Goal: Task Accomplishment & Management: Manage account settings

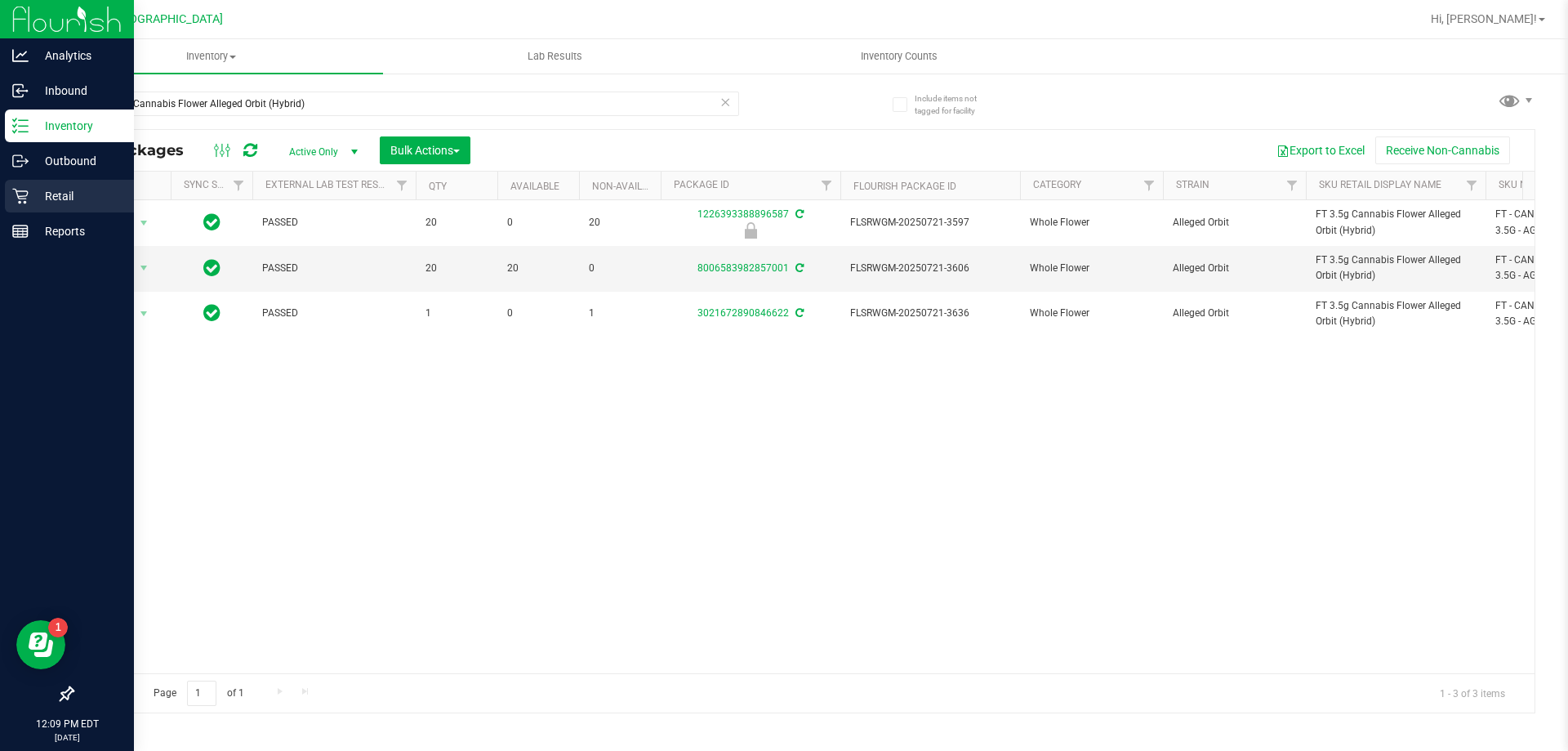
click at [57, 187] on p "Retail" at bounding box center [77, 196] width 98 height 20
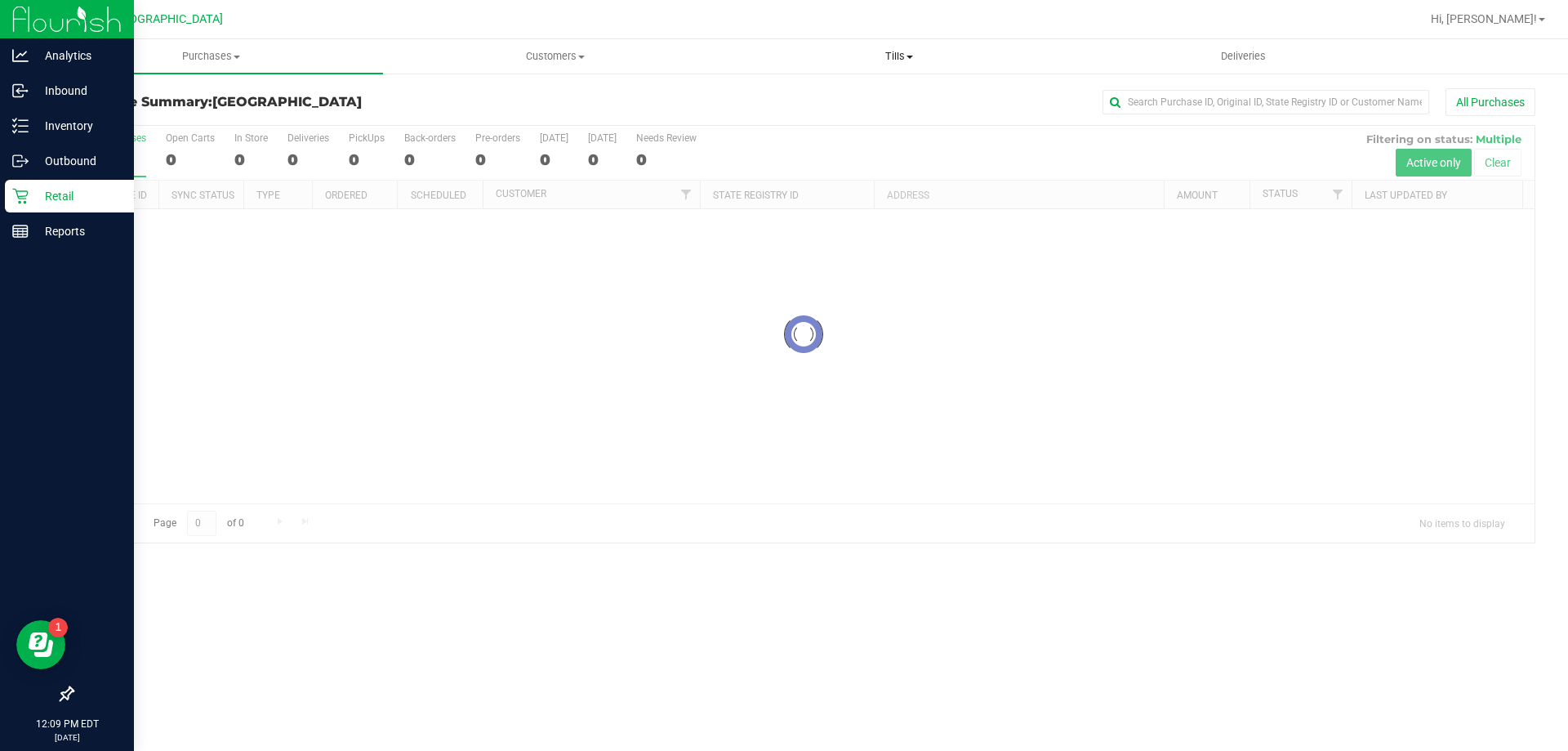
click at [890, 61] on span "Tills" at bounding box center [899, 56] width 342 height 15
click at [831, 96] on span "Manage tills" at bounding box center [781, 98] width 110 height 14
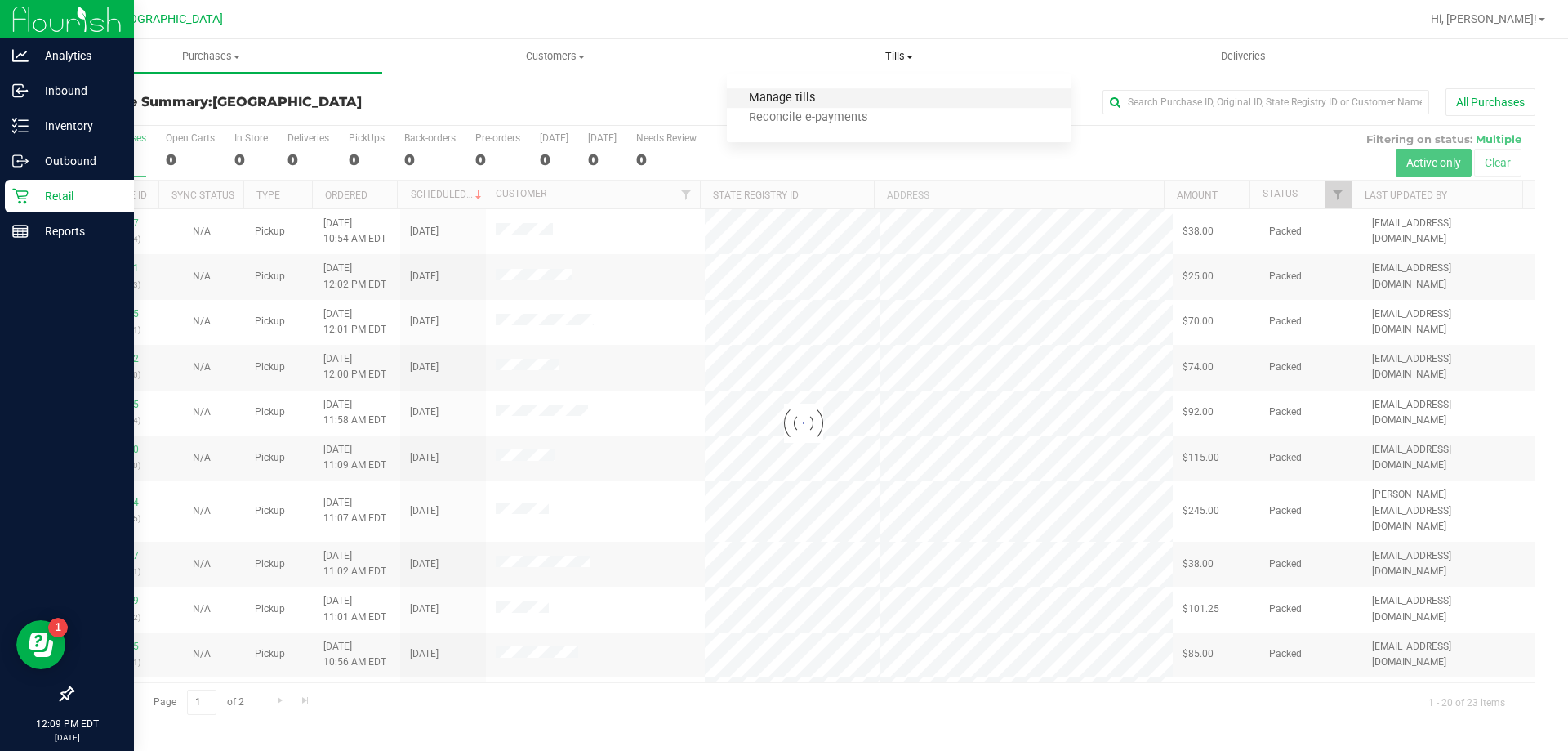
click at [807, 95] on span "Manage tills" at bounding box center [781, 98] width 110 height 14
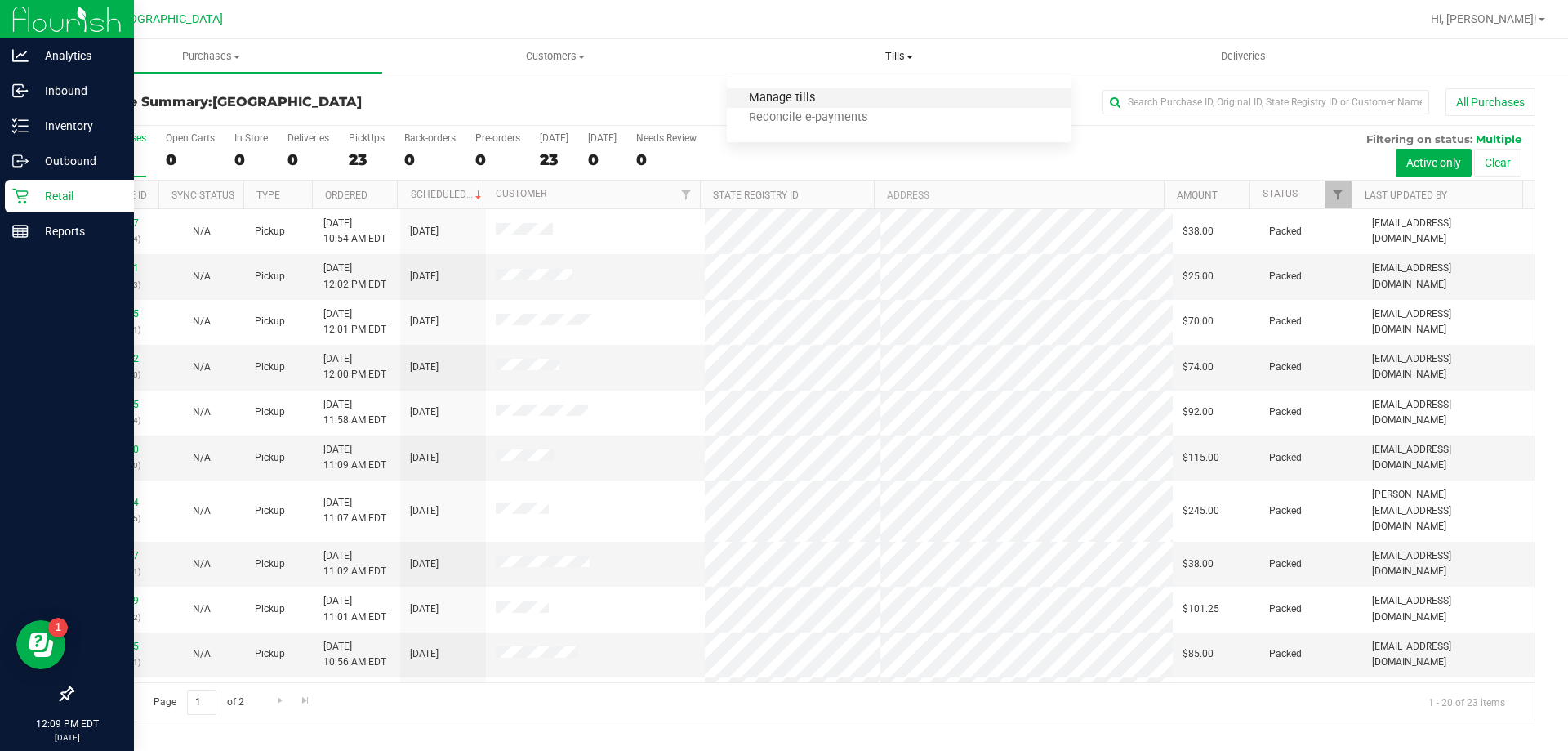
click at [793, 100] on span "Manage tills" at bounding box center [781, 98] width 110 height 14
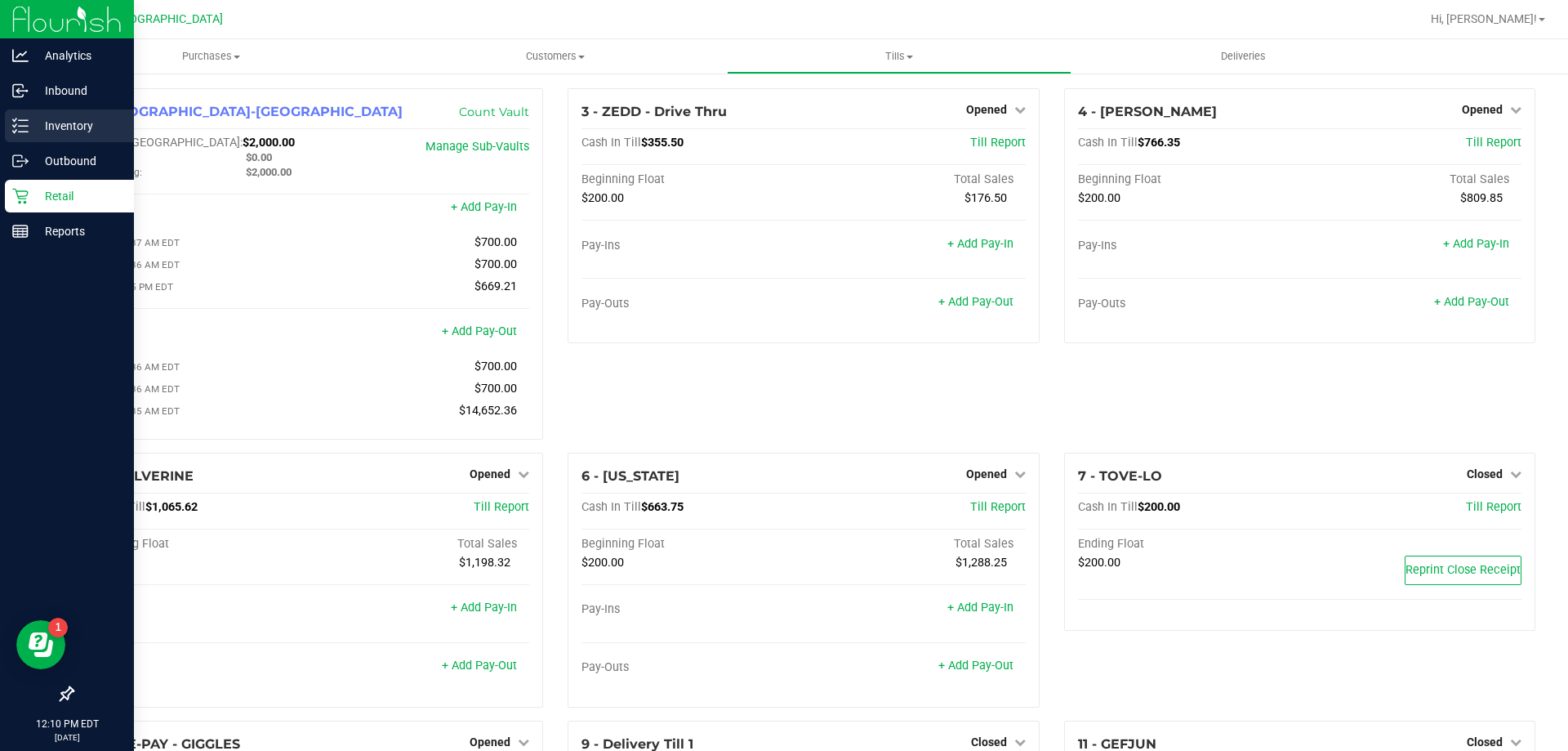
click at [80, 122] on p "Inventory" at bounding box center [77, 126] width 98 height 20
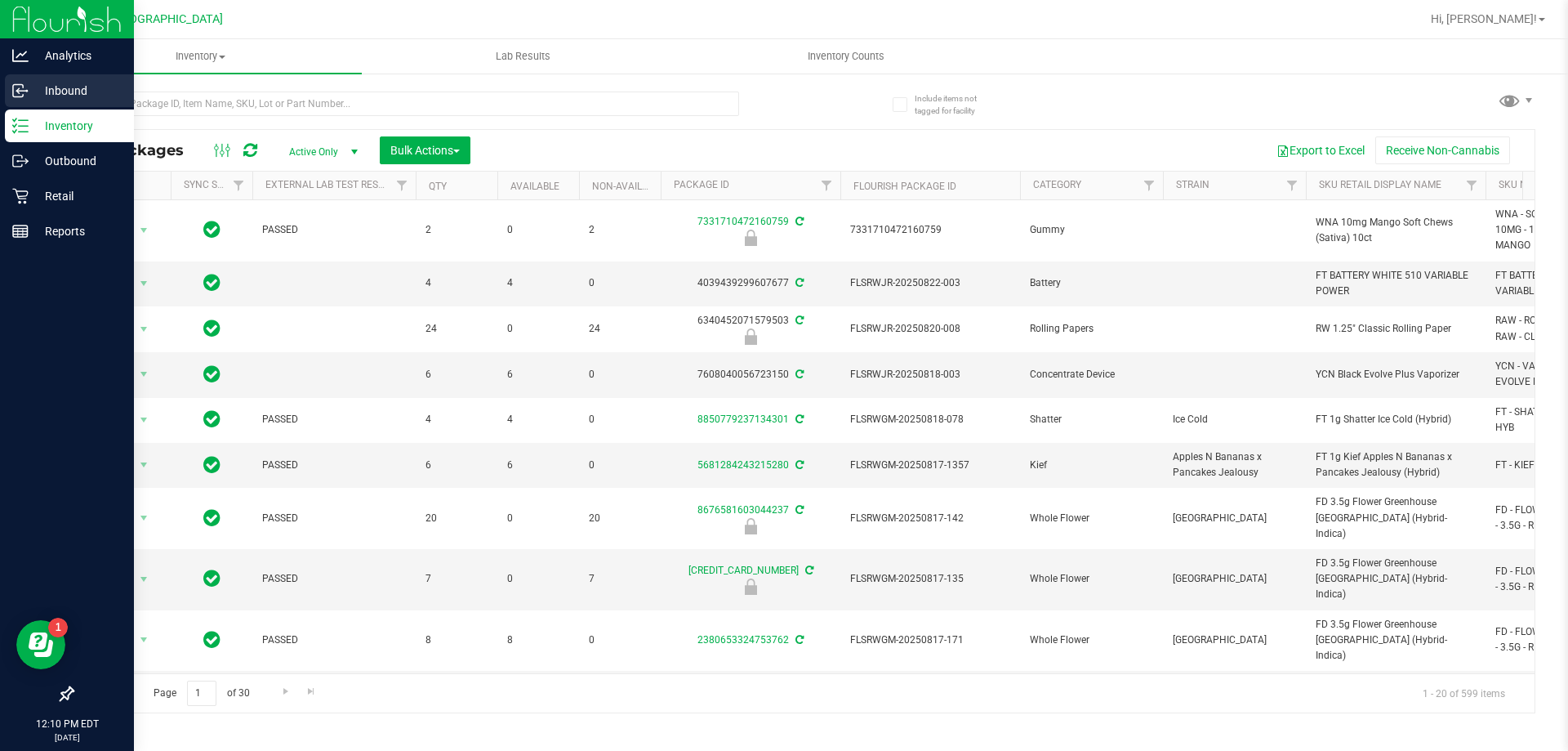
click at [76, 89] on p "Inbound" at bounding box center [77, 90] width 98 height 20
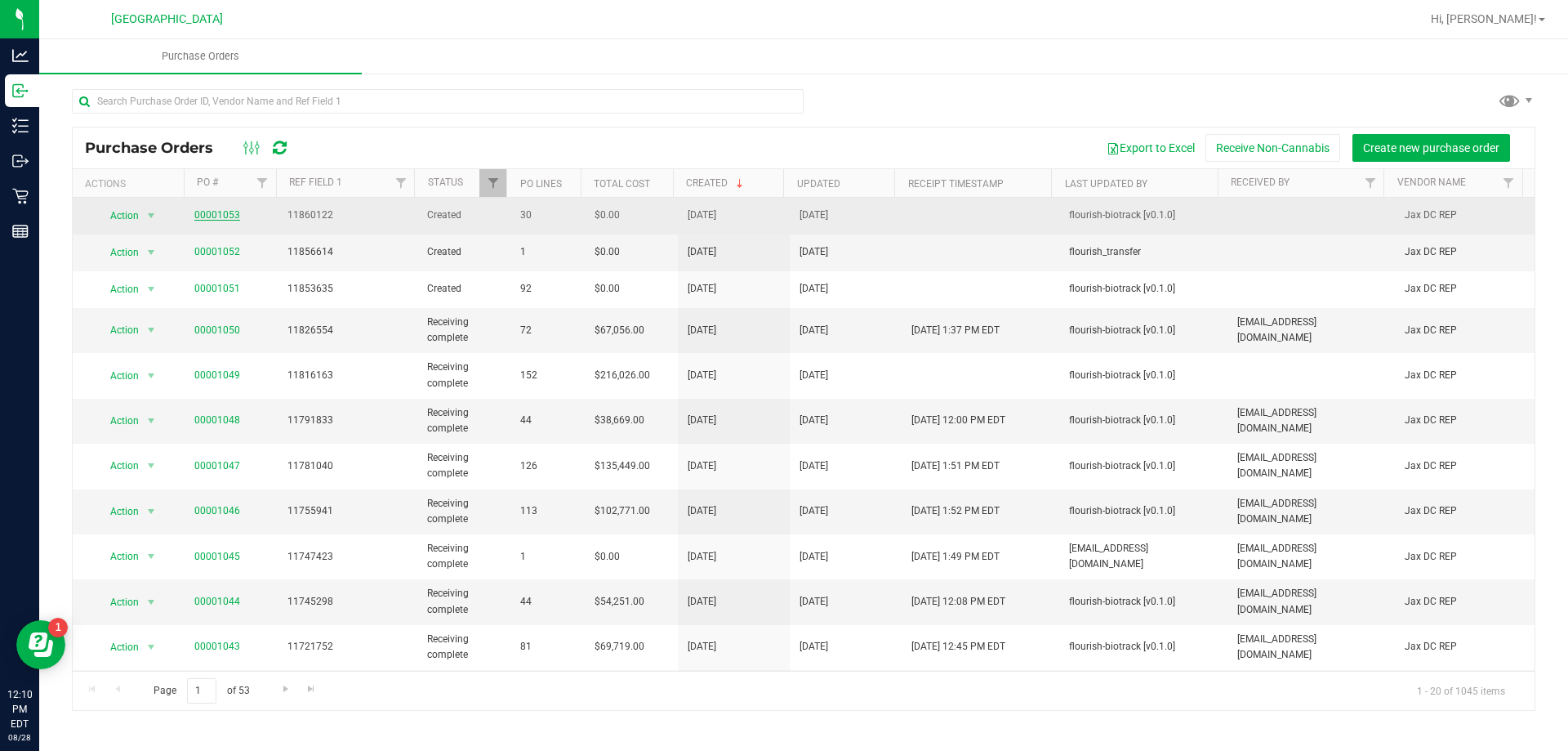
click at [228, 214] on link "00001053" at bounding box center [217, 214] width 46 height 11
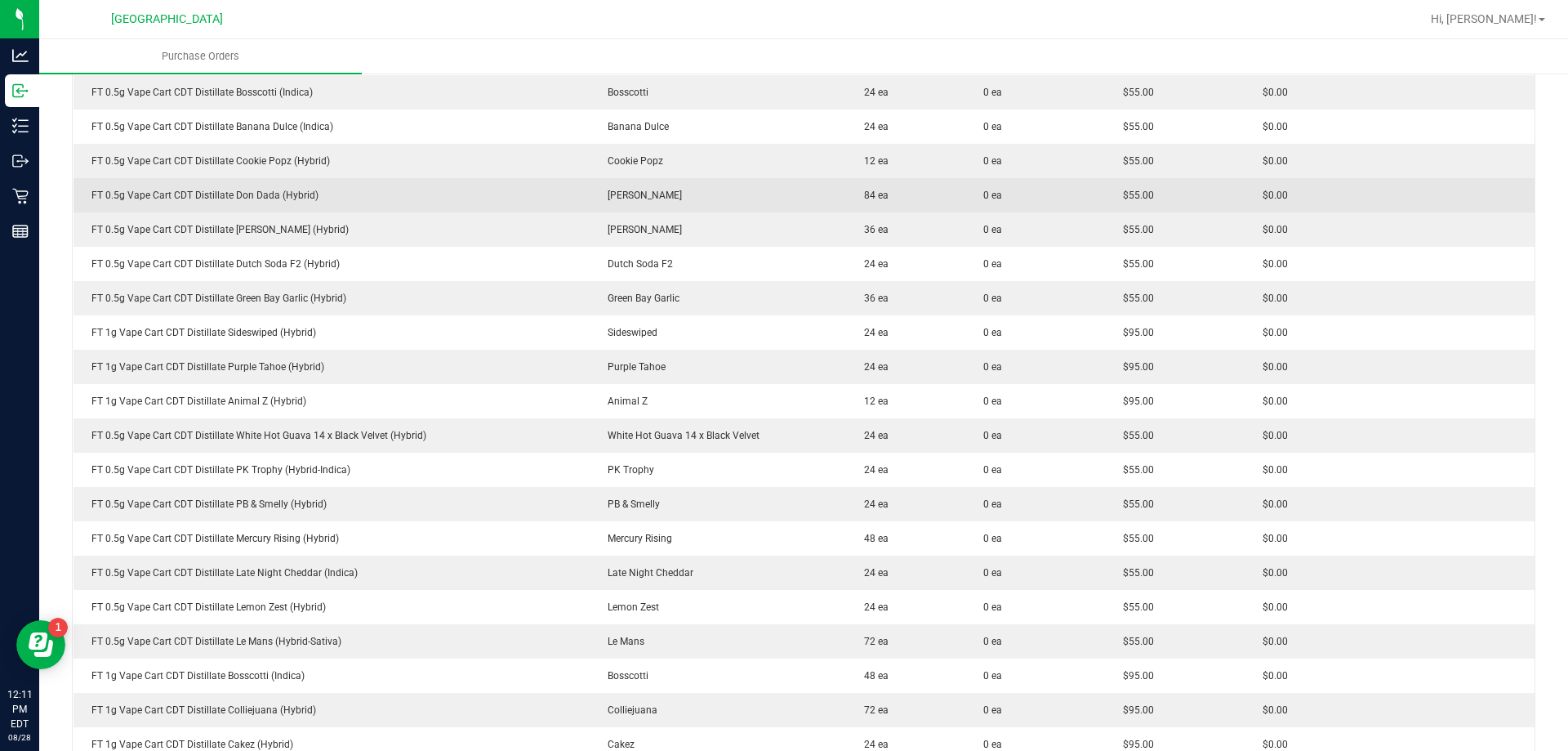
scroll to position [654, 0]
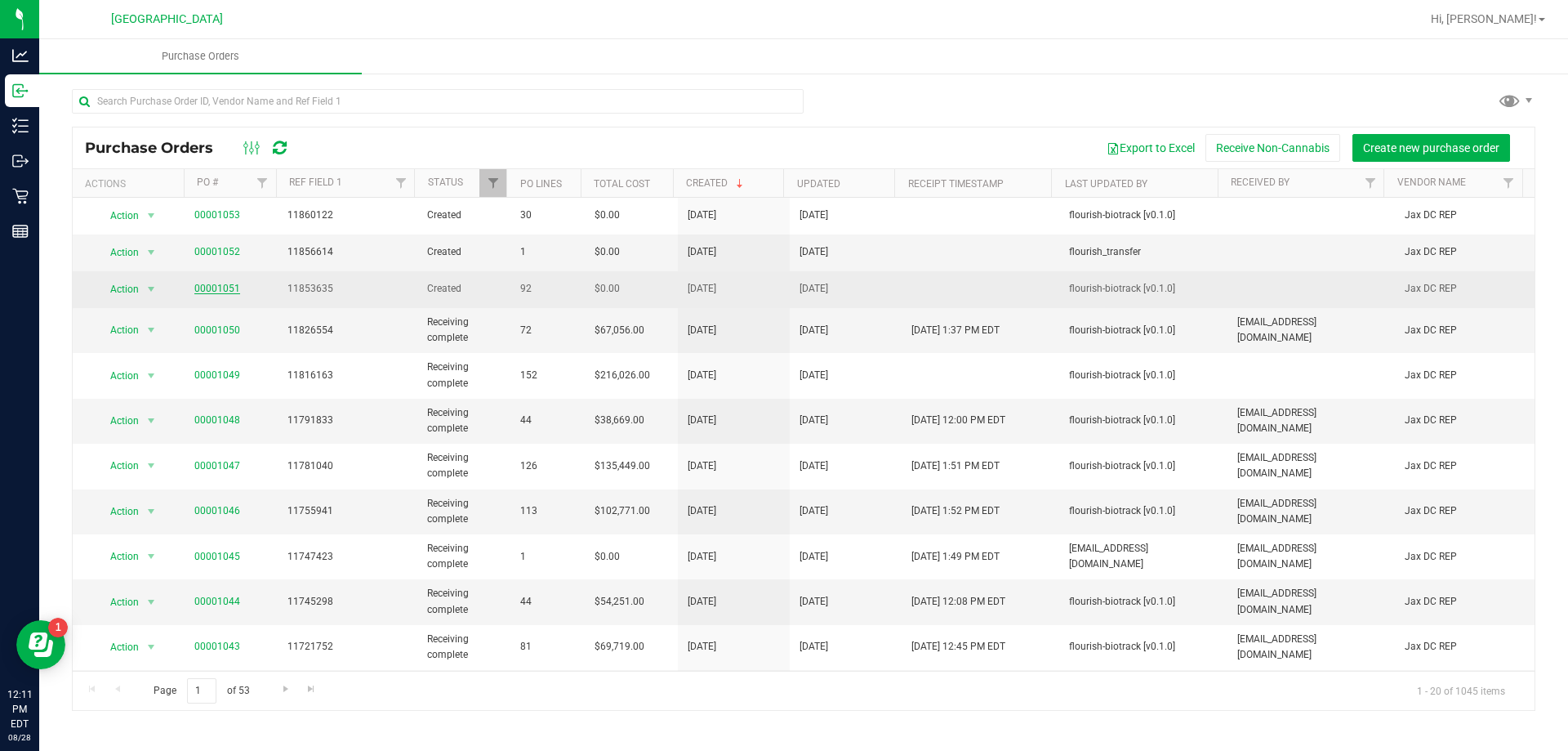
click at [209, 285] on link "00001051" at bounding box center [217, 288] width 46 height 11
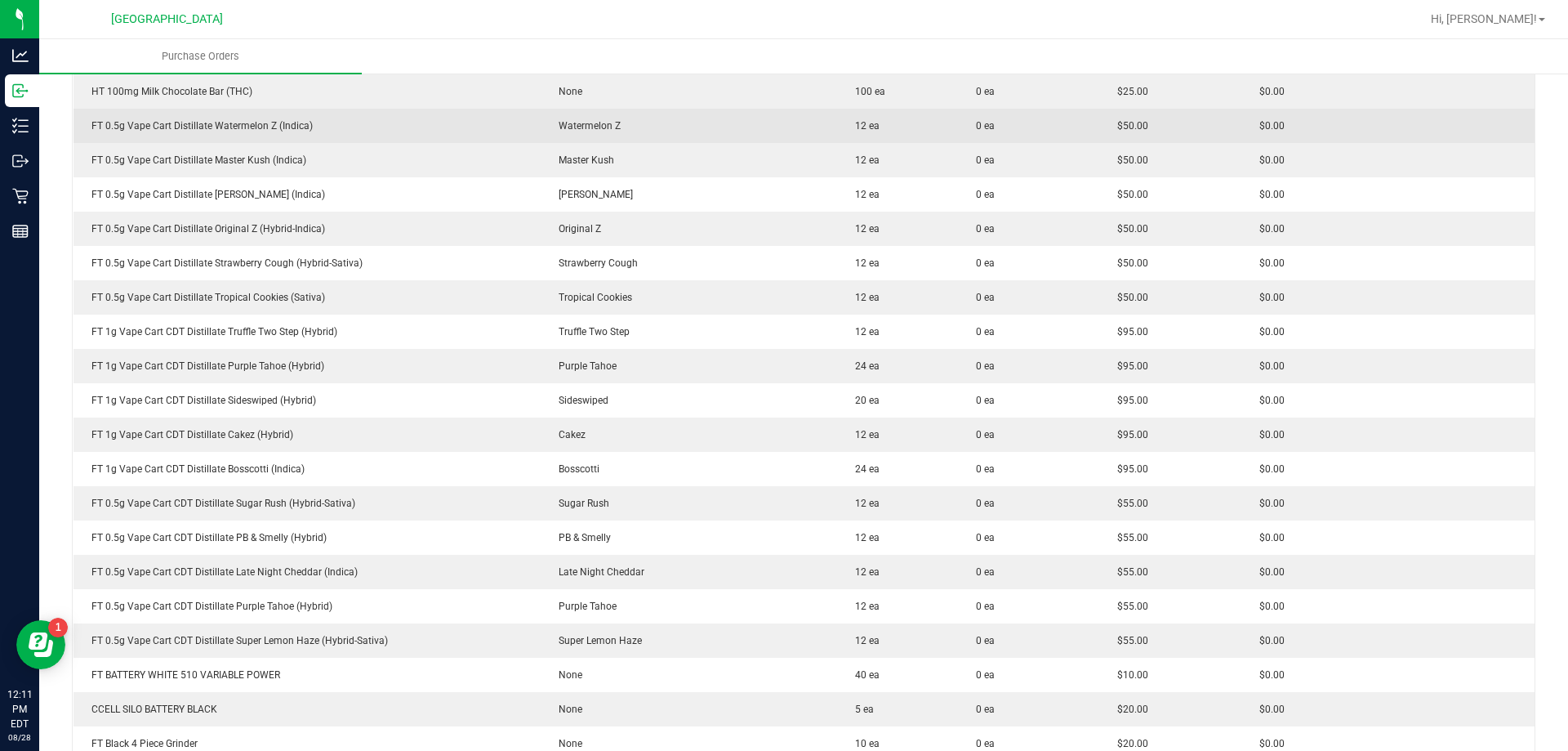
scroll to position [1307, 0]
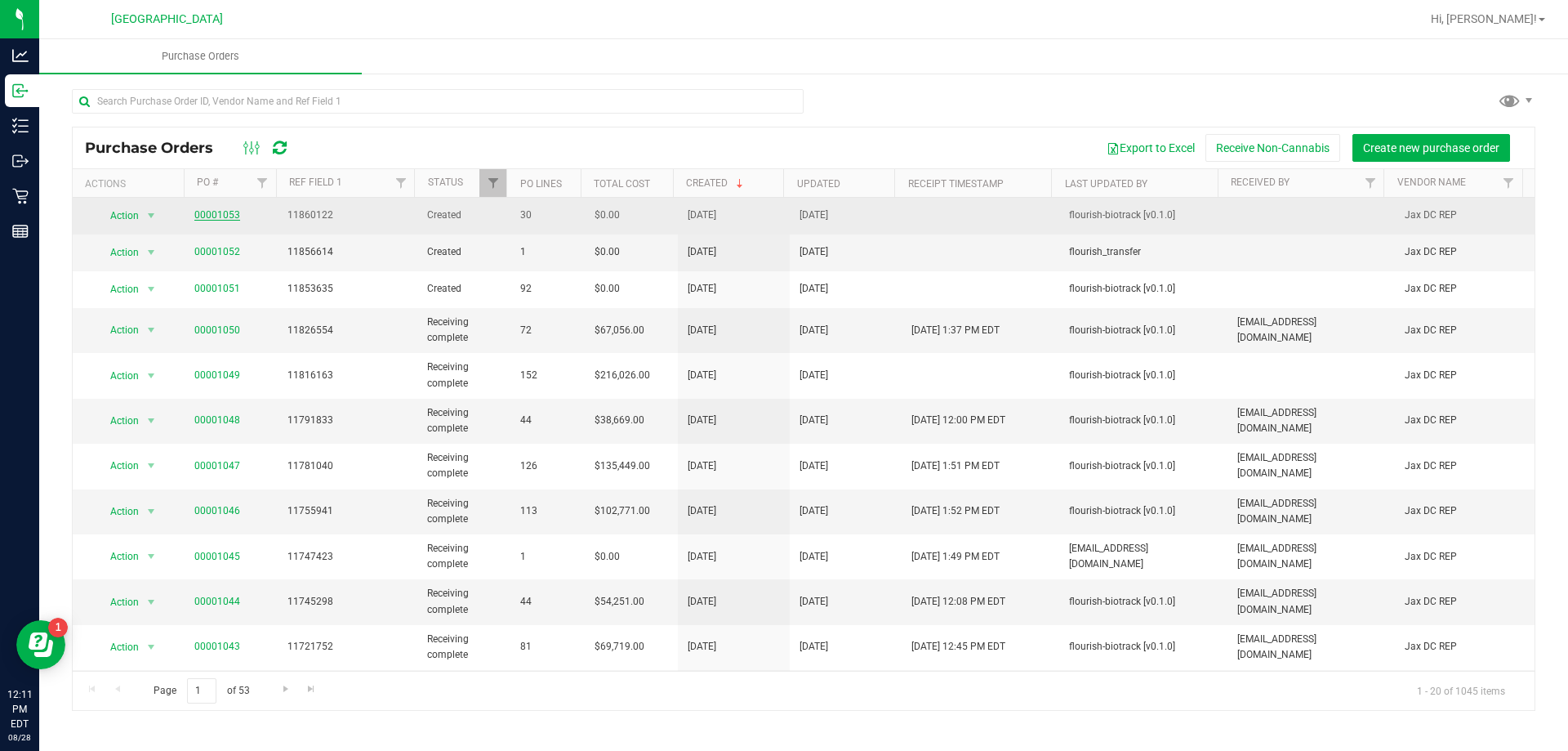
click at [223, 211] on link "00001053" at bounding box center [217, 214] width 46 height 11
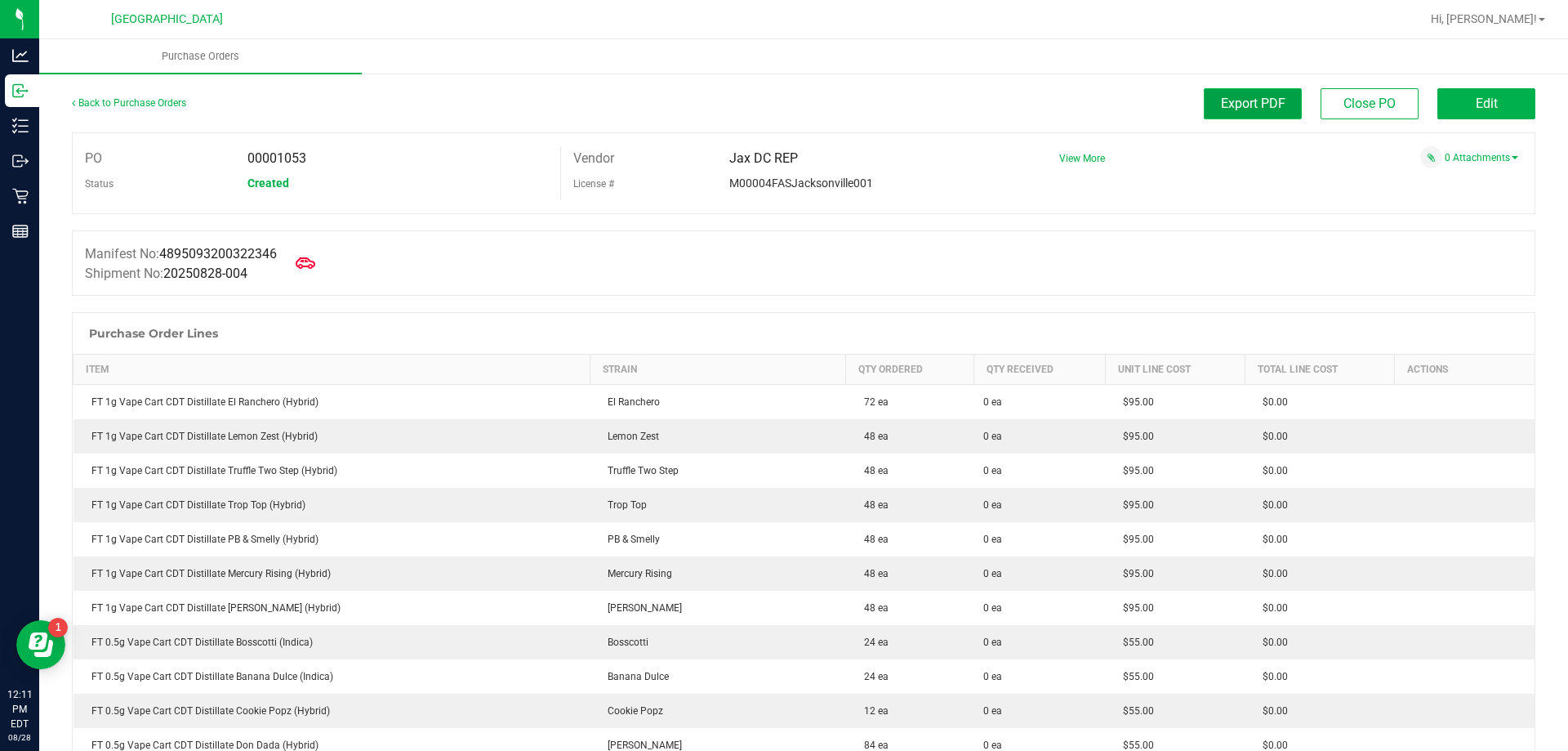
click at [1239, 105] on span "Export PDF" at bounding box center [1253, 103] width 64 height 16
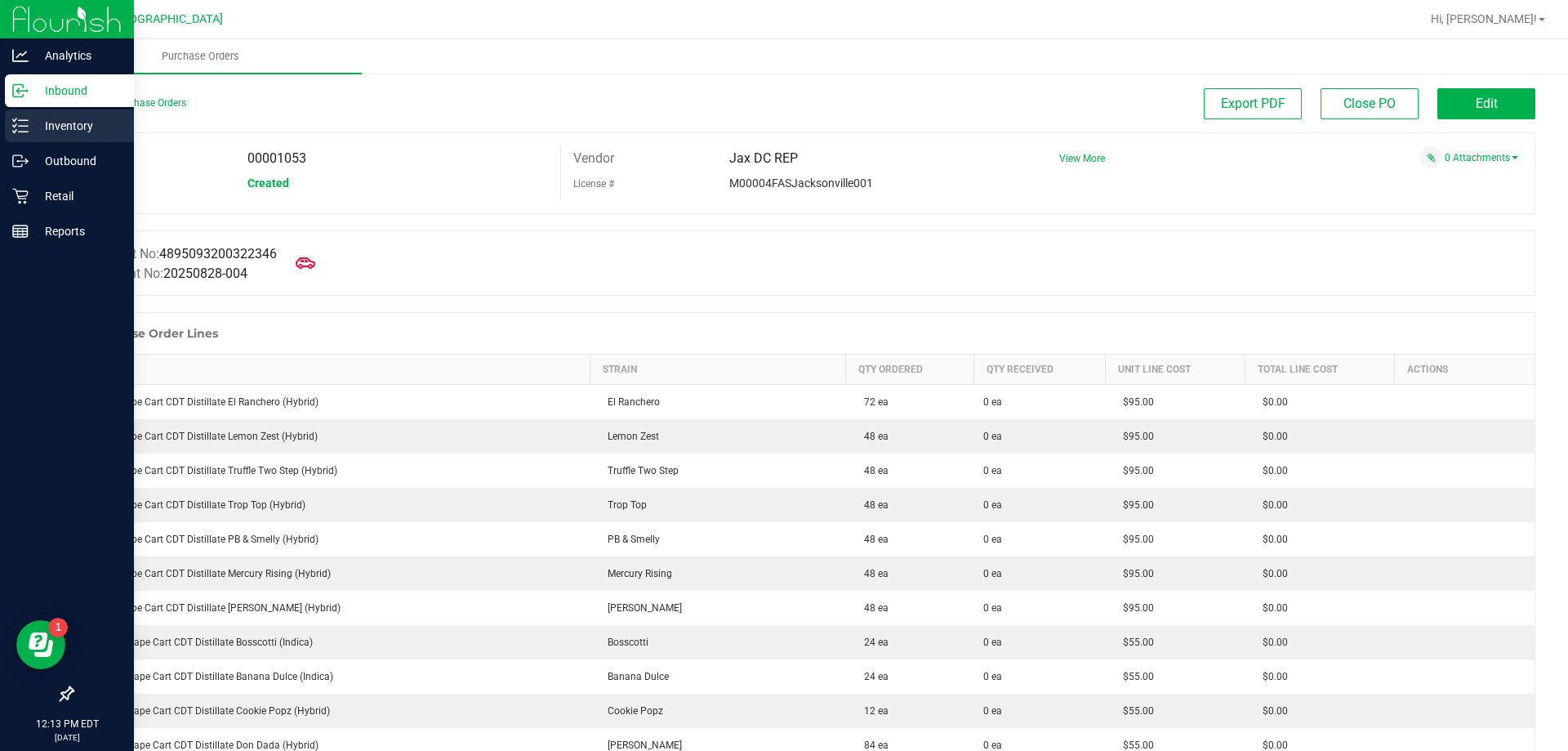
click at [60, 122] on p "Inventory" at bounding box center [77, 126] width 98 height 20
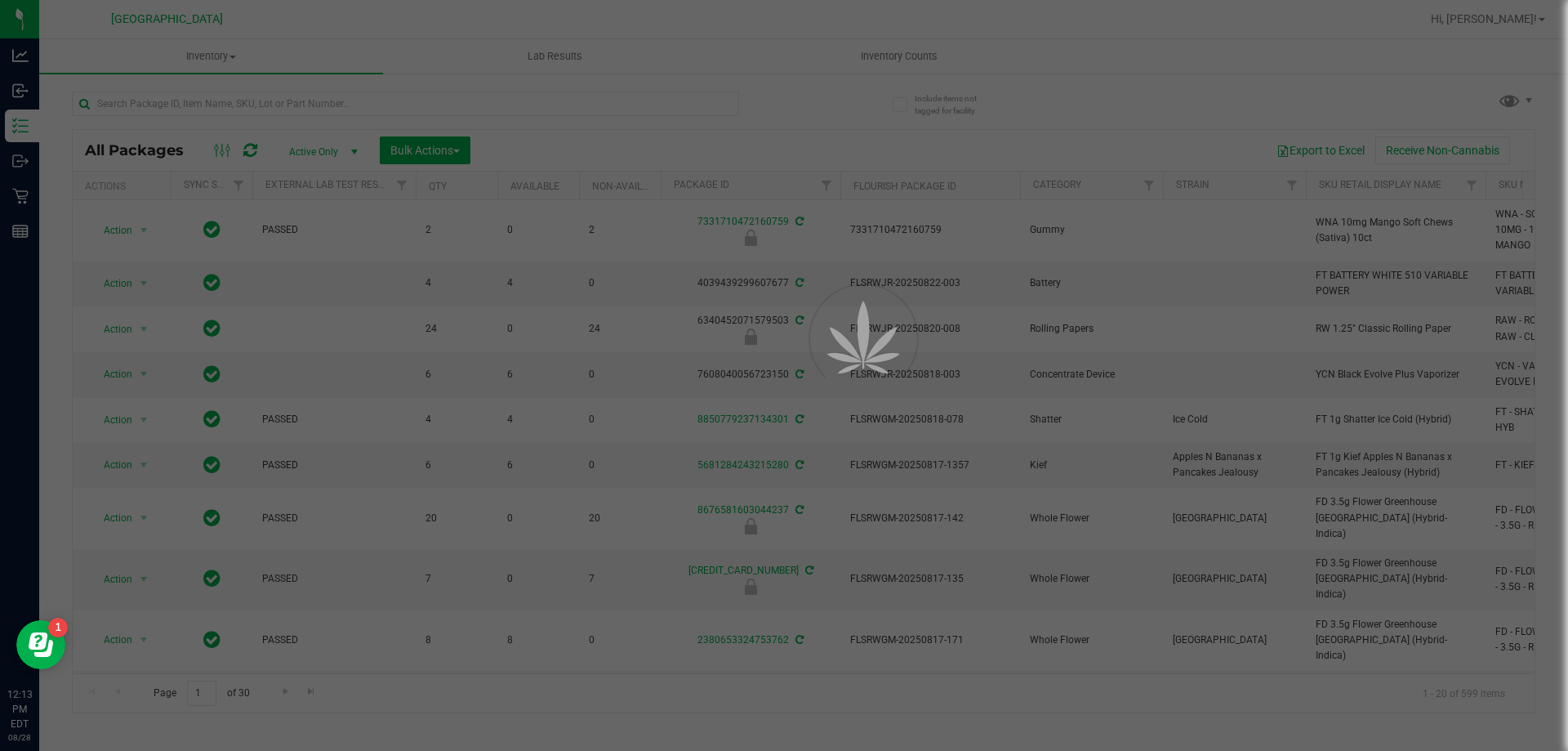
click at [284, 100] on div at bounding box center [784, 375] width 1568 height 751
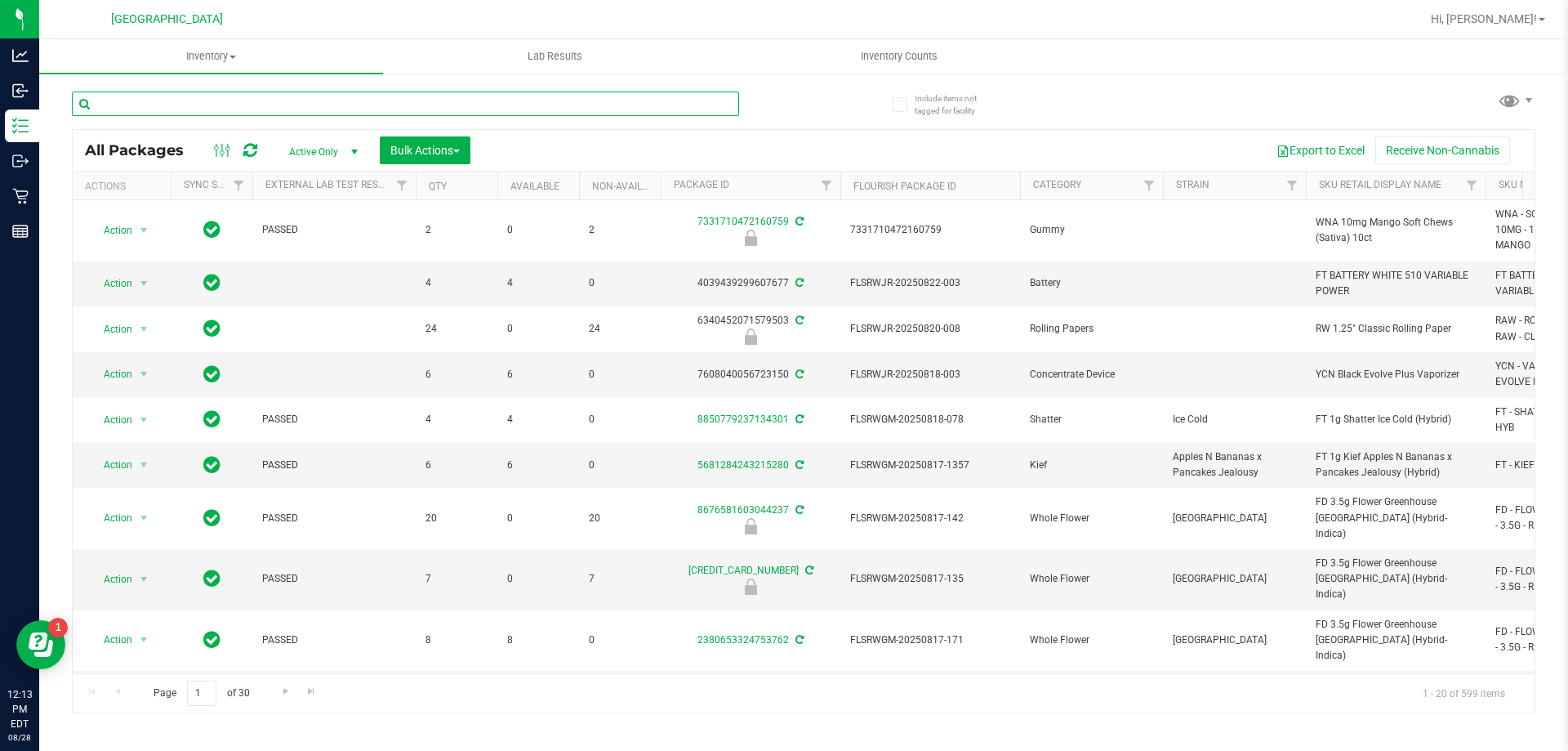
click at [284, 100] on input "text" at bounding box center [405, 103] width 668 height 24
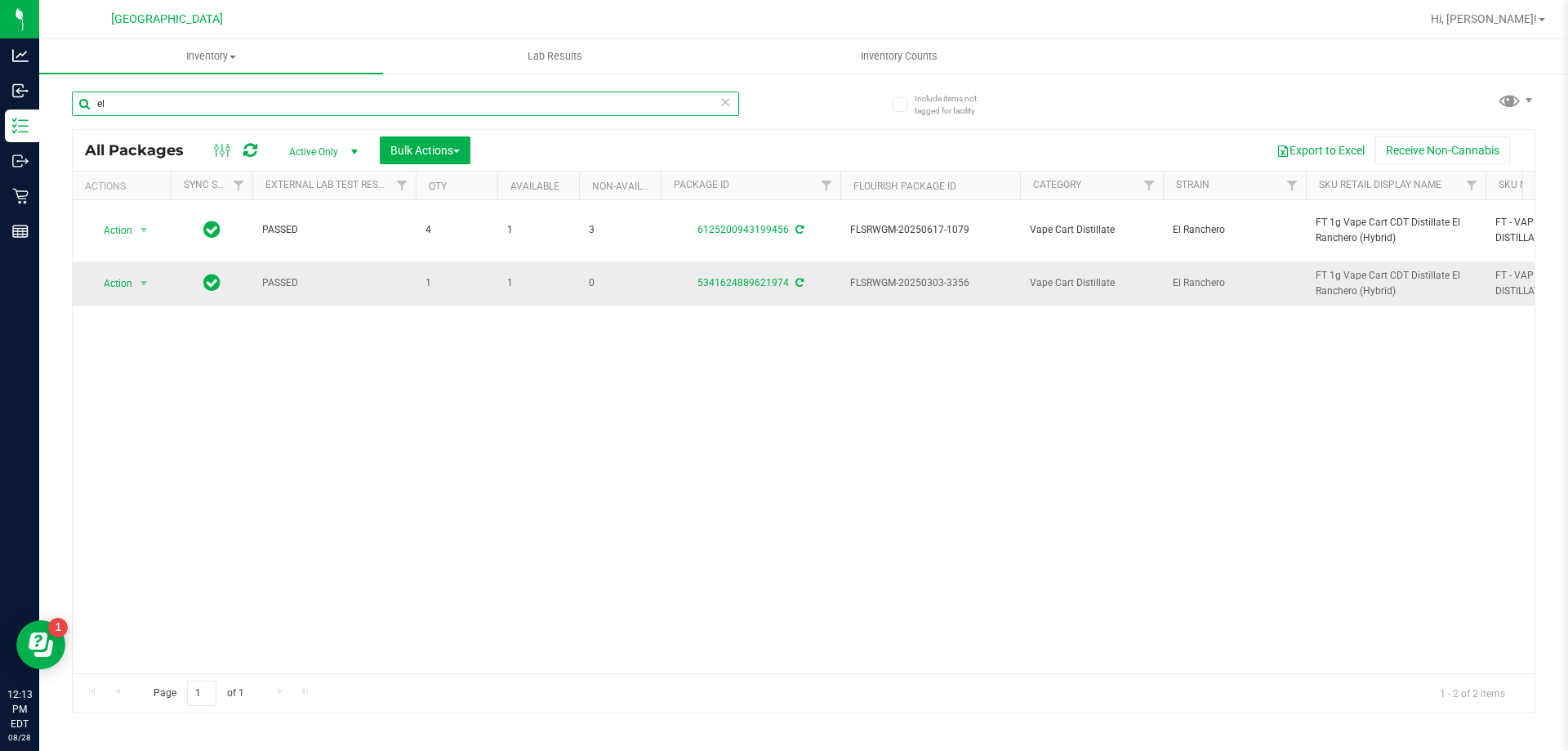
type input "e"
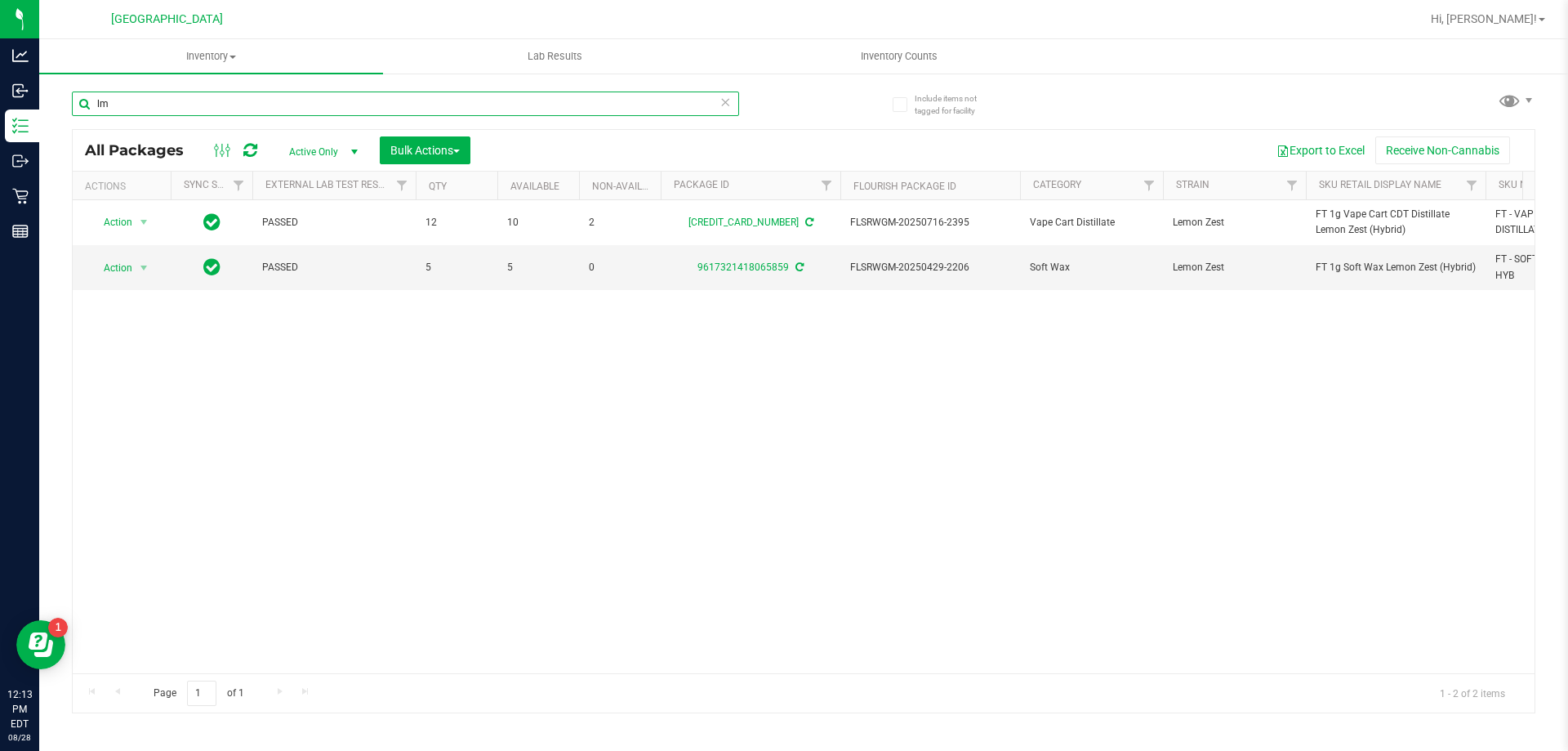
type input "l"
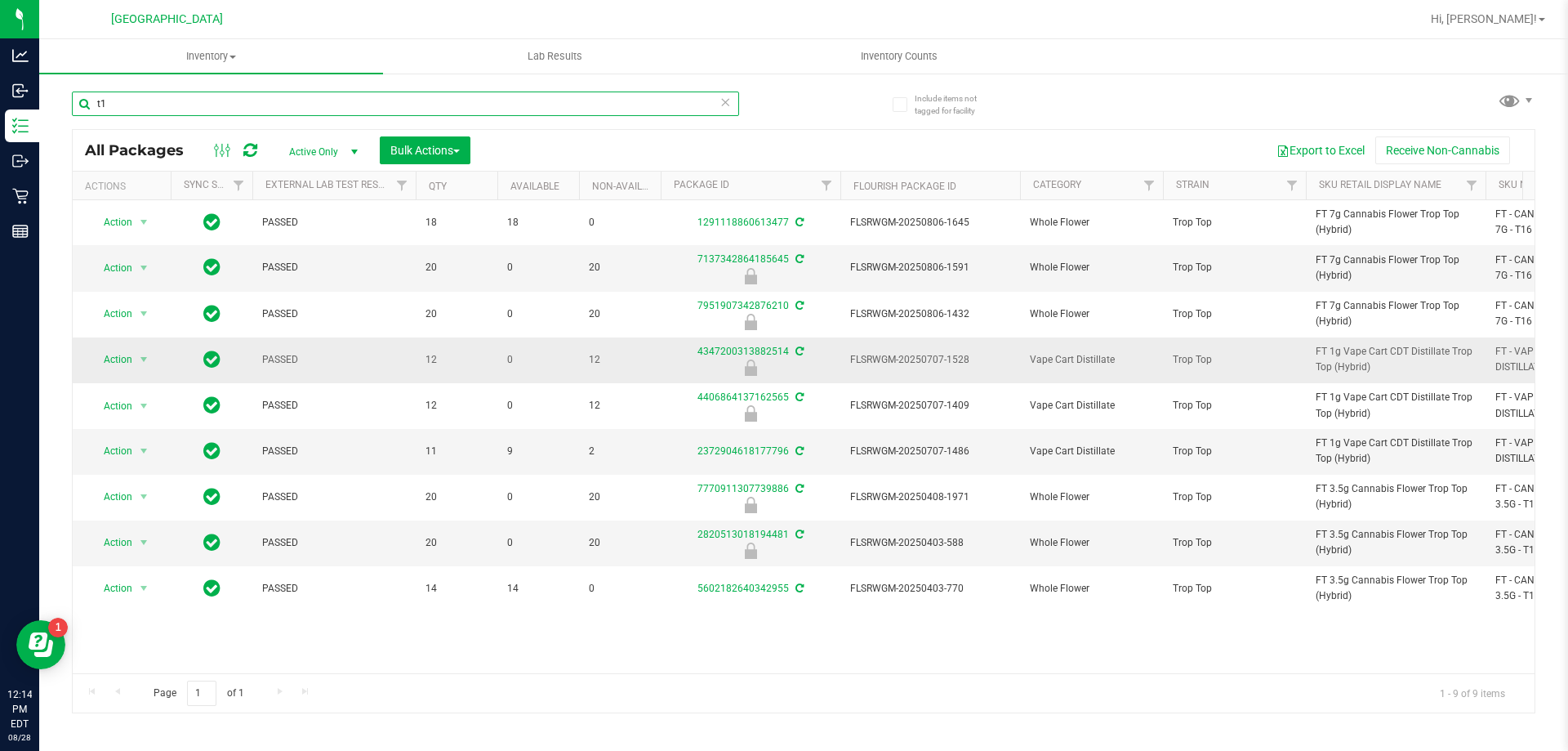
type input "t"
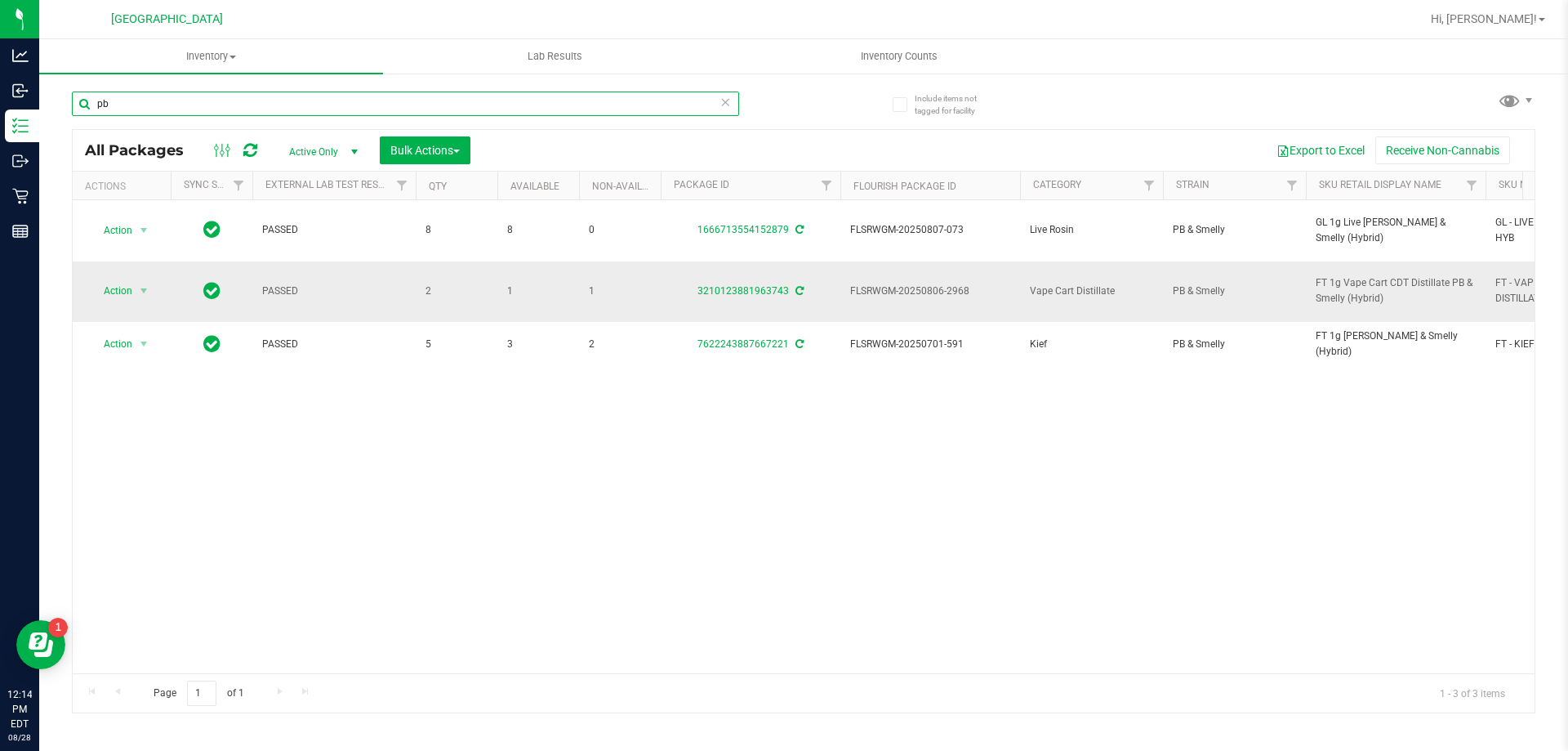
type input "p"
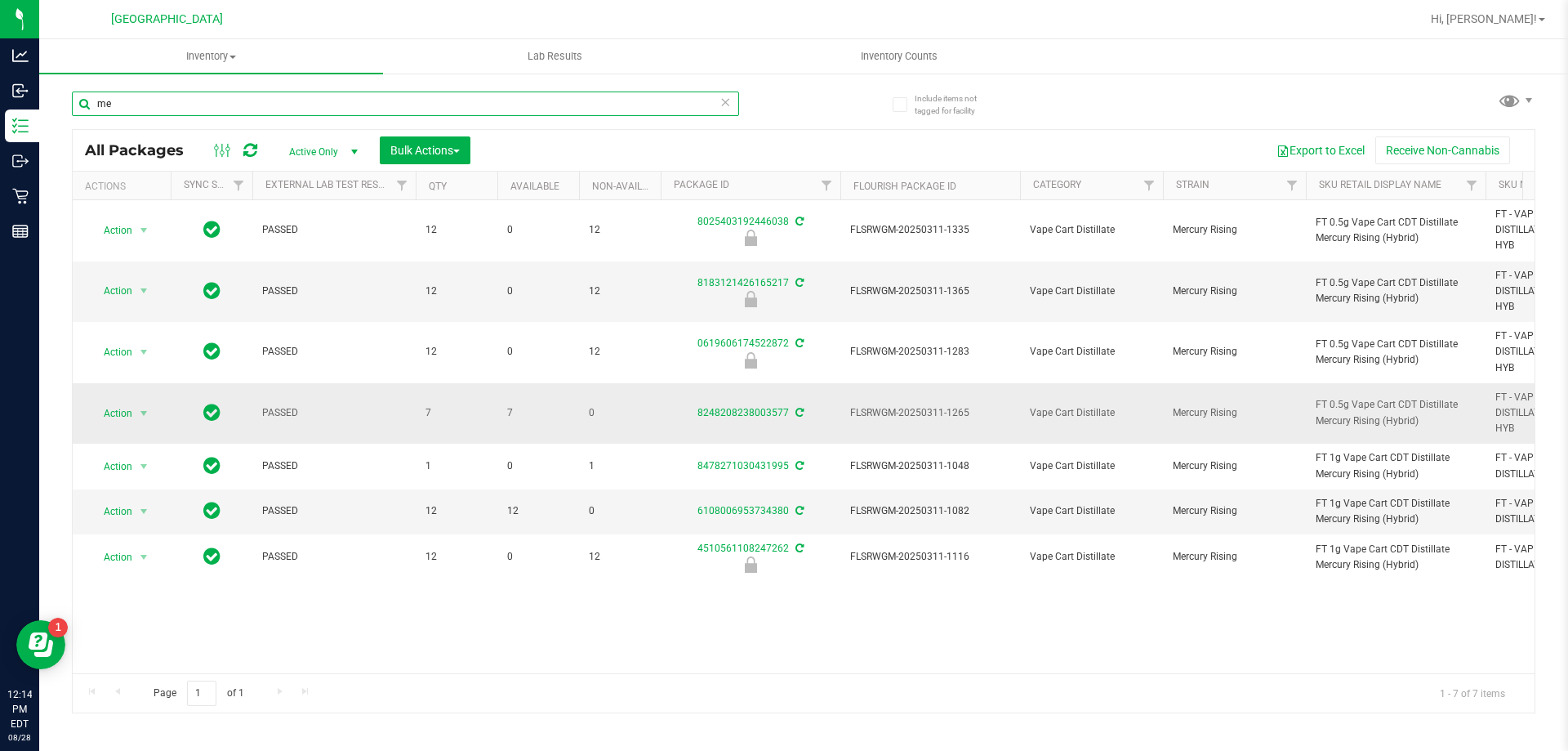
type input "m"
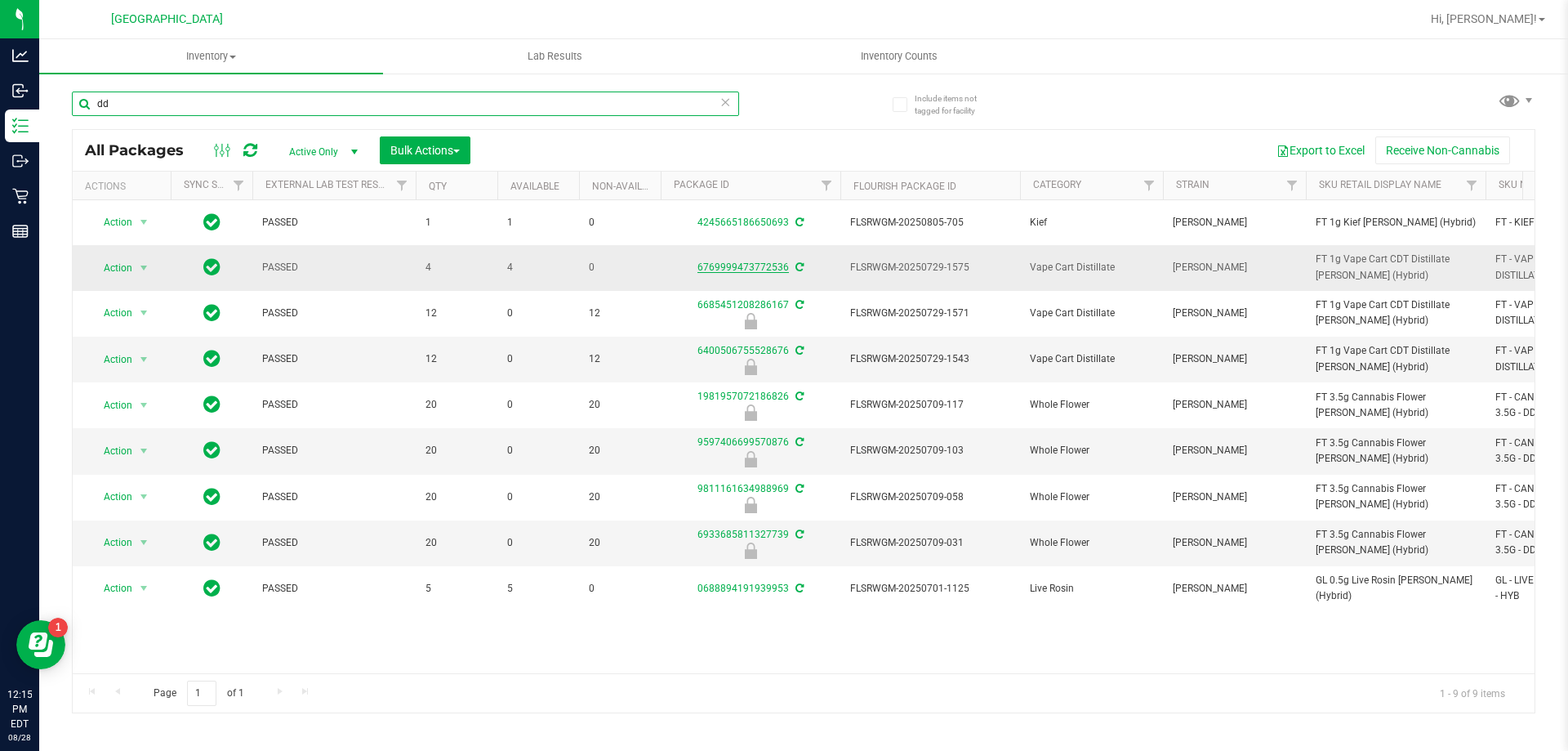
type input "d"
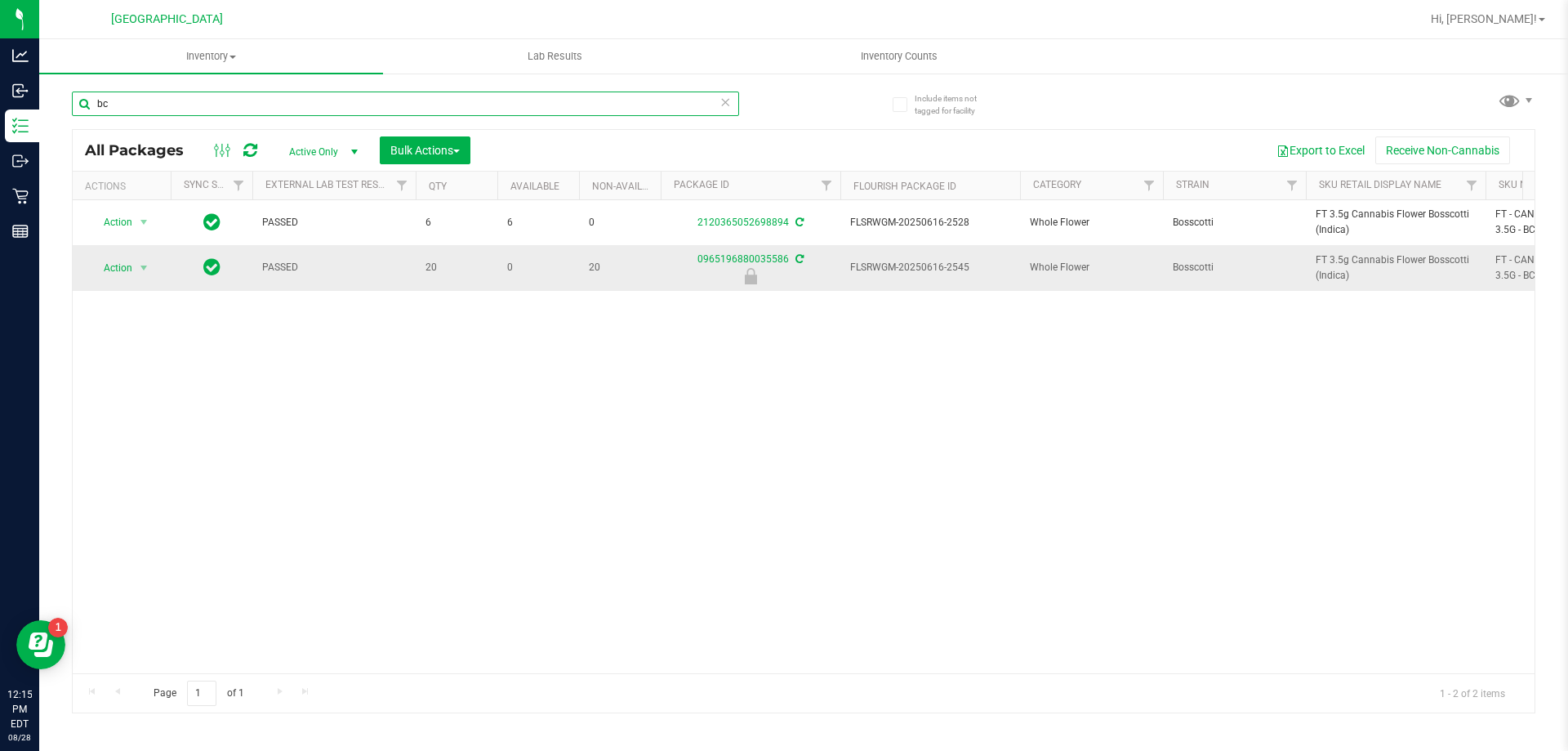
type input "b"
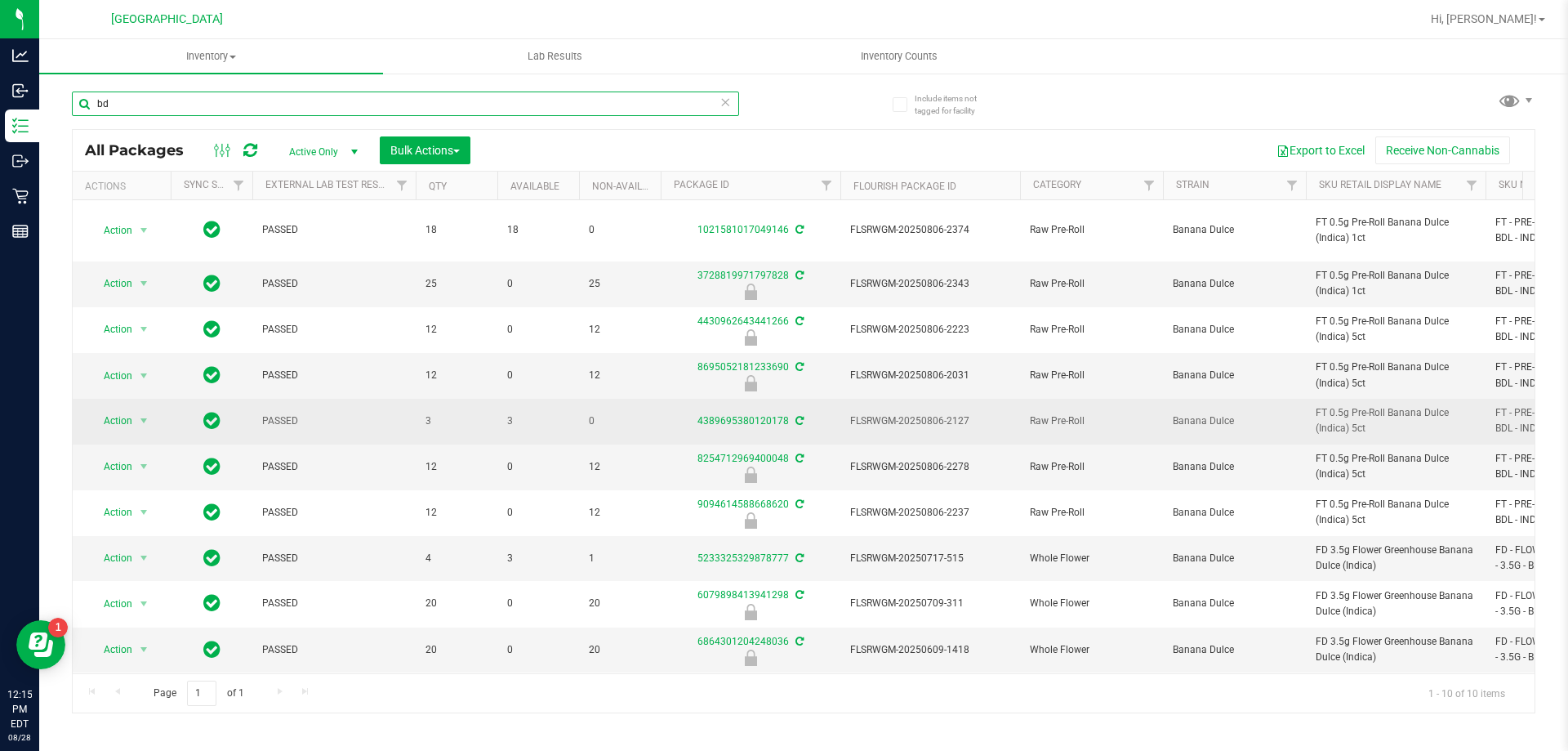
type input "b"
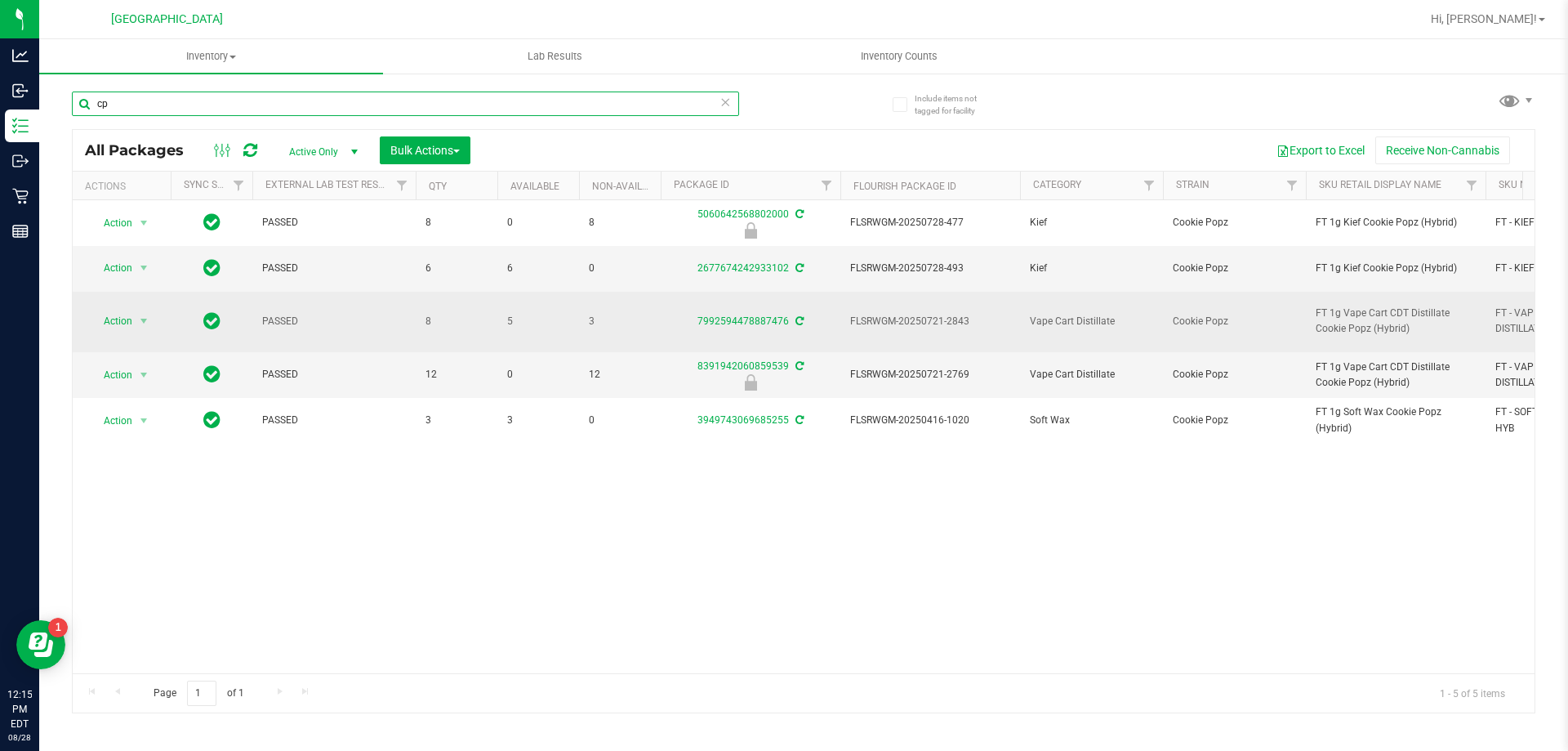
type input "c"
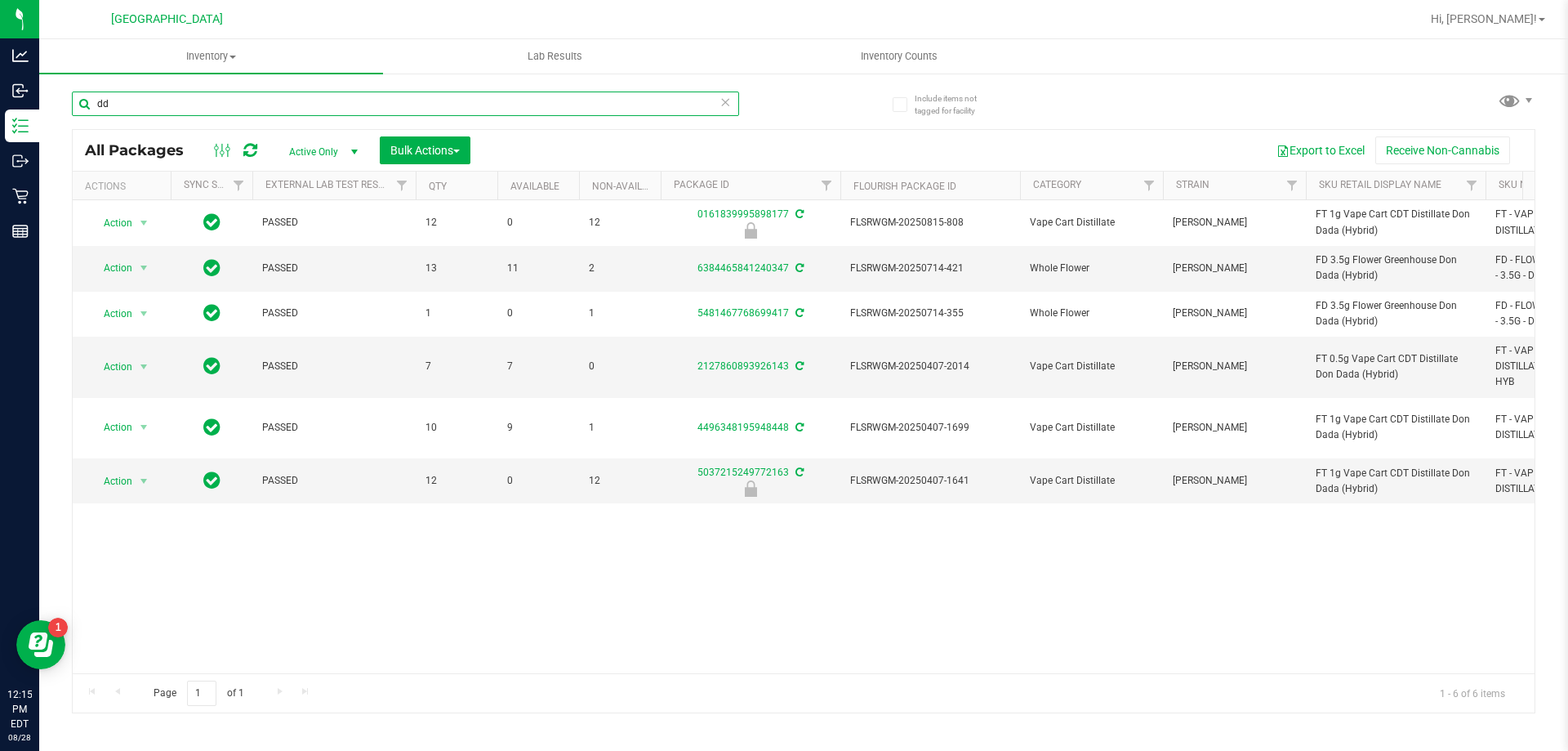
type input "d"
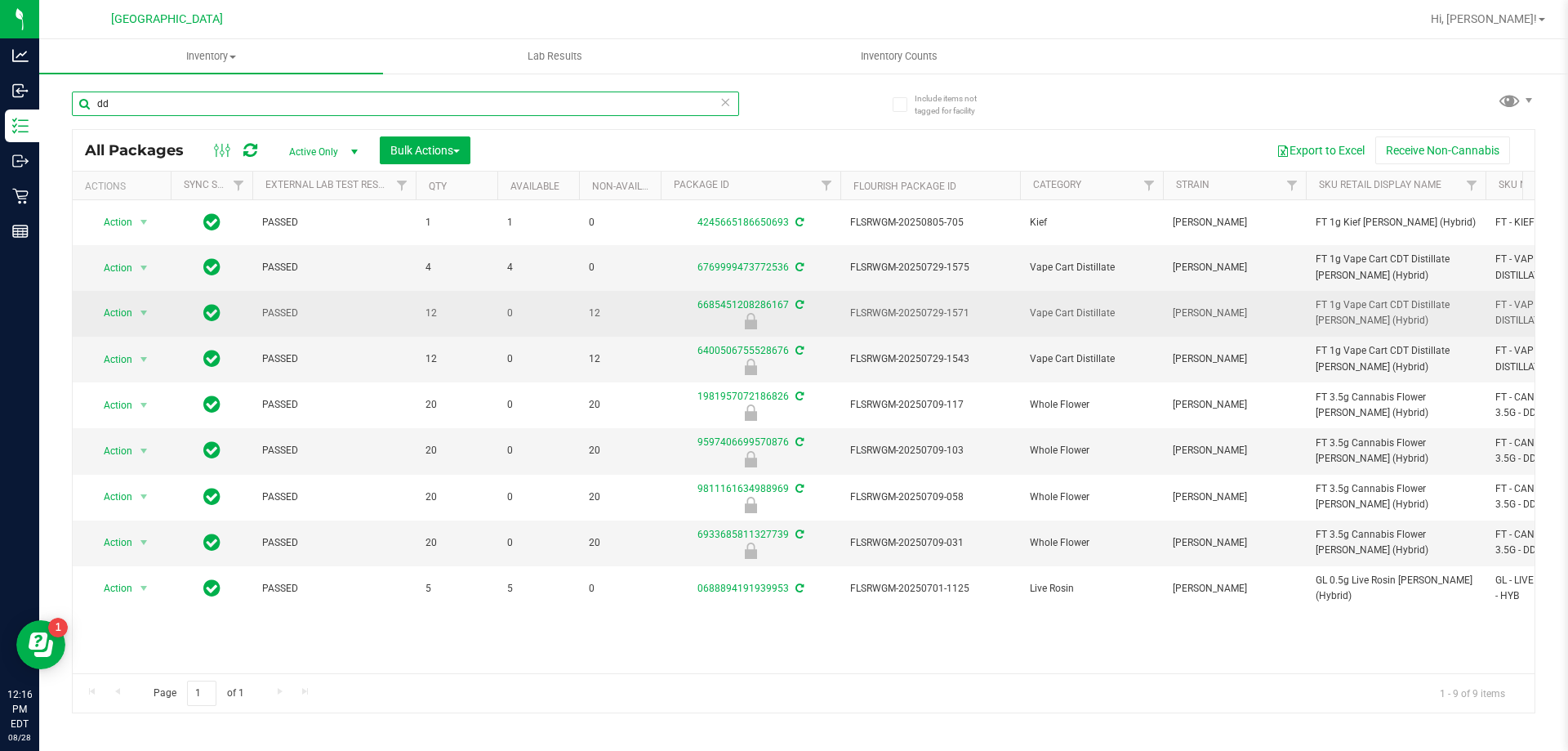
type input "d"
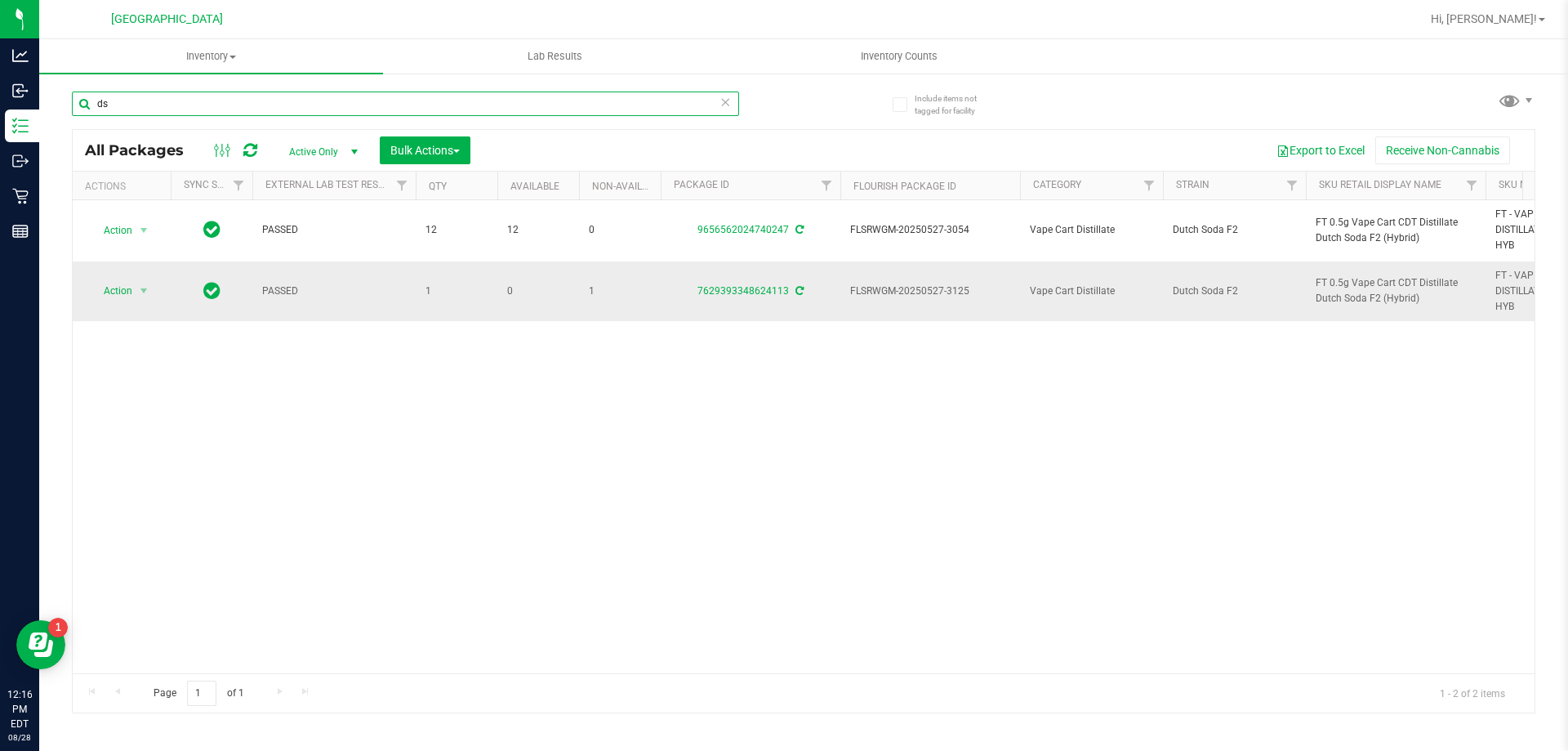
type input "d"
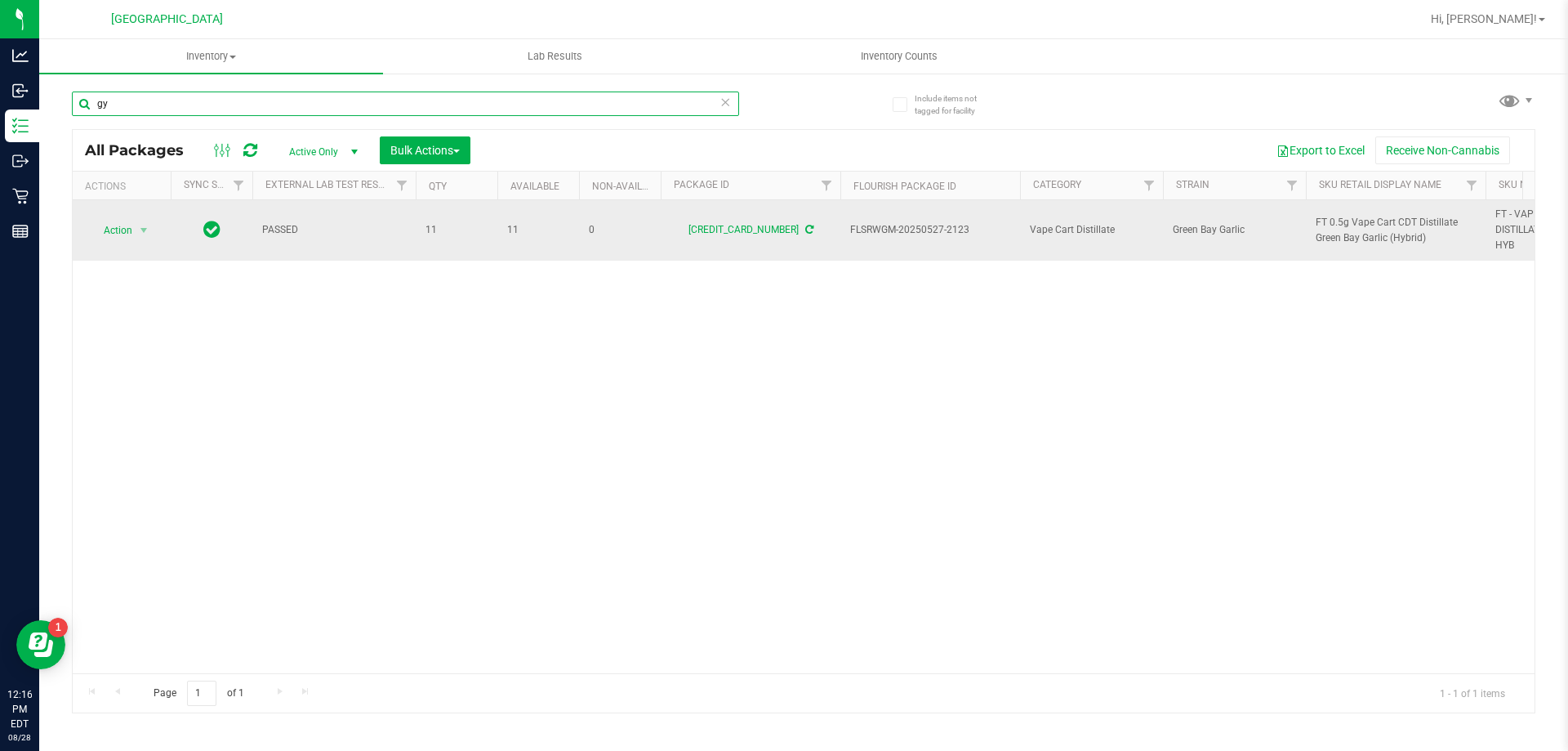
type input "g"
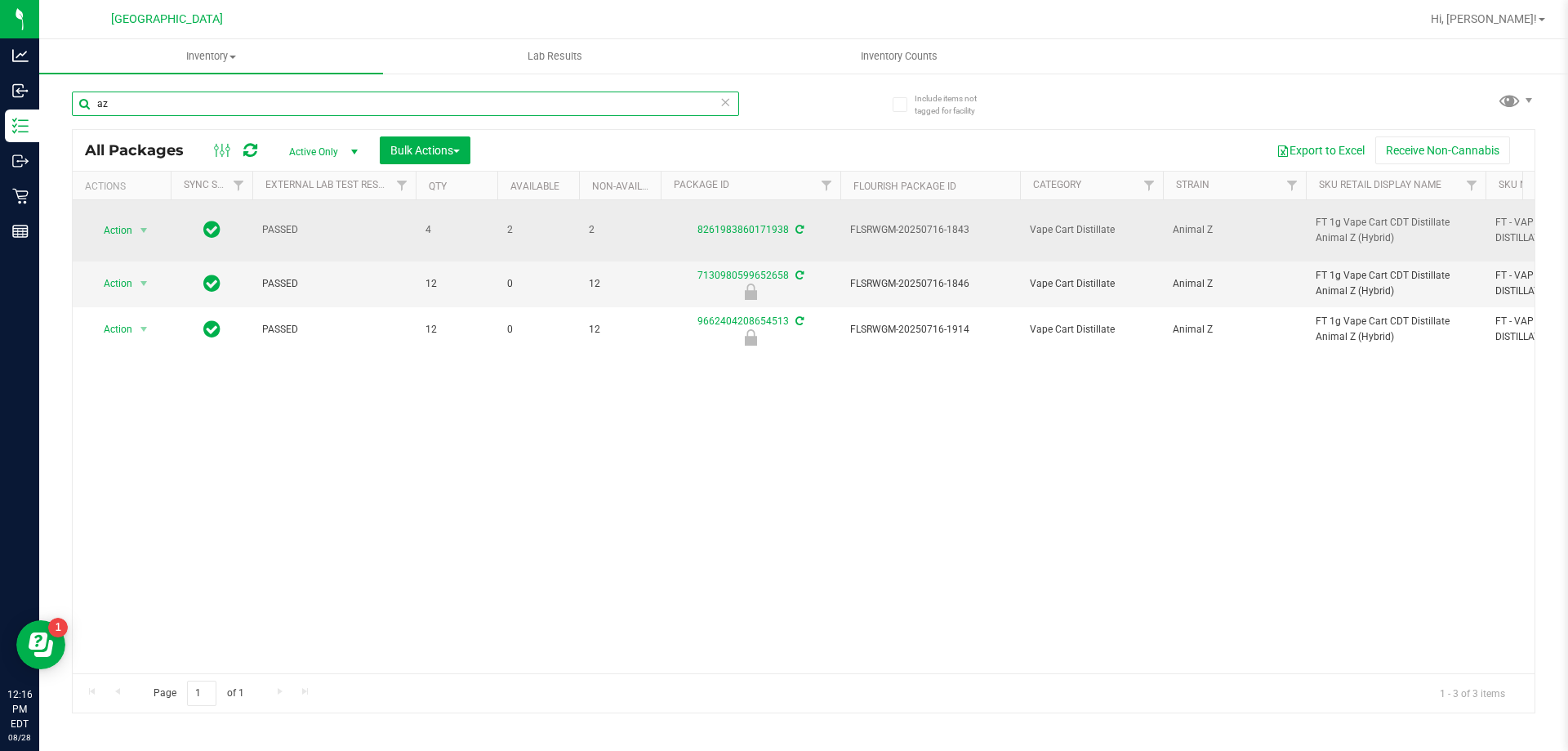
type input "a"
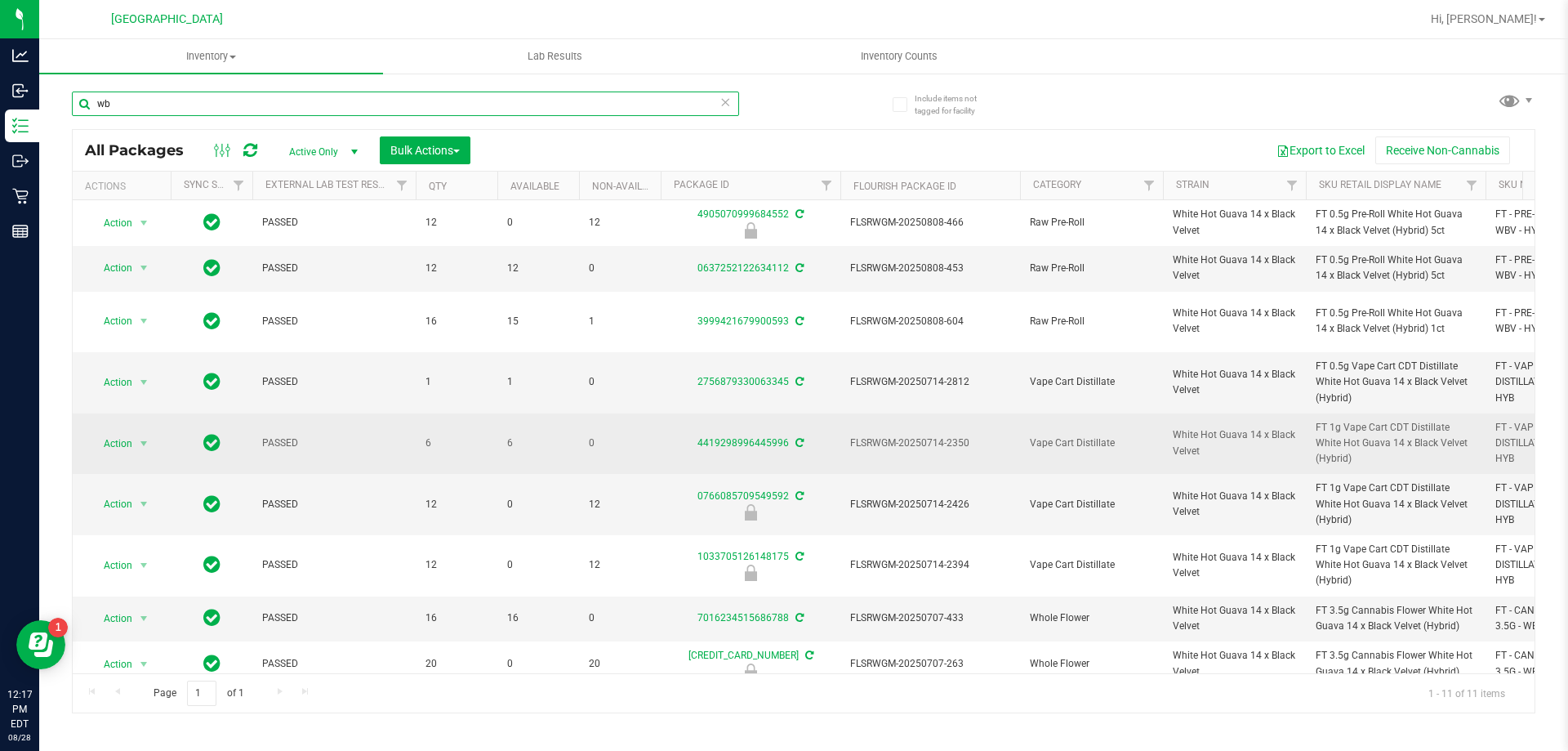
type input "w"
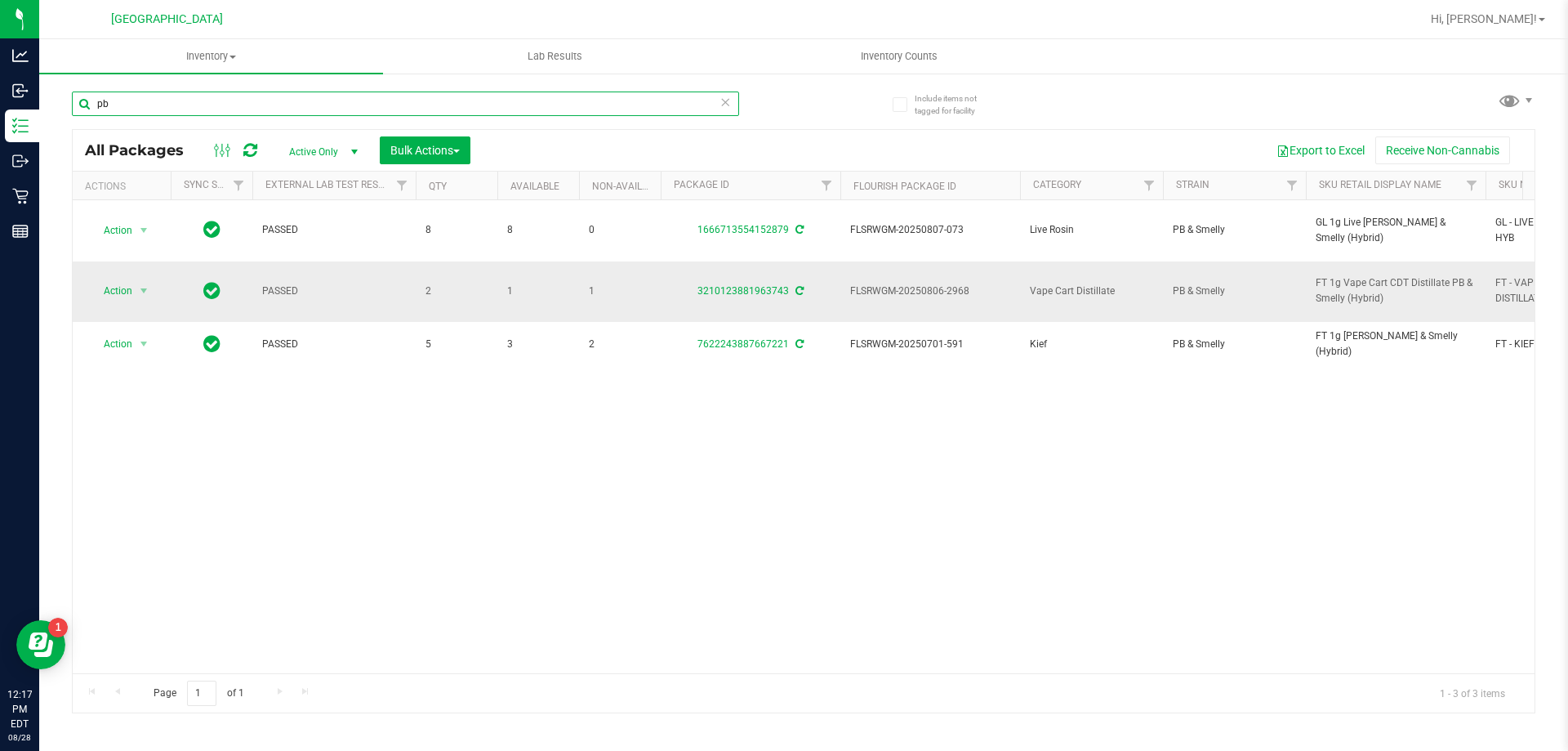
type input "p"
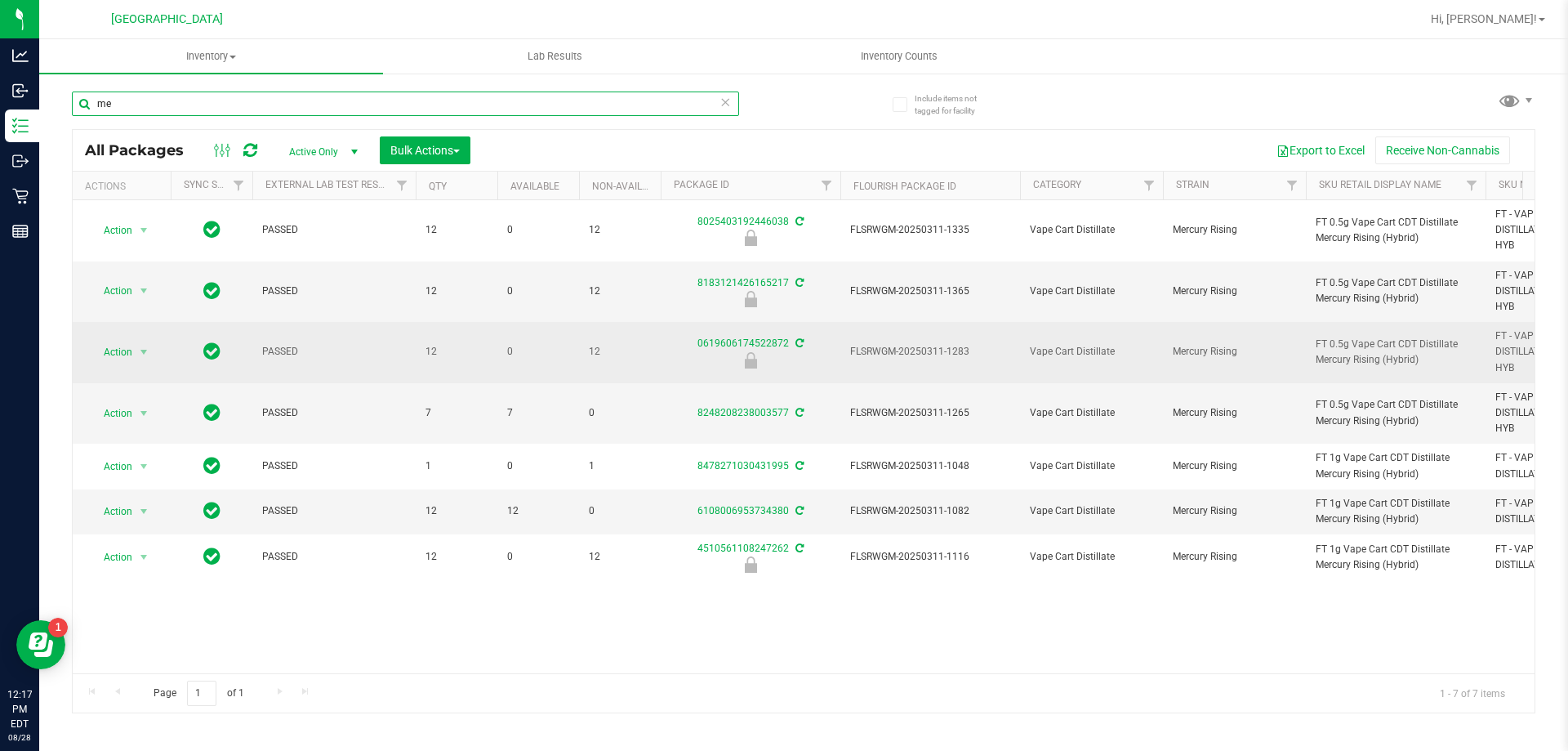
type input "m"
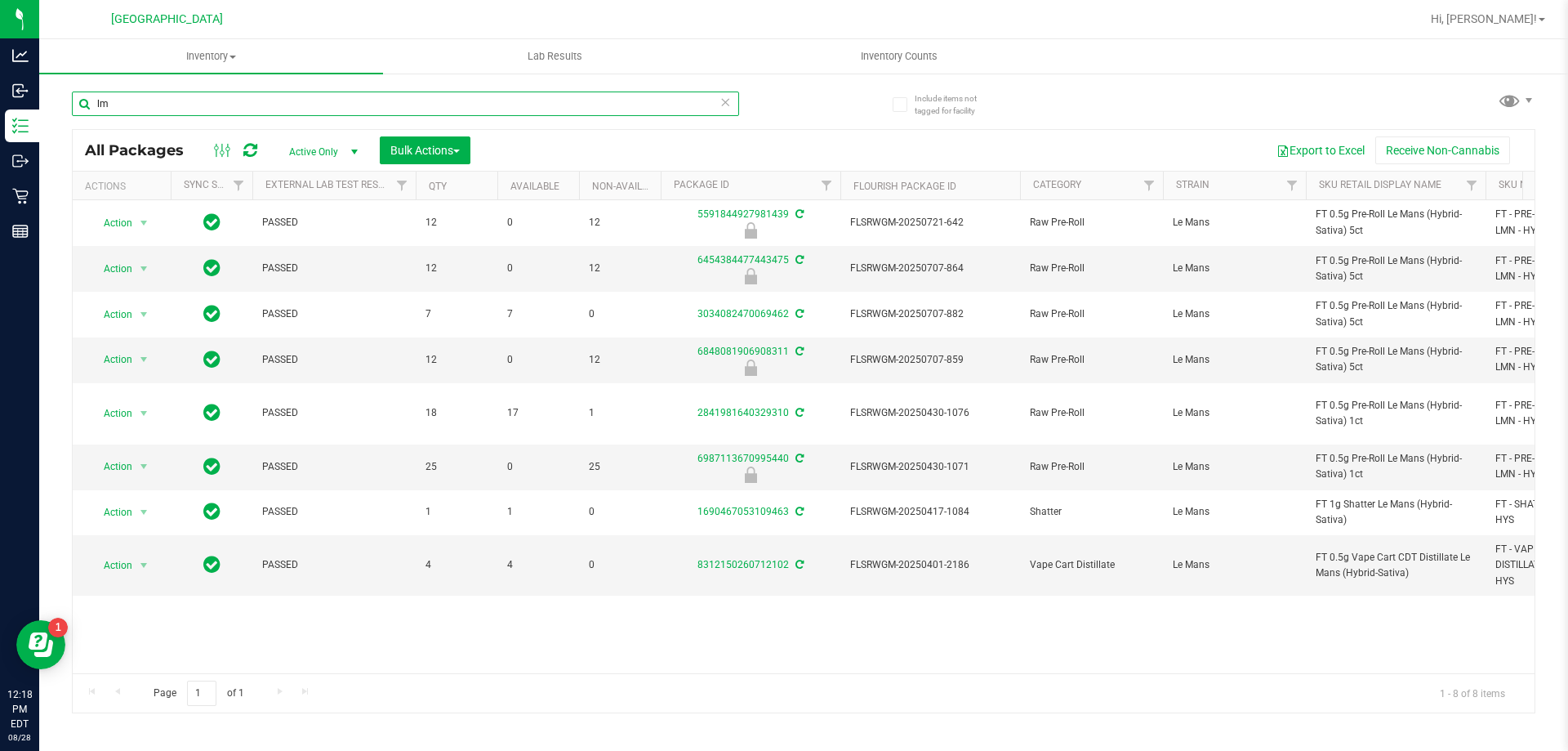
type input "l"
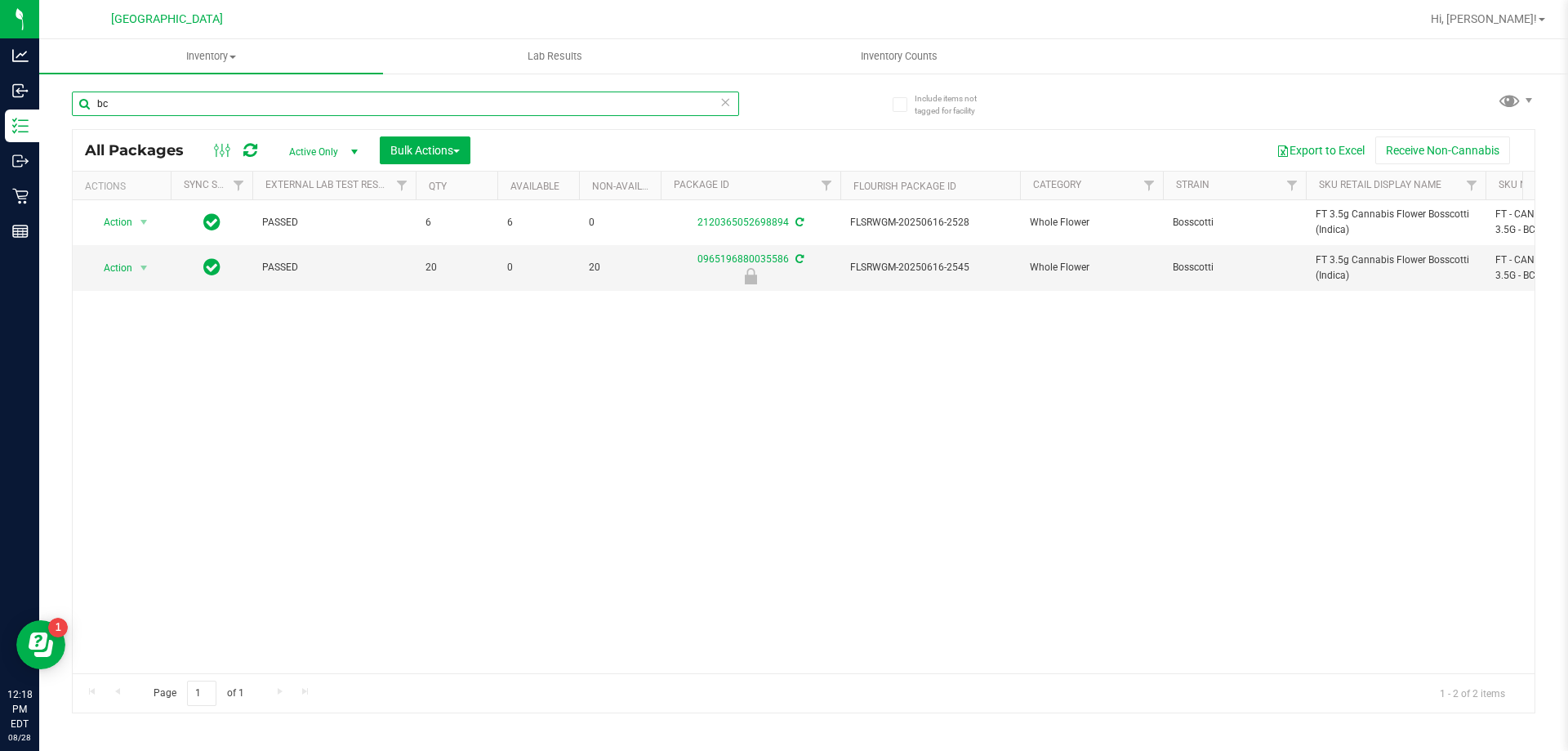
type input "b"
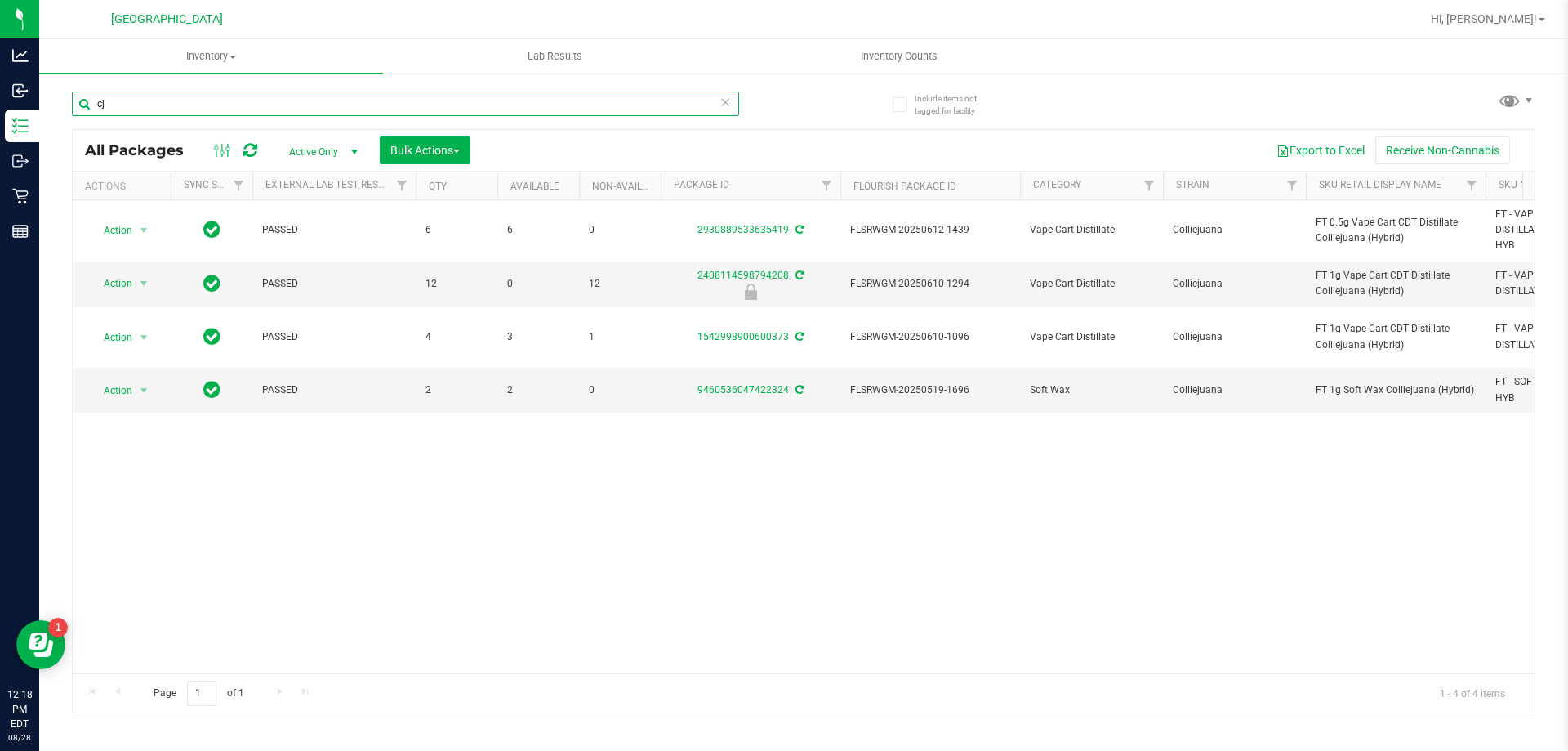
type input "c"
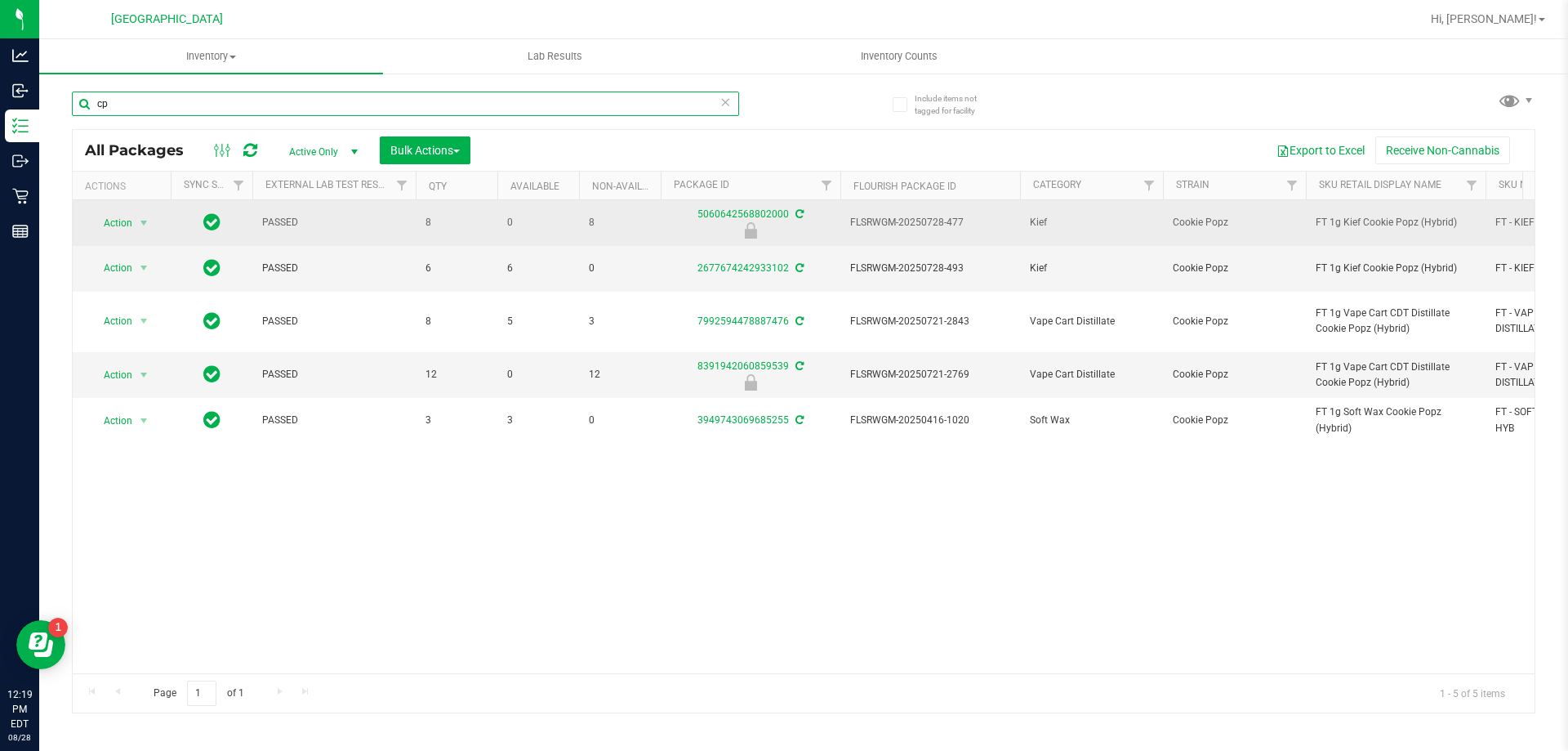
type input "c"
type input "dda"
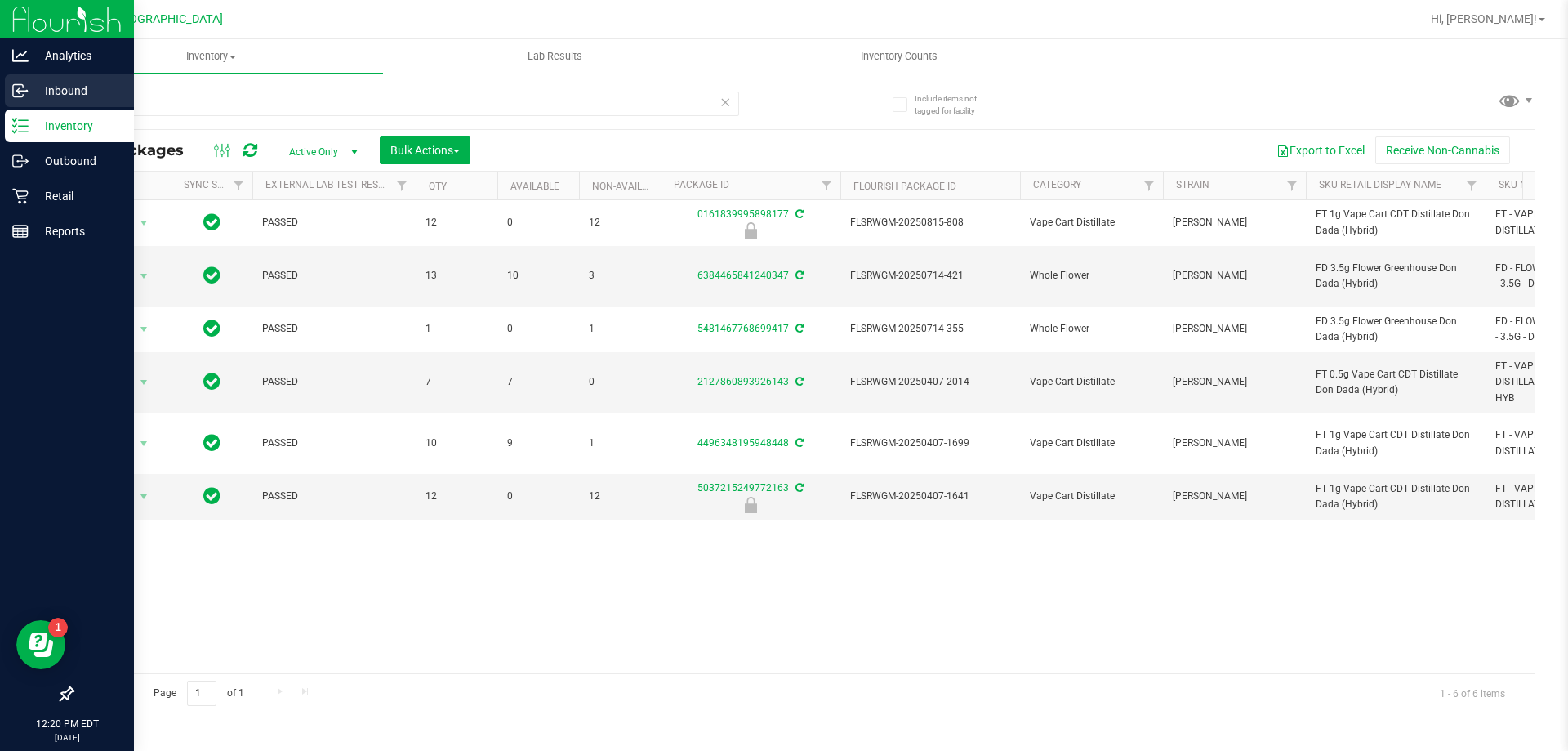
click at [62, 87] on p "Inbound" at bounding box center [77, 90] width 98 height 20
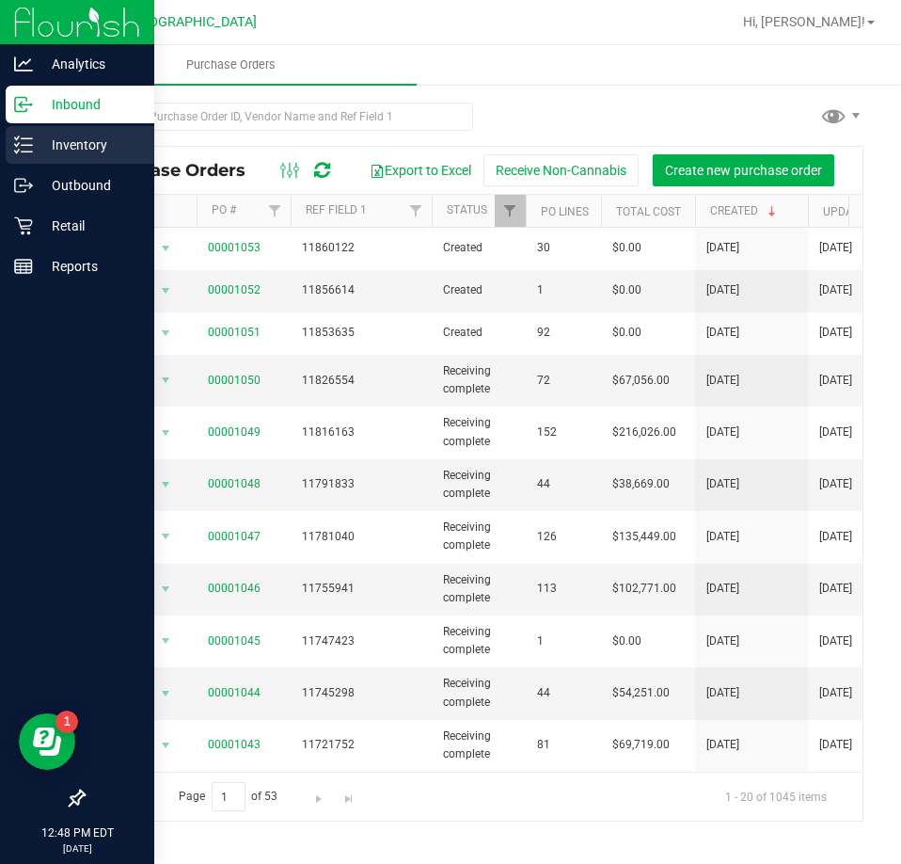
click at [33, 148] on p "Inventory" at bounding box center [89, 145] width 113 height 23
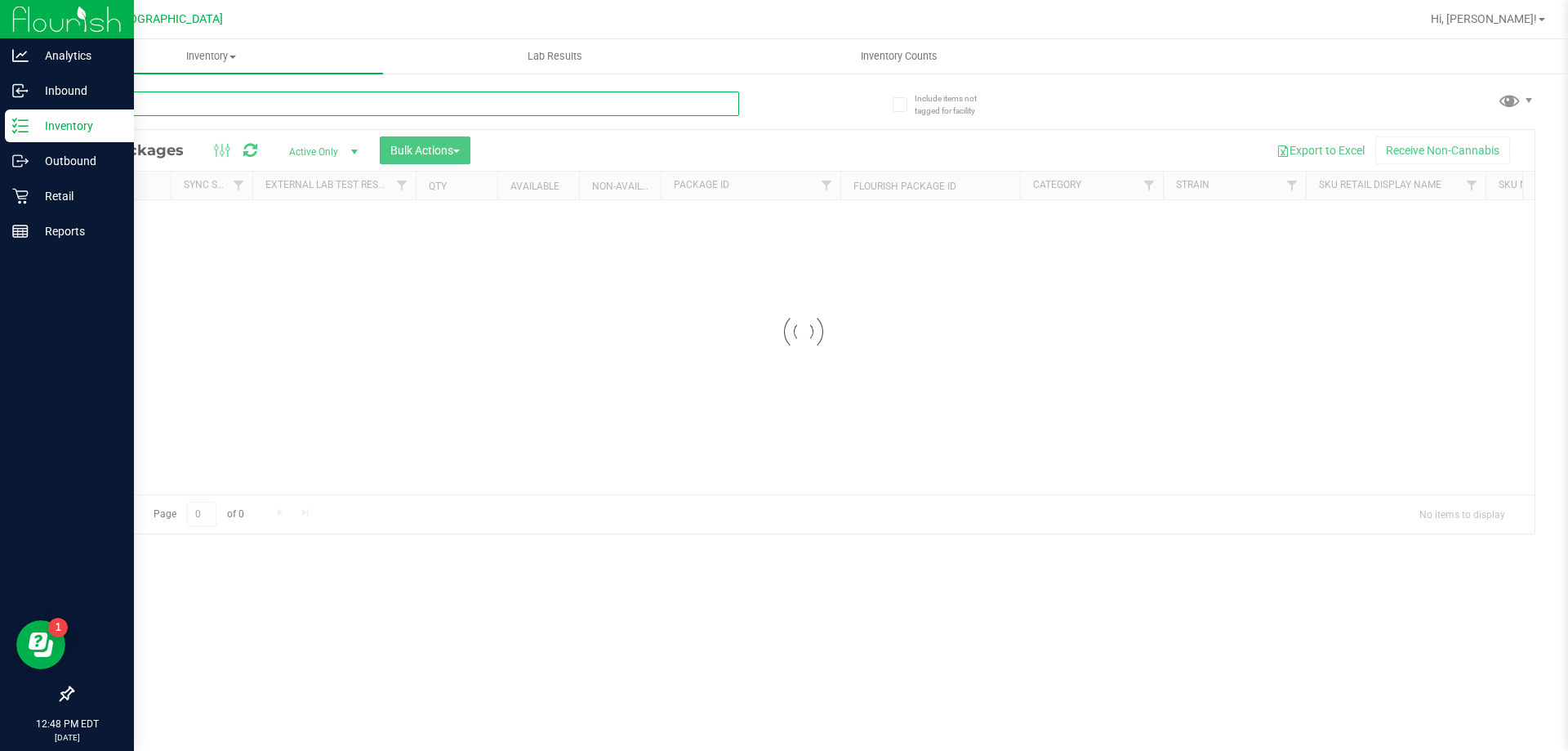
click at [270, 103] on input "text" at bounding box center [405, 103] width 668 height 24
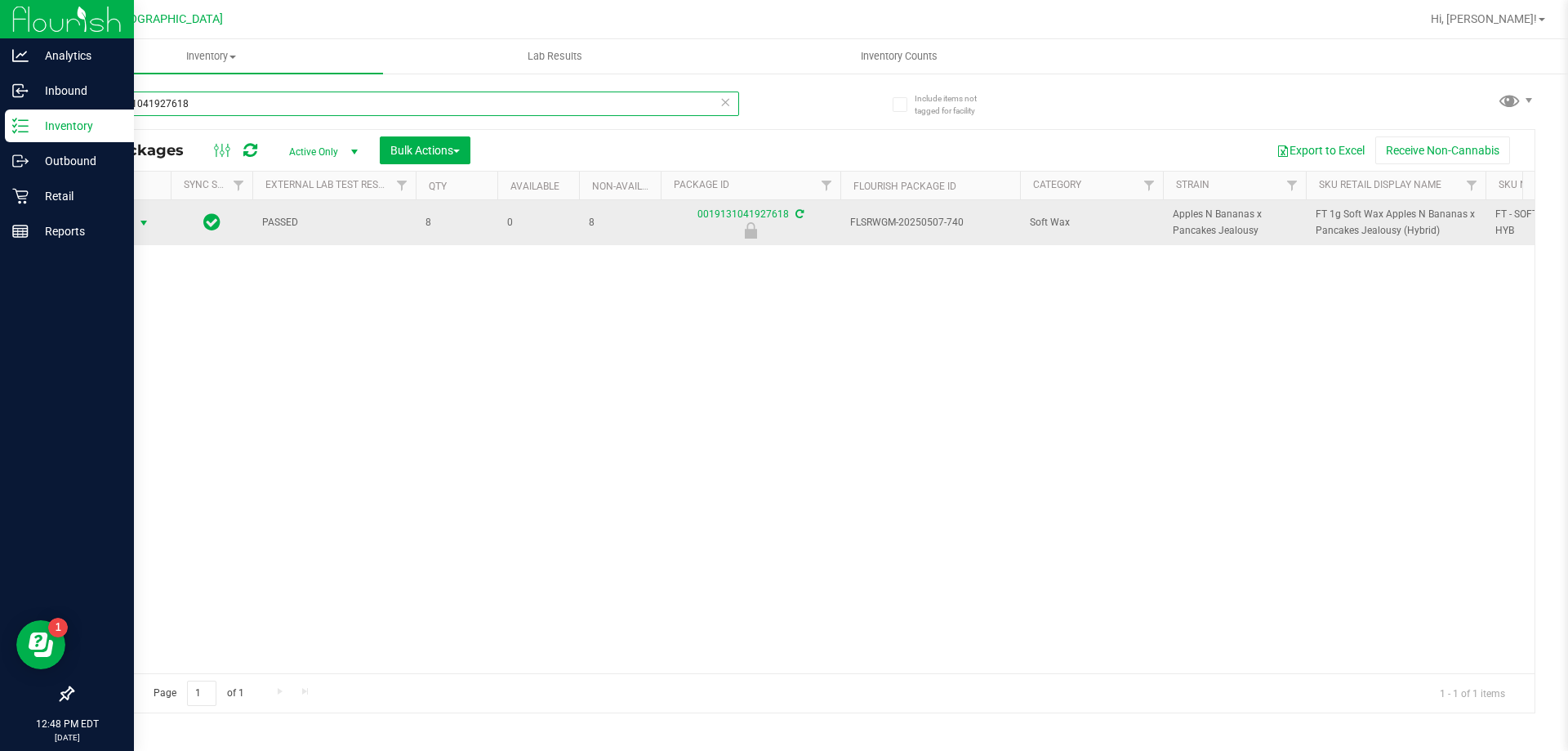
type input "0019131041927618"
click at [139, 227] on span "select" at bounding box center [143, 222] width 13 height 13
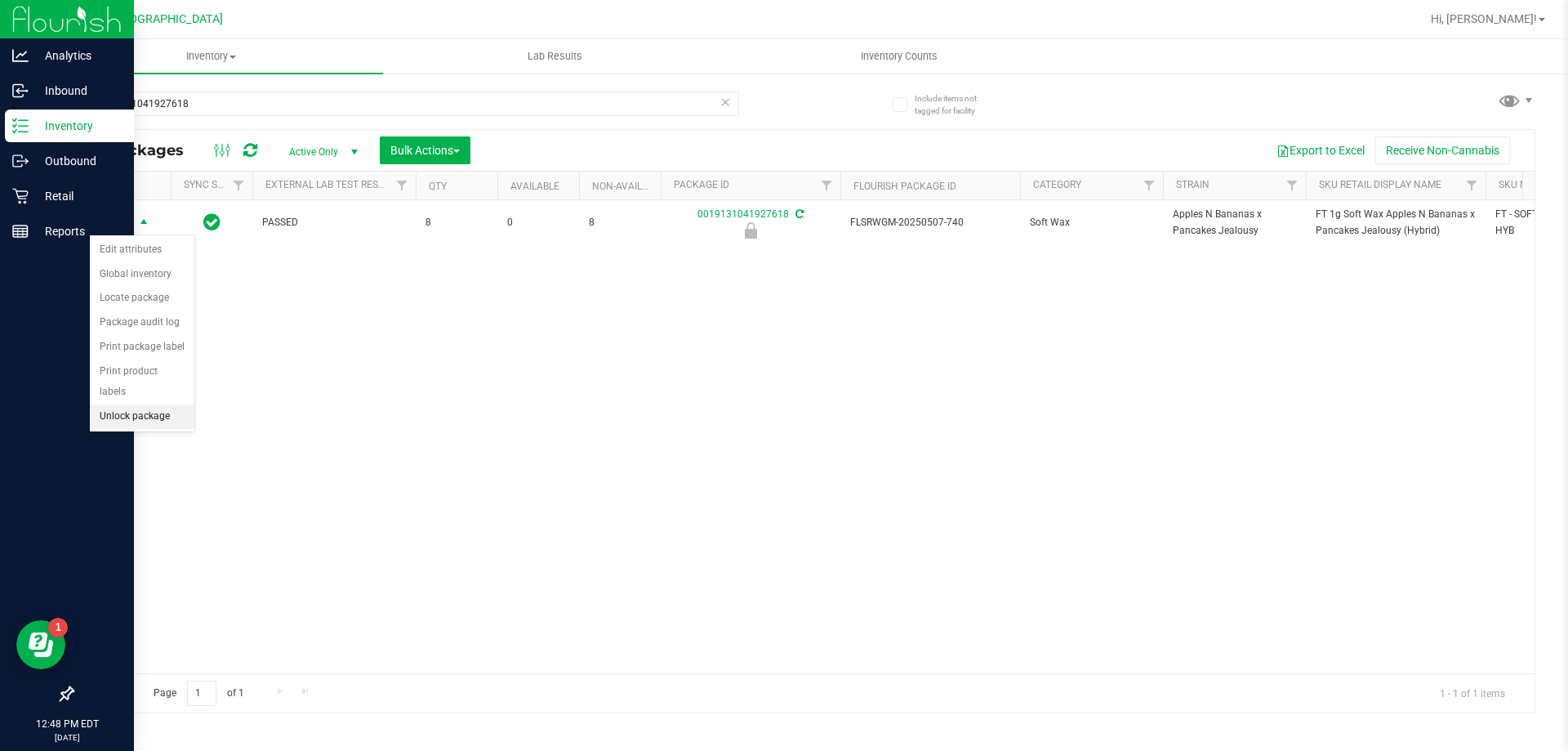
click at [145, 405] on li "Unlock package" at bounding box center [142, 417] width 104 height 24
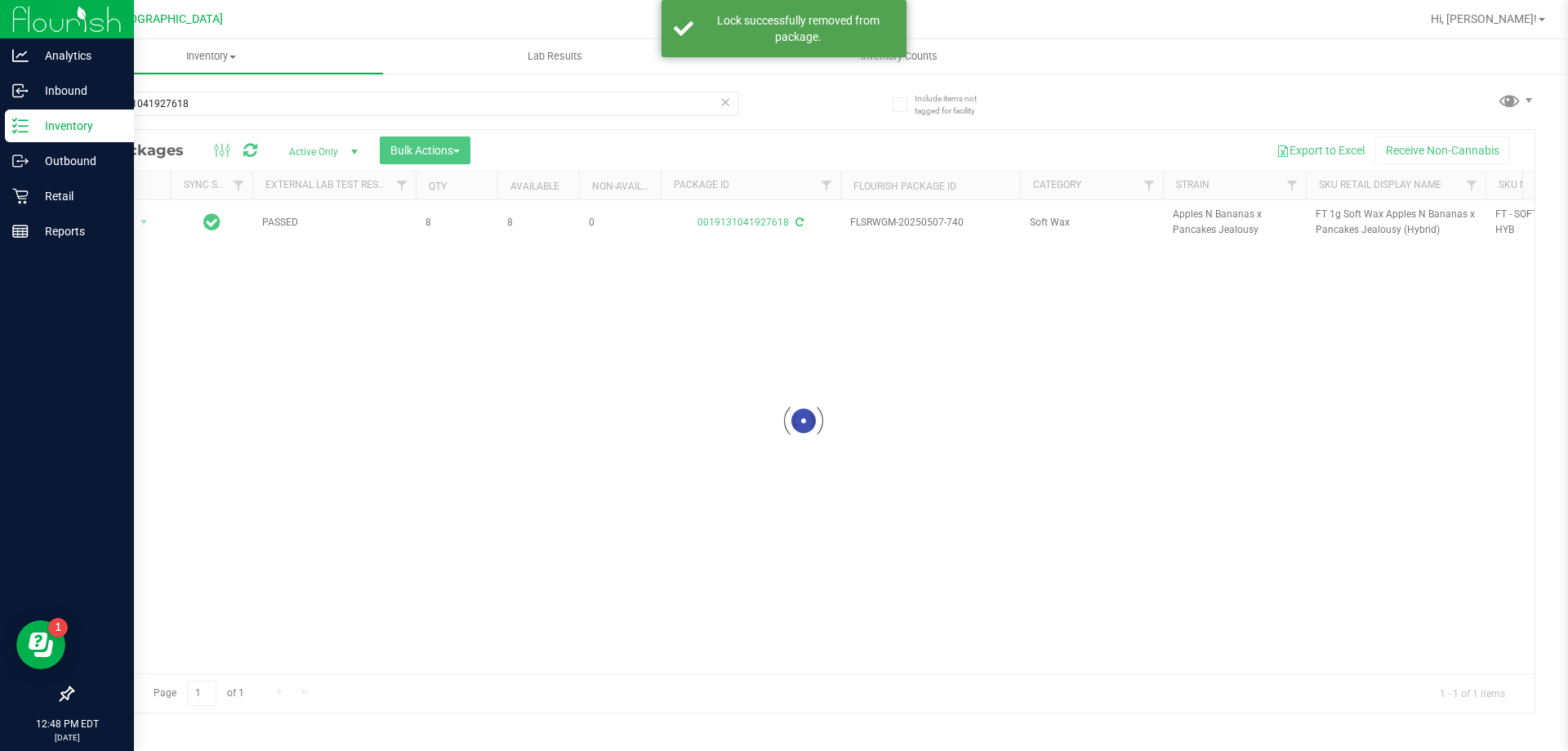
click at [1361, 214] on div at bounding box center [804, 421] width 1462 height 583
click at [1361, 214] on span "FT 1g Soft Wax Apples N Bananas x Pancakes Jealousy (Hybrid)" at bounding box center [1396, 222] width 160 height 31
copy tr "FT 1g Soft Wax Apples N Bananas x Pancakes Jealousy (Hybrid)"
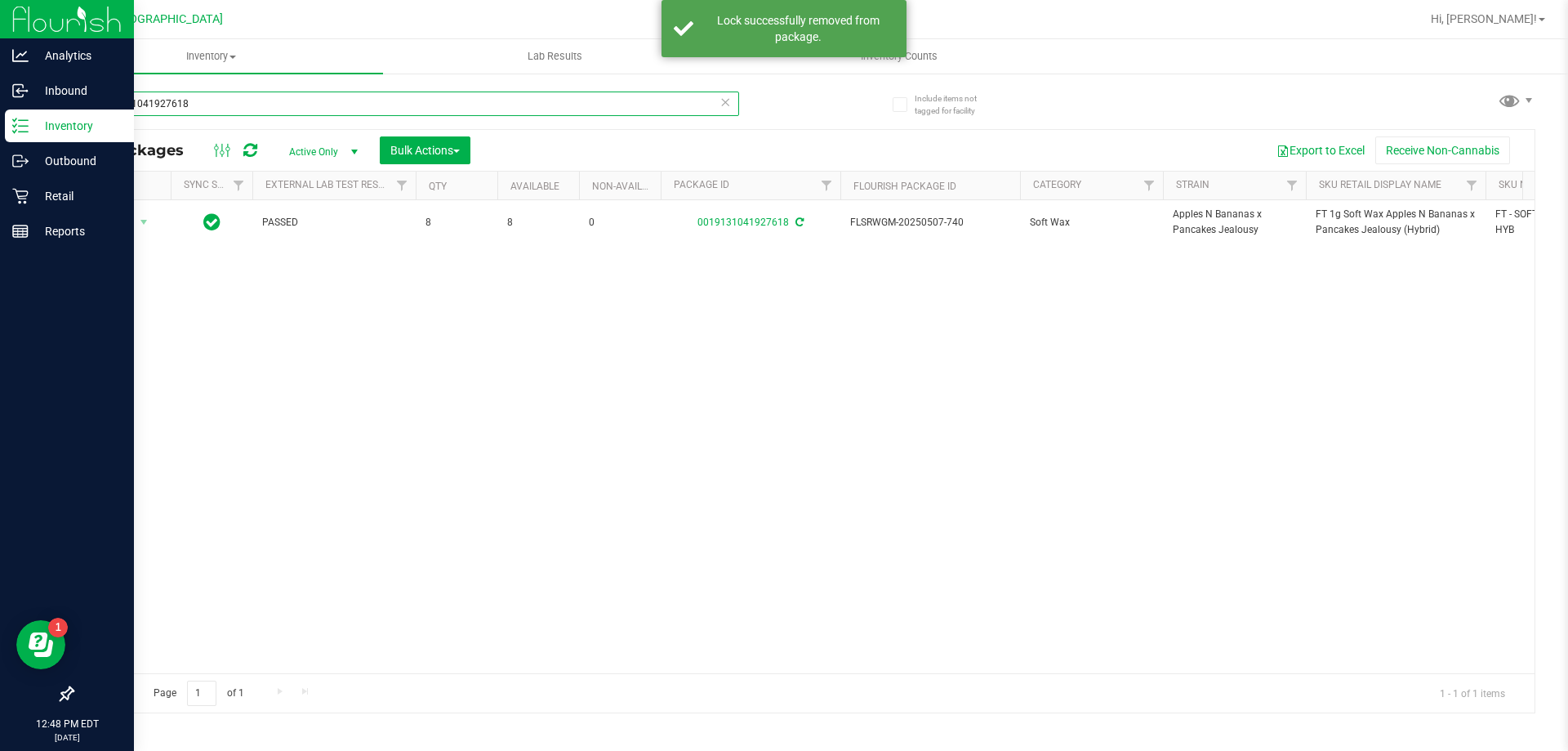
click at [602, 102] on input "0019131041927618" at bounding box center [405, 103] width 668 height 24
paste input "FT 1g Soft Wax Apples N Bananas x Pancakes Jealousy (Hybrid)"
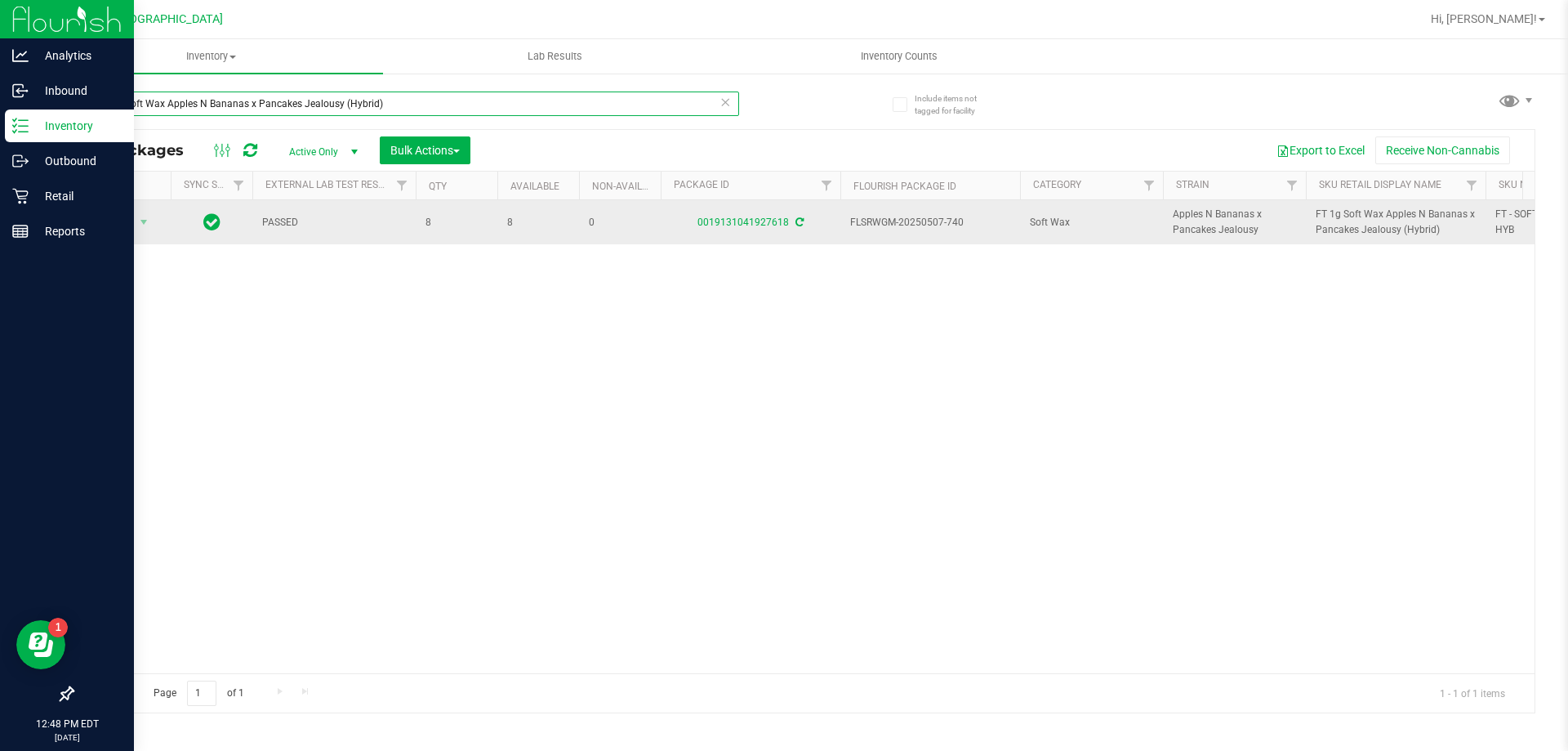
type input "FT 1g Soft Wax Apples N Bananas x Pancakes Jealousy (Hybrid)"
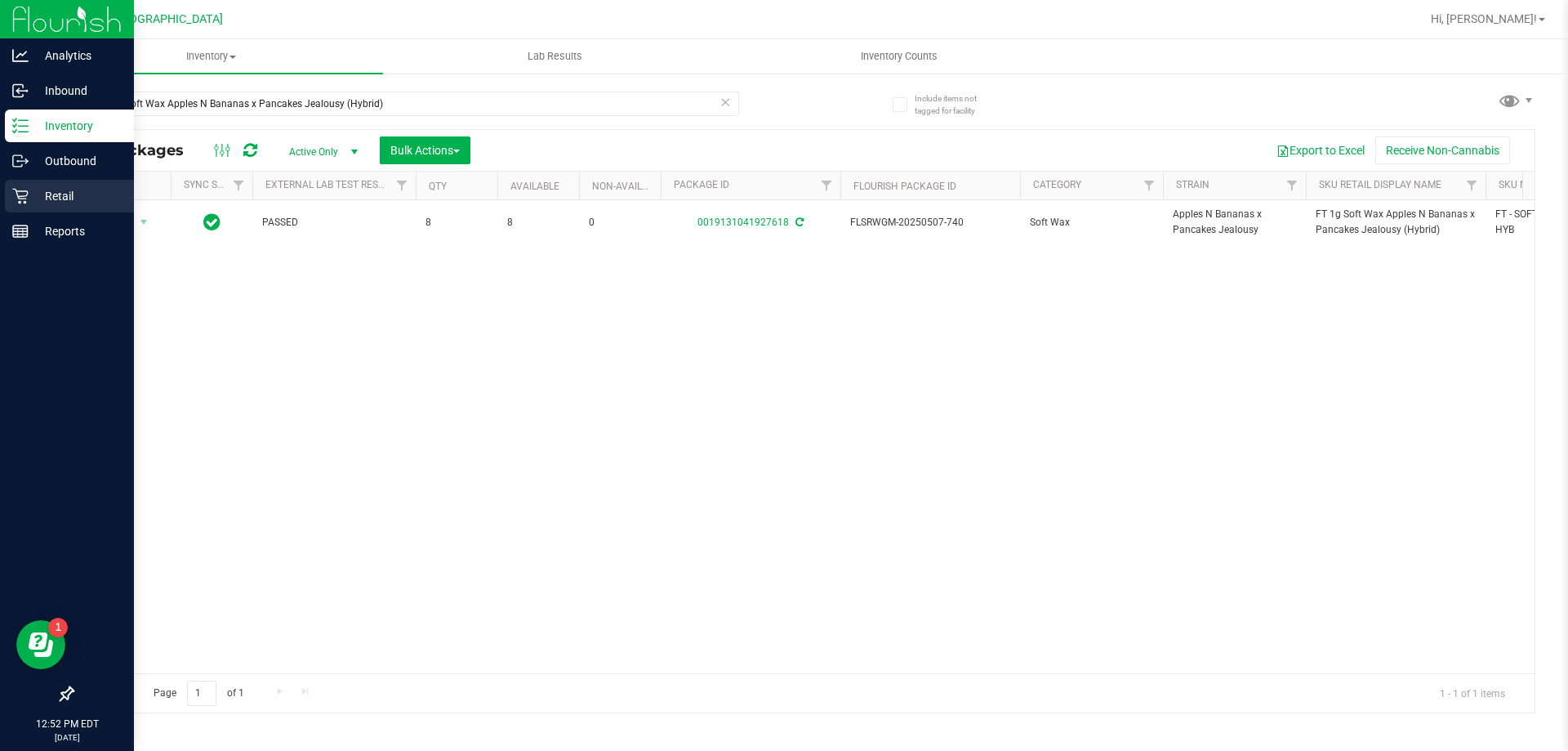
click at [76, 203] on p "Retail" at bounding box center [77, 196] width 98 height 20
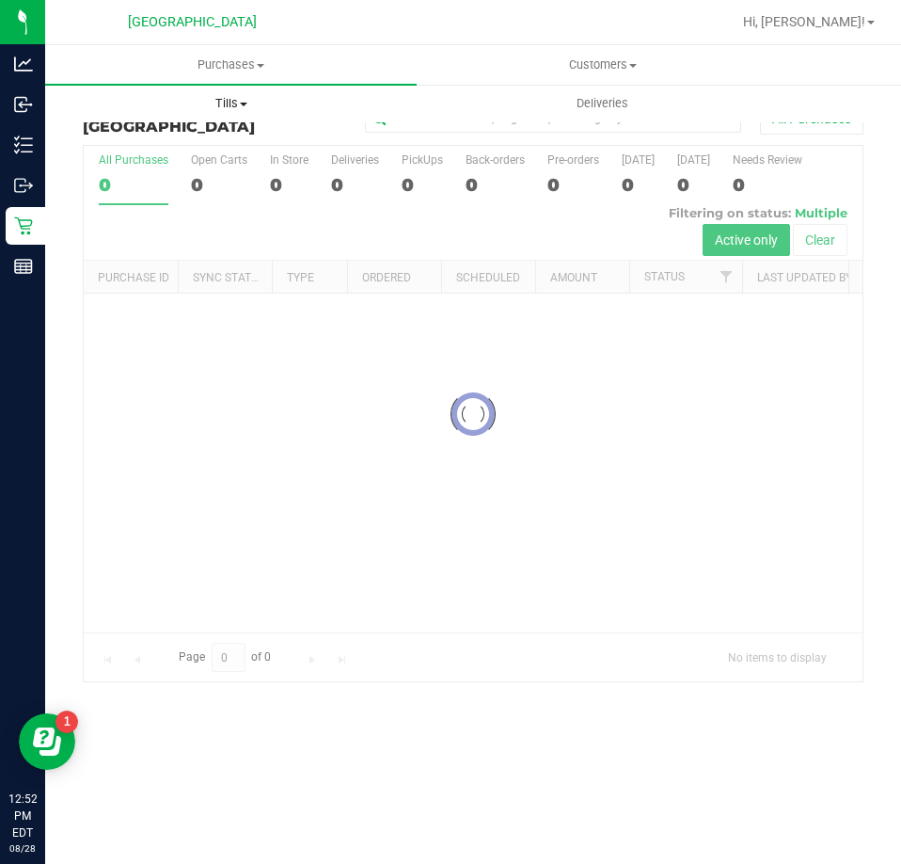
click at [240, 103] on span at bounding box center [244, 105] width 8 height 4
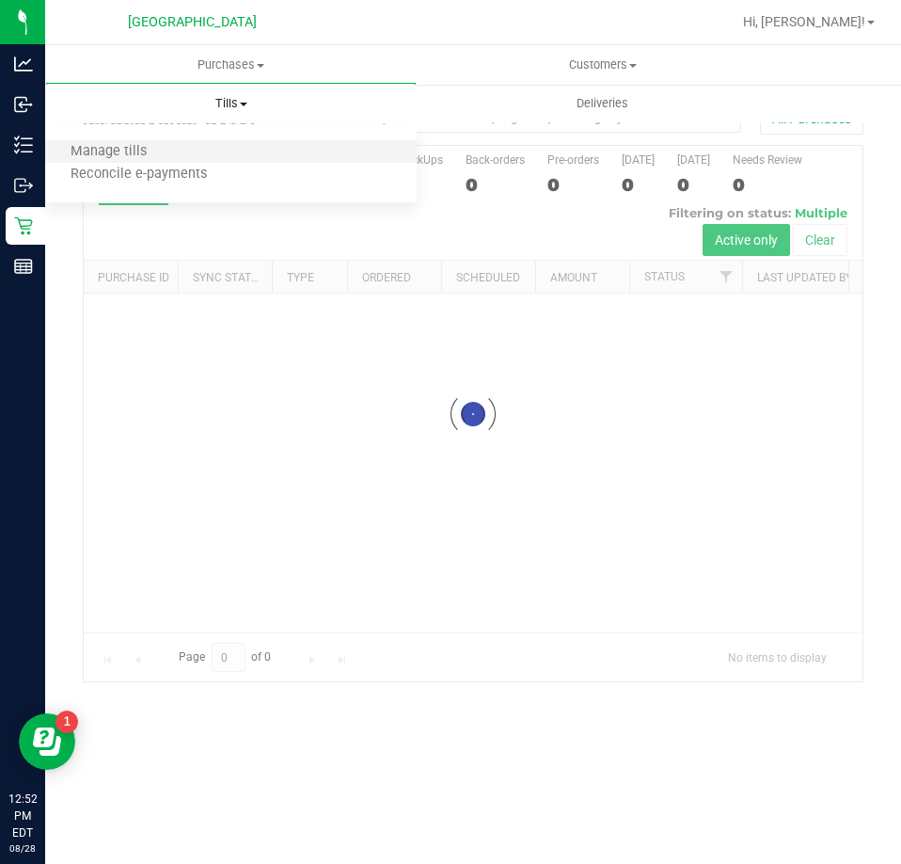
click at [184, 150] on li "Manage tills" at bounding box center [231, 152] width 372 height 23
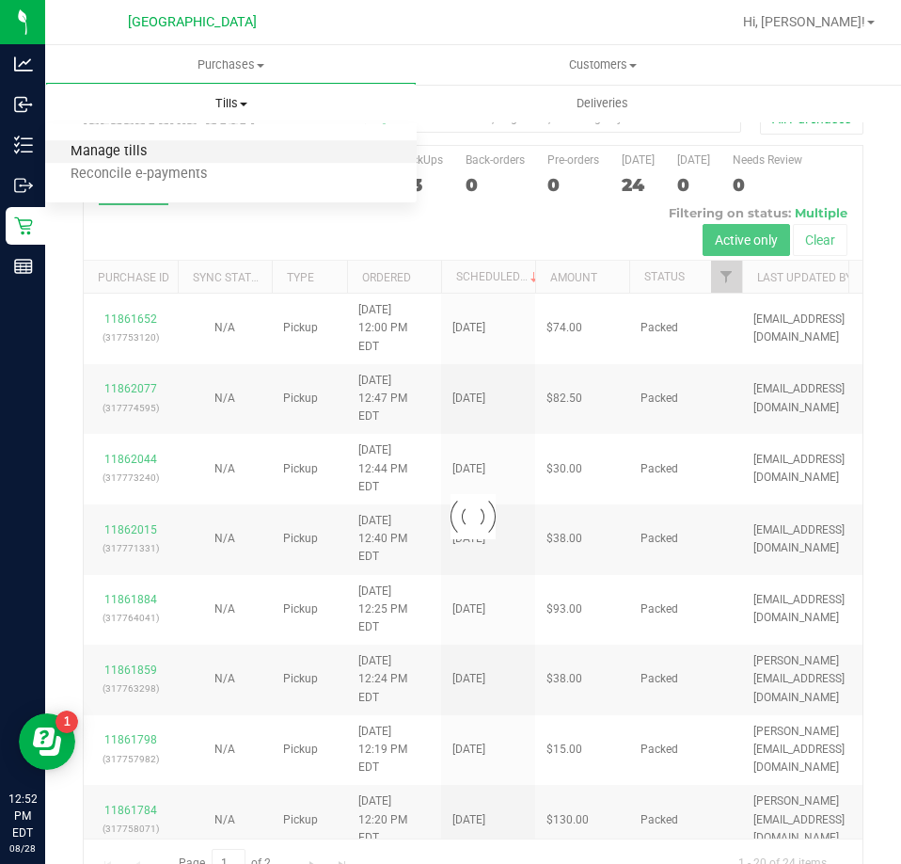
click at [124, 155] on span "Manage tills" at bounding box center [108, 152] width 127 height 16
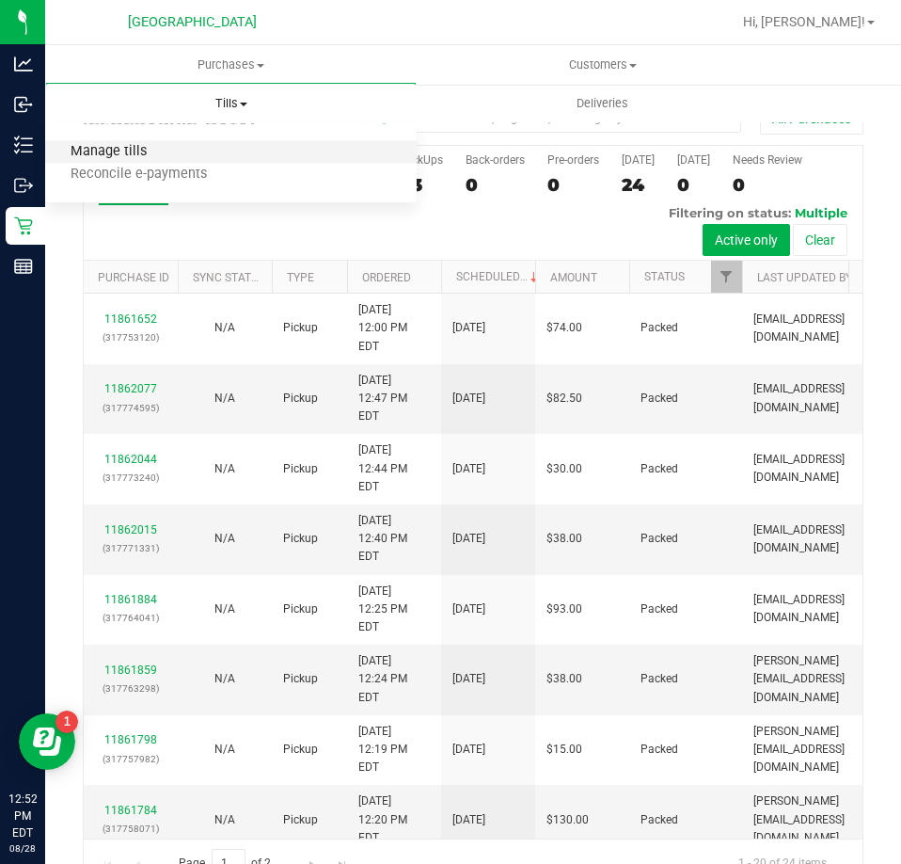
click at [112, 153] on span "Manage tills" at bounding box center [108, 152] width 127 height 16
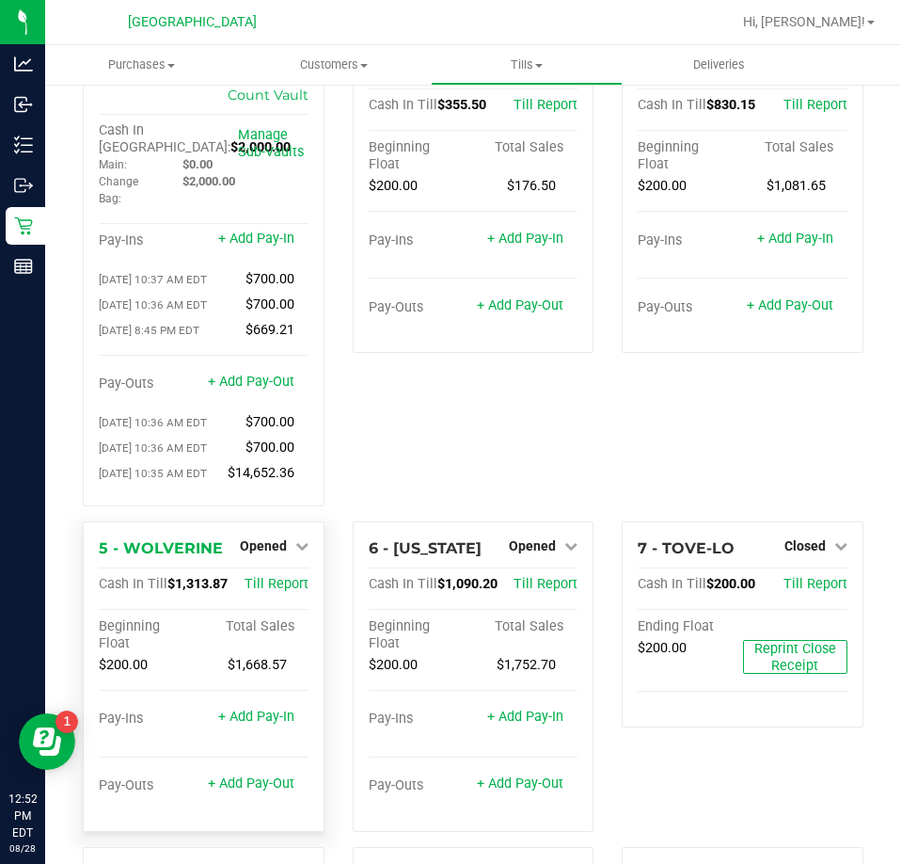
scroll to position [282, 0]
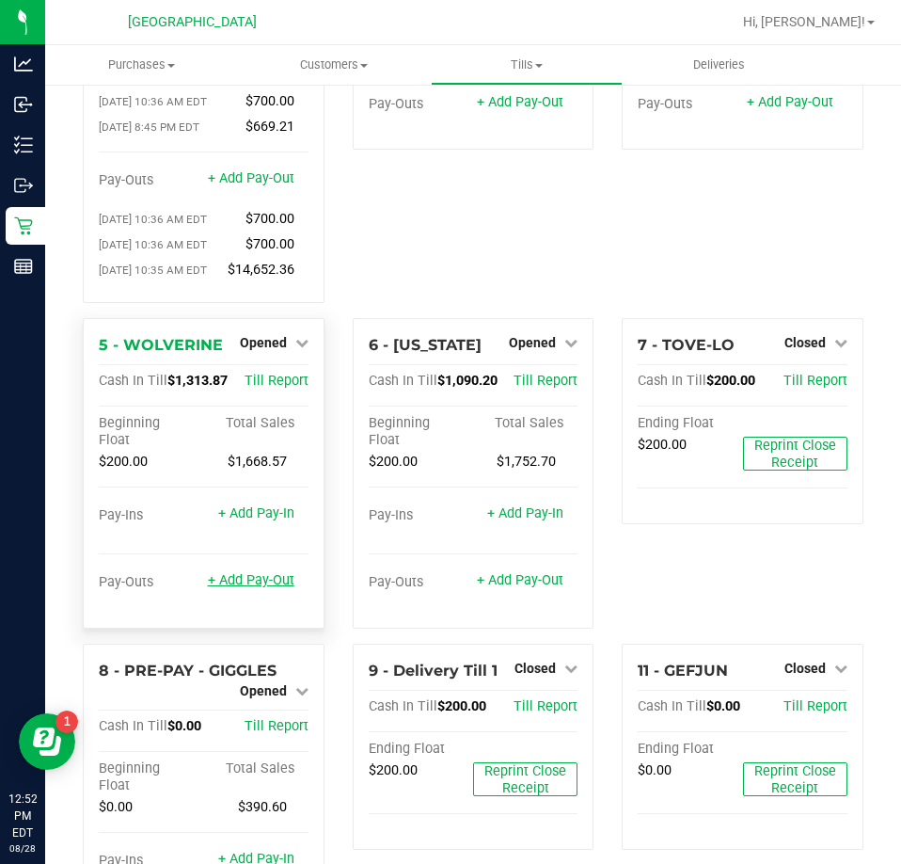
click at [237, 583] on link "+ Add Pay-Out" at bounding box center [251, 580] width 87 height 16
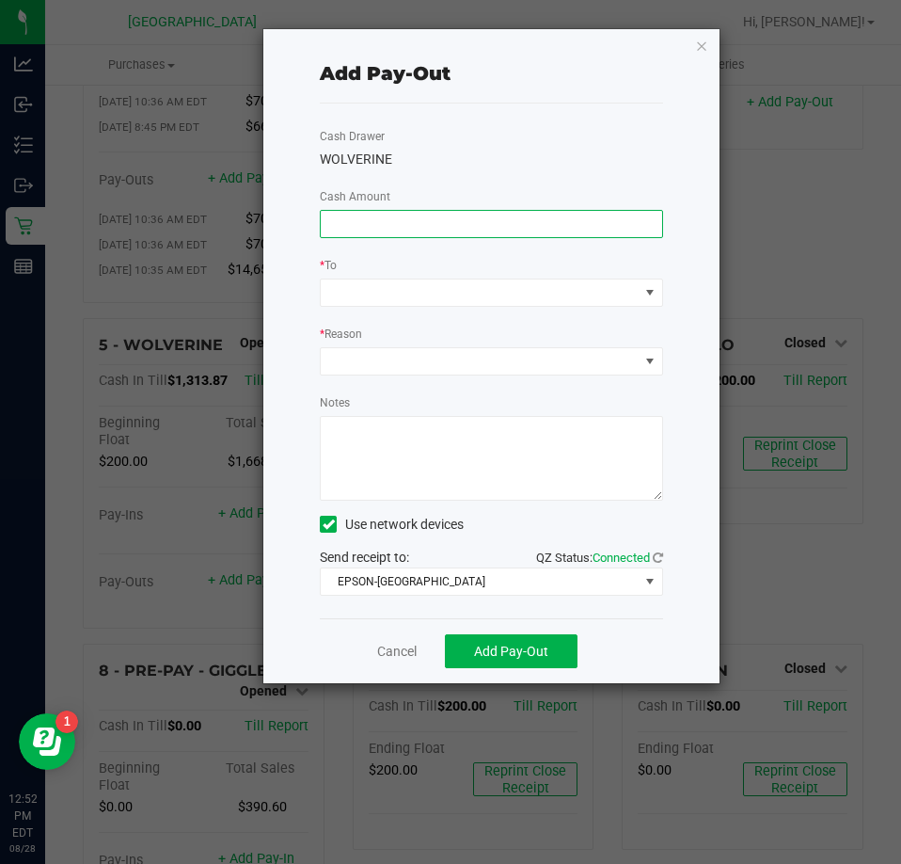
click at [346, 218] on input at bounding box center [492, 224] width 342 height 26
type input "$900.00"
click at [358, 288] on span at bounding box center [480, 292] width 318 height 26
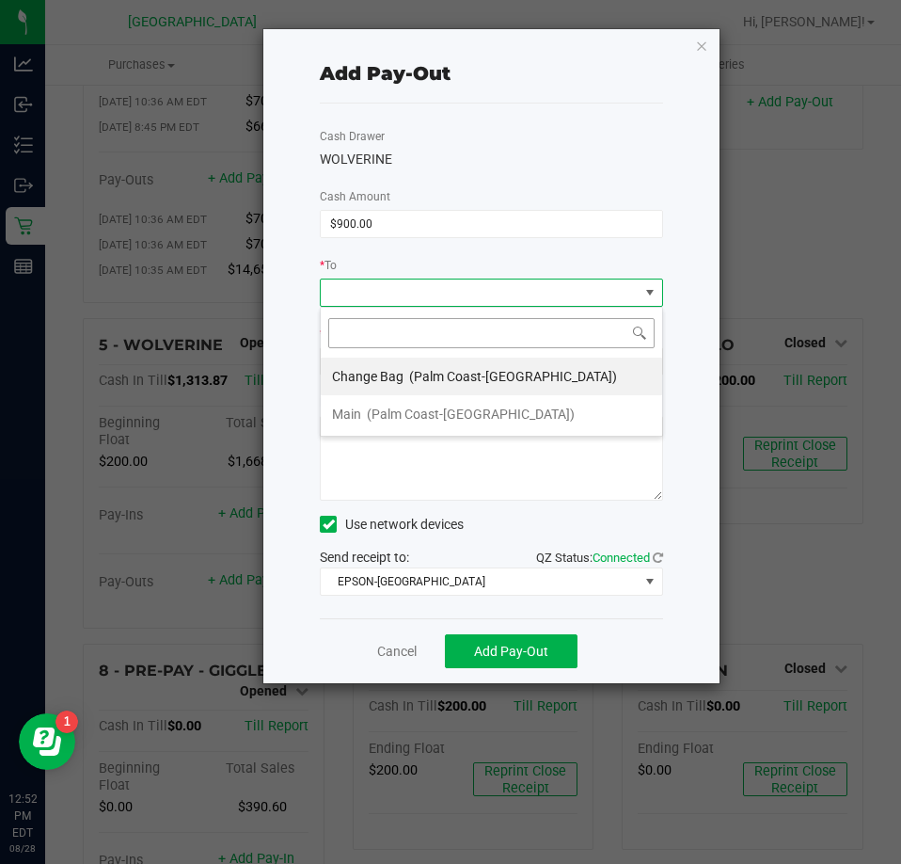
scroll to position [28, 342]
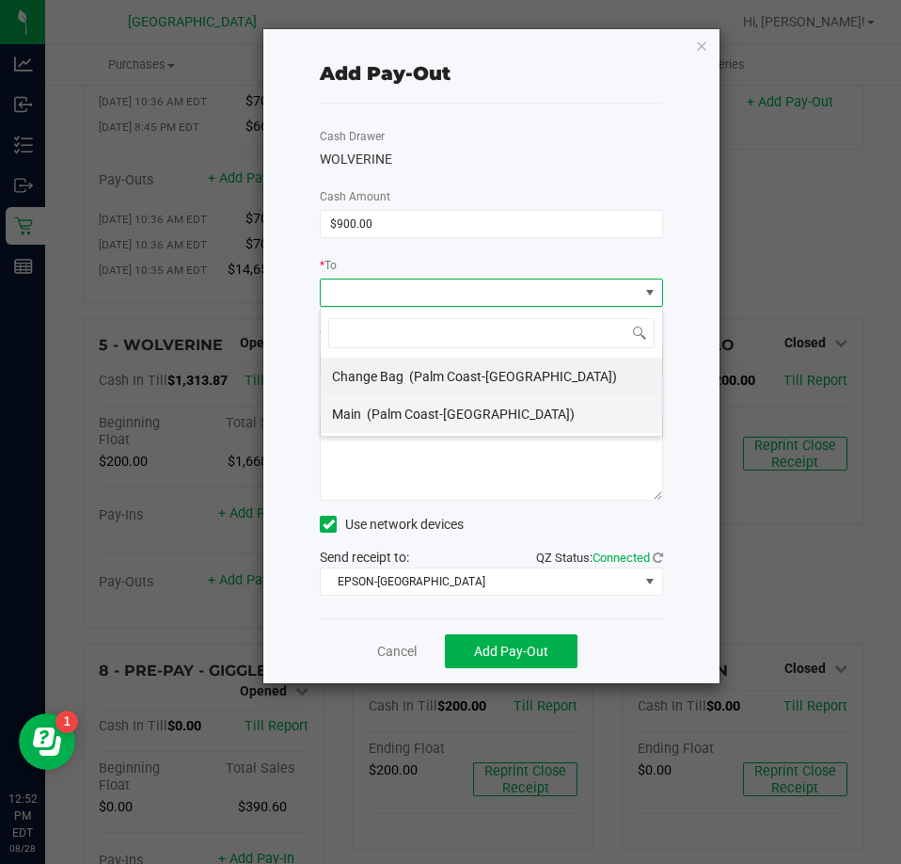
click at [357, 411] on span "Main" at bounding box center [346, 413] width 29 height 15
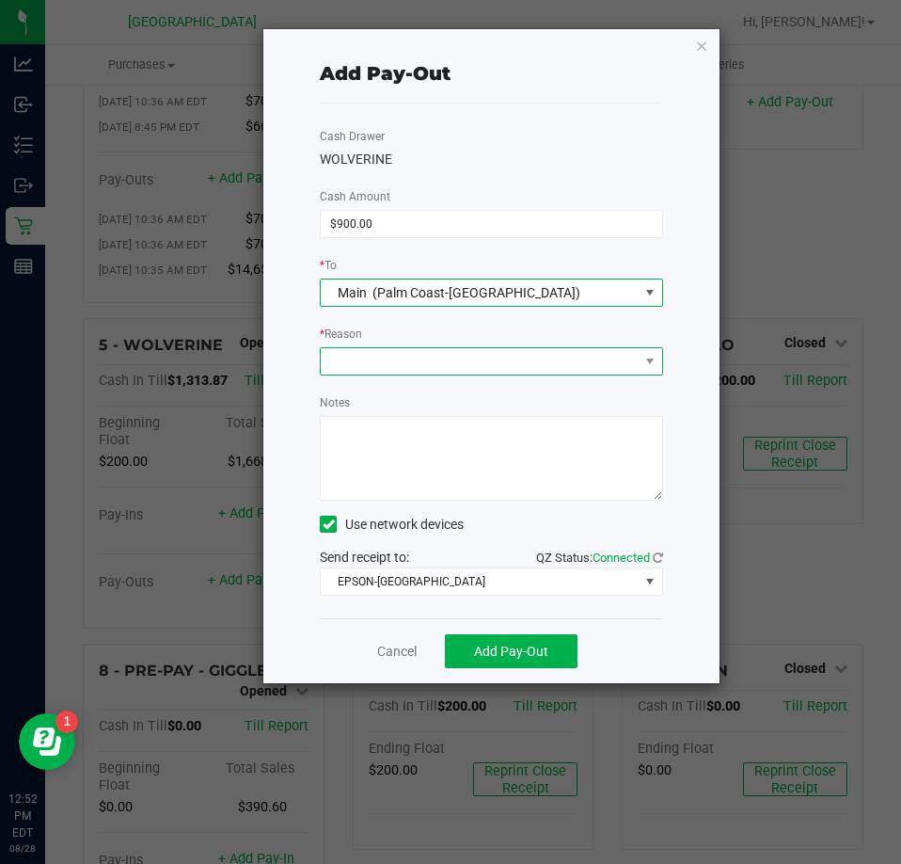
click at [377, 372] on span at bounding box center [480, 361] width 318 height 26
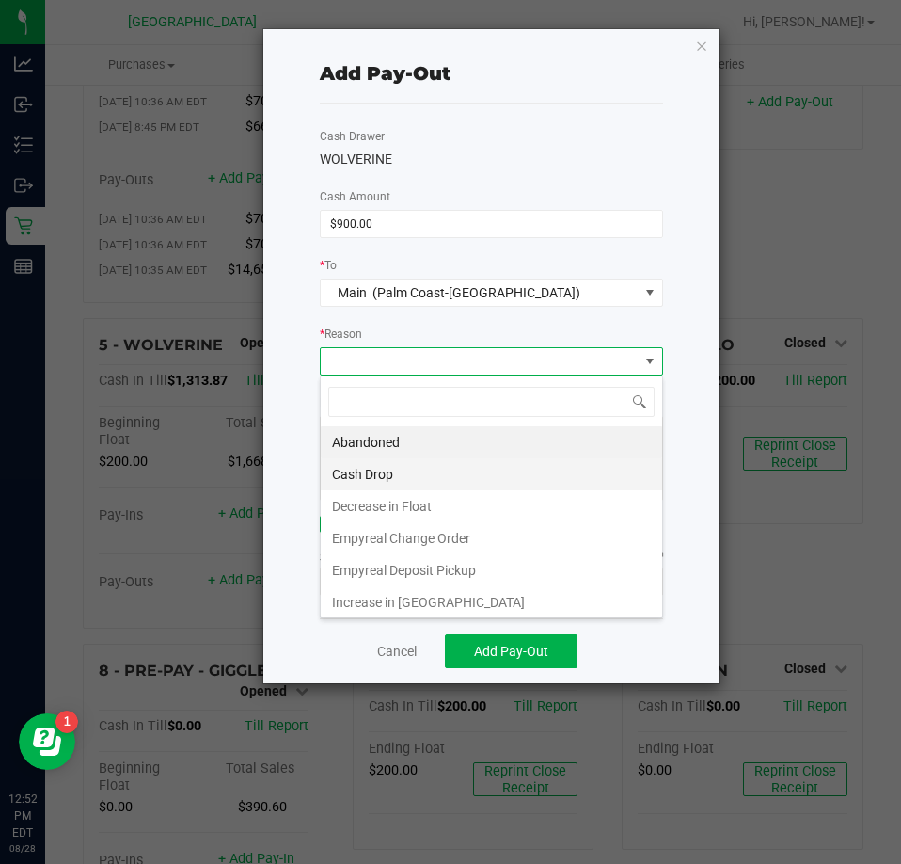
click at [378, 476] on li "Cash Drop" at bounding box center [492, 474] width 342 height 32
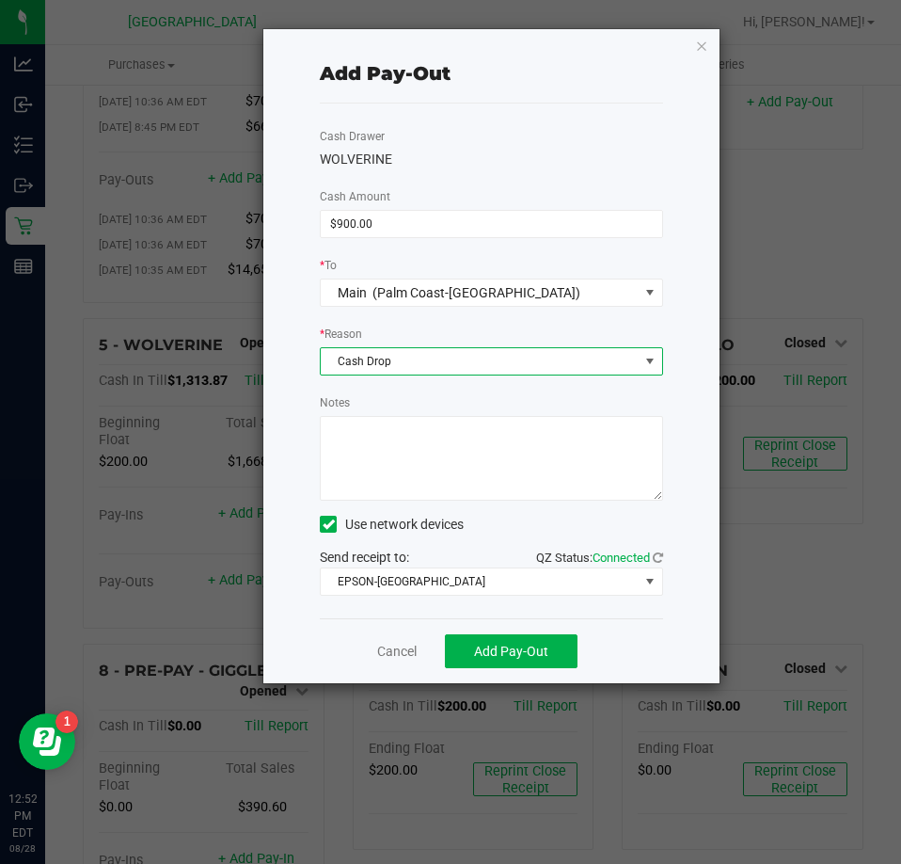
click at [431, 464] on textarea "Notes" at bounding box center [491, 458] width 343 height 85
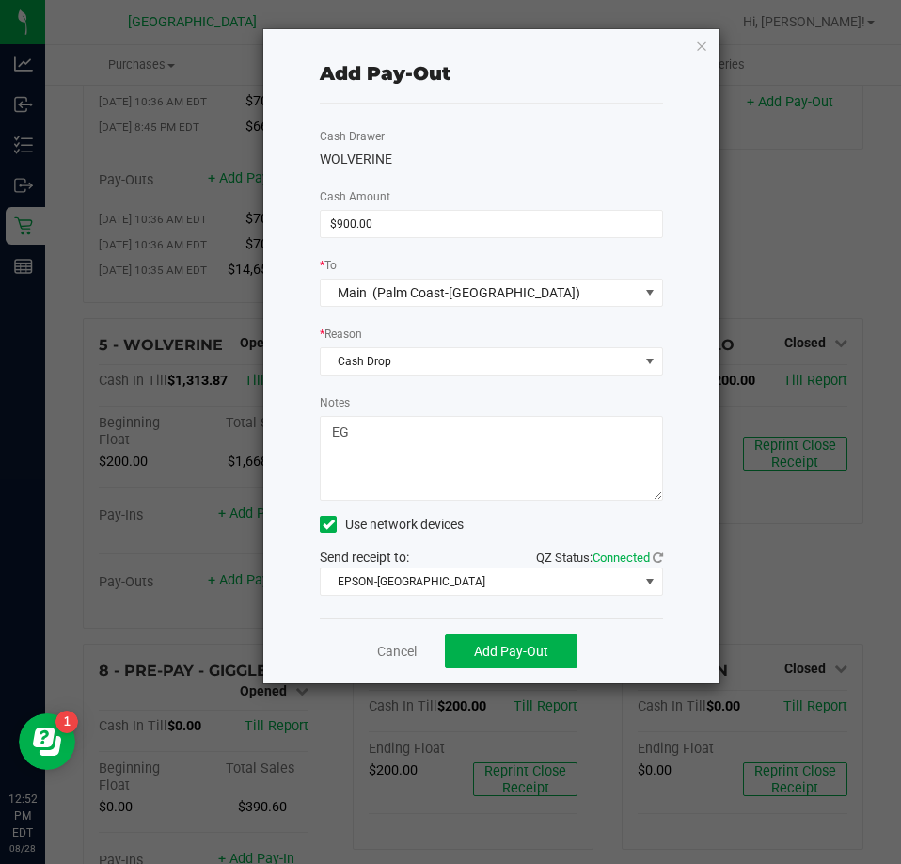
type textarea "EG"
click at [467, 388] on div "Cash Drawer WOLVERINE Cash Amount $900.00 * To Main (Palm Coast-Vault) * Reason…" at bounding box center [491, 360] width 343 height 515
click at [519, 646] on span "Add Pay-Out" at bounding box center [511, 651] width 74 height 15
click at [699, 40] on icon "button" at bounding box center [701, 45] width 13 height 23
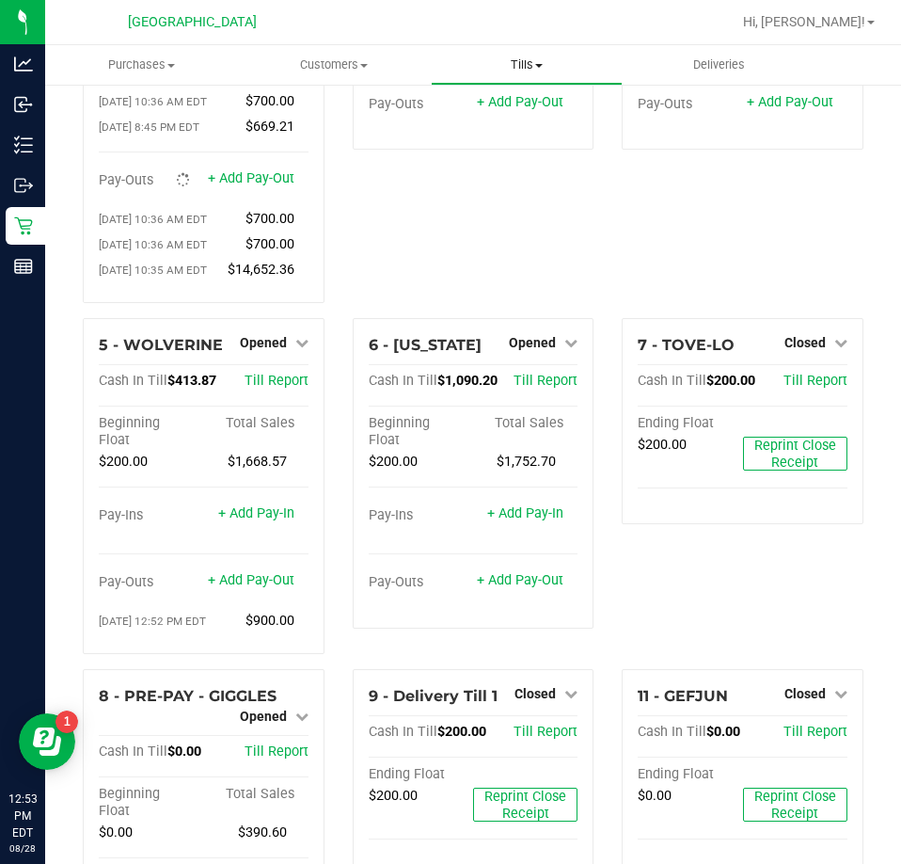
click at [526, 65] on span "Tills" at bounding box center [527, 64] width 191 height 17
click at [473, 110] on span "Manage tills" at bounding box center [494, 113] width 127 height 16
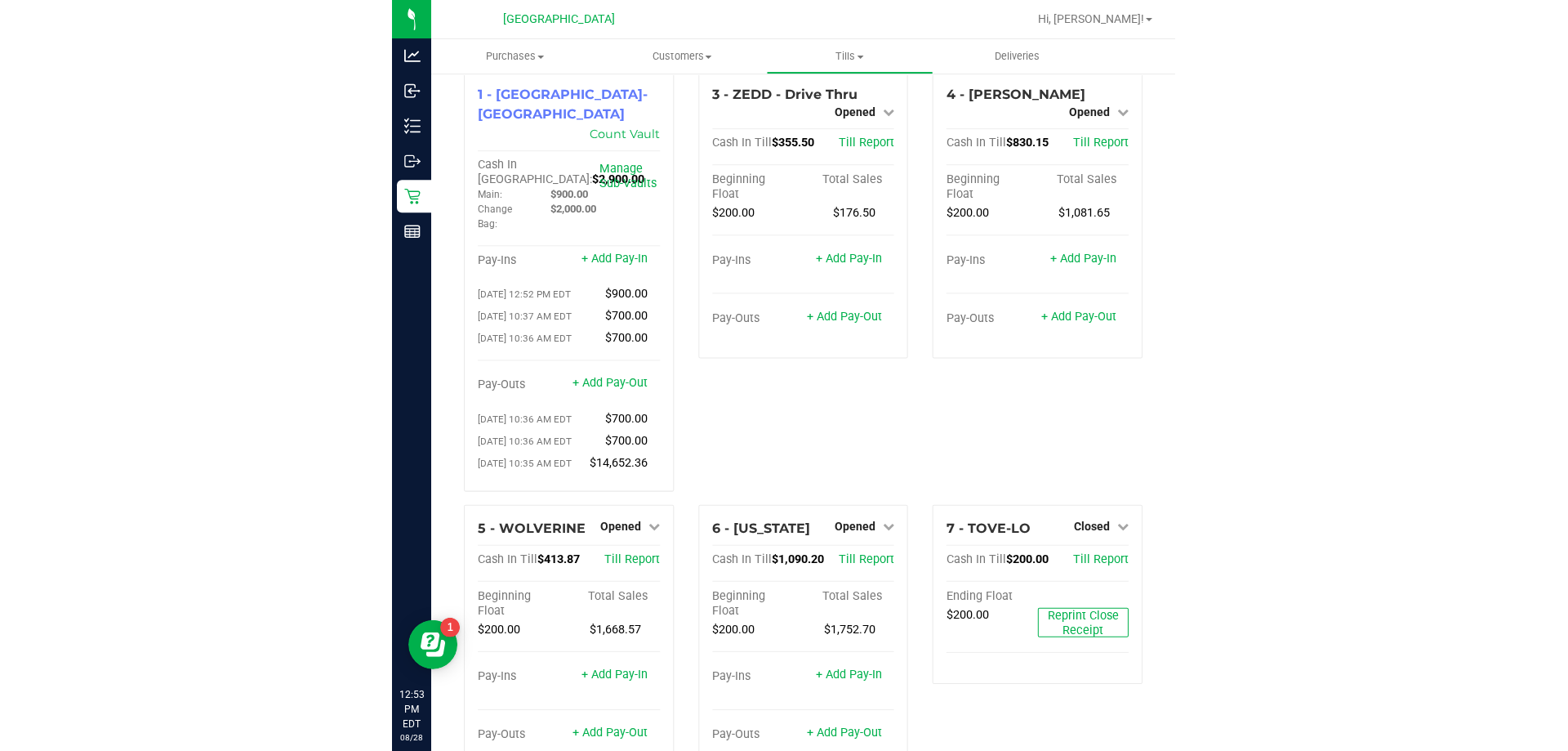
scroll to position [0, 0]
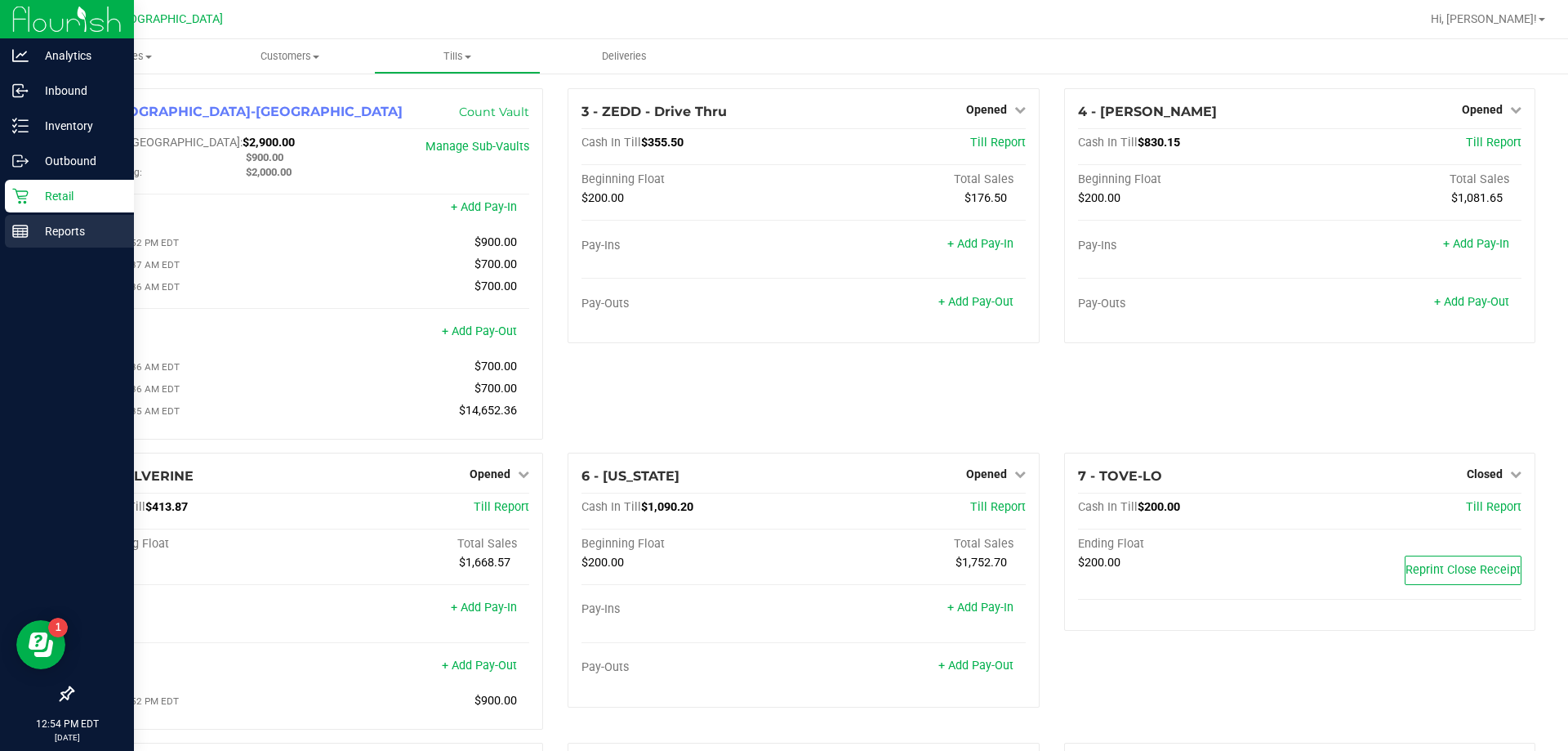
click at [61, 224] on p "Reports" at bounding box center [77, 231] width 98 height 20
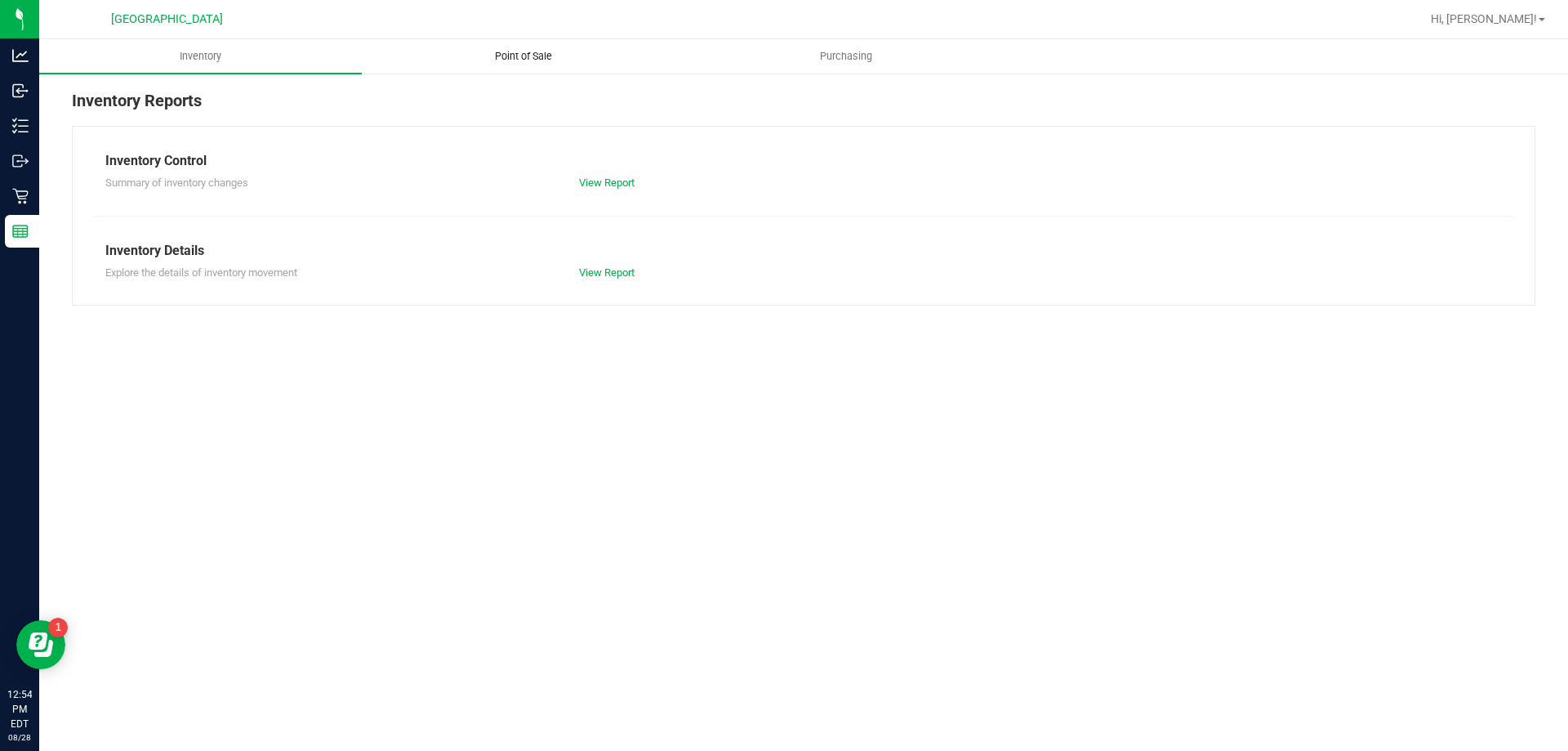
click at [540, 49] on span "Point of Sale" at bounding box center [524, 56] width 102 height 15
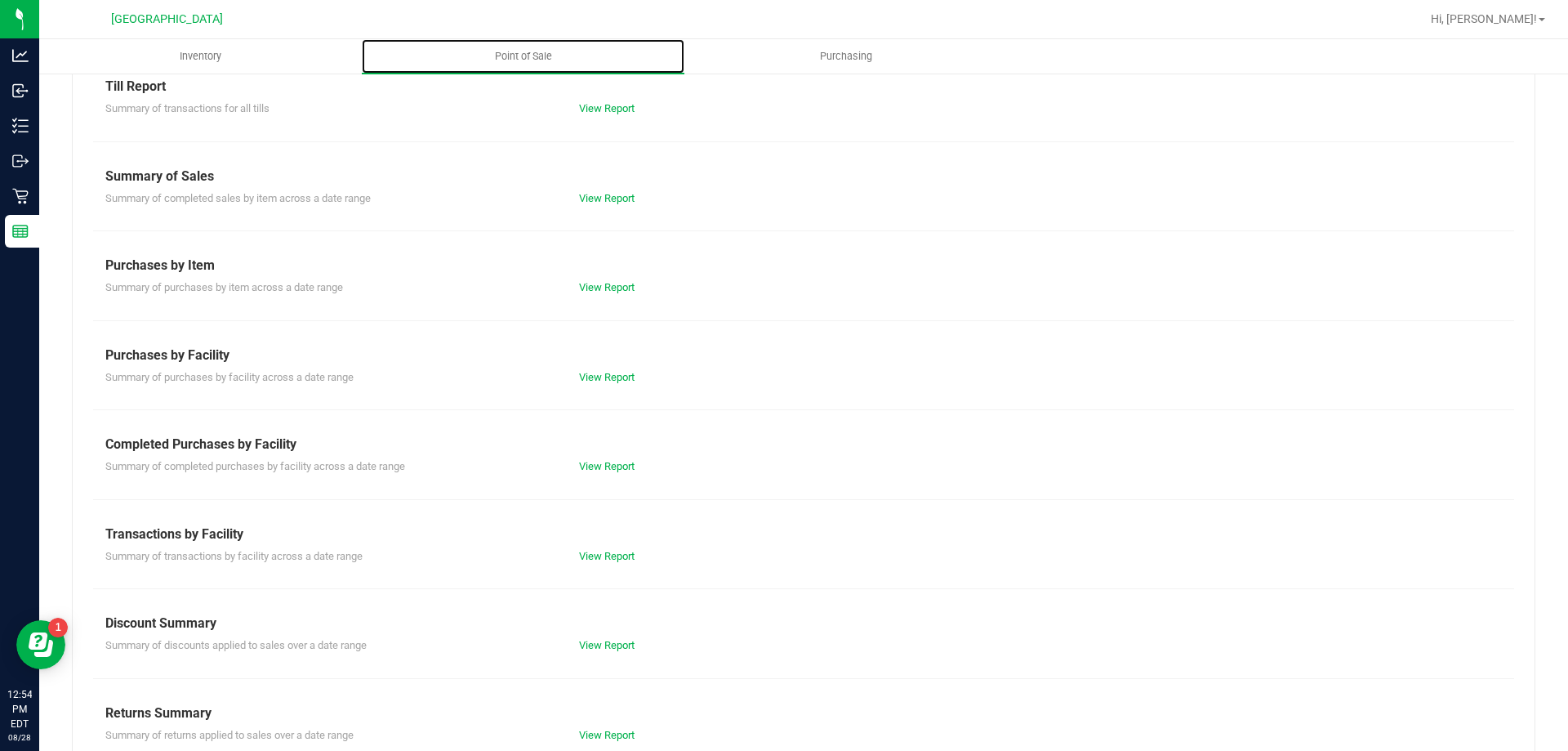
scroll to position [108, 0]
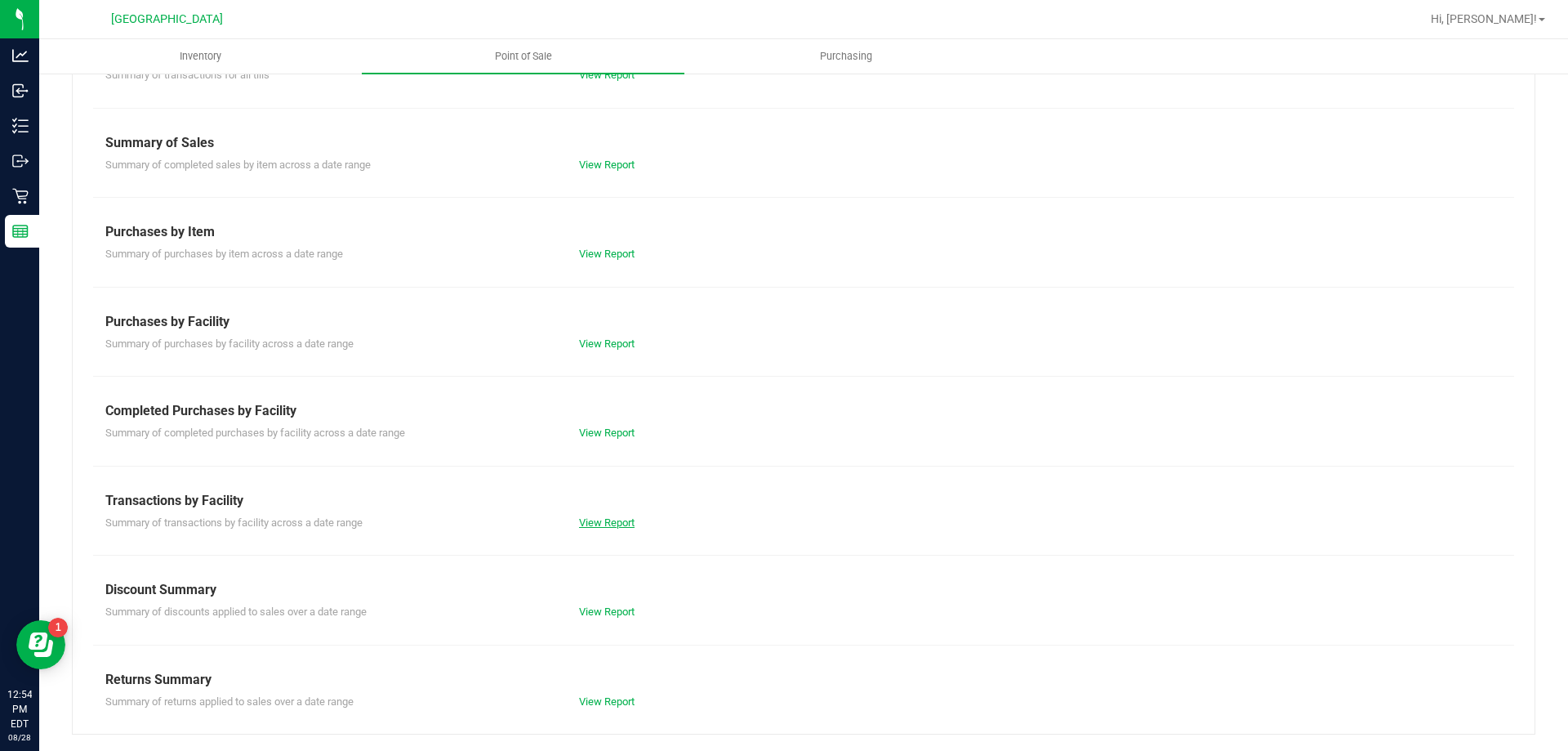
click at [596, 520] on link "View Report" at bounding box center [607, 523] width 56 height 12
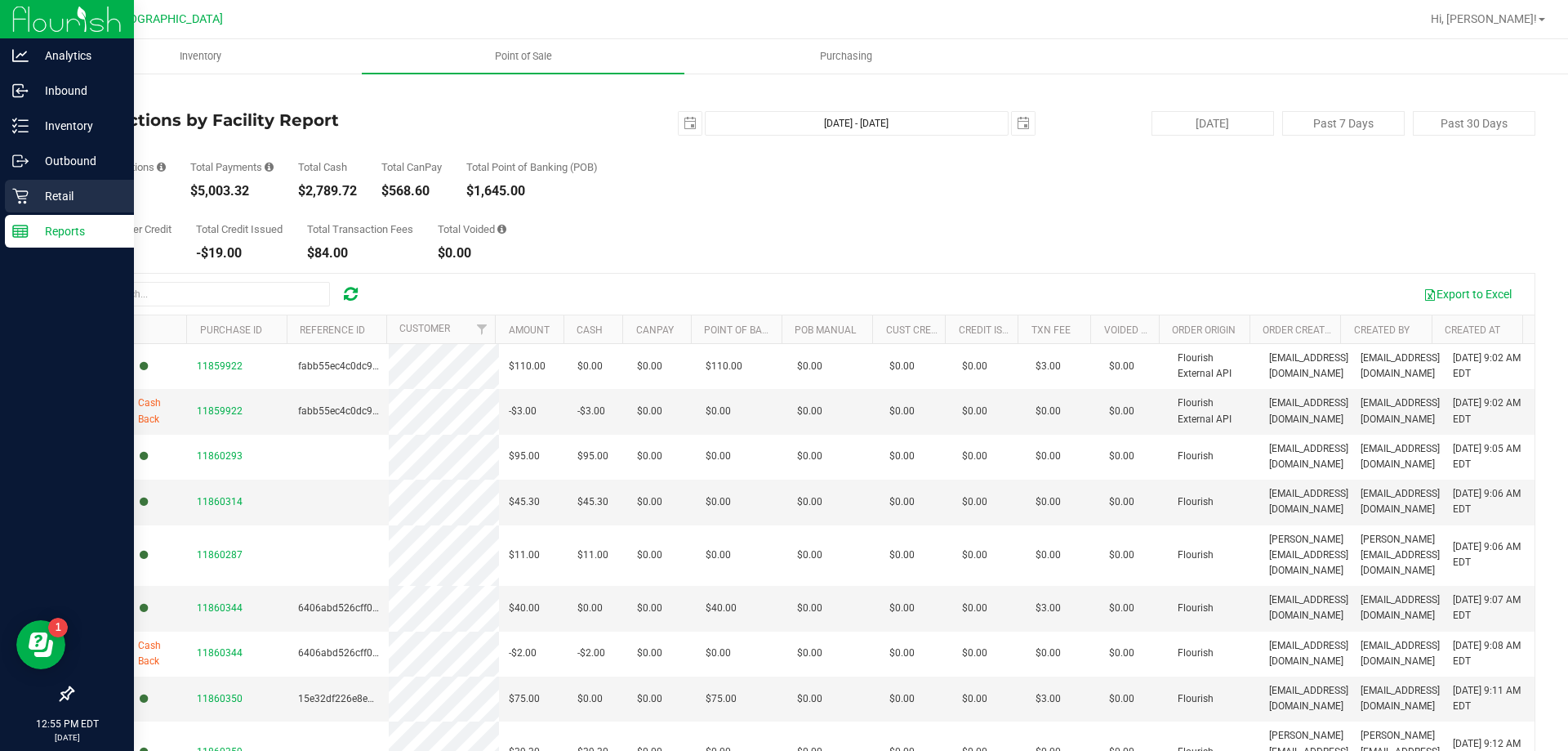
click at [76, 192] on p "Retail" at bounding box center [77, 196] width 98 height 20
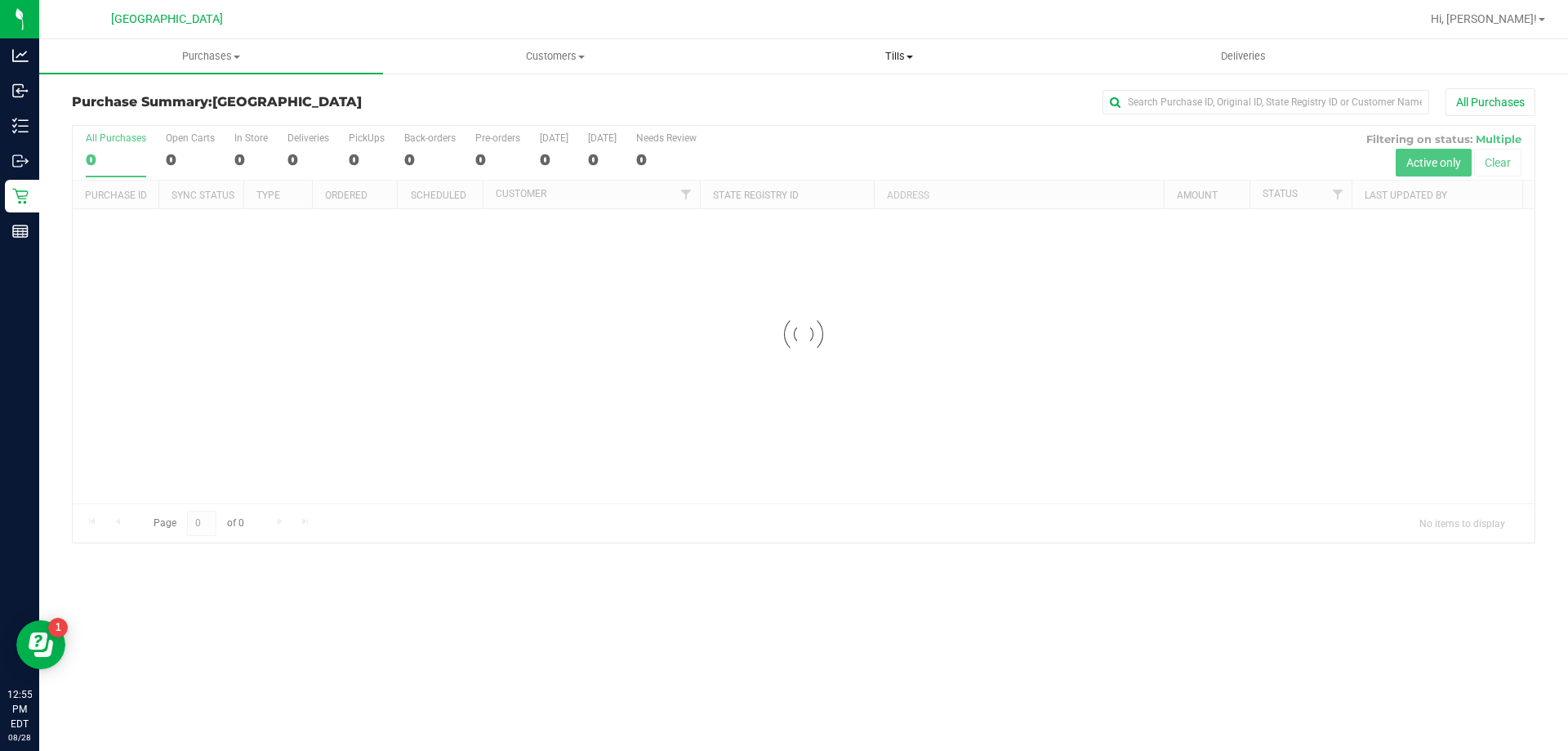
click at [898, 56] on span "Tills" at bounding box center [899, 56] width 342 height 15
click at [833, 92] on span "Manage tills" at bounding box center [781, 98] width 110 height 14
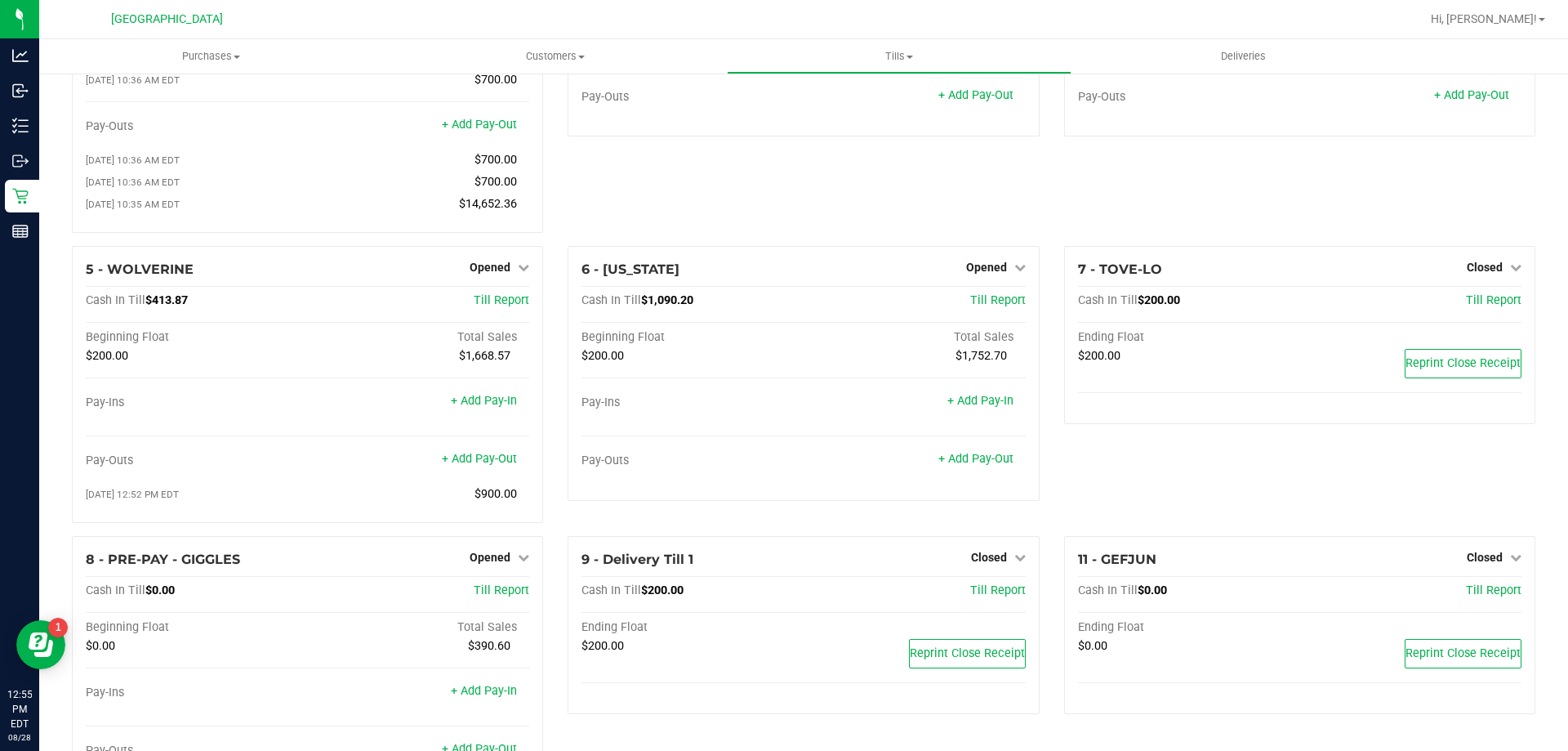
scroll to position [283, 0]
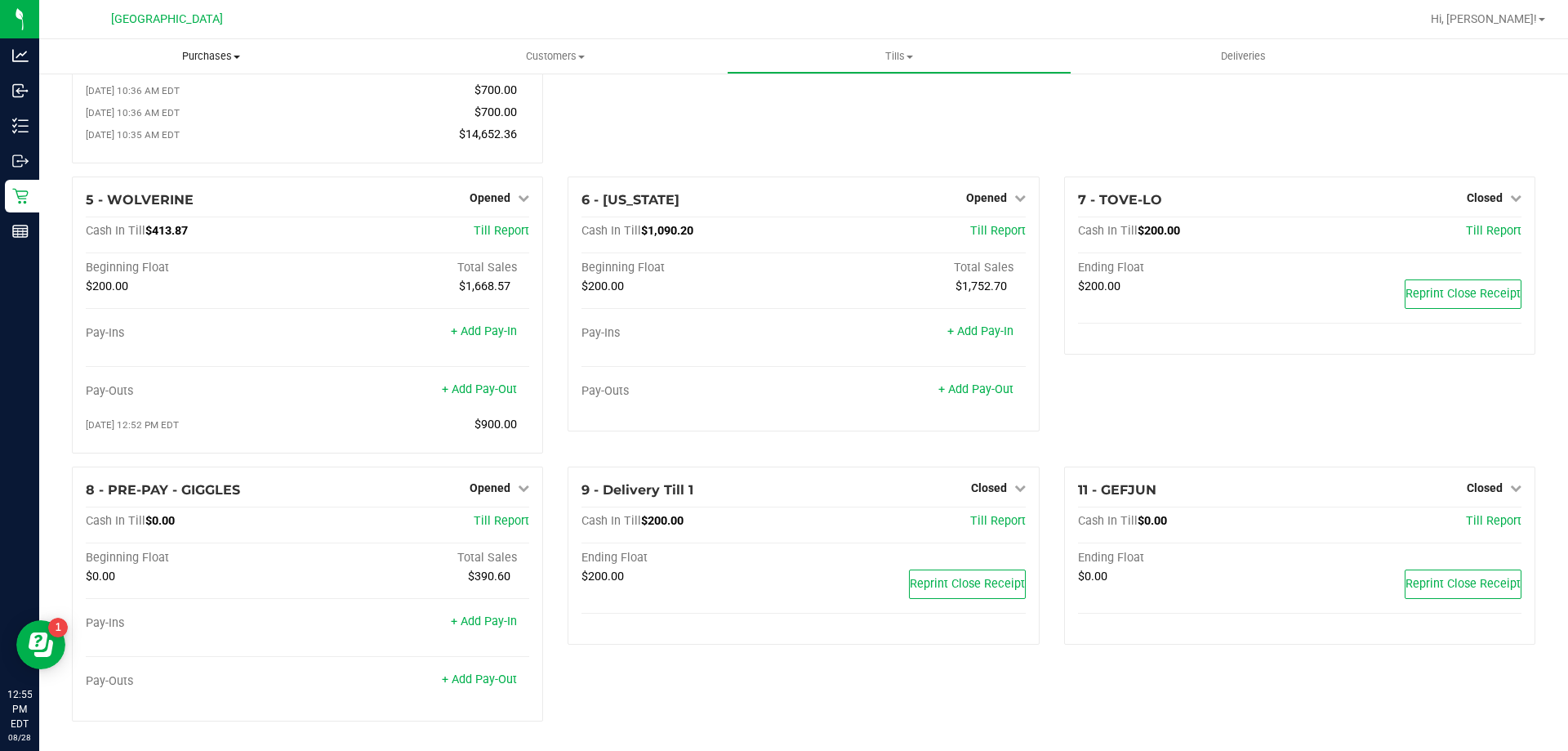
click at [208, 52] on span "Purchases" at bounding box center [211, 56] width 344 height 15
click at [125, 116] on span "Fulfillment" at bounding box center [89, 118] width 102 height 14
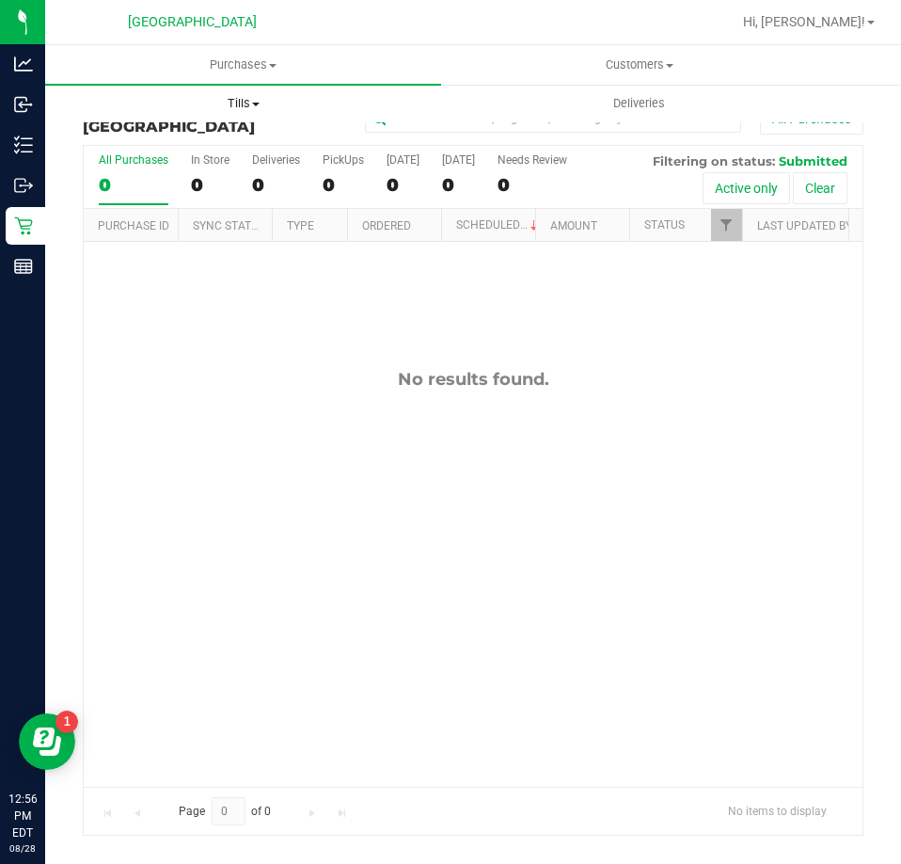
click at [230, 103] on span "Tills" at bounding box center [243, 103] width 394 height 17
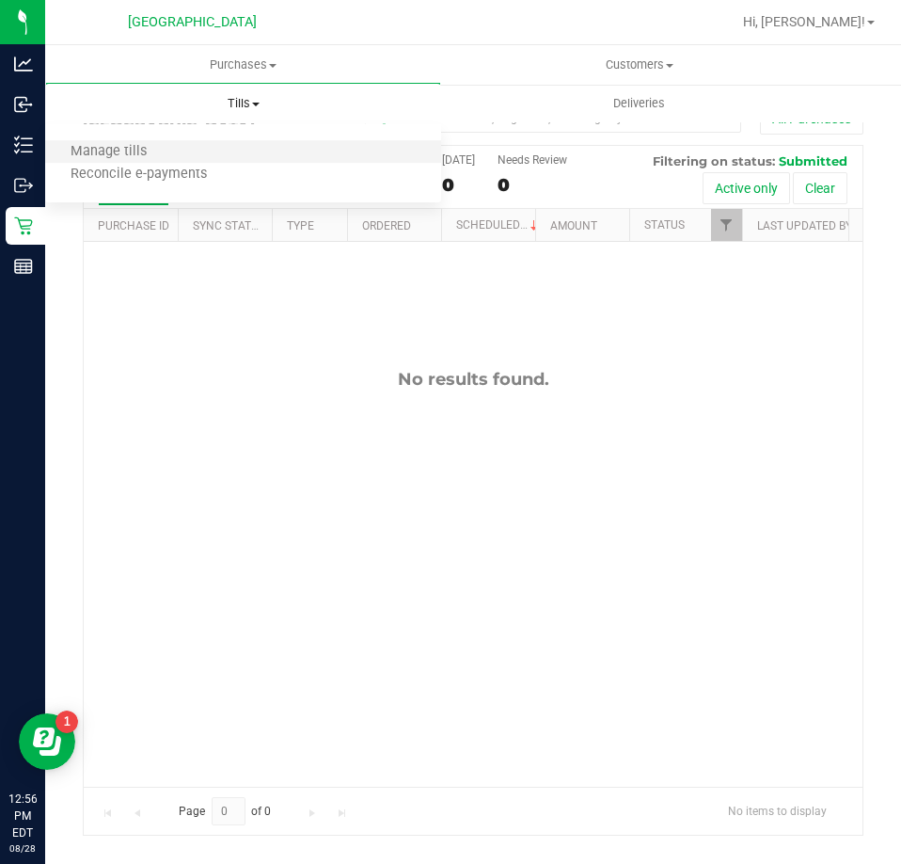
click at [205, 151] on li "Manage tills" at bounding box center [243, 152] width 396 height 23
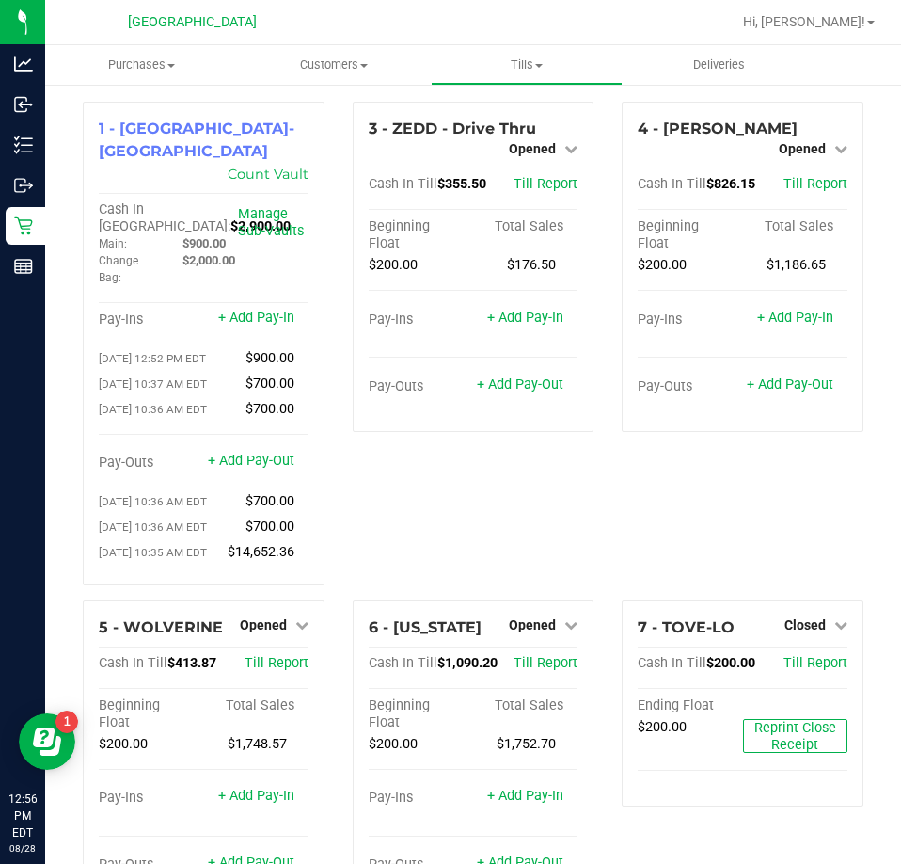
scroll to position [94, 0]
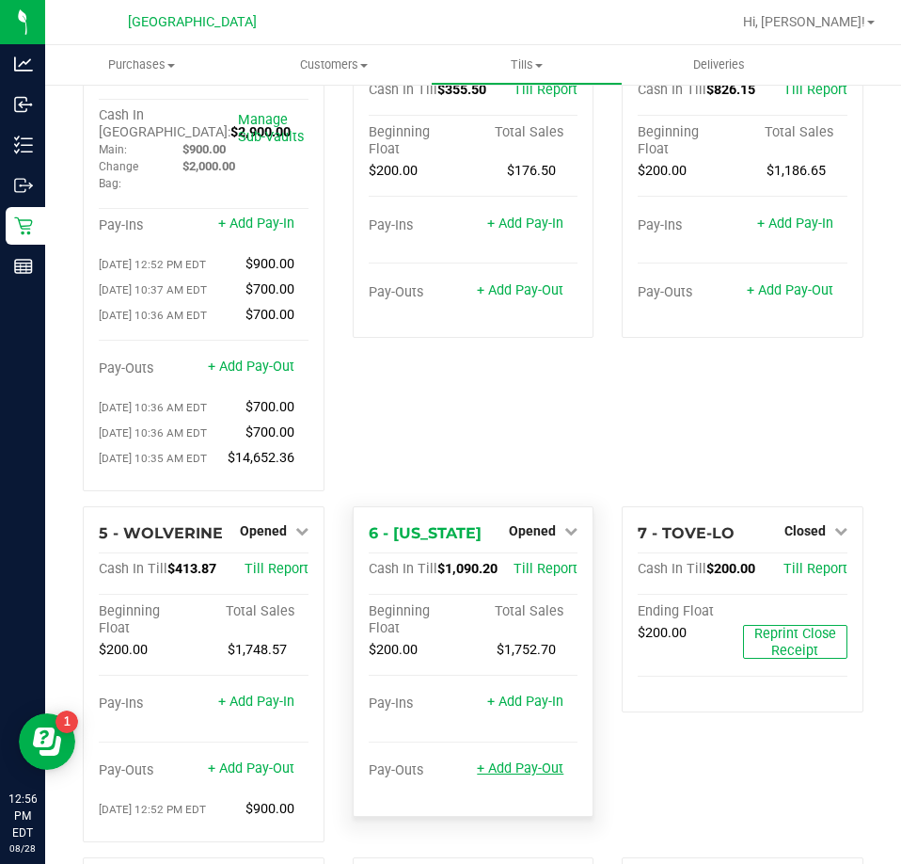
click at [520, 775] on link "+ Add Pay-Out" at bounding box center [520, 768] width 87 height 16
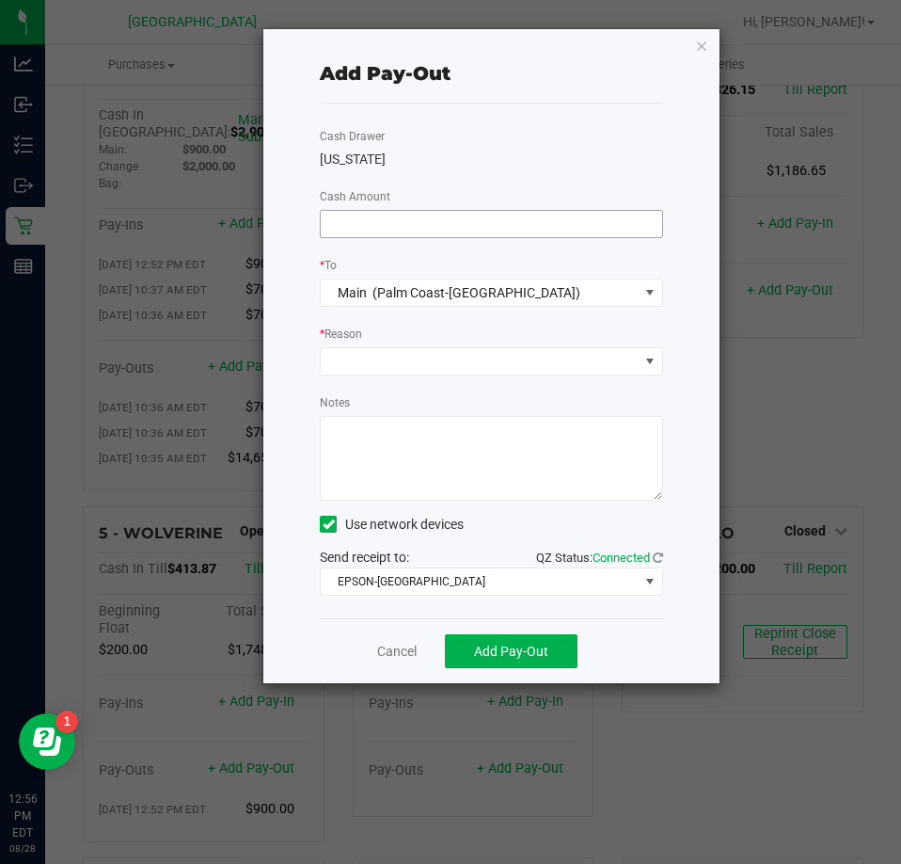
click at [521, 231] on input at bounding box center [492, 224] width 342 height 26
type input "$800.00"
click at [511, 159] on div "[US_STATE]" at bounding box center [491, 160] width 343 height 20
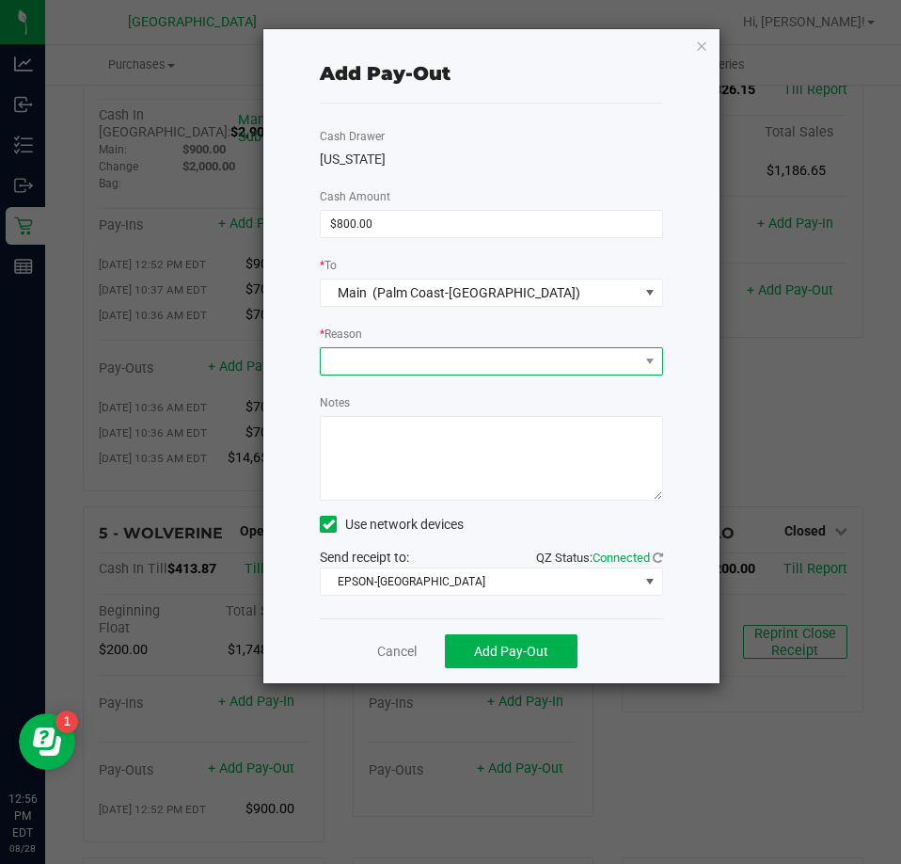
click at [441, 355] on span at bounding box center [480, 361] width 318 height 26
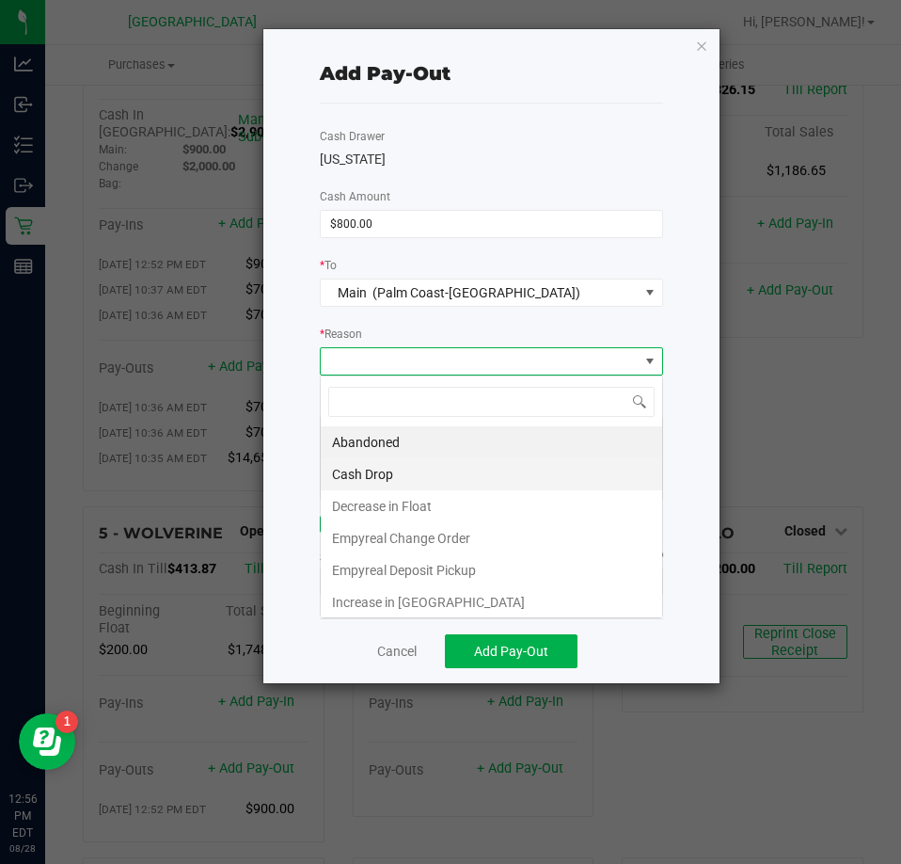
scroll to position [28, 342]
click at [367, 481] on li "Cash Drop" at bounding box center [492, 474] width 342 height 32
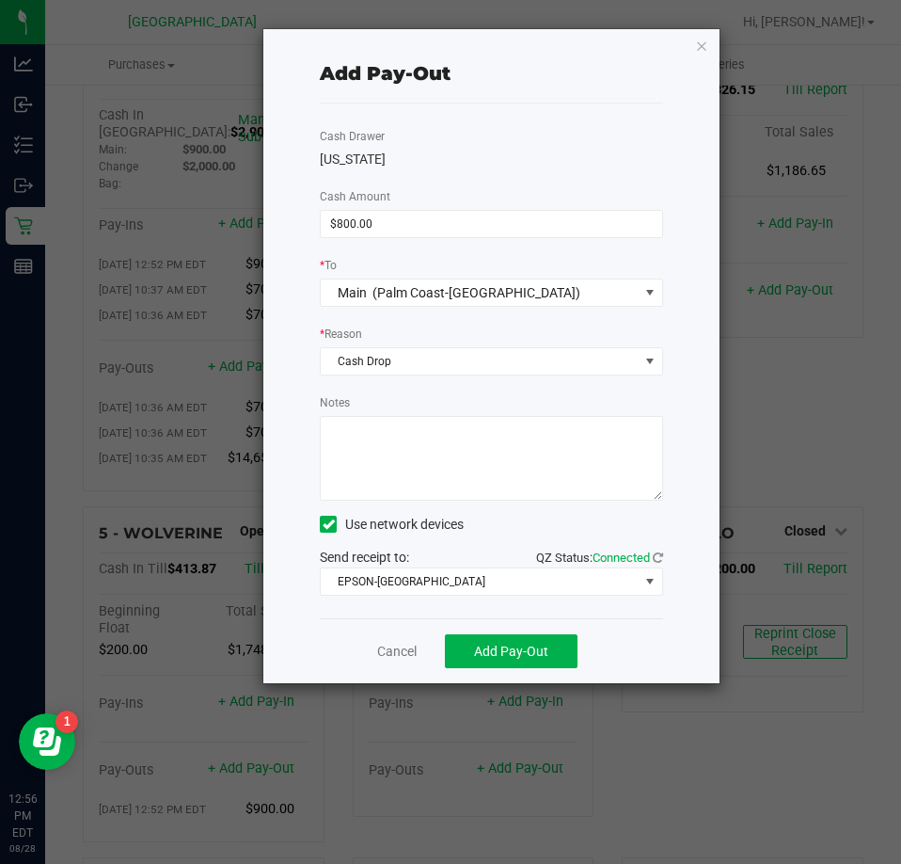
click at [419, 471] on textarea "Notes" at bounding box center [491, 458] width 343 height 85
type textarea "EG"
click at [445, 393] on div "Notes" at bounding box center [491, 446] width 343 height 108
click at [480, 650] on span "Add Pay-Out" at bounding box center [511, 651] width 74 height 15
click at [704, 39] on icon "button" at bounding box center [701, 45] width 13 height 23
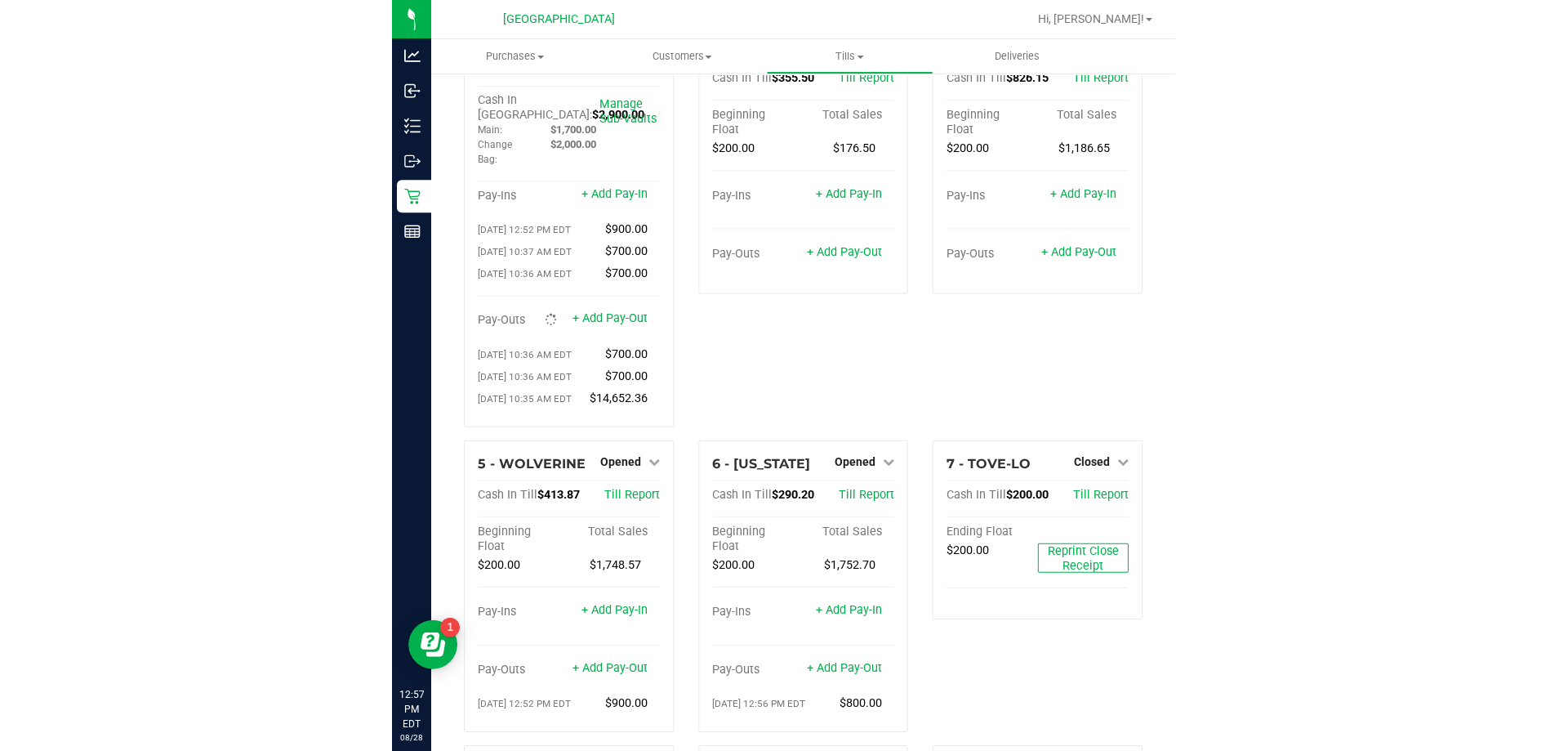
scroll to position [0, 0]
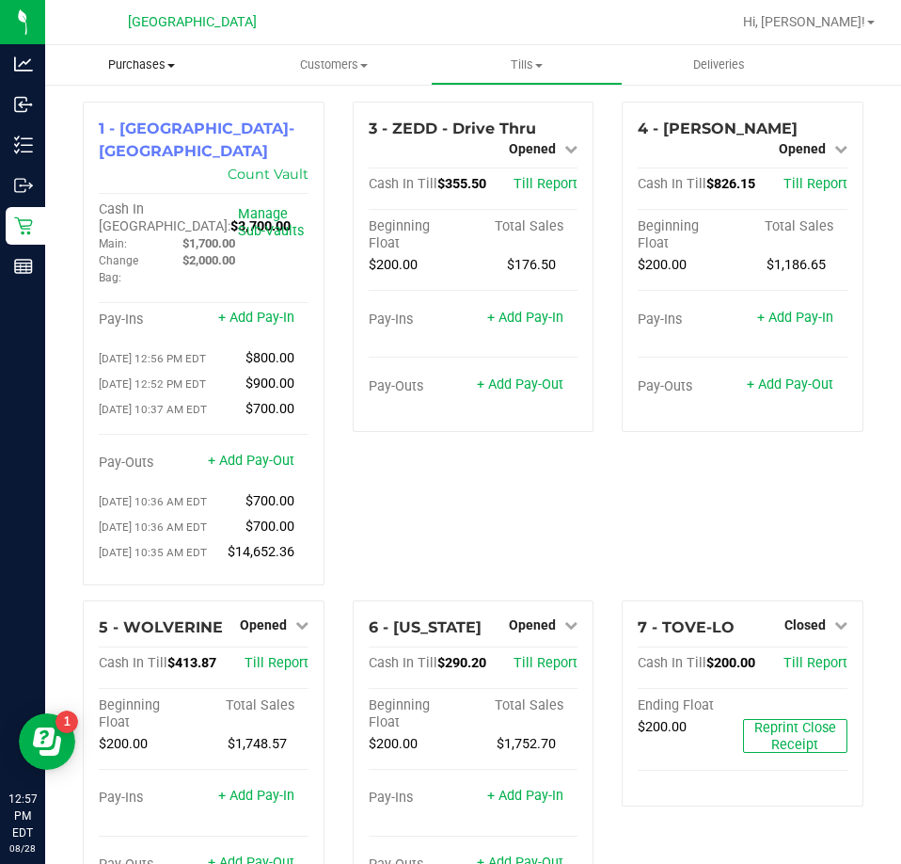
click at [158, 69] on span "Purchases" at bounding box center [141, 64] width 193 height 17
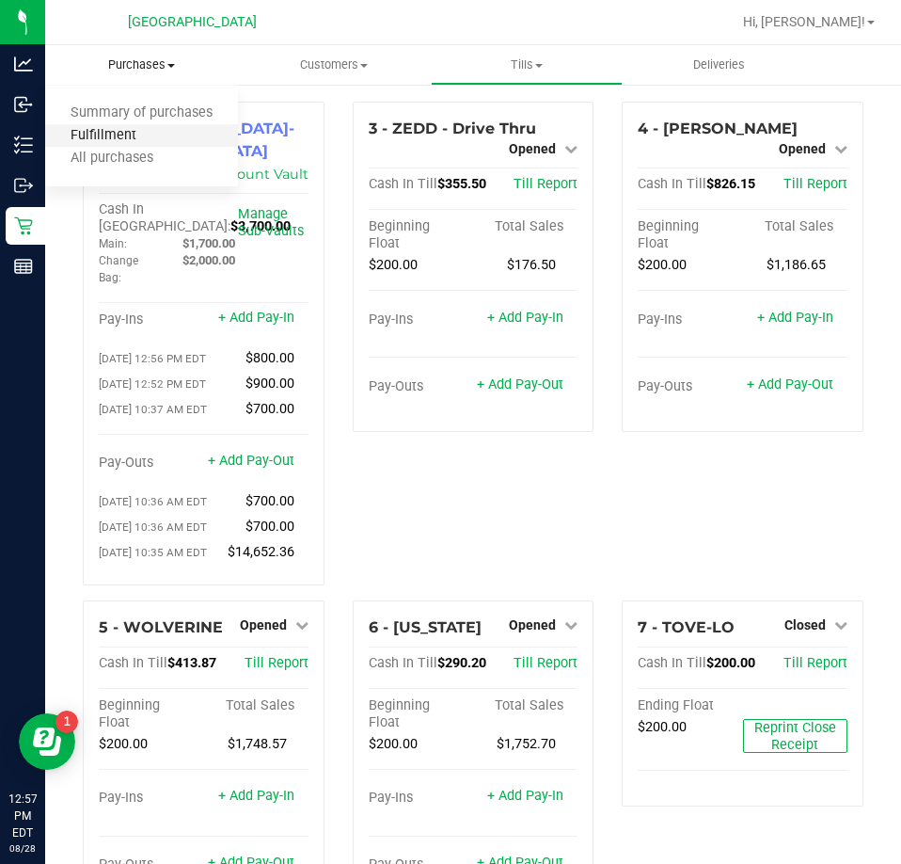
click at [131, 135] on span "Fulfillment" at bounding box center [103, 136] width 117 height 16
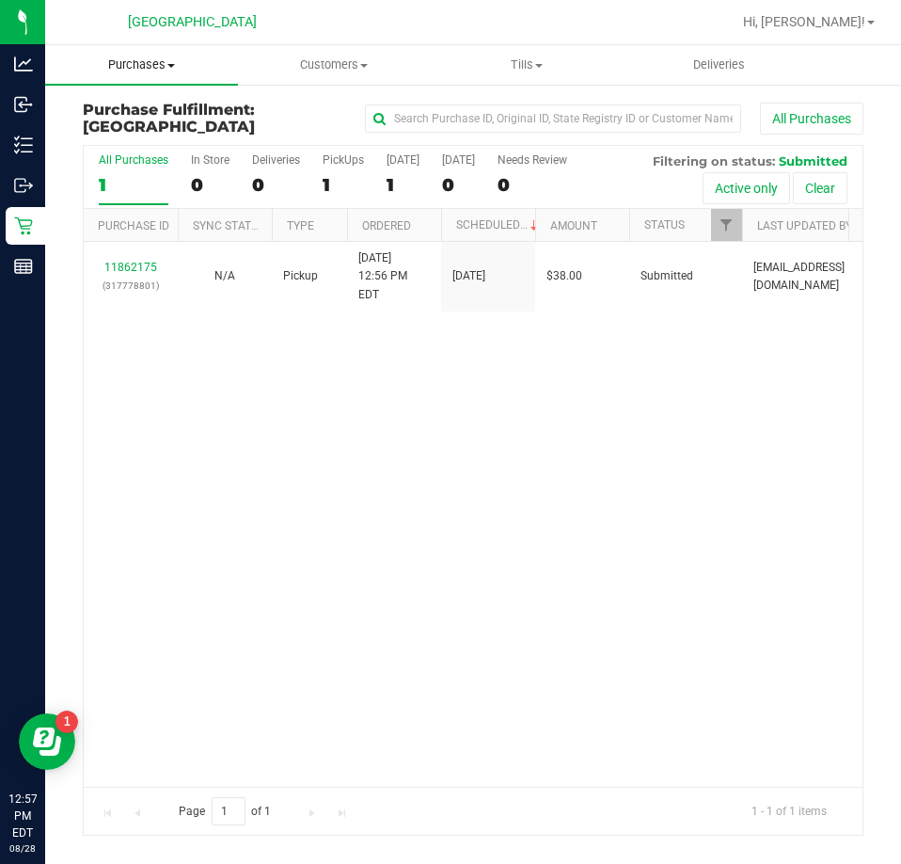
click at [140, 72] on span "Purchases" at bounding box center [141, 64] width 193 height 17
click at [105, 134] on span "Fulfillment" at bounding box center [103, 136] width 117 height 16
click at [536, 58] on span "Tills" at bounding box center [527, 64] width 191 height 17
click at [481, 110] on span "Manage tills" at bounding box center [494, 113] width 127 height 16
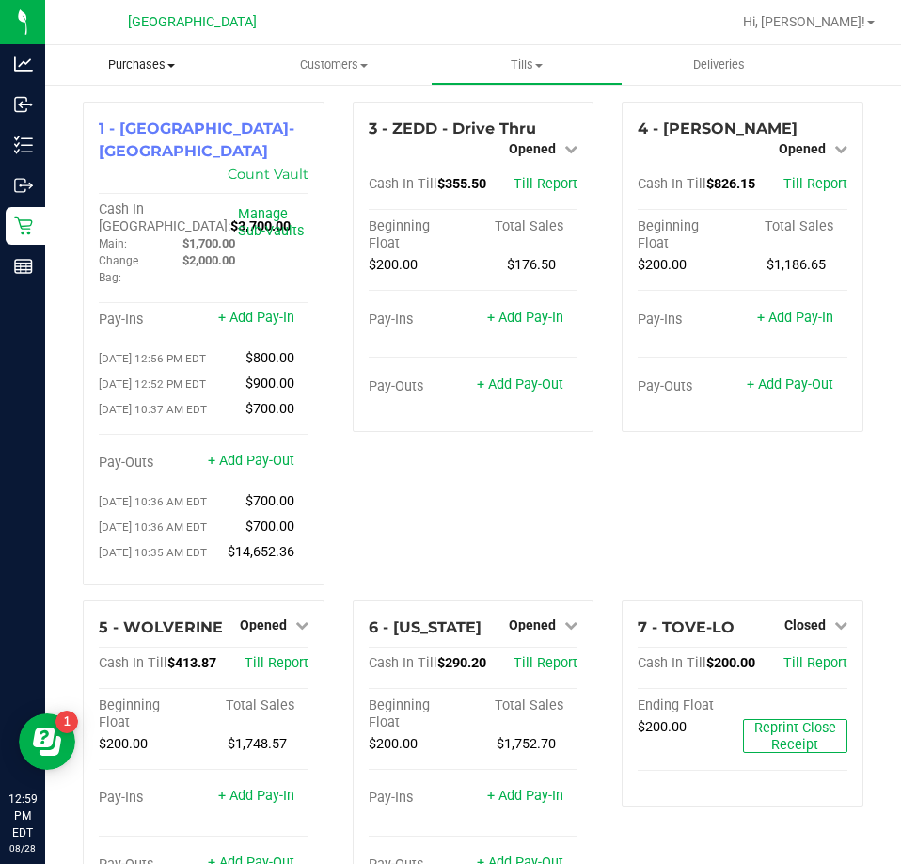
click at [140, 59] on span "Purchases" at bounding box center [141, 64] width 193 height 17
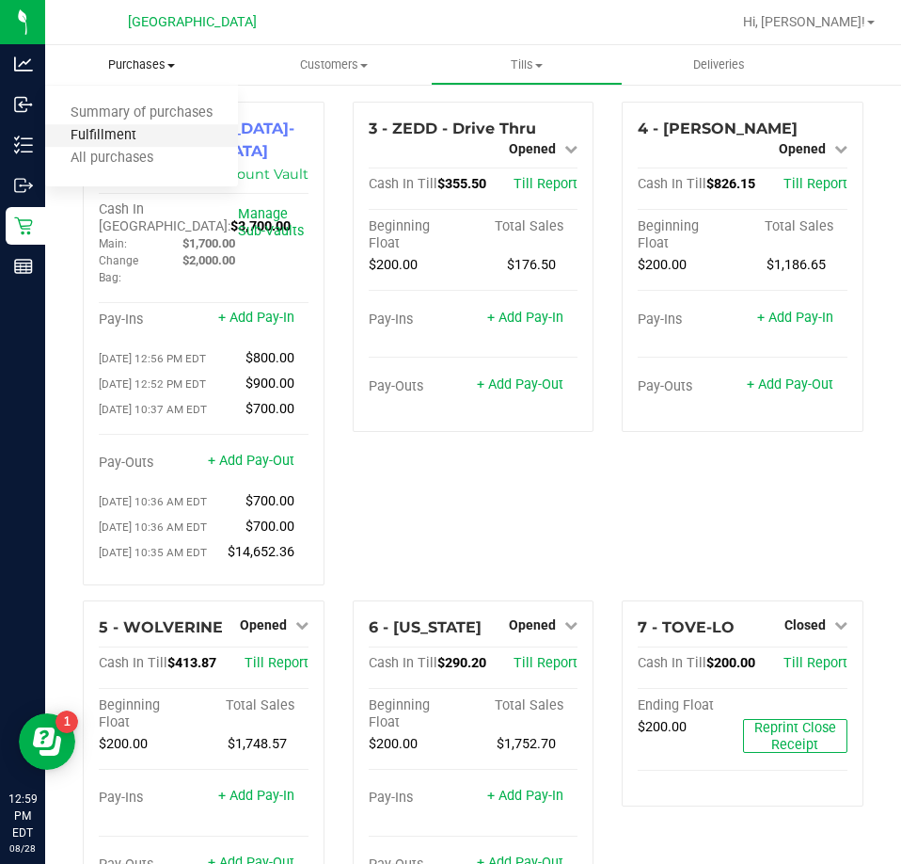
click at [112, 140] on span "Fulfillment" at bounding box center [103, 136] width 117 height 16
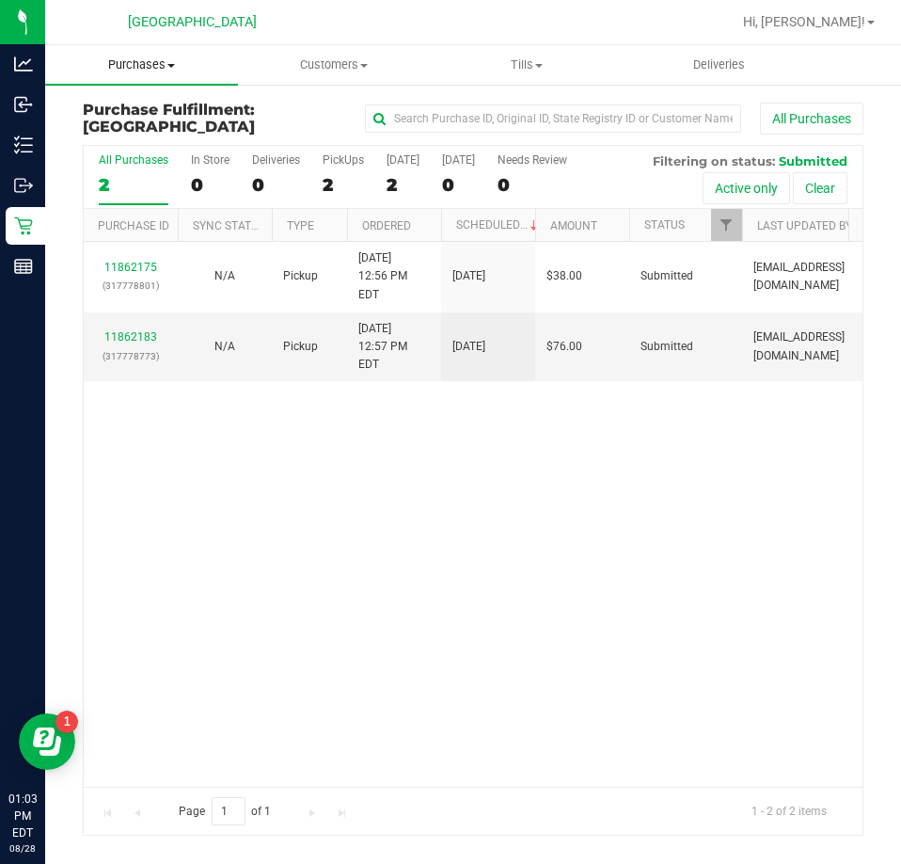
click at [137, 62] on span "Purchases" at bounding box center [141, 64] width 193 height 17
click at [117, 122] on li "Summary of purchases" at bounding box center [141, 114] width 193 height 23
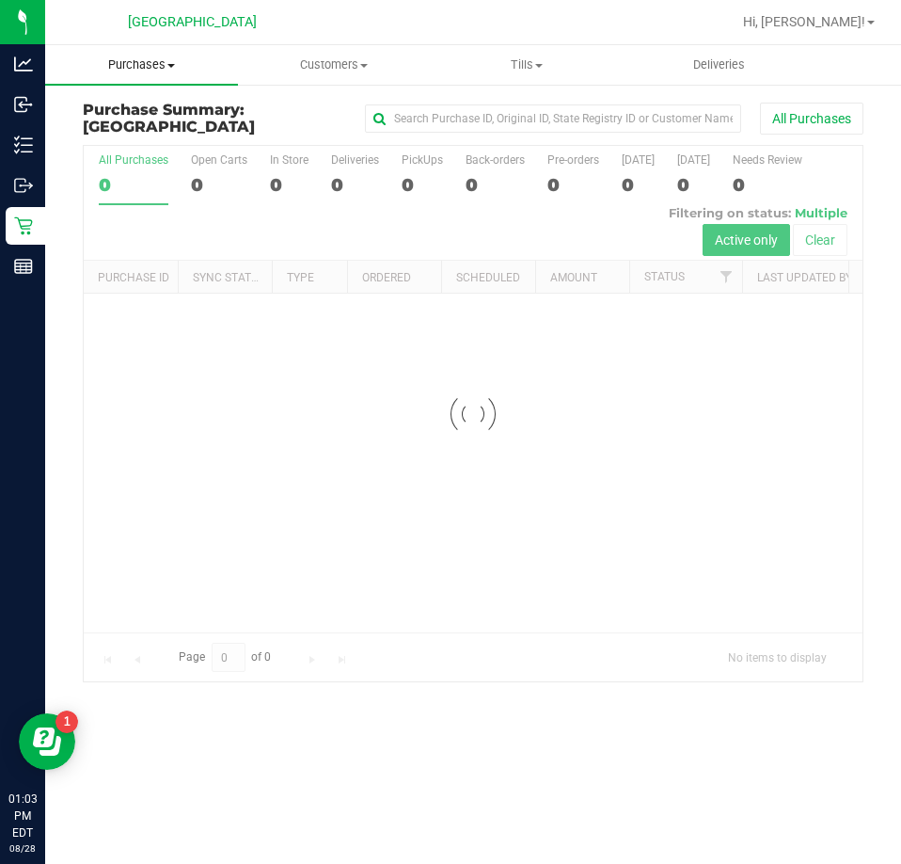
click at [141, 68] on span "Purchases" at bounding box center [141, 64] width 193 height 17
click at [133, 133] on span "Fulfillment" at bounding box center [103, 136] width 117 height 16
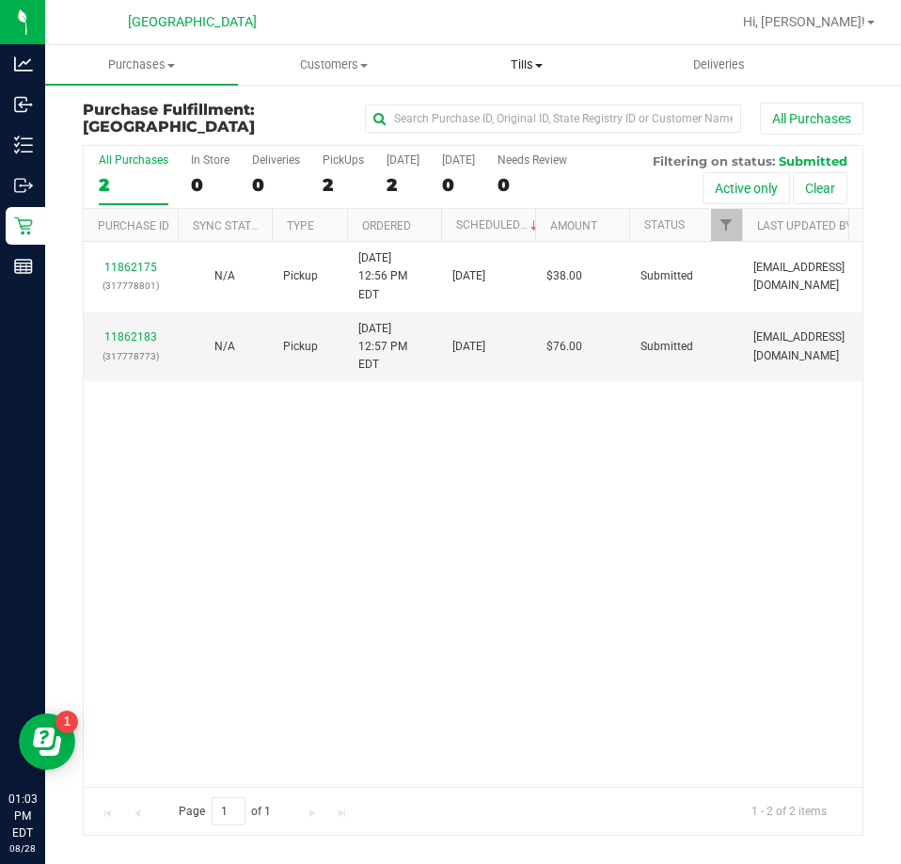
click at [537, 69] on span "Tills" at bounding box center [527, 64] width 191 height 17
click at [505, 107] on span "Manage tills" at bounding box center [494, 113] width 127 height 16
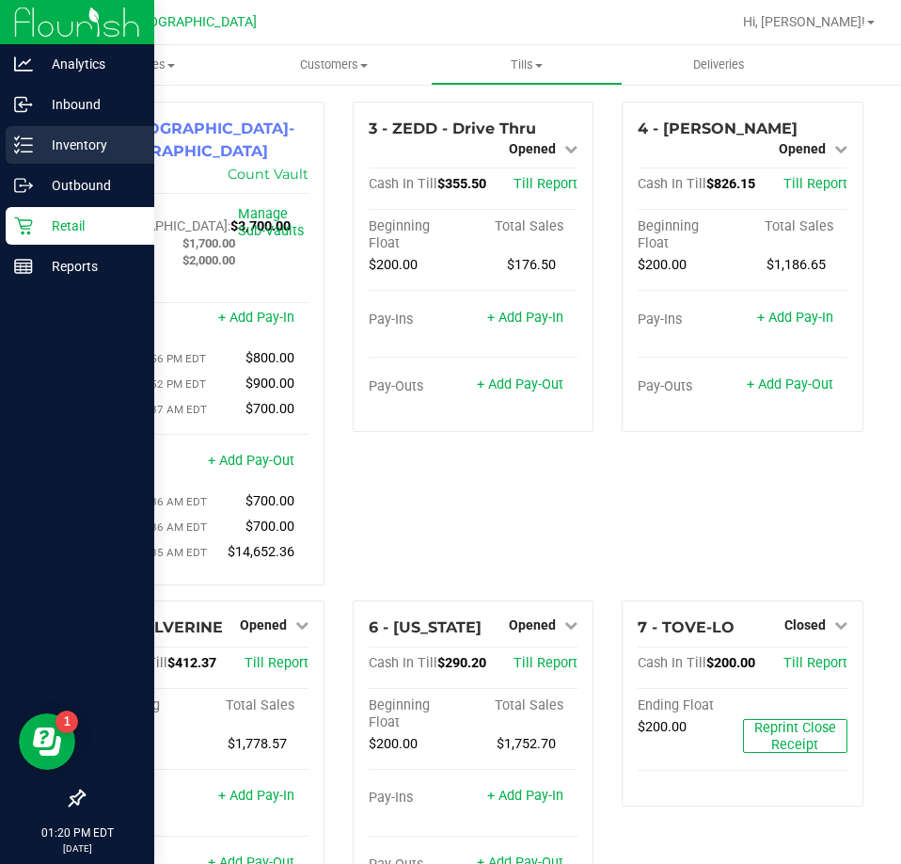
click at [49, 136] on p "Inventory" at bounding box center [89, 145] width 113 height 23
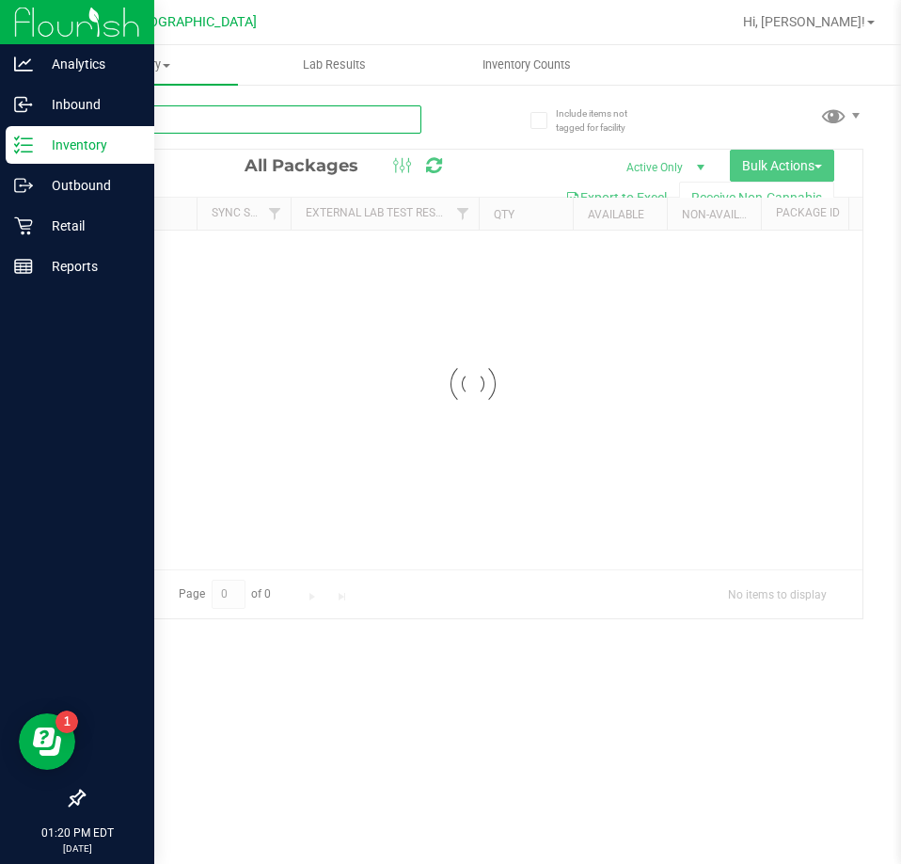
click at [252, 119] on input "text" at bounding box center [252, 119] width 339 height 28
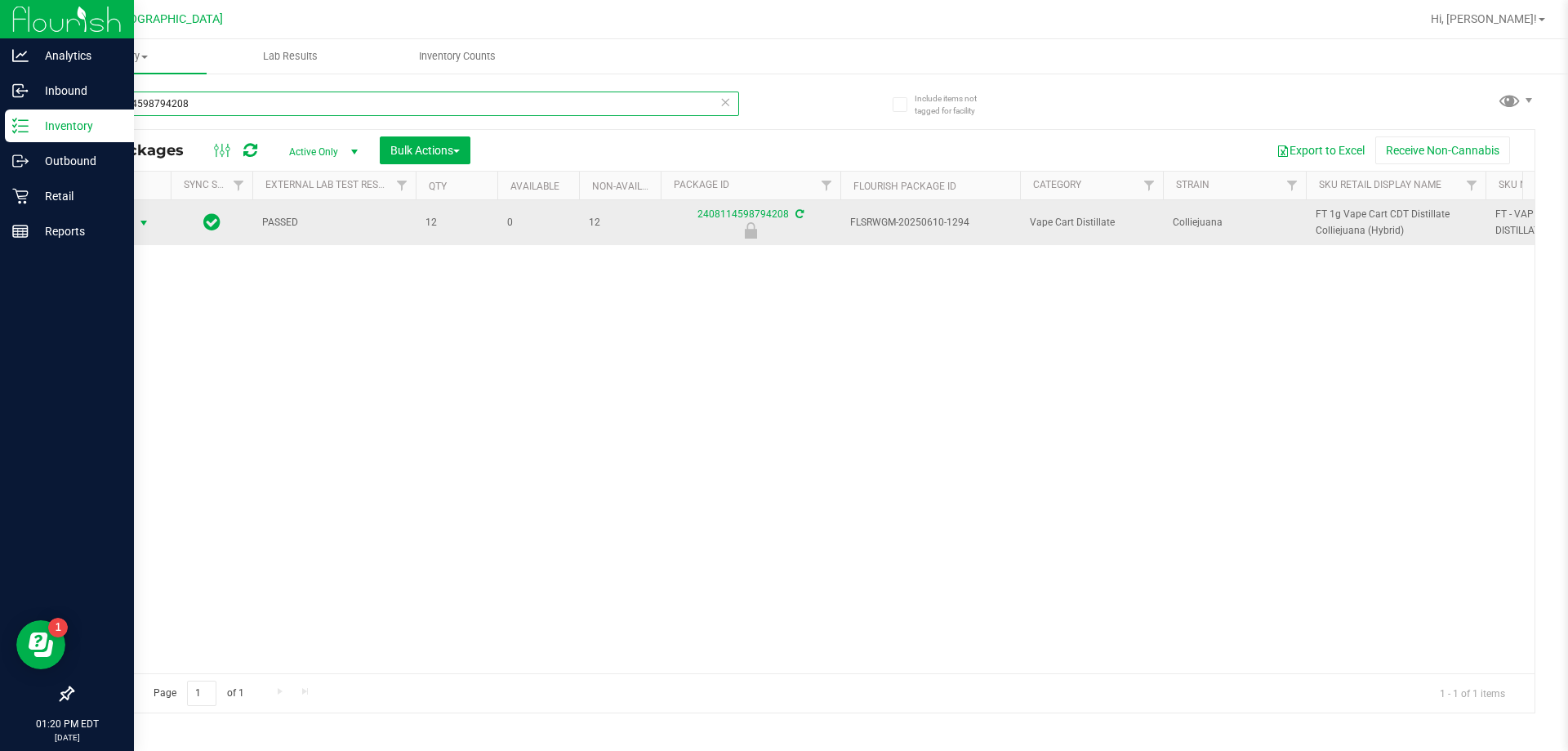
type input "2408114598794208"
click at [148, 219] on span "select" at bounding box center [143, 222] width 13 height 13
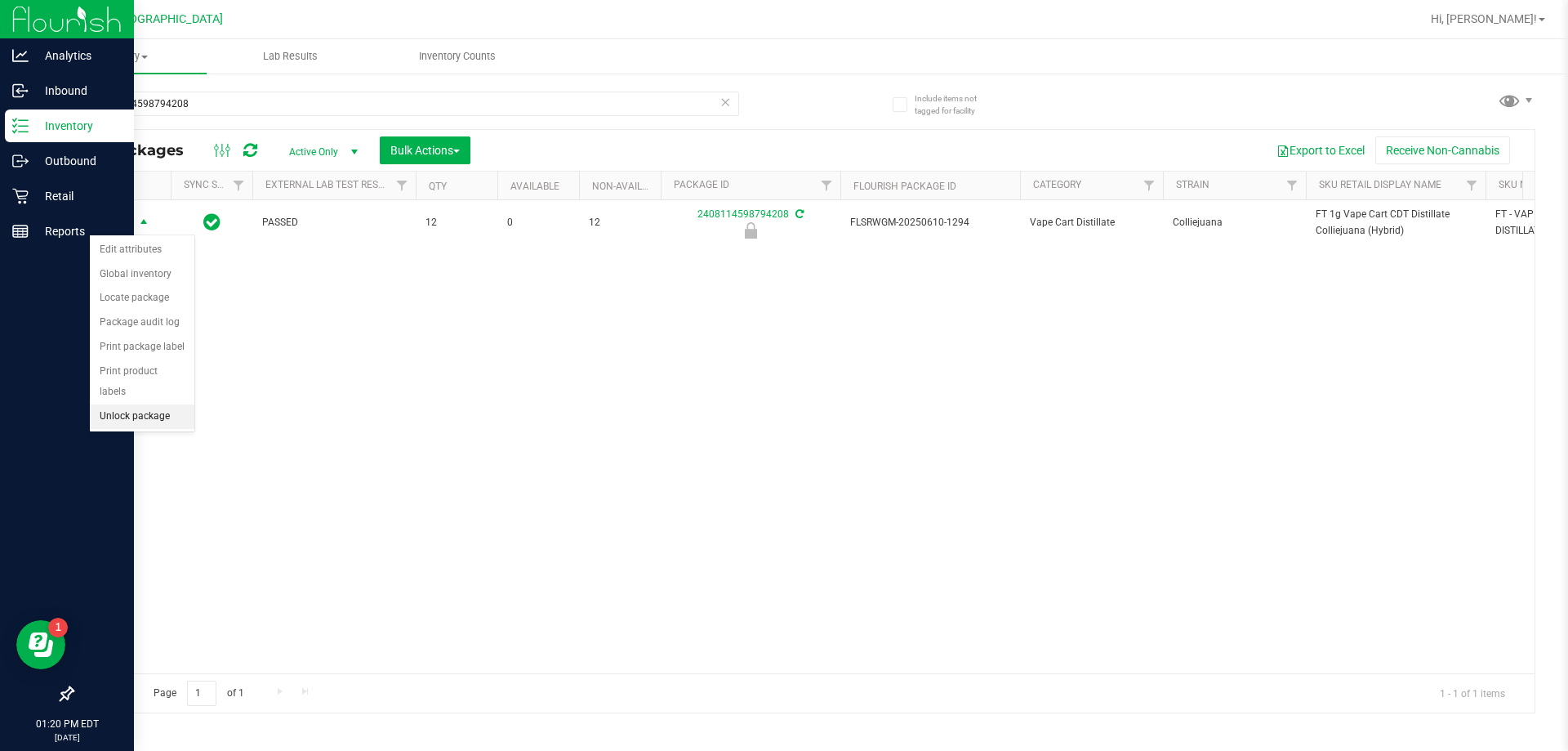
click at [156, 405] on li "Unlock package" at bounding box center [142, 417] width 104 height 24
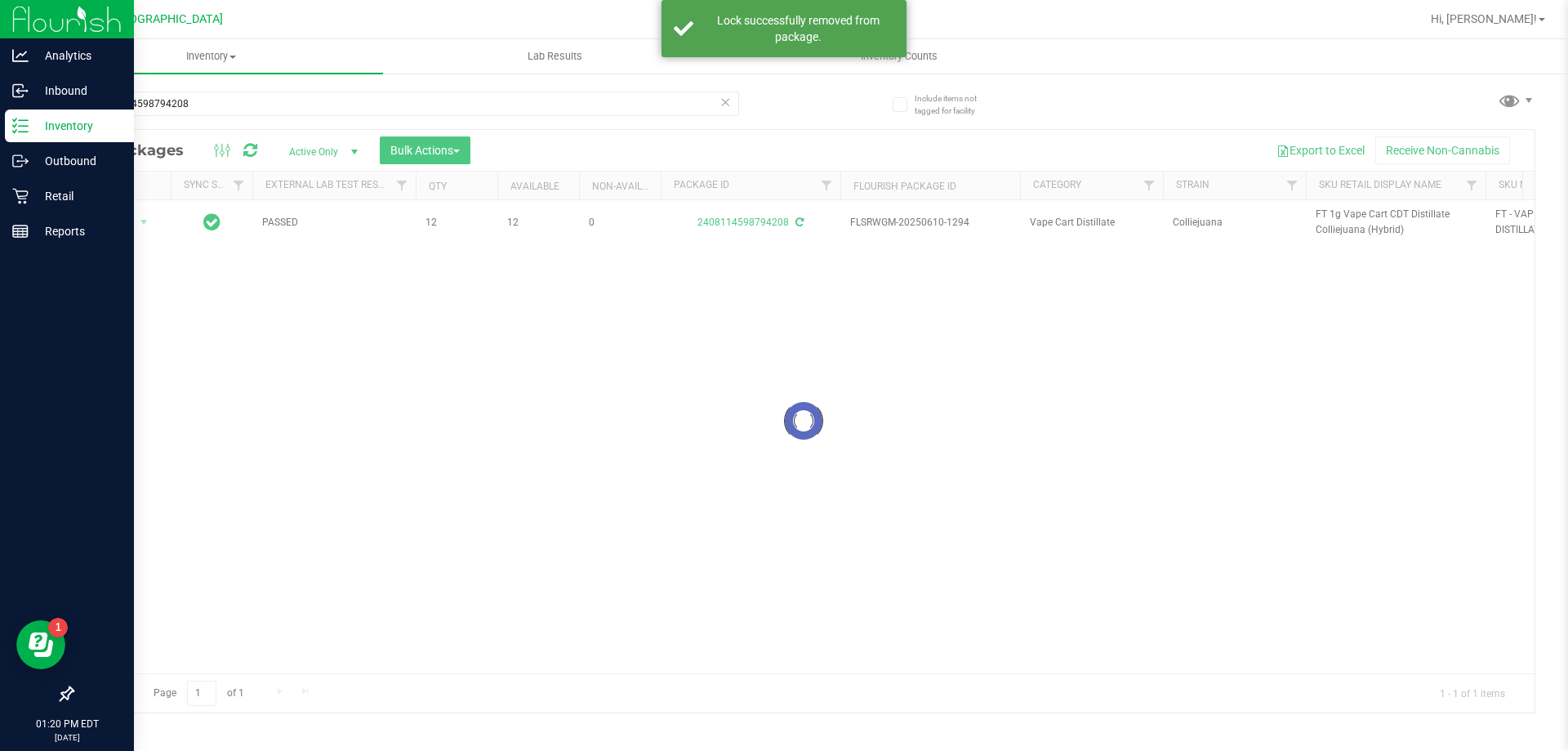
click at [1341, 218] on div at bounding box center [804, 421] width 1462 height 583
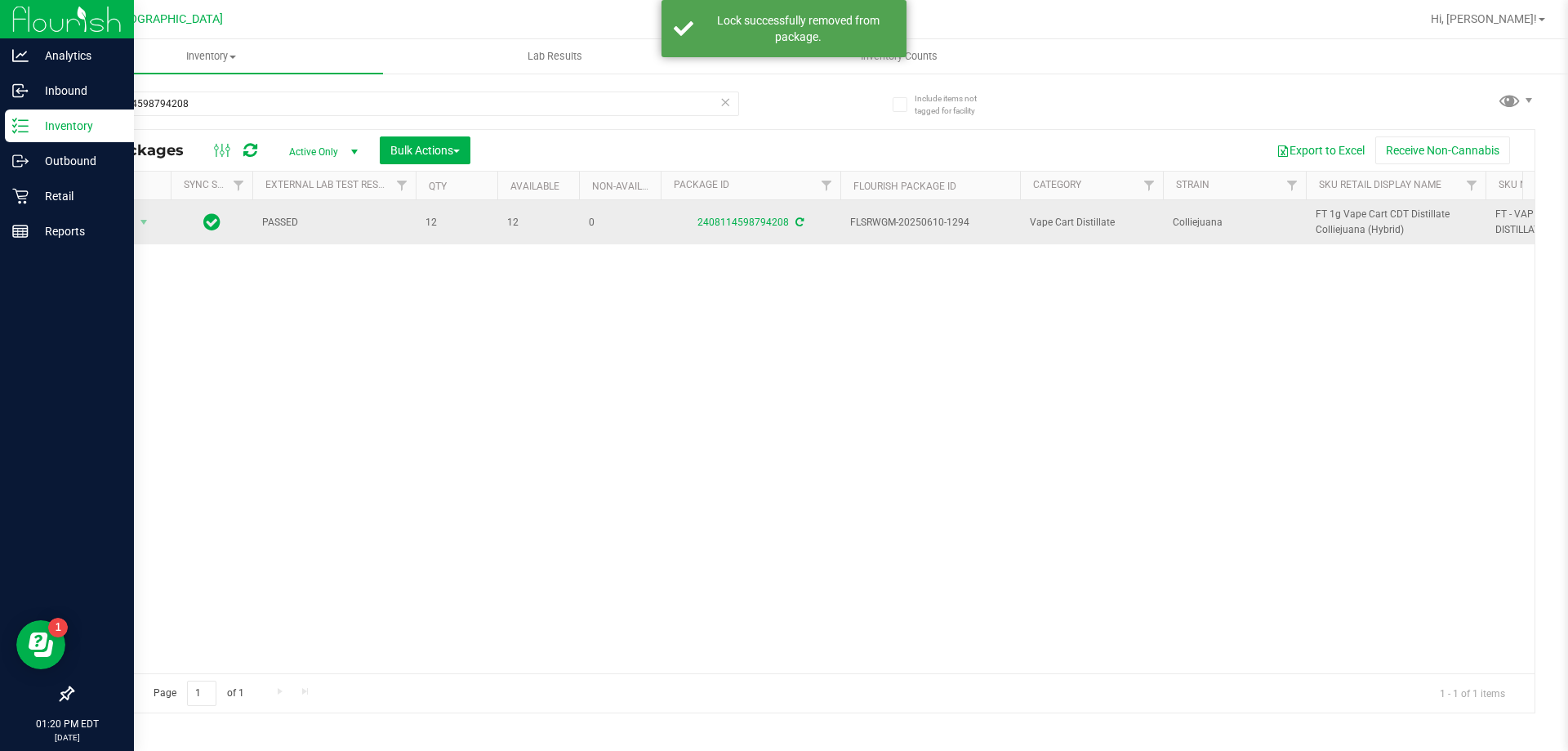
click at [1341, 215] on span "FT 1g Vape Cart CDT Distillate Colliejuana (Hybrid)" at bounding box center [1396, 222] width 160 height 31
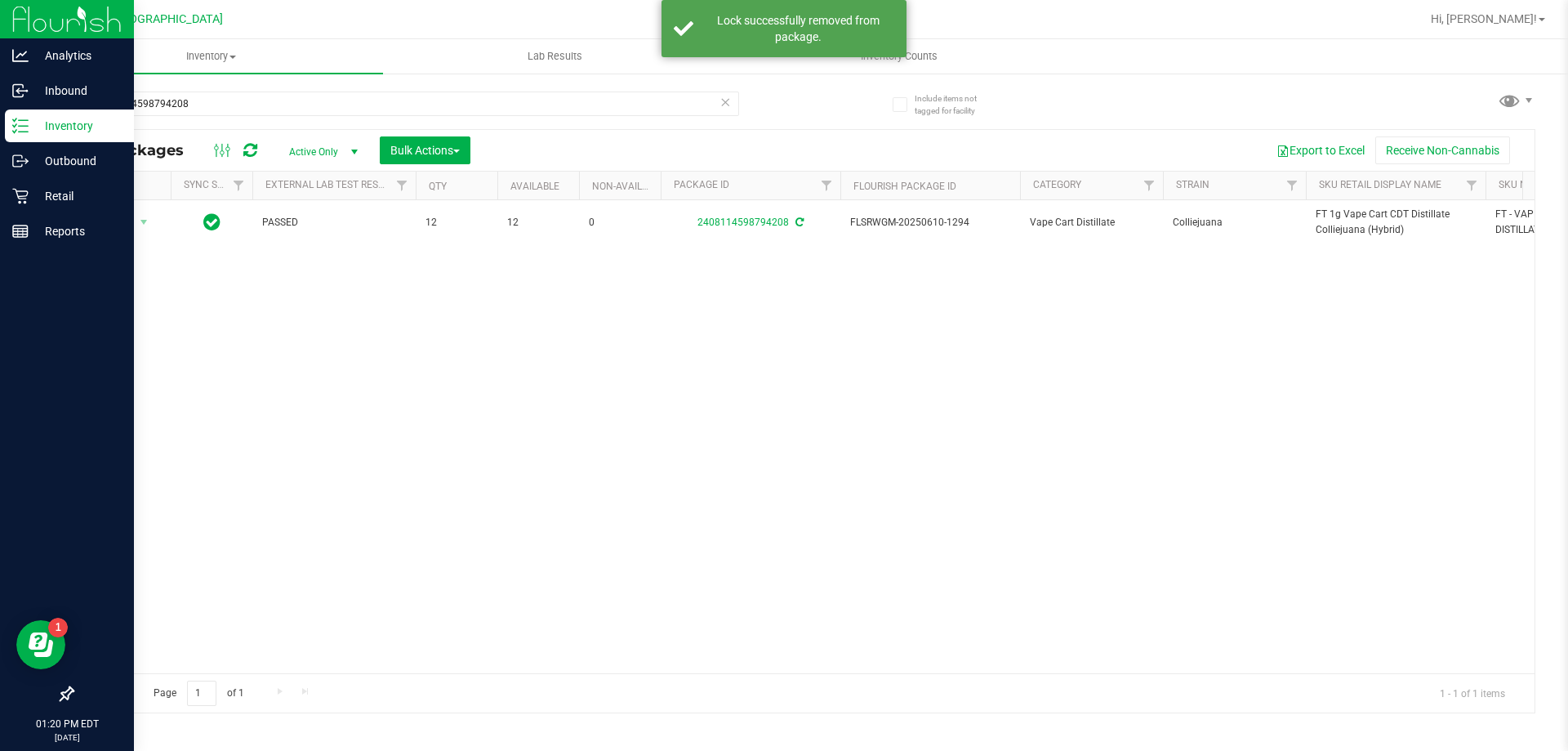
drag, startPoint x: 1341, startPoint y: 215, endPoint x: 1248, endPoint y: 250, distance: 99.4
click at [1260, 235] on td "Colliejuana" at bounding box center [1235, 221] width 143 height 44
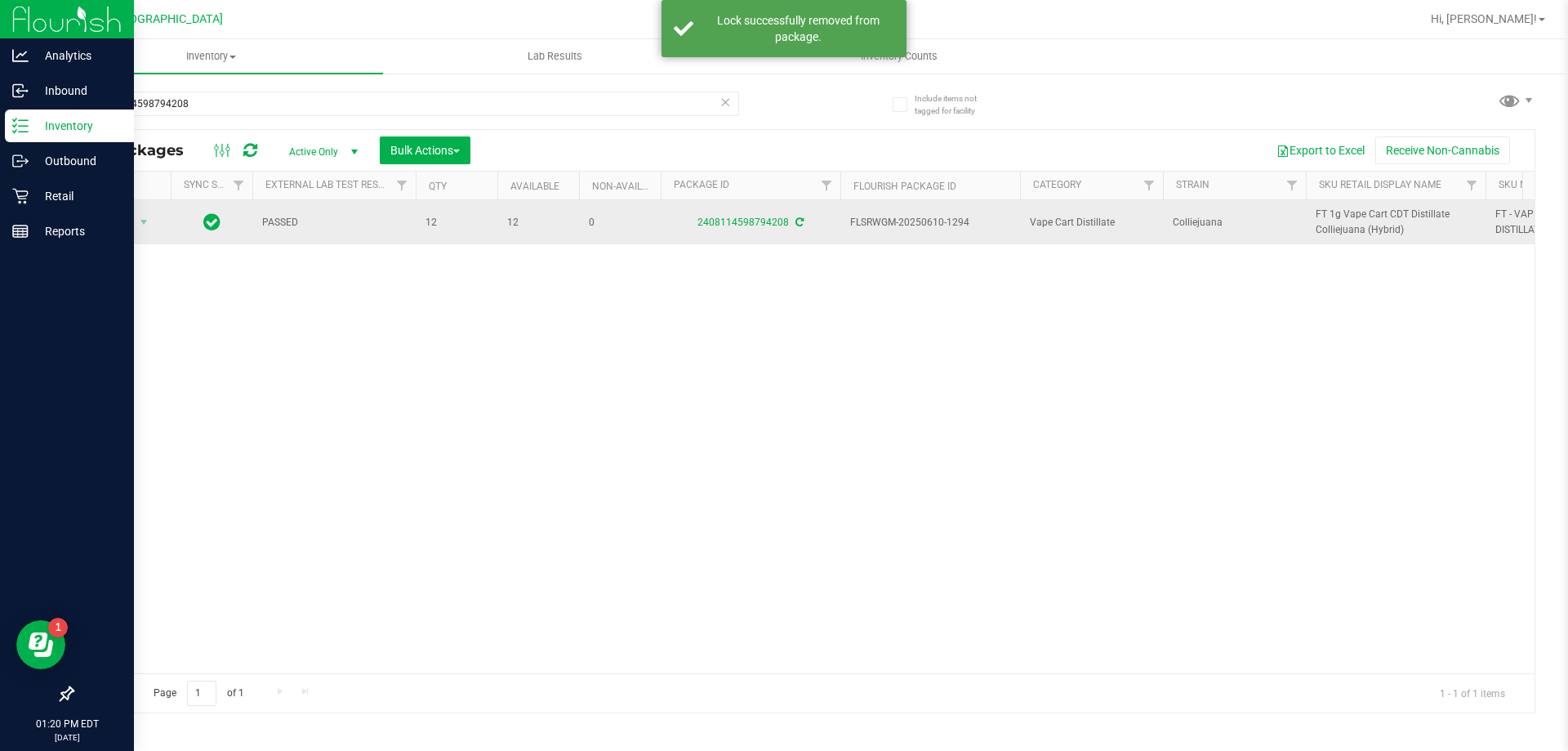
click at [1331, 204] on td "FT 1g Vape Cart CDT Distillate Colliejuana (Hybrid)" at bounding box center [1395, 221] width 180 height 44
click at [1332, 214] on span "FT 1g Vape Cart CDT Distillate Colliejuana (Hybrid)" at bounding box center [1396, 222] width 160 height 31
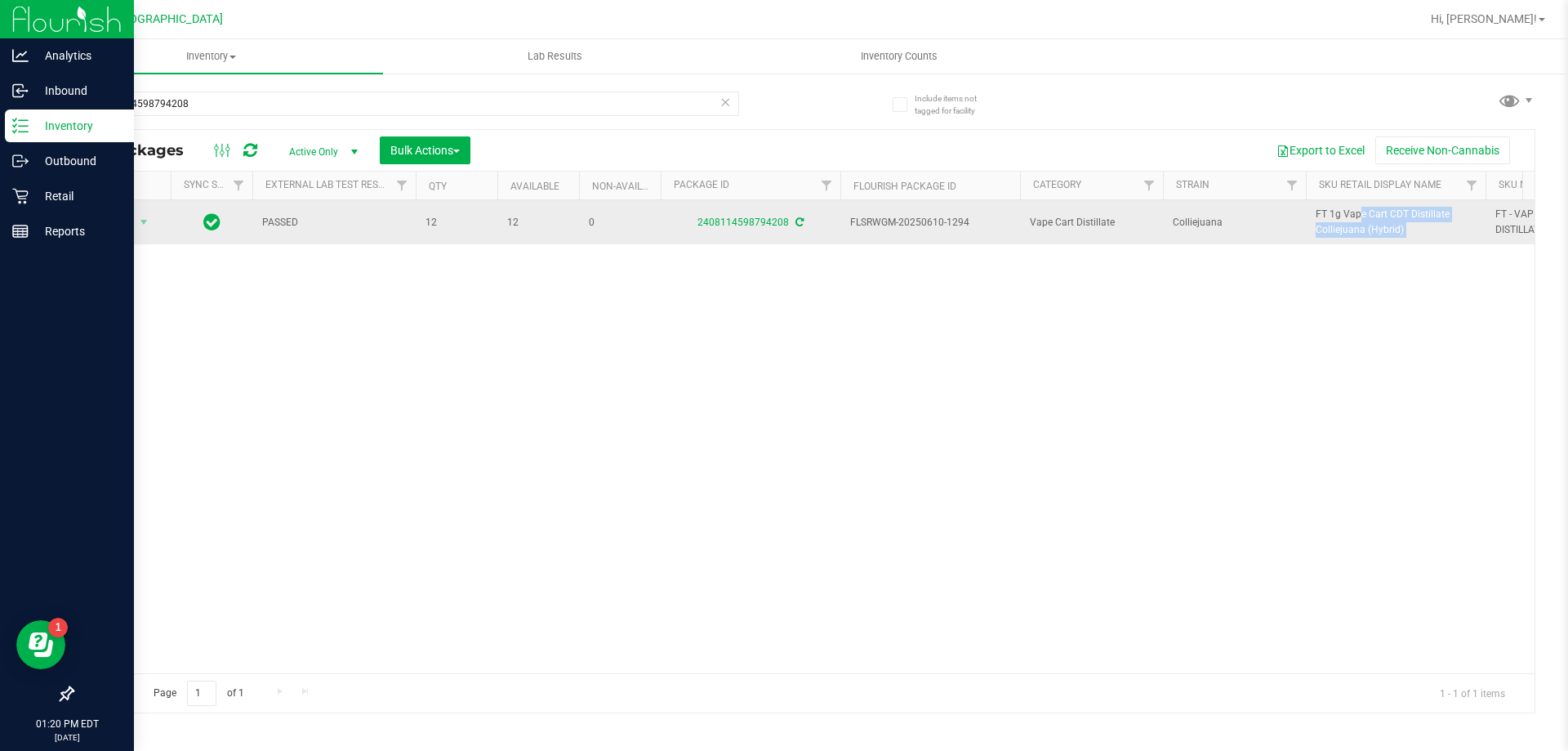
copy tr "FT 1g Vape Cart CDT Distillate Colliejuana (Hybrid)"
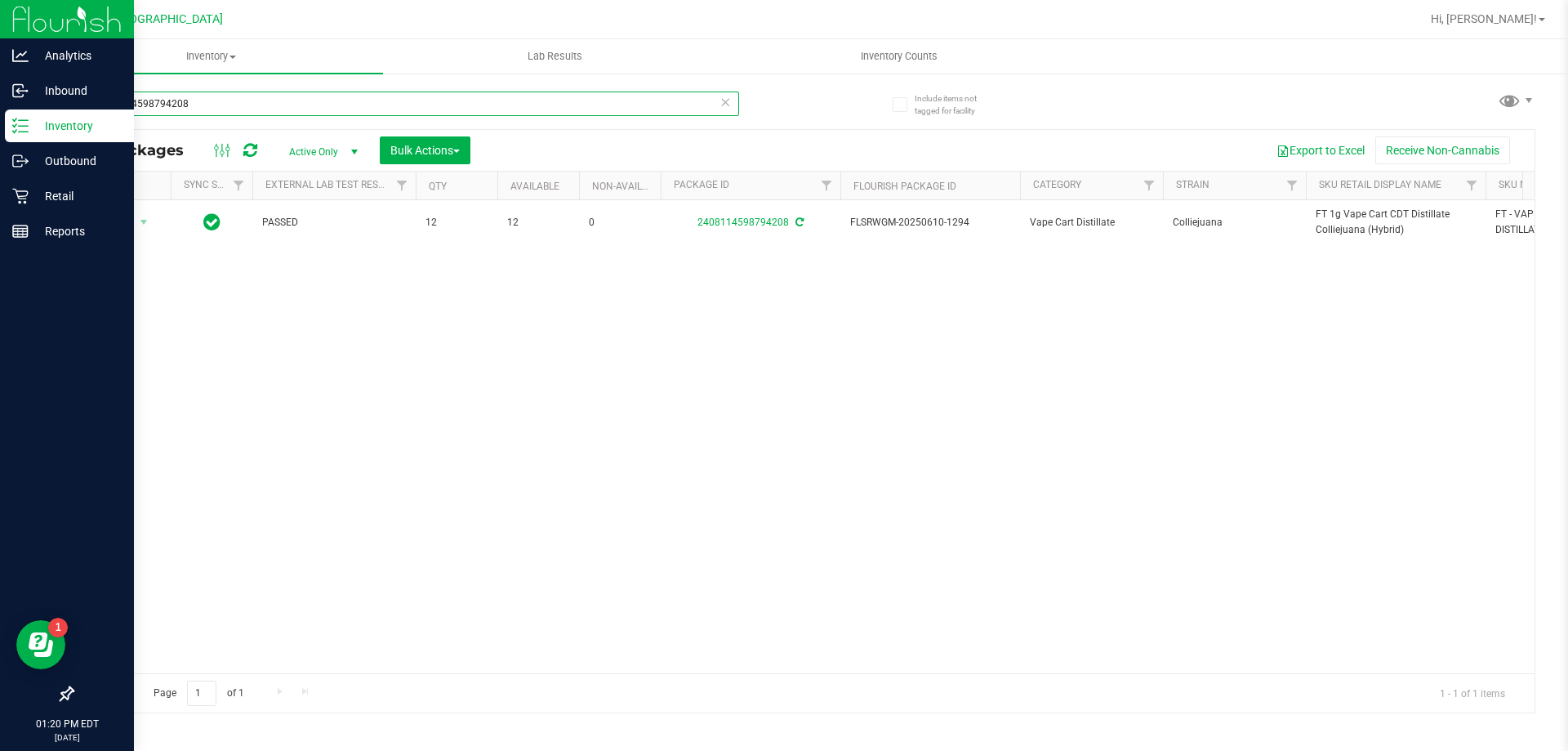
click at [502, 106] on input "2408114598794208" at bounding box center [405, 103] width 668 height 24
paste input "FT 1g Vape Cart CDT Distillate Colliejuana (Hybrid)"
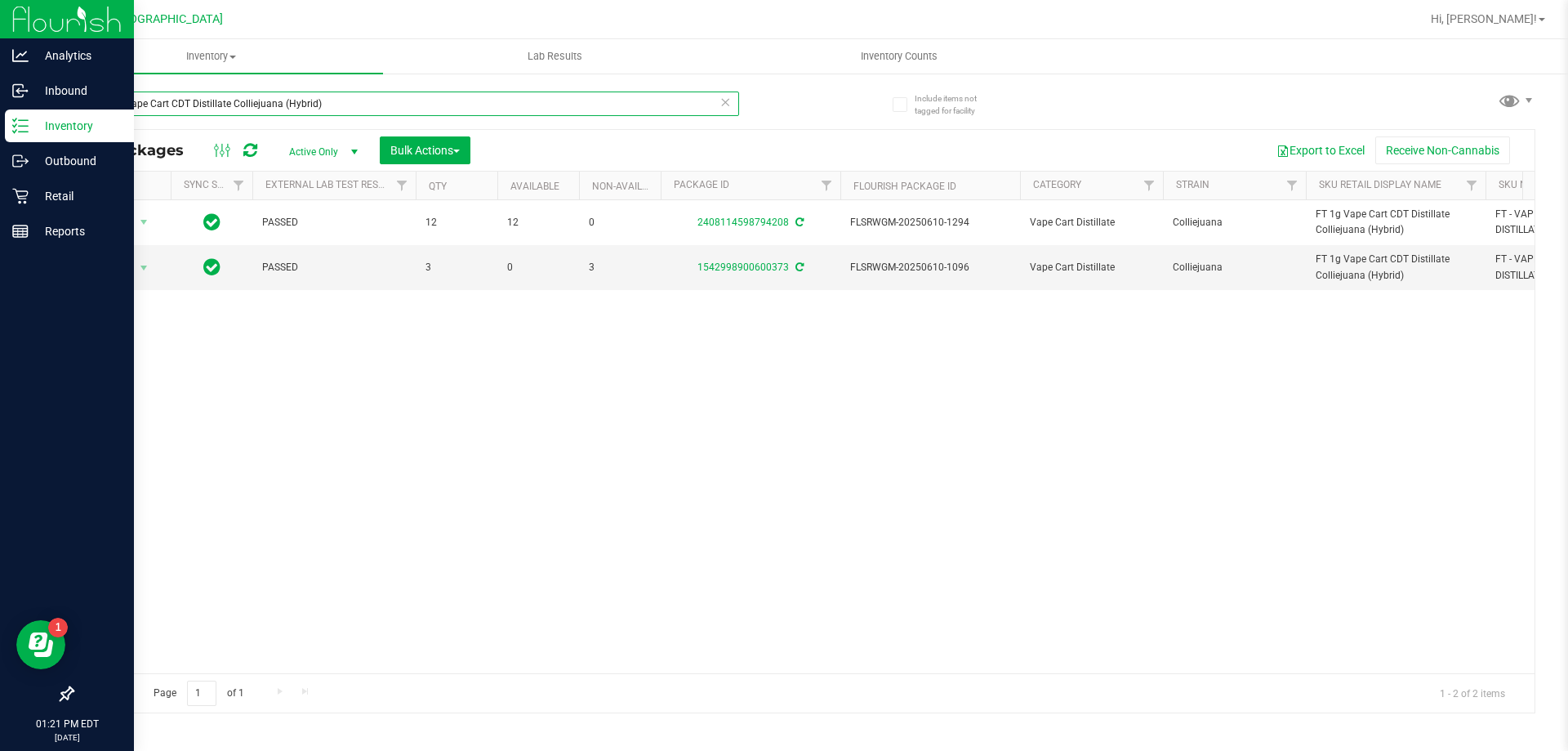
click at [498, 105] on input "FT 1g Vape Cart CDT Distillate Colliejuana (Hybrid)" at bounding box center [405, 103] width 668 height 24
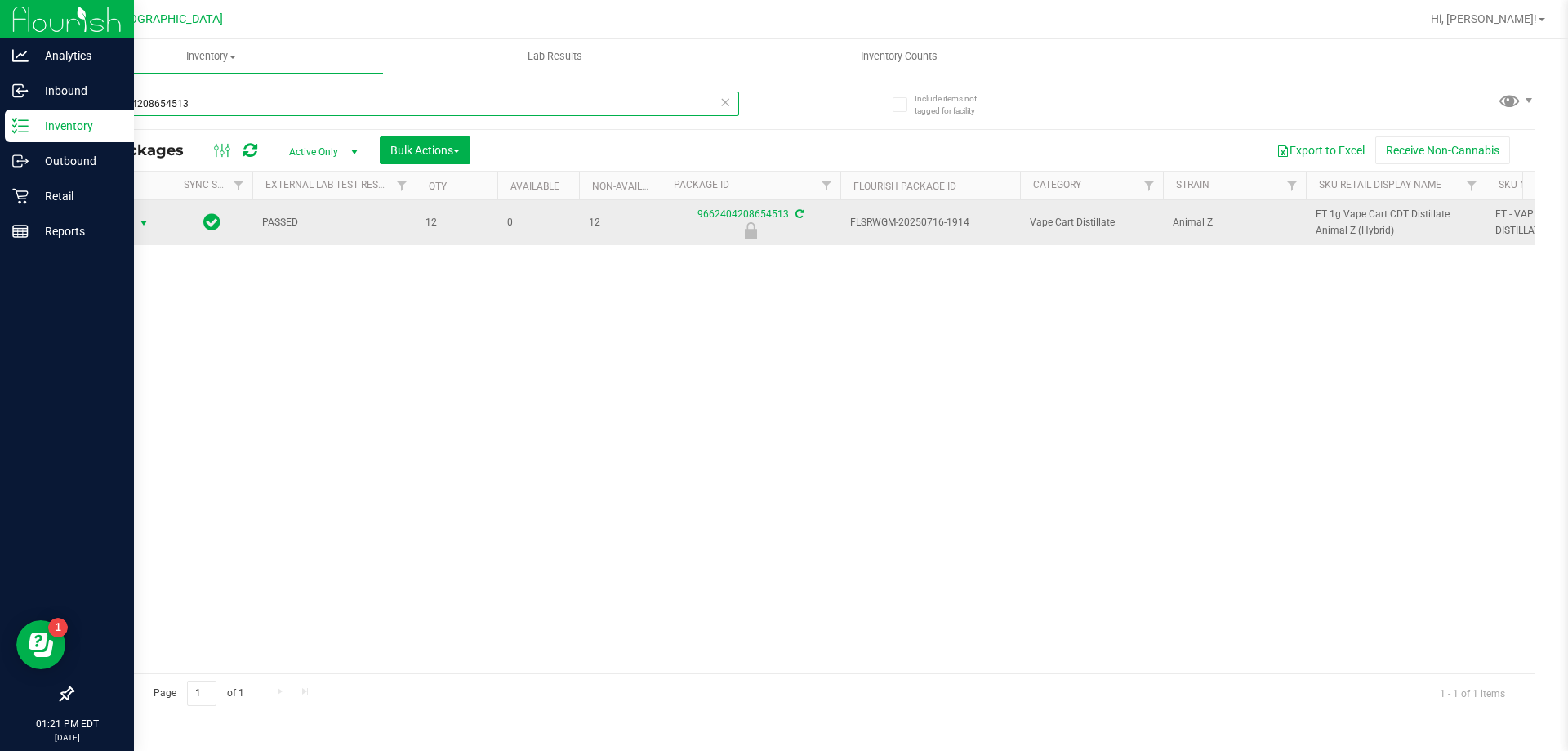
type input "9662404208654513"
click at [115, 223] on span "Action" at bounding box center [111, 223] width 44 height 23
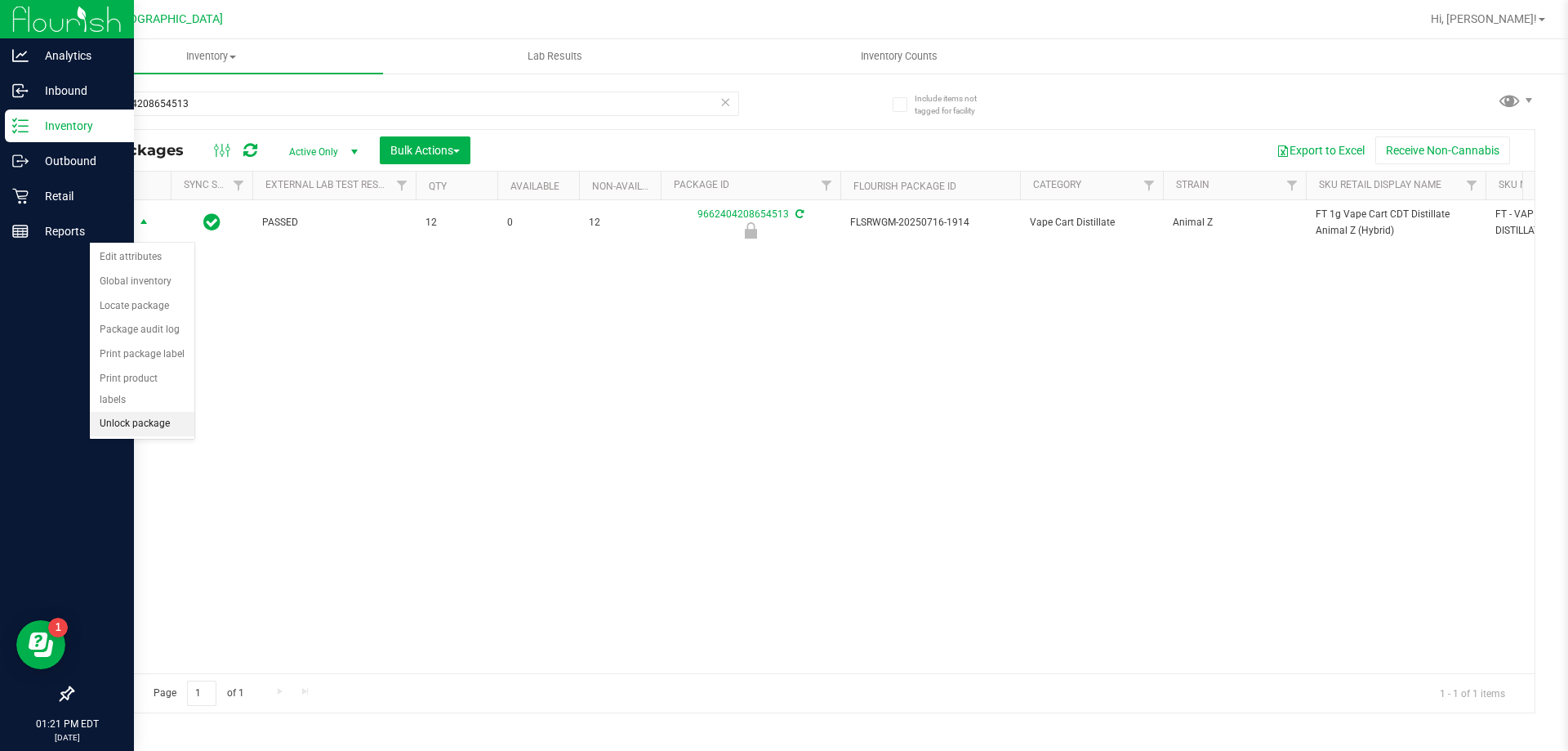
click at [161, 412] on li "Unlock package" at bounding box center [142, 424] width 104 height 24
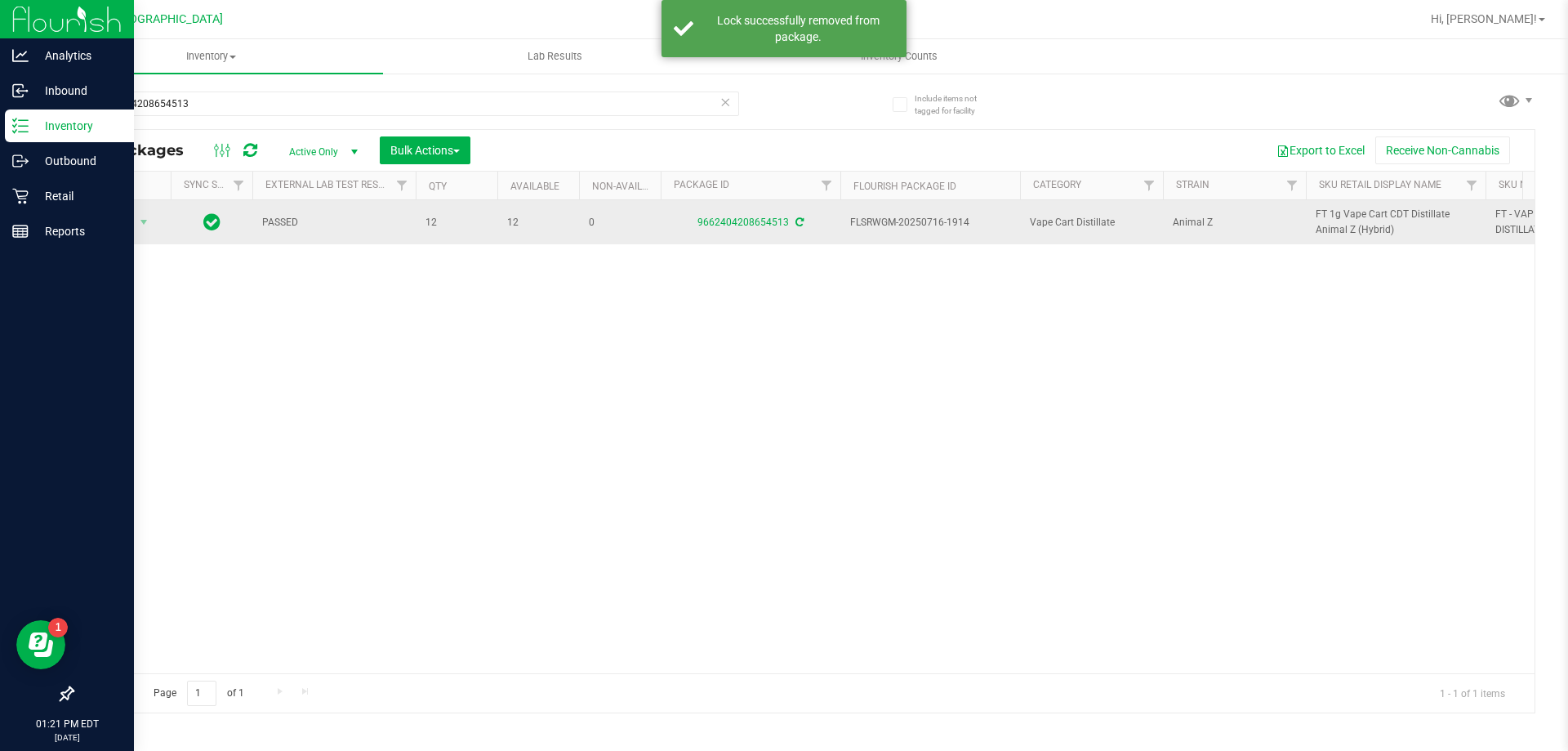
click at [1340, 225] on span "FT 1g Vape Cart CDT Distillate Animal Z (Hybrid)" at bounding box center [1396, 222] width 160 height 31
copy tr "FT 1g Vape Cart CDT Distillate Animal Z (Hybrid)"
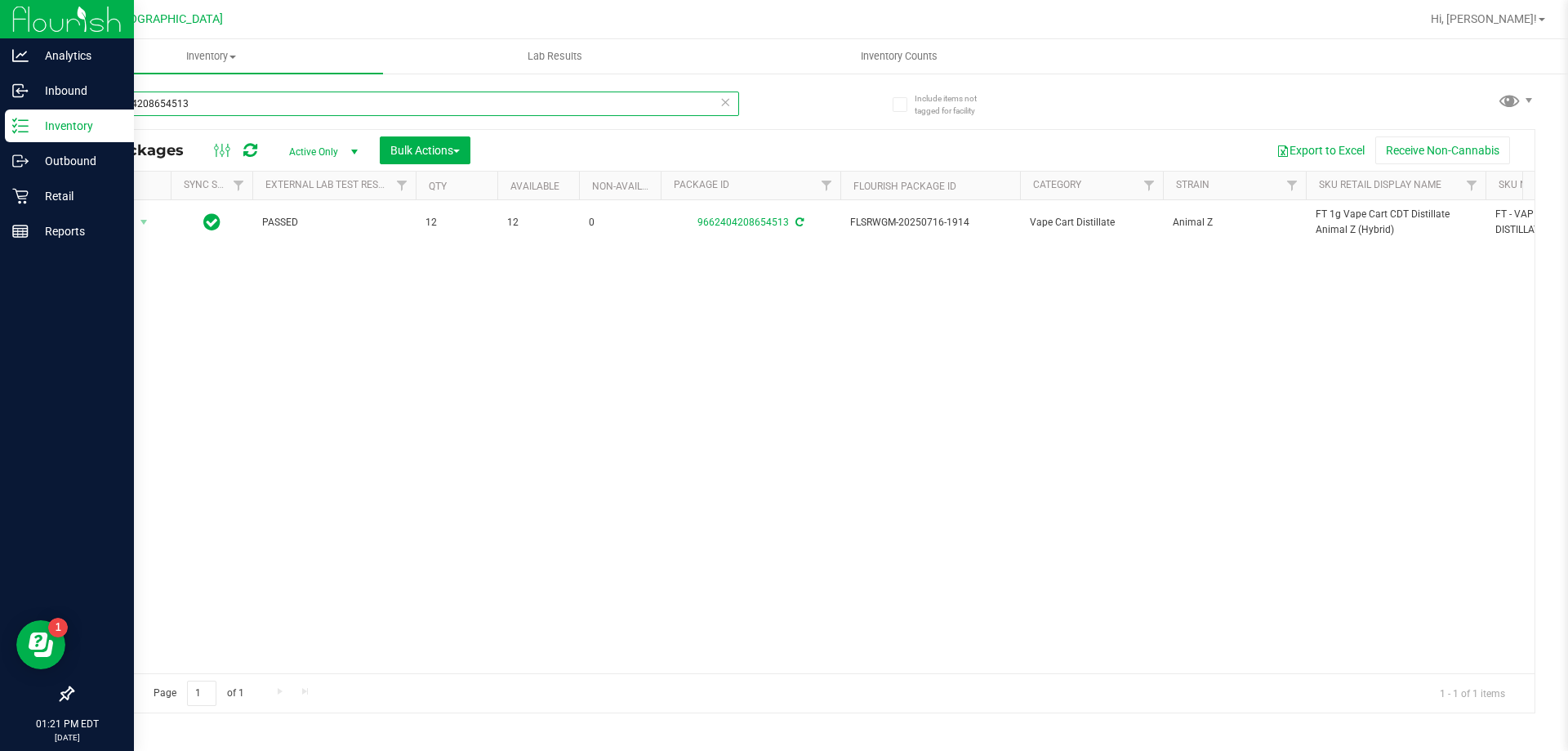
click at [329, 103] on input "9662404208654513" at bounding box center [405, 103] width 668 height 24
paste input "FT 1g Vape Cart CDT Distillate Animal Z (Hybrid)"
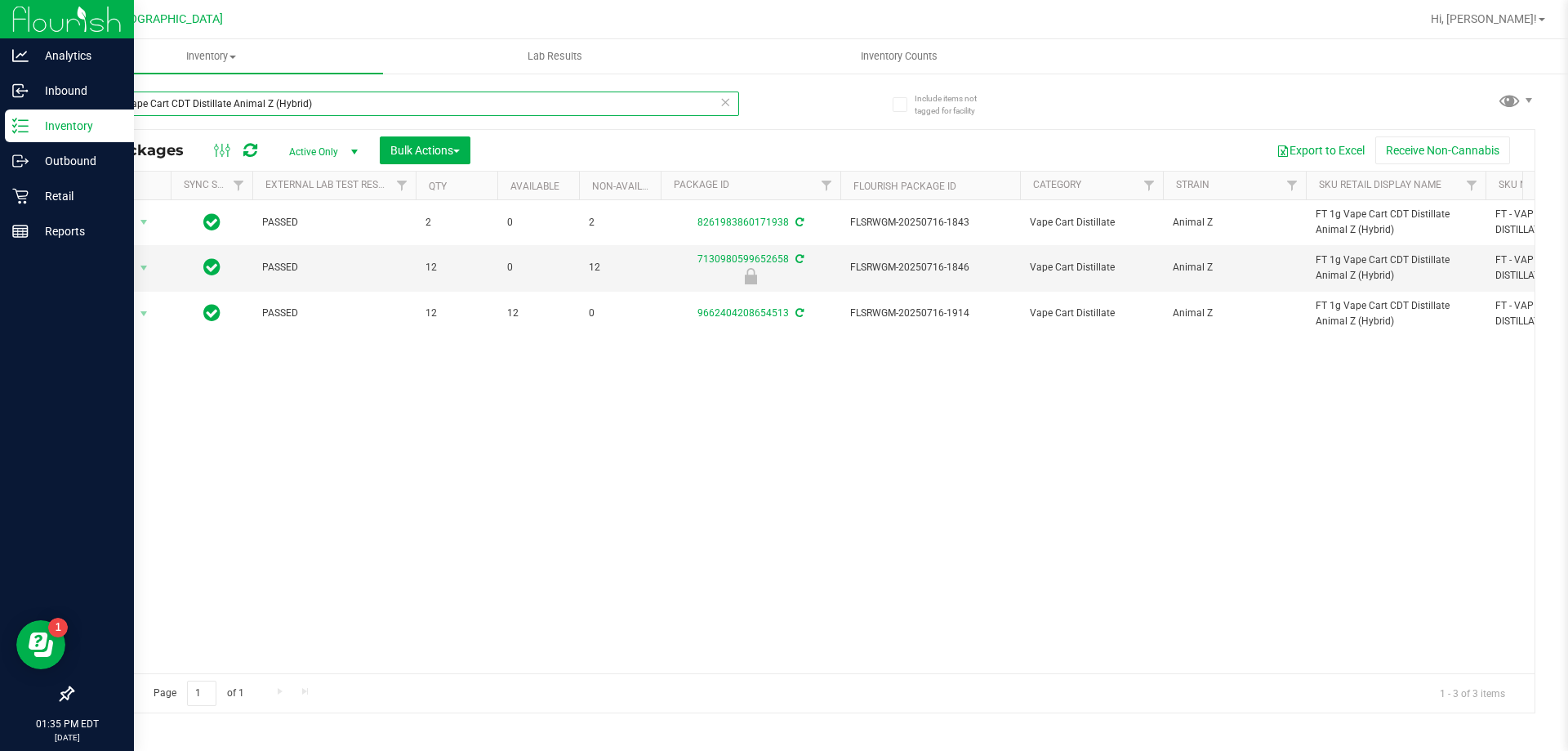
click at [318, 109] on input "FT 1g Vape Cart CDT Distillate Animal Z (Hybrid)" at bounding box center [405, 103] width 668 height 24
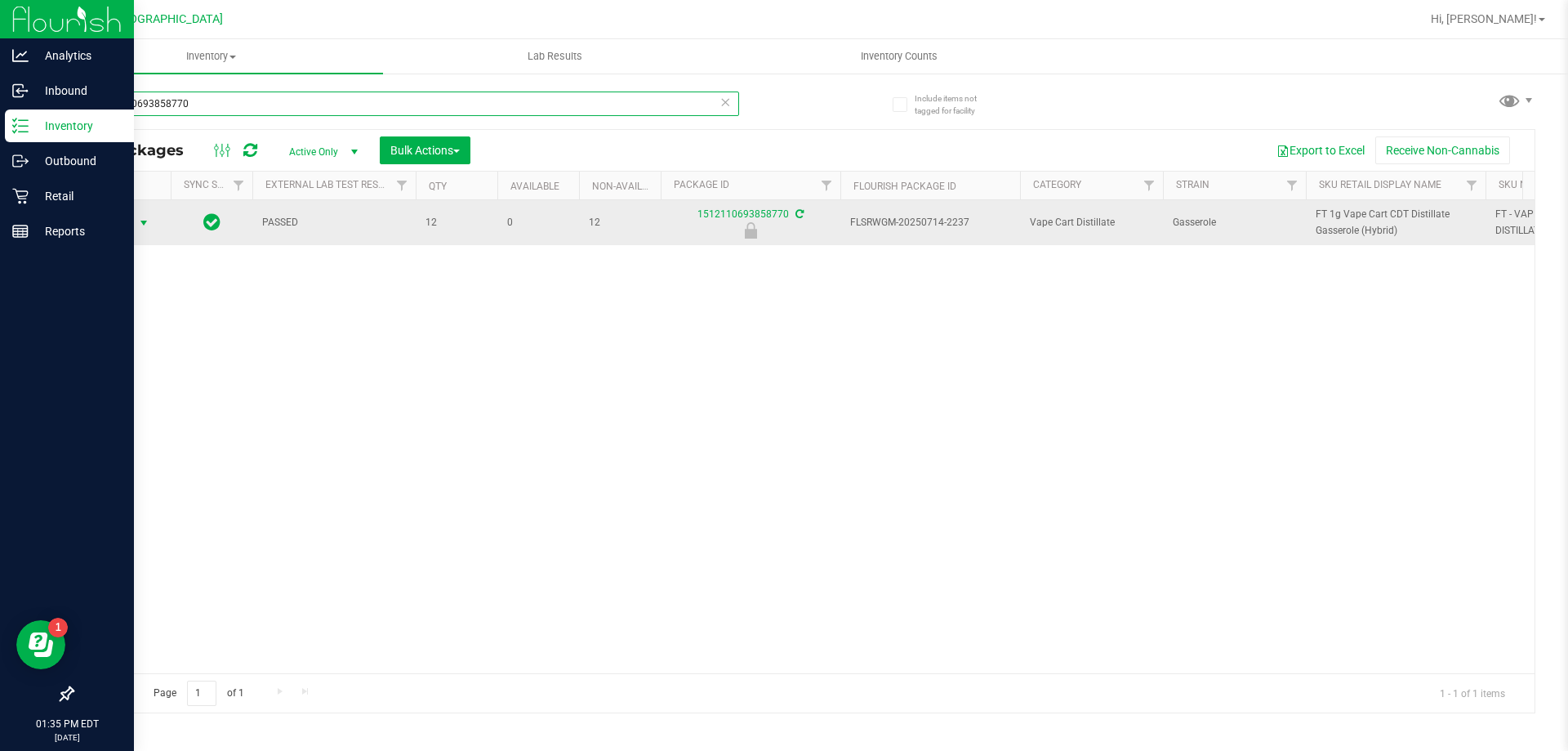
type input "1512110693858770"
click at [124, 216] on span "Action" at bounding box center [111, 223] width 44 height 23
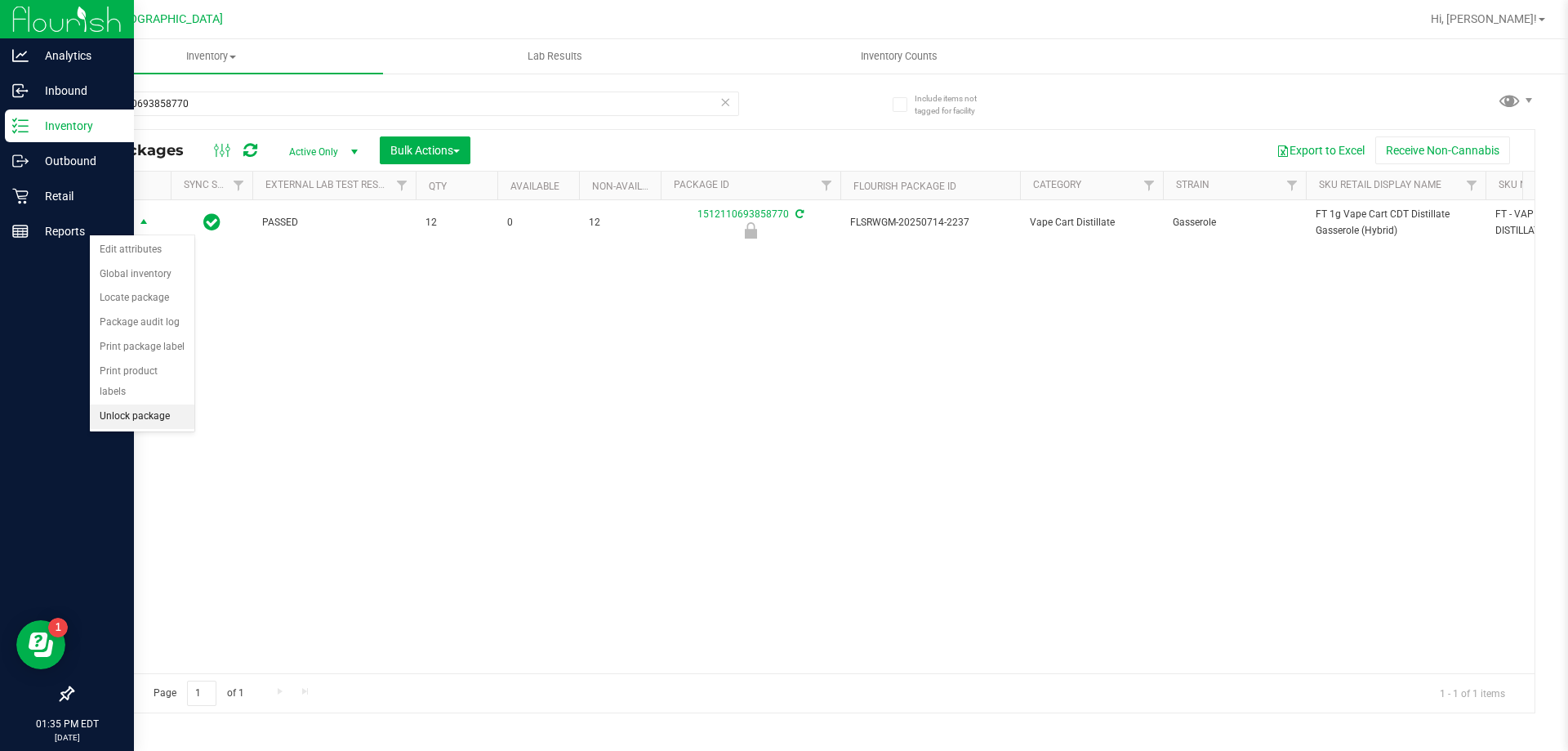
click at [145, 405] on li "Unlock package" at bounding box center [142, 417] width 104 height 24
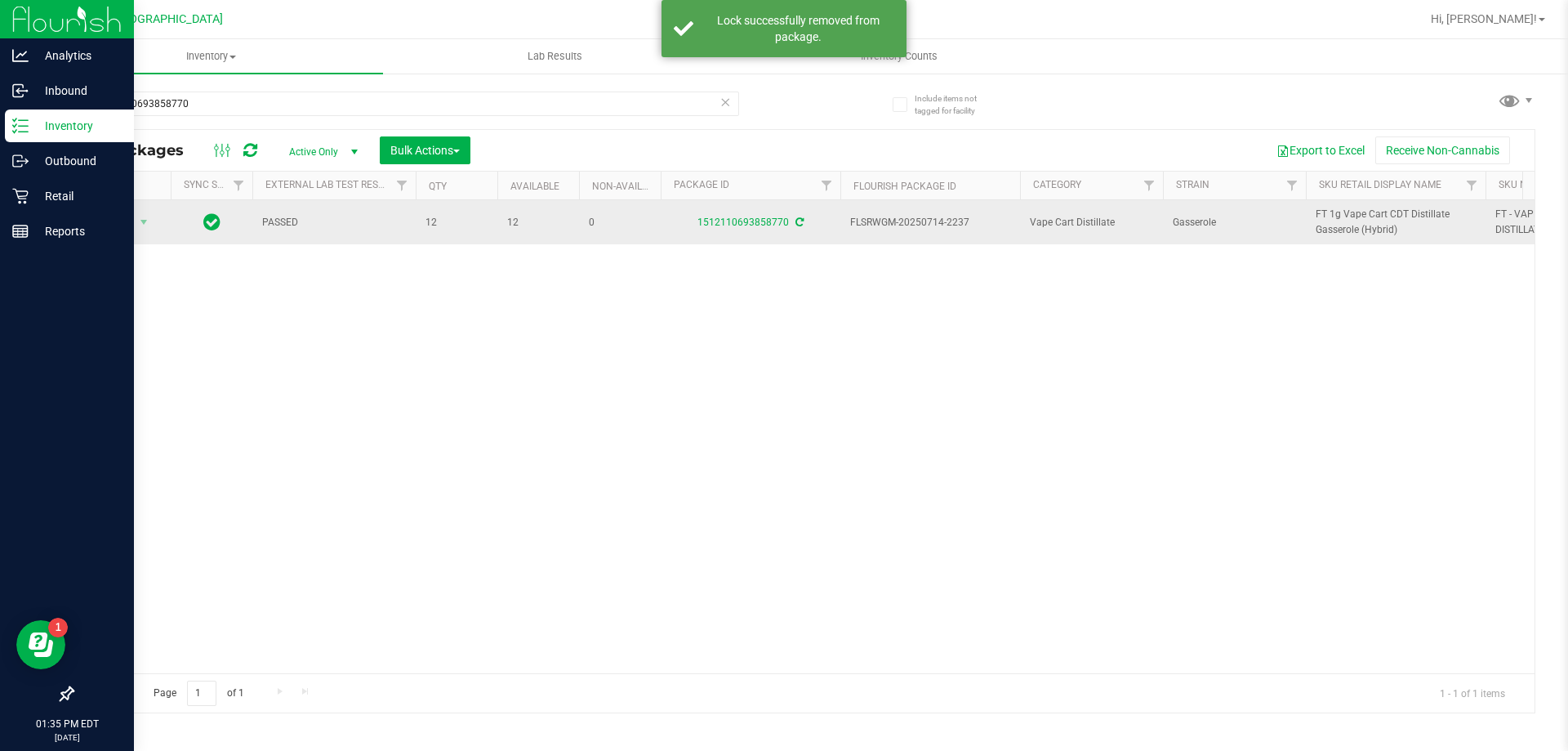
click at [1328, 219] on span "FT 1g Vape Cart CDT Distillate Gasserole (Hybrid)" at bounding box center [1396, 222] width 160 height 31
copy tr "FT 1g Vape Cart CDT Distillate Gasserole (Hybrid)"
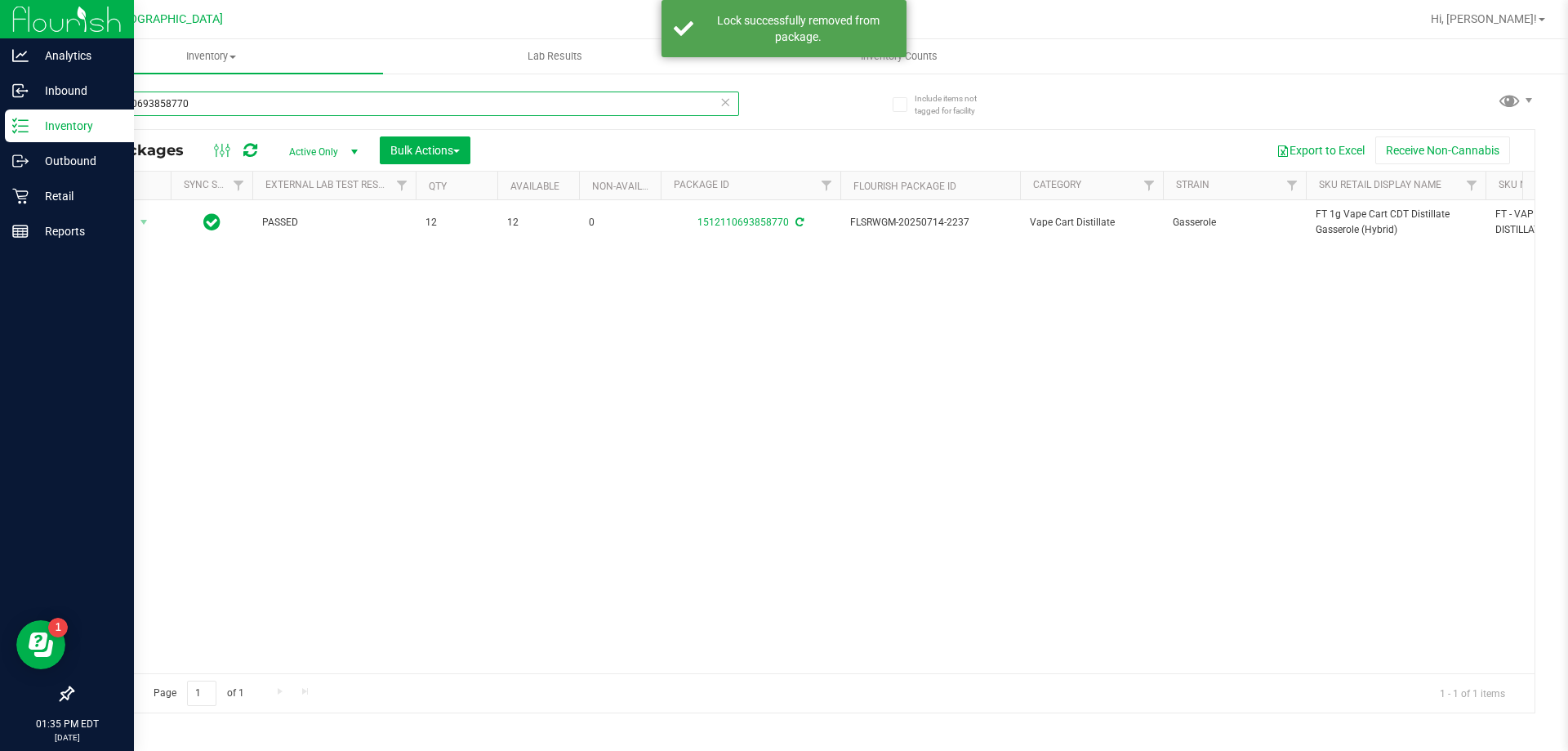
click at [552, 102] on input "1512110693858770" at bounding box center [405, 103] width 668 height 24
paste input "FT 1g Vape Cart CDT Distillate Gasserole (Hybrid)"
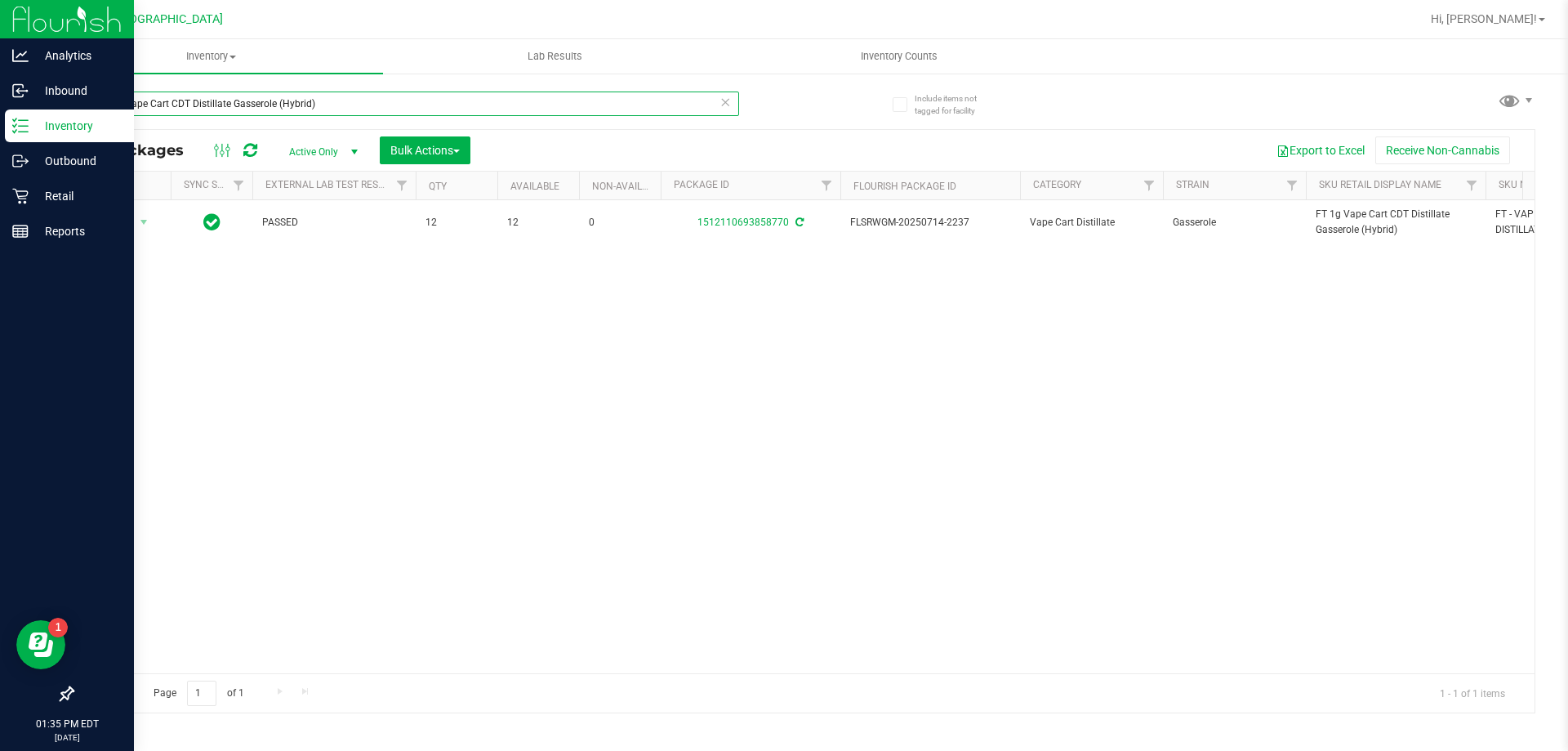
type input "FT 1g Vape Cart CDT Distillate Gasserole (Hybrid)"
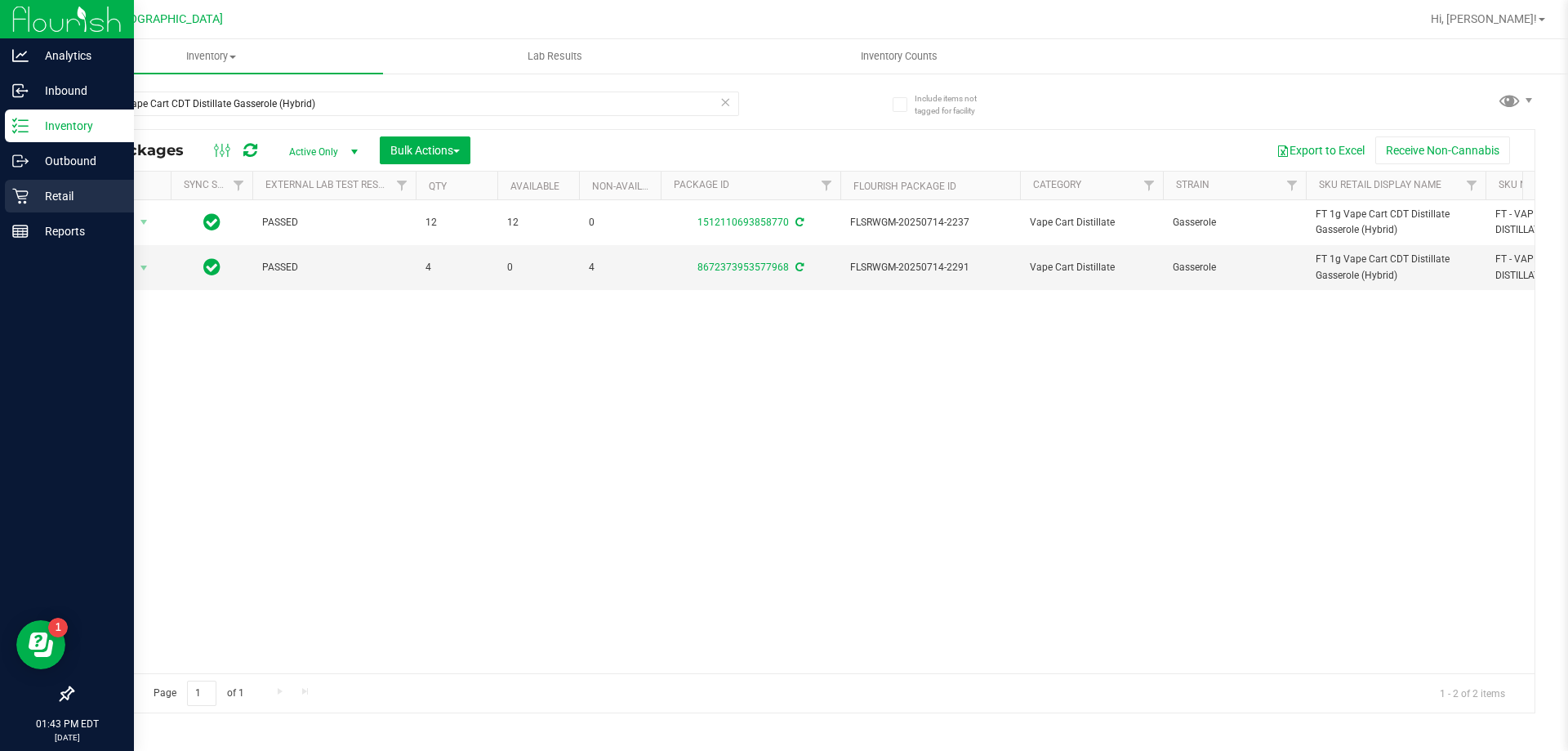
click at [48, 195] on p "Retail" at bounding box center [77, 196] width 98 height 20
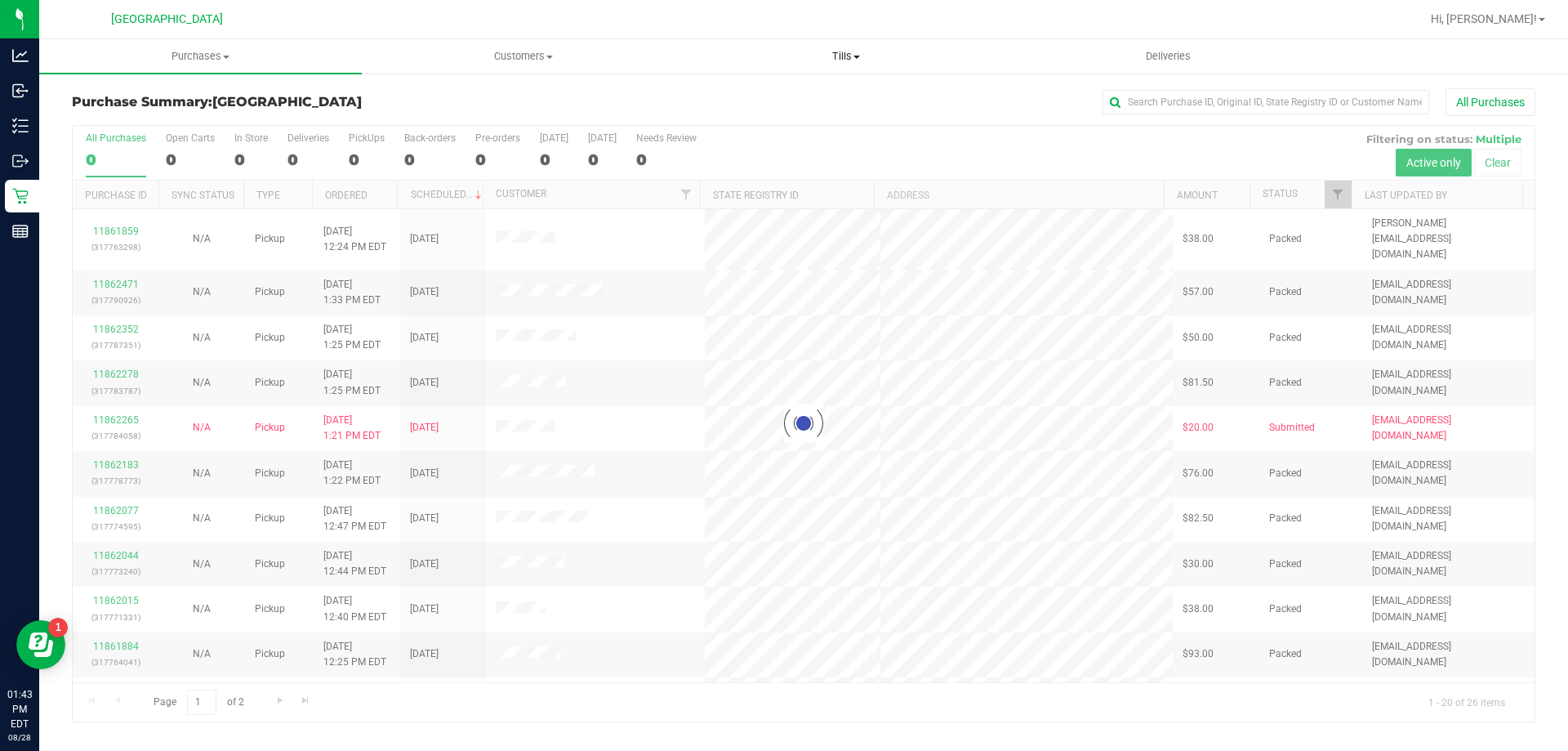
click at [851, 56] on span "Tills" at bounding box center [846, 56] width 321 height 15
click at [792, 102] on span "Manage tills" at bounding box center [739, 98] width 110 height 14
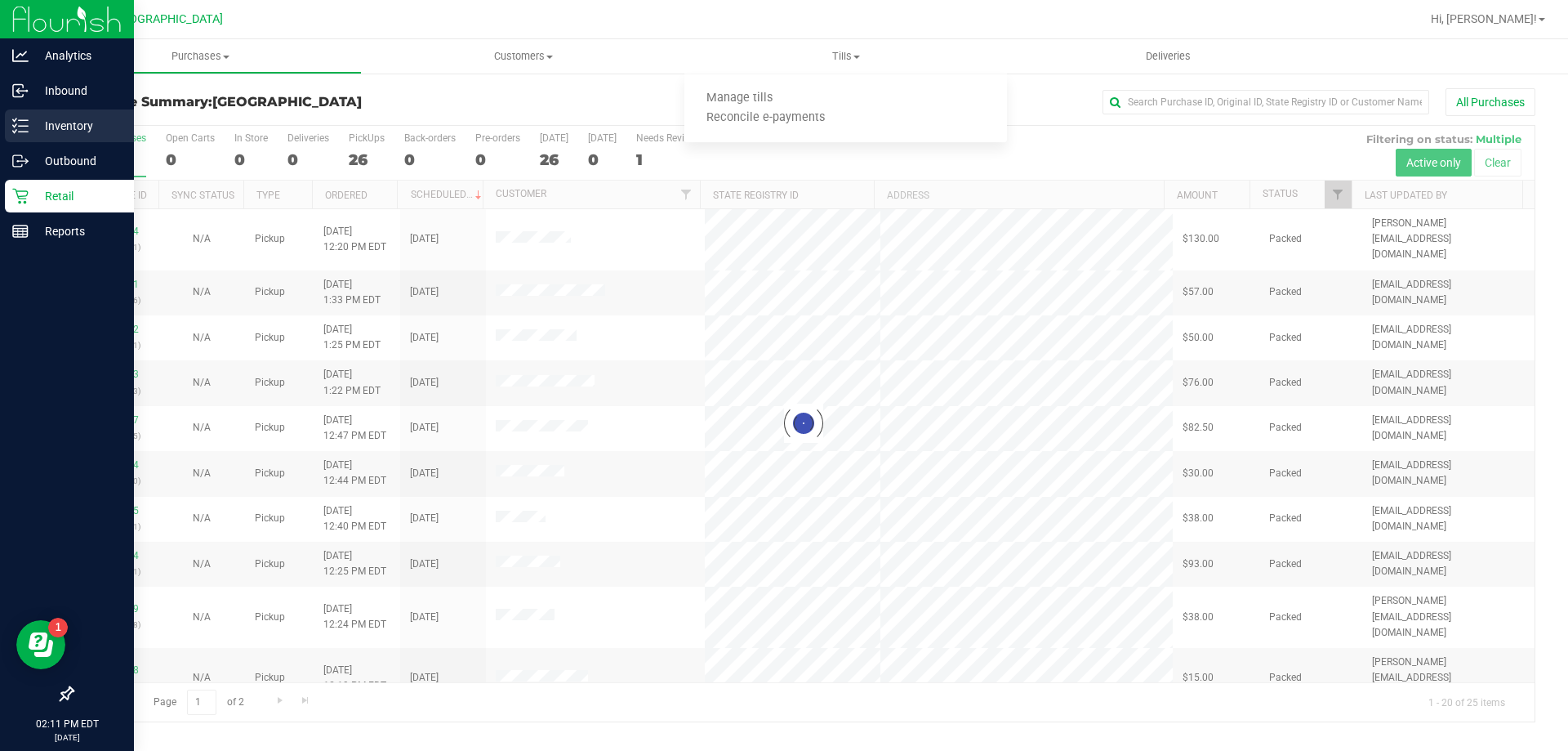
click at [35, 117] on p "Inventory" at bounding box center [77, 126] width 98 height 20
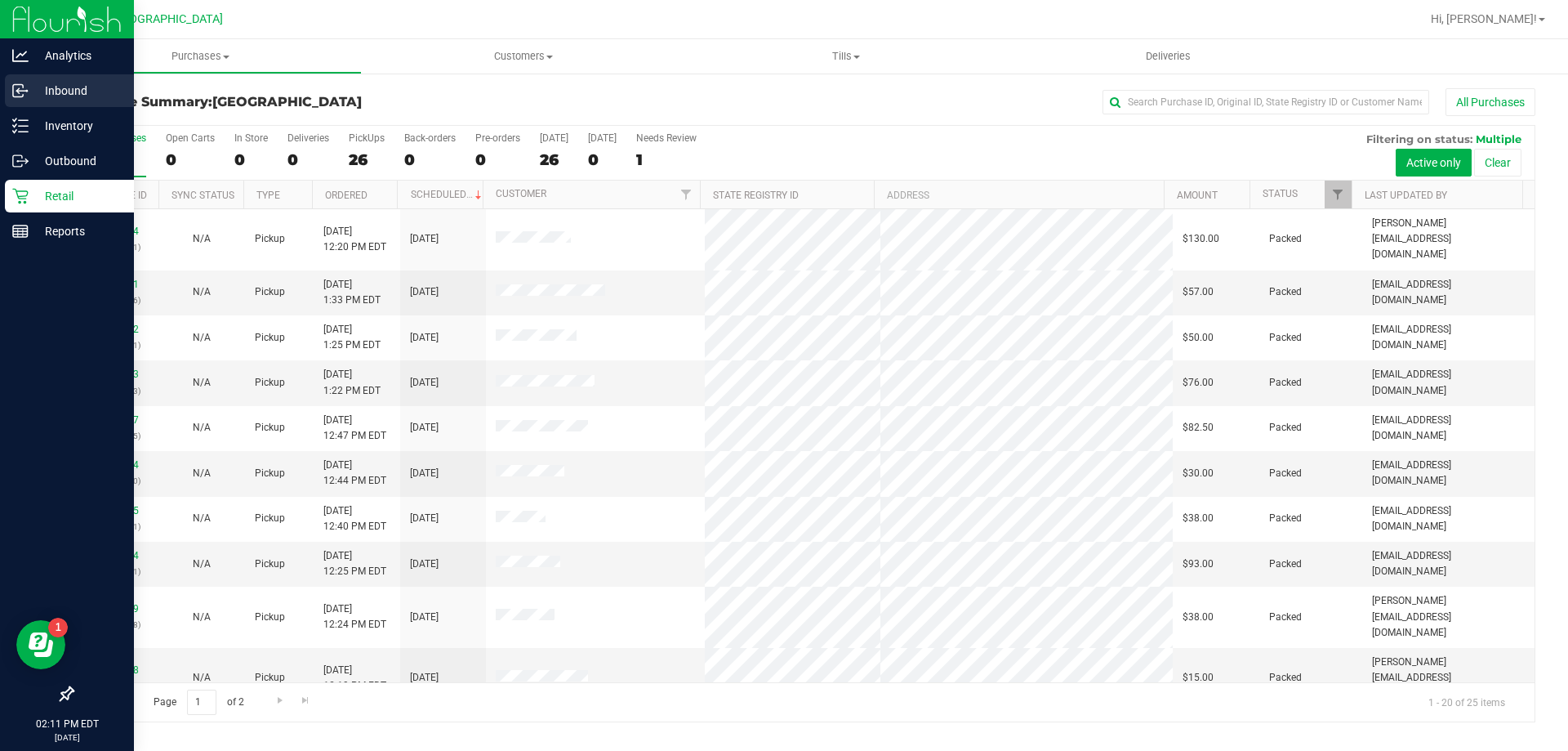
click at [17, 105] on div "Inbound" at bounding box center [69, 91] width 129 height 33
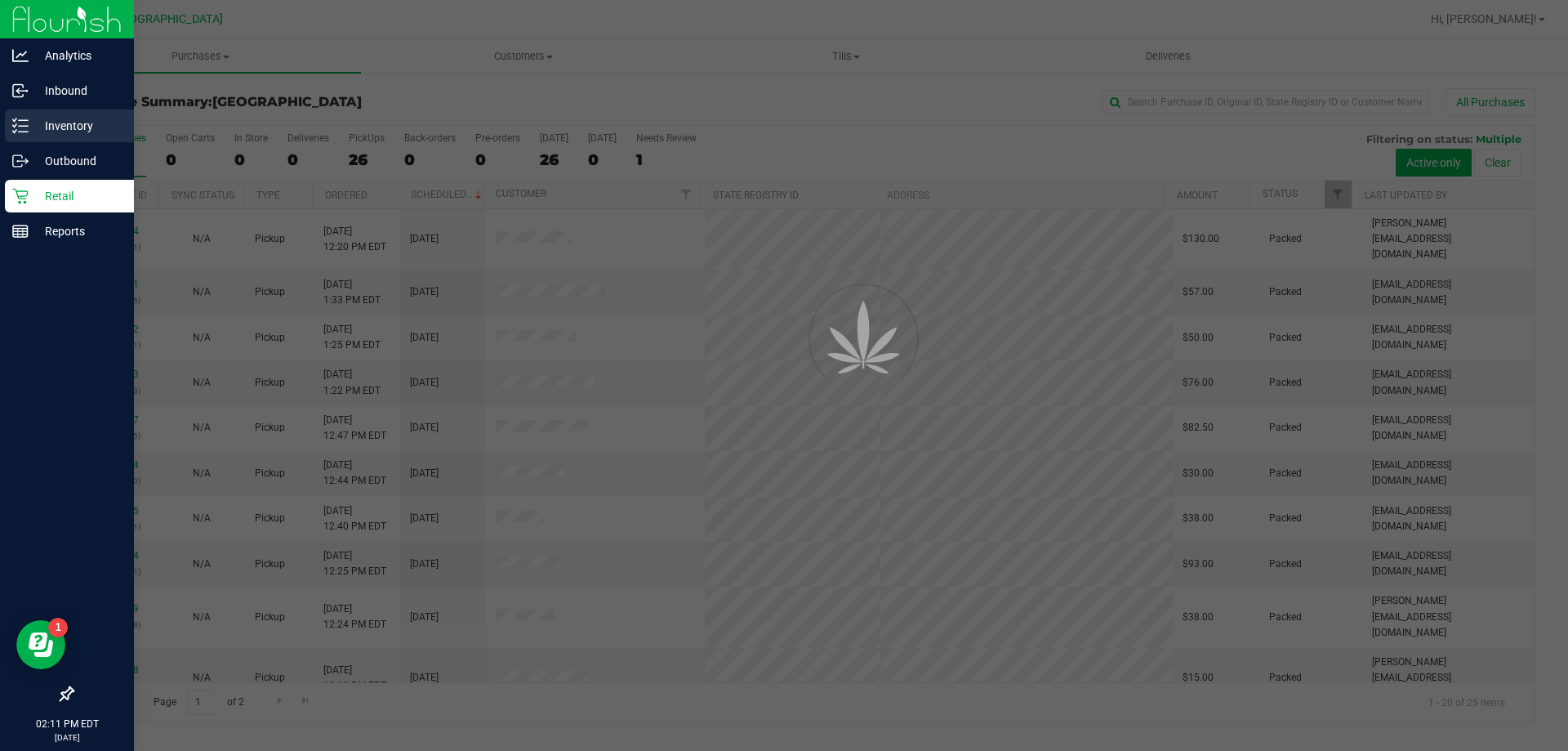
click at [30, 133] on p "Inventory" at bounding box center [77, 126] width 98 height 20
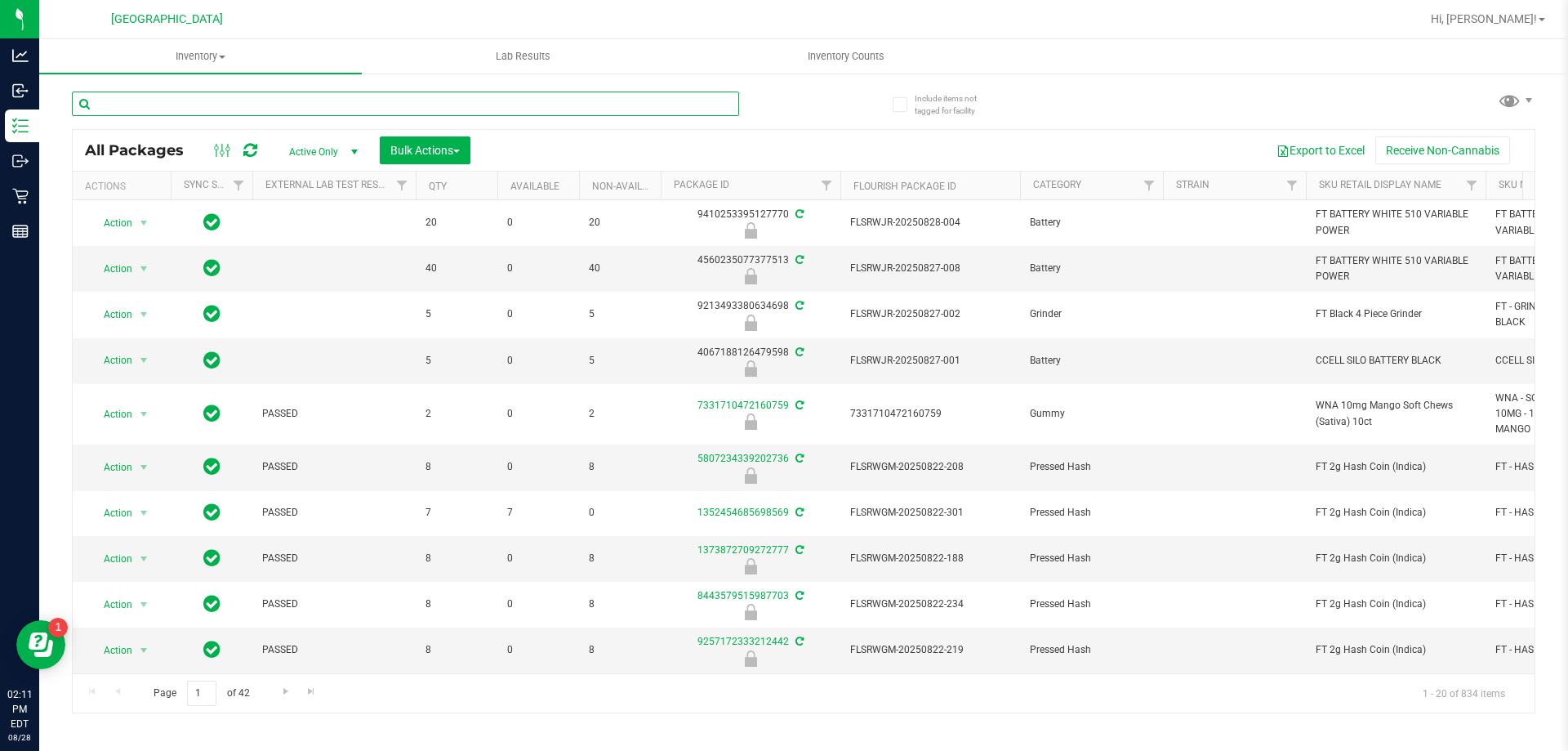
click at [161, 106] on input "text" at bounding box center [405, 103] width 668 height 24
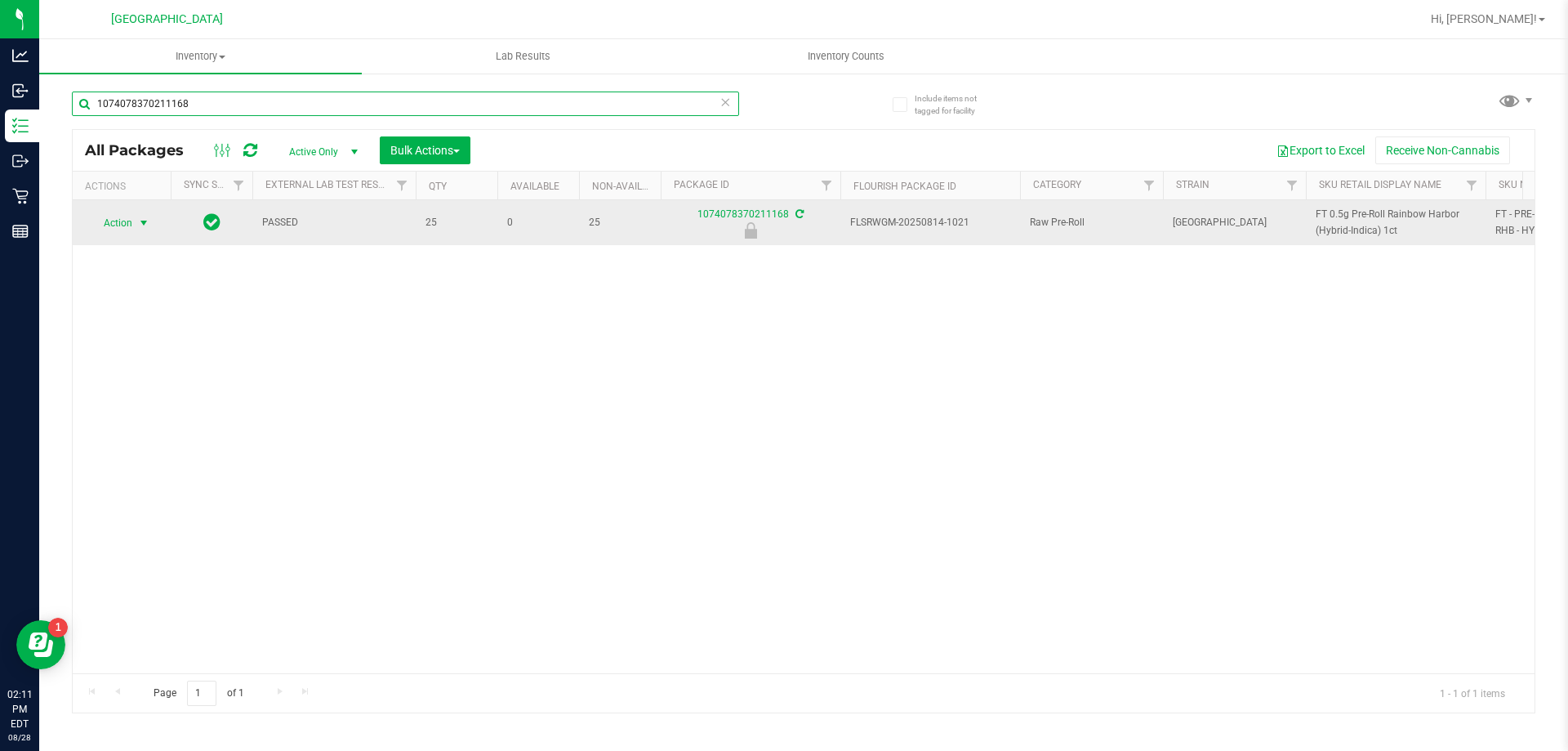
type input "1074078370211168"
click at [127, 225] on span "Action" at bounding box center [111, 223] width 44 height 23
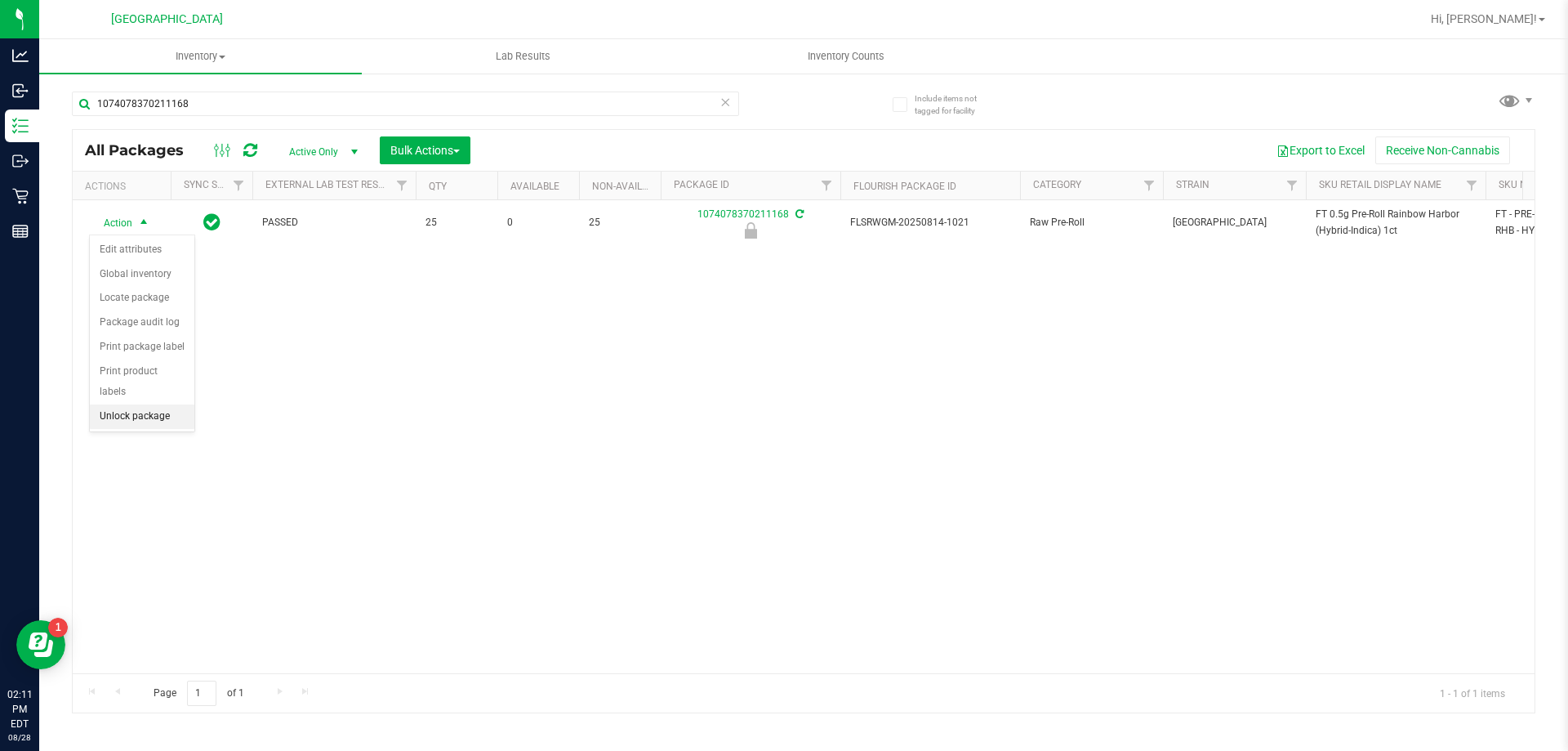
click at [142, 405] on li "Unlock package" at bounding box center [142, 417] width 104 height 24
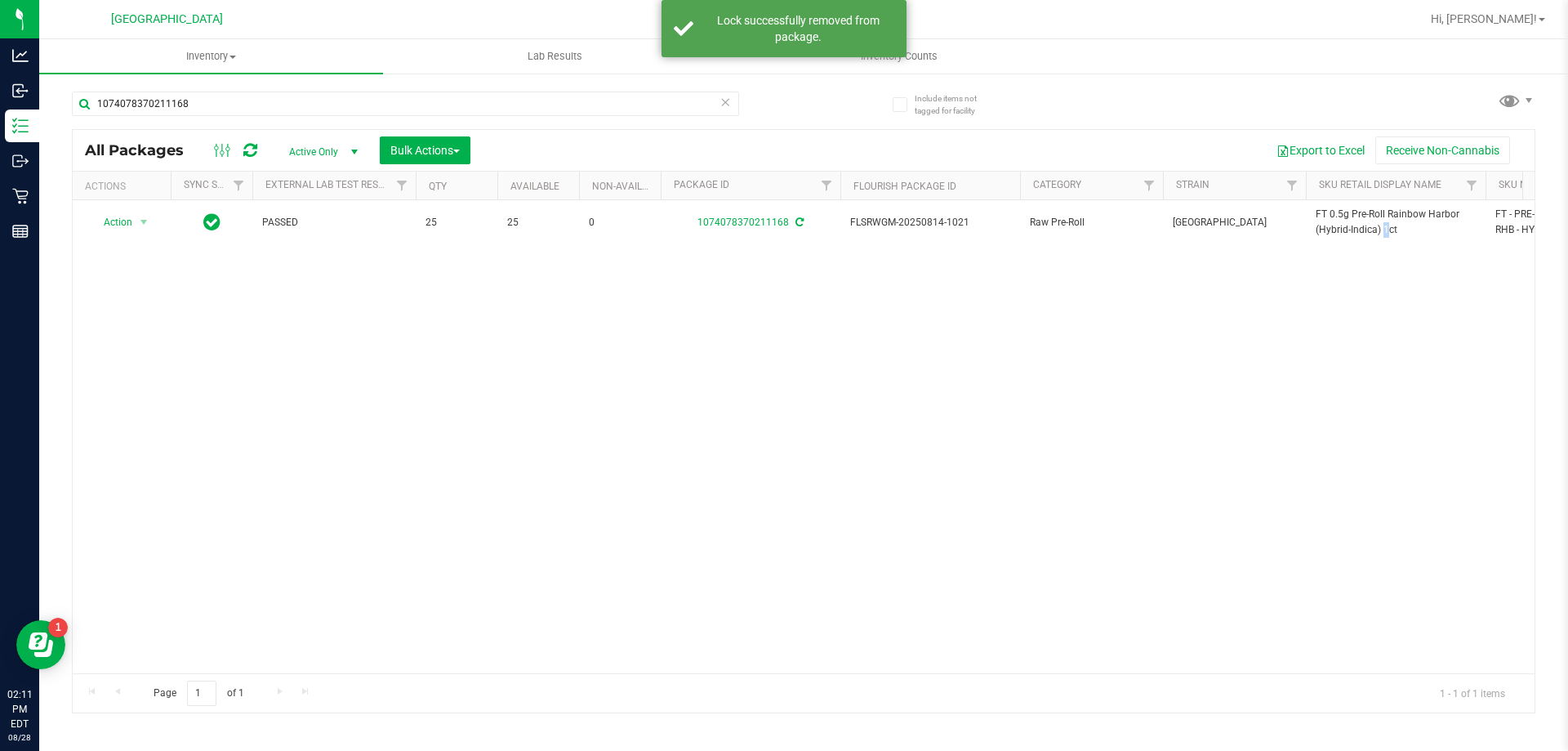
click at [1345, 228] on span "FT 0.5g Pre-Roll Rainbow Harbor (Hybrid-Indica) 1ct" at bounding box center [1396, 222] width 160 height 31
click at [664, 107] on input "1074078370211168" at bounding box center [405, 103] width 668 height 24
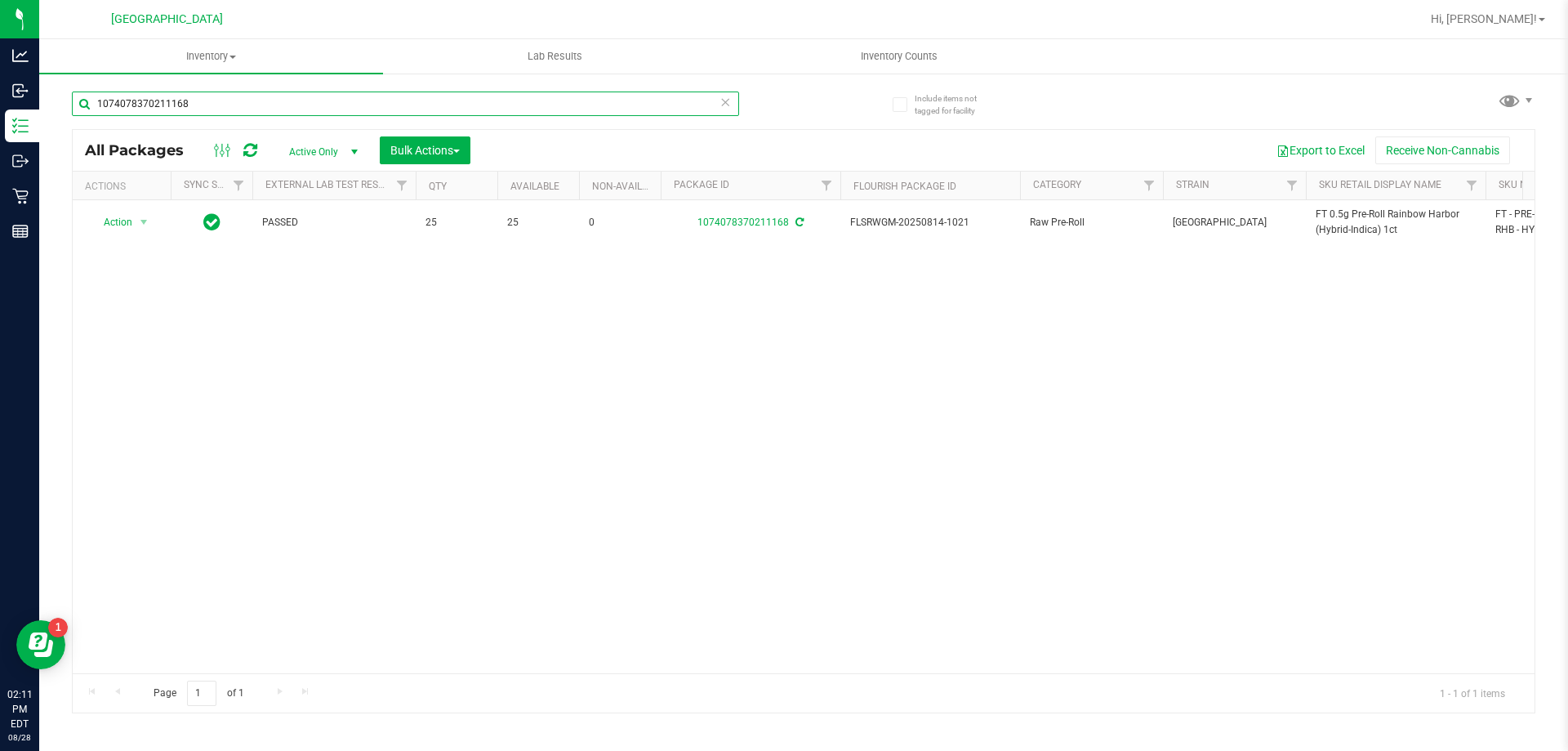
paste input "FT 0.5g Pre-Roll Rainbow Harbor (Hybrid-Indica) 1ct"
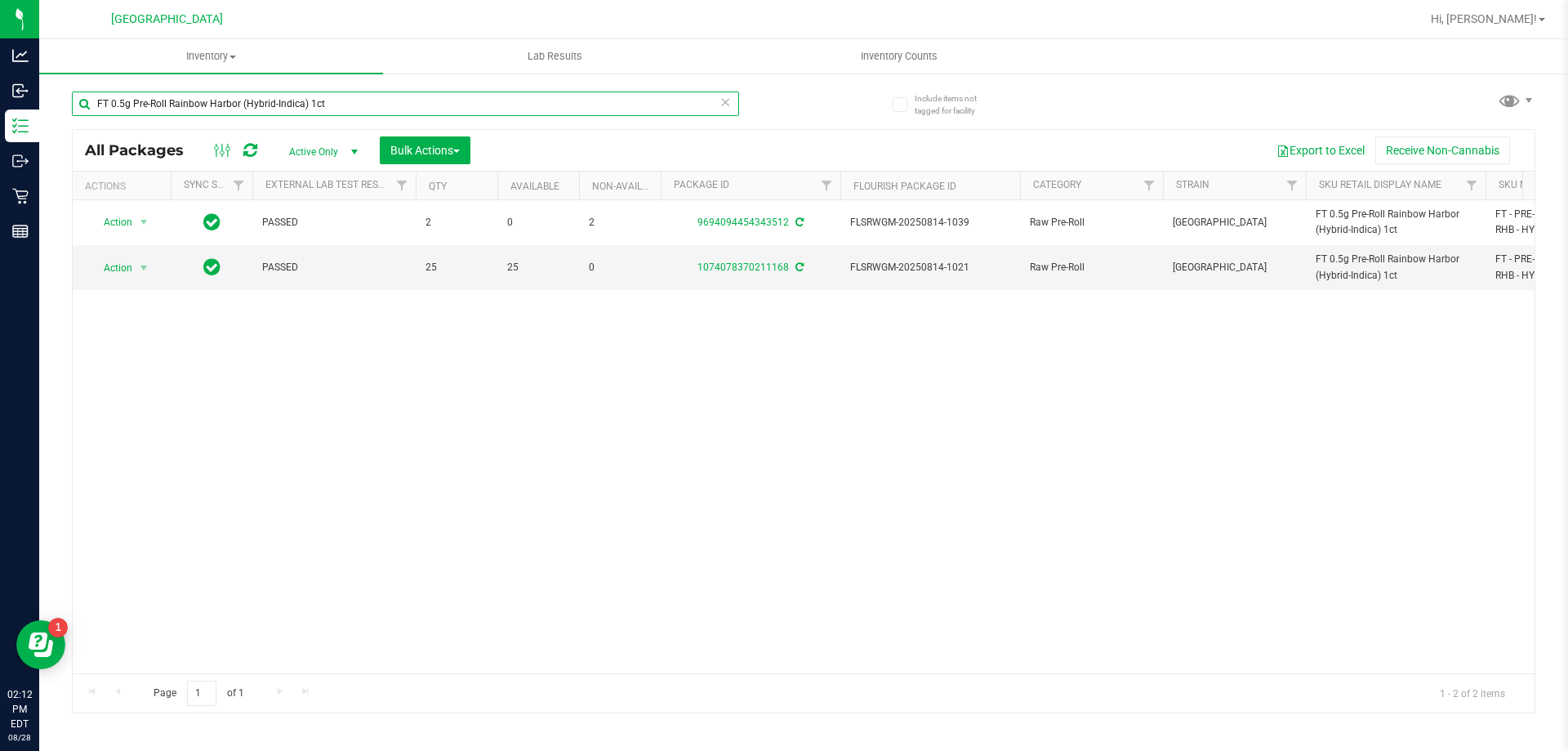
click at [668, 103] on input "FT 0.5g Pre-Roll Rainbow Harbor (Hybrid-Indica) 1ct" at bounding box center [405, 103] width 668 height 24
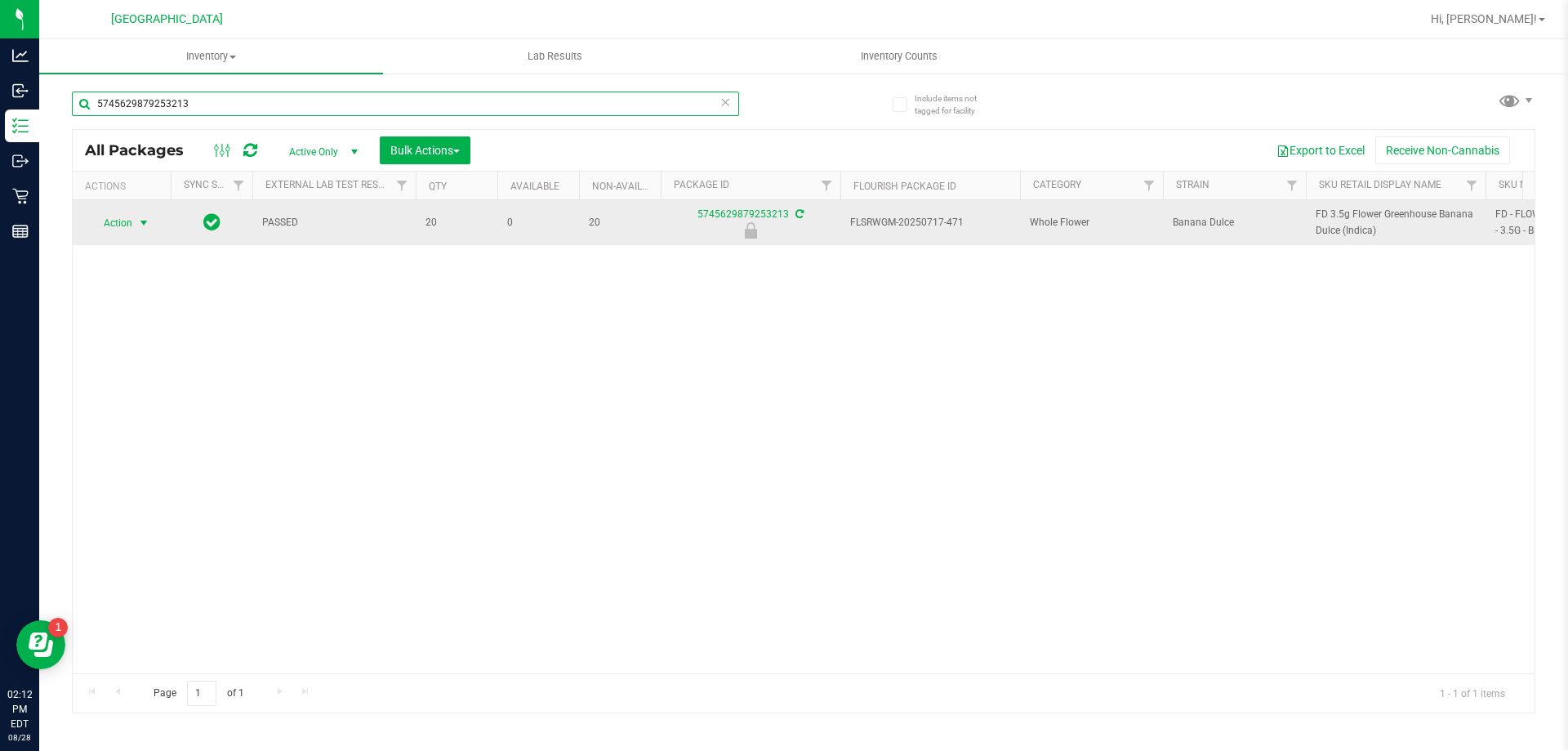
type input "5745629879253213"
click at [134, 227] on span "select" at bounding box center [144, 223] width 21 height 23
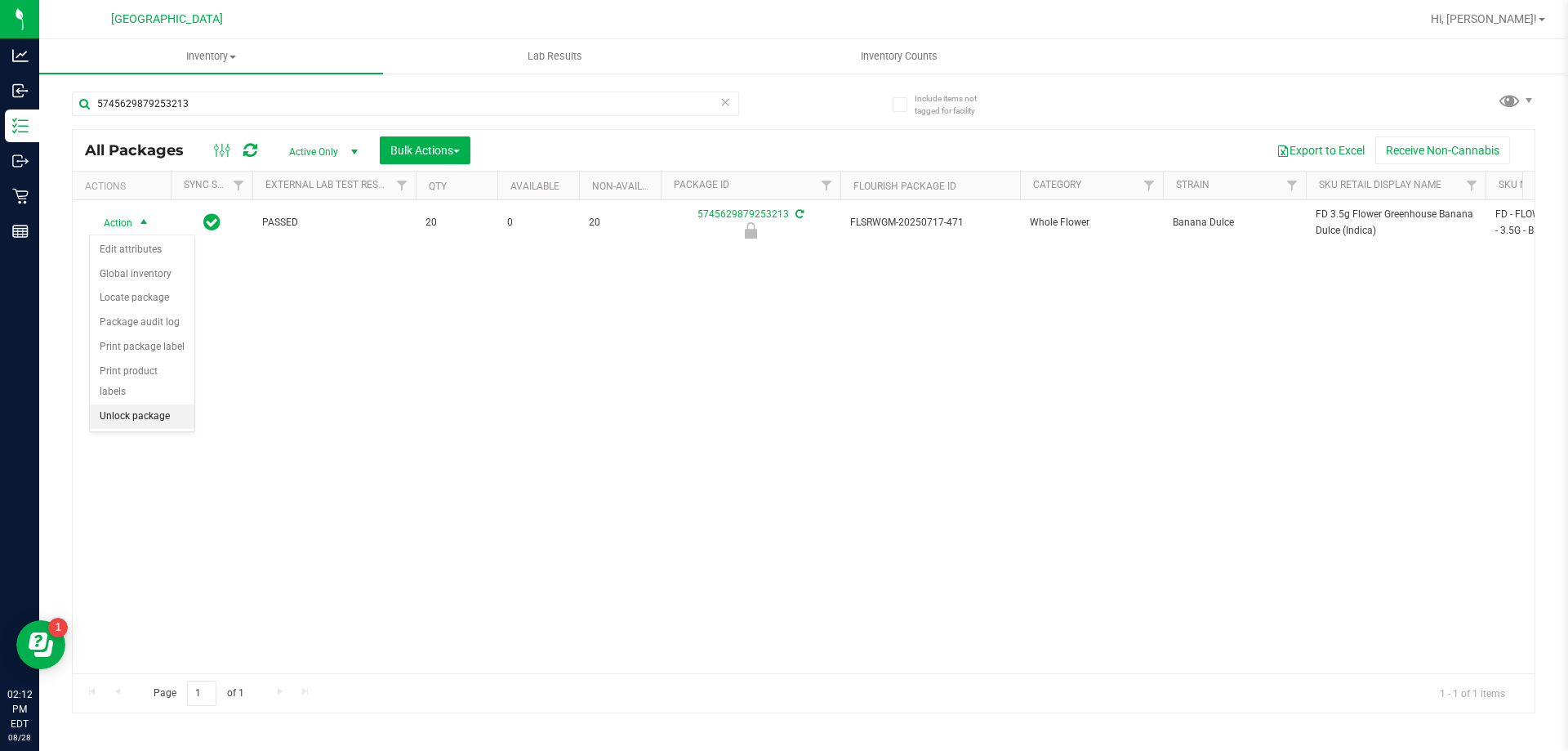
drag, startPoint x: 145, startPoint y: 392, endPoint x: 144, endPoint y: 401, distance: 9.1
click at [145, 405] on li "Unlock package" at bounding box center [142, 417] width 104 height 24
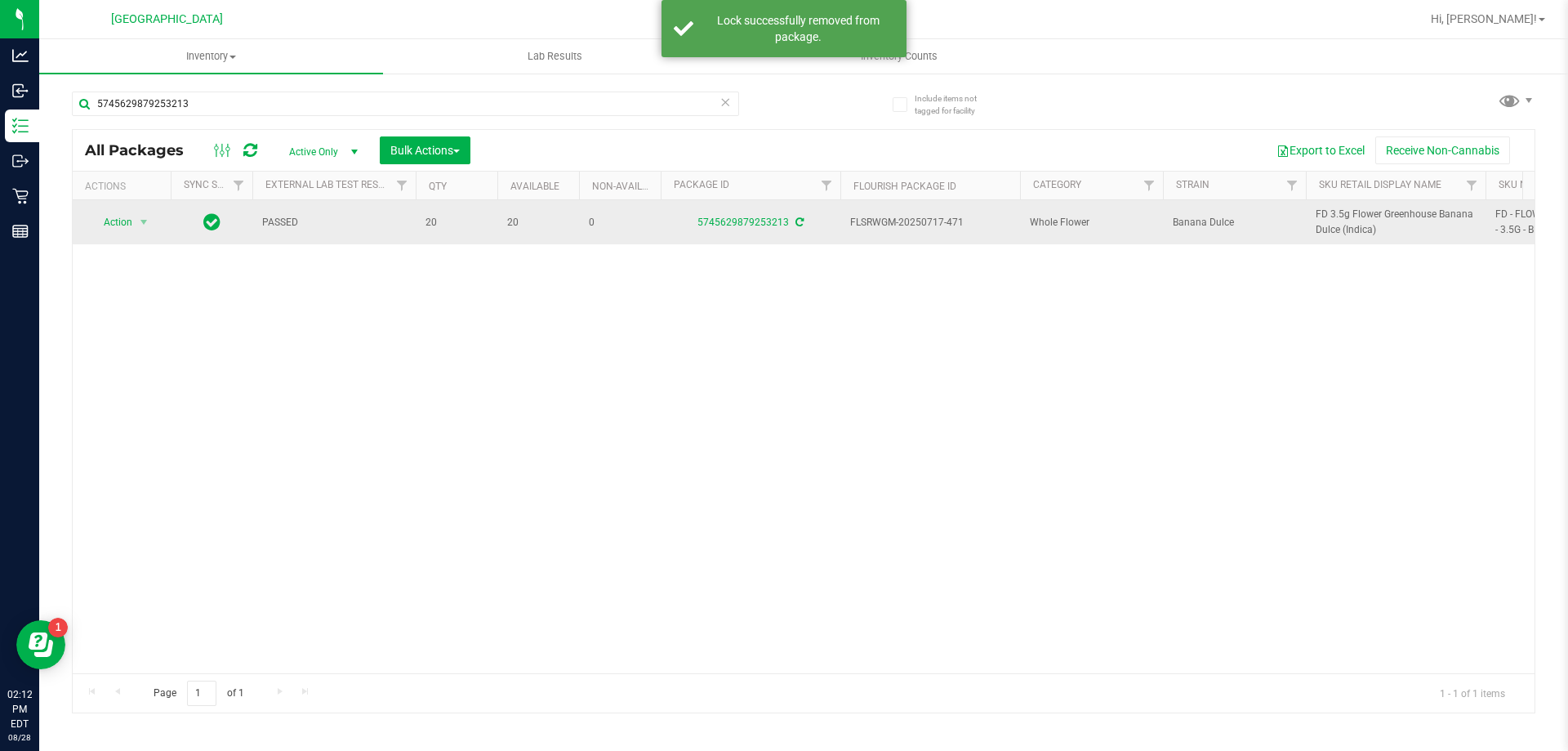
click at [1363, 234] on span "FD 3.5g Flower Greenhouse Banana Dulce (Indica)" at bounding box center [1396, 222] width 160 height 31
copy tr "FD 3.5g Flower Greenhouse Banana Dulce (Indica)"
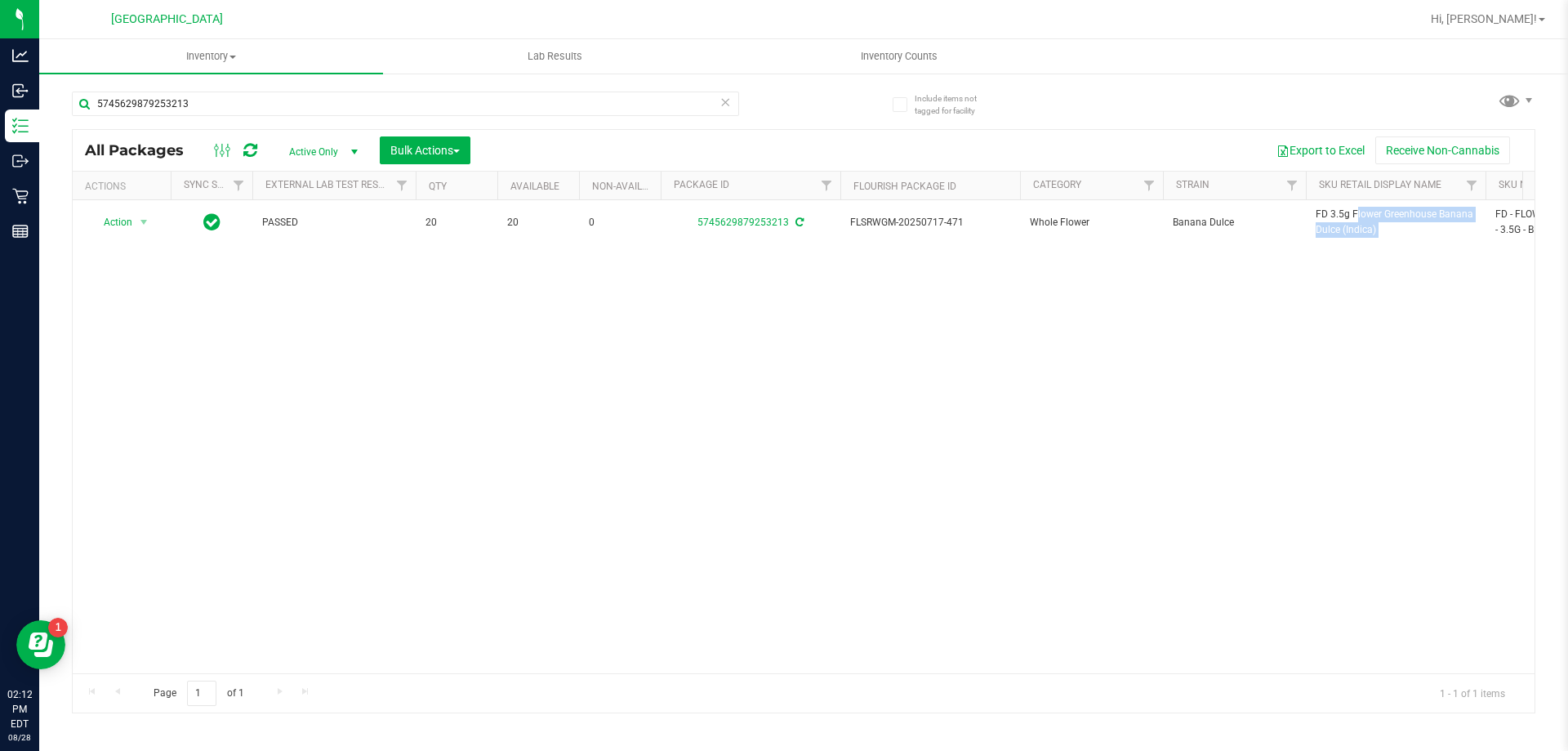
copy tr "FD 3.5g Flower Greenhouse Banana Dulce (Indica)"
click at [650, 100] on input "5745629879253213" at bounding box center [405, 103] width 668 height 24
paste input "FD 3.5g Flower Greenhouse Banana Dulce (Indica)"
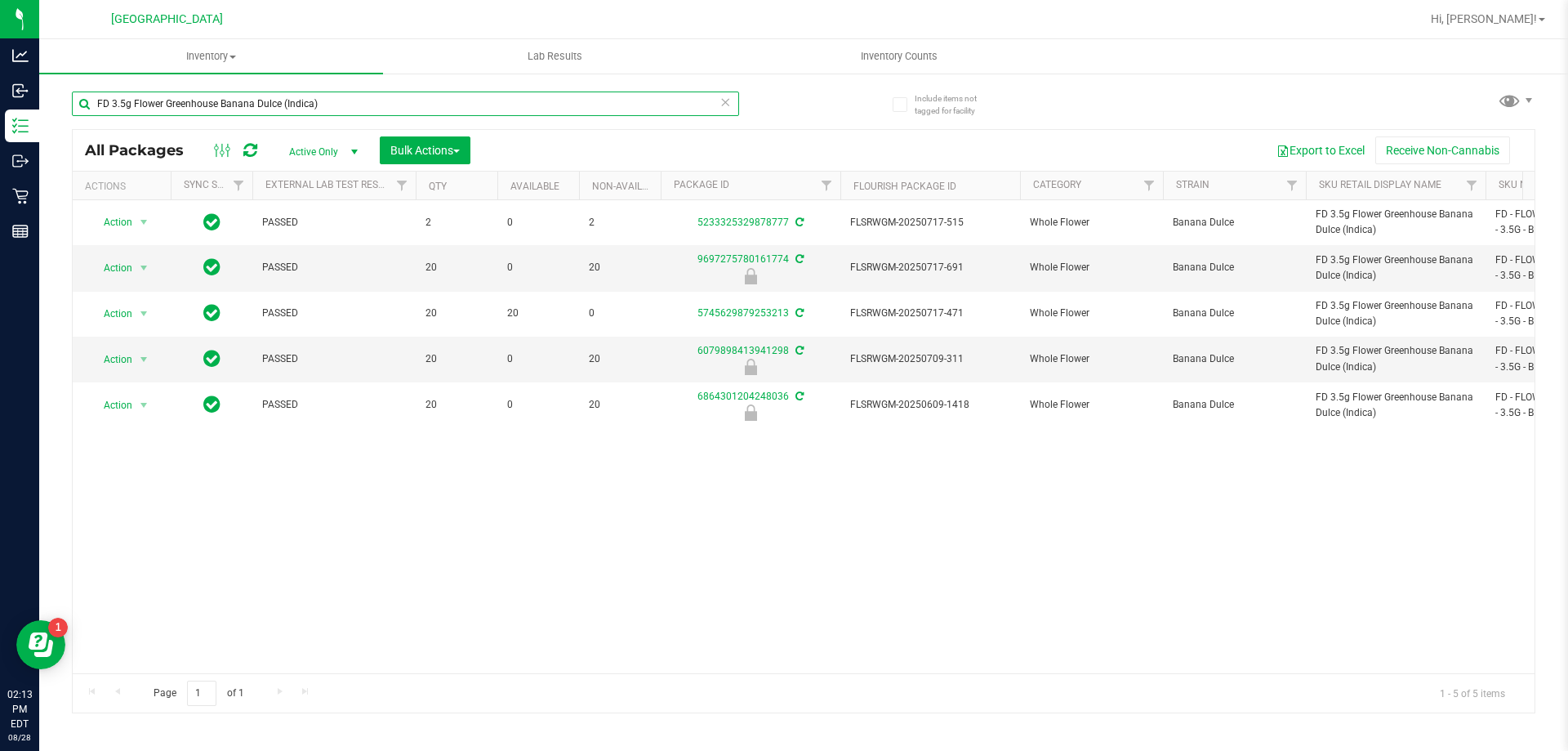
click at [563, 103] on input "FD 3.5g Flower Greenhouse Banana Dulce (Indica)" at bounding box center [405, 103] width 668 height 24
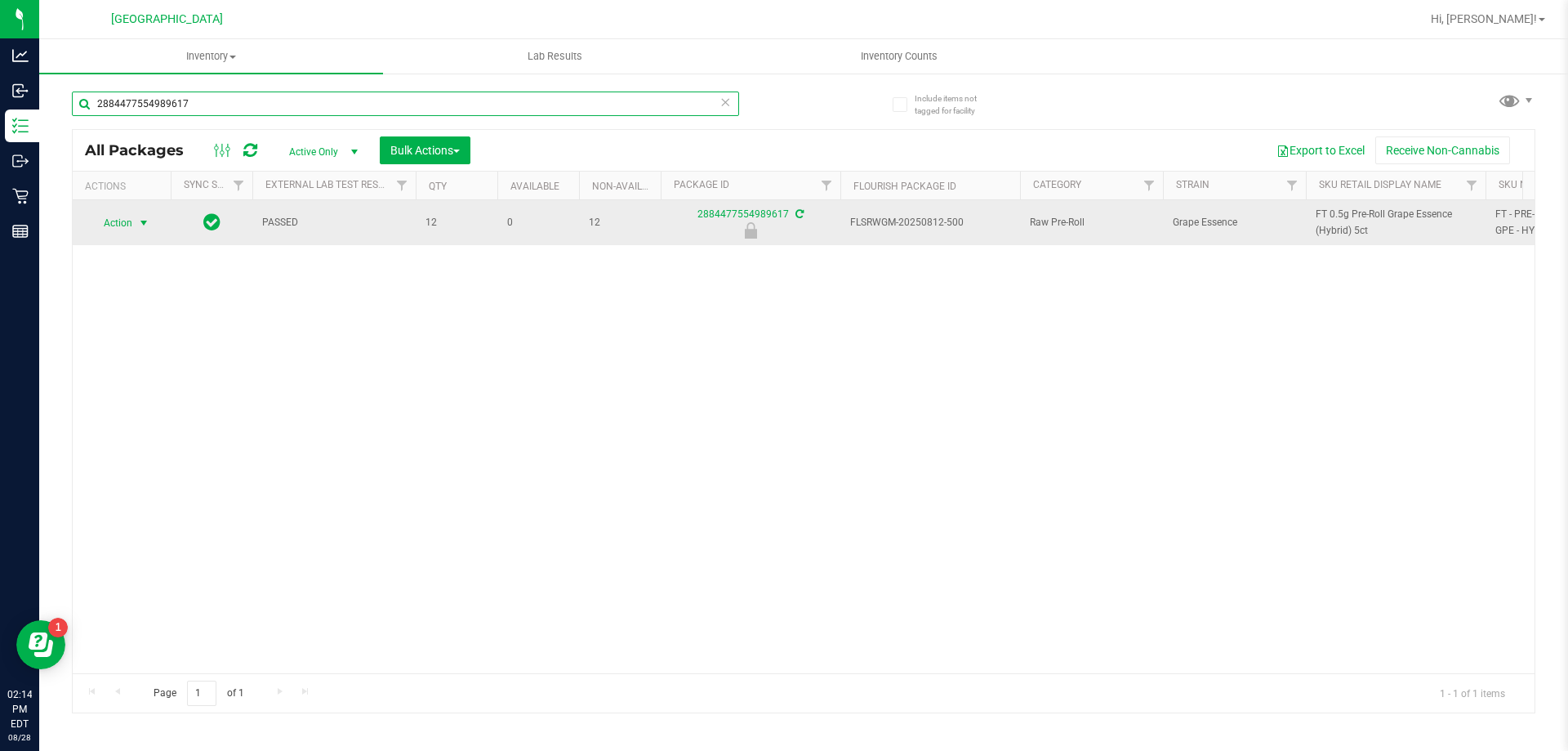
type input "2884477554989617"
click at [116, 225] on span "Action" at bounding box center [111, 223] width 44 height 23
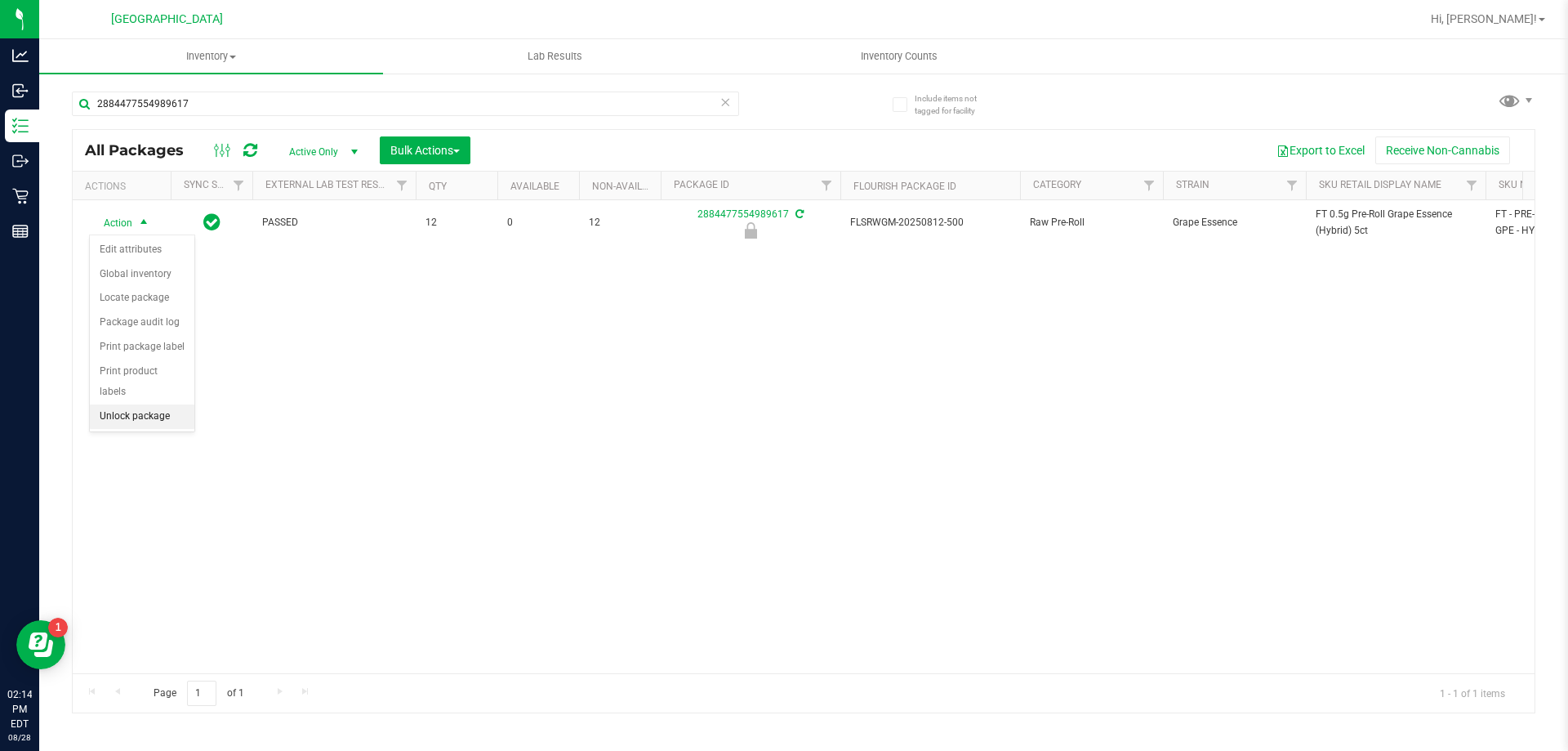
click at [155, 405] on li "Unlock package" at bounding box center [142, 417] width 104 height 24
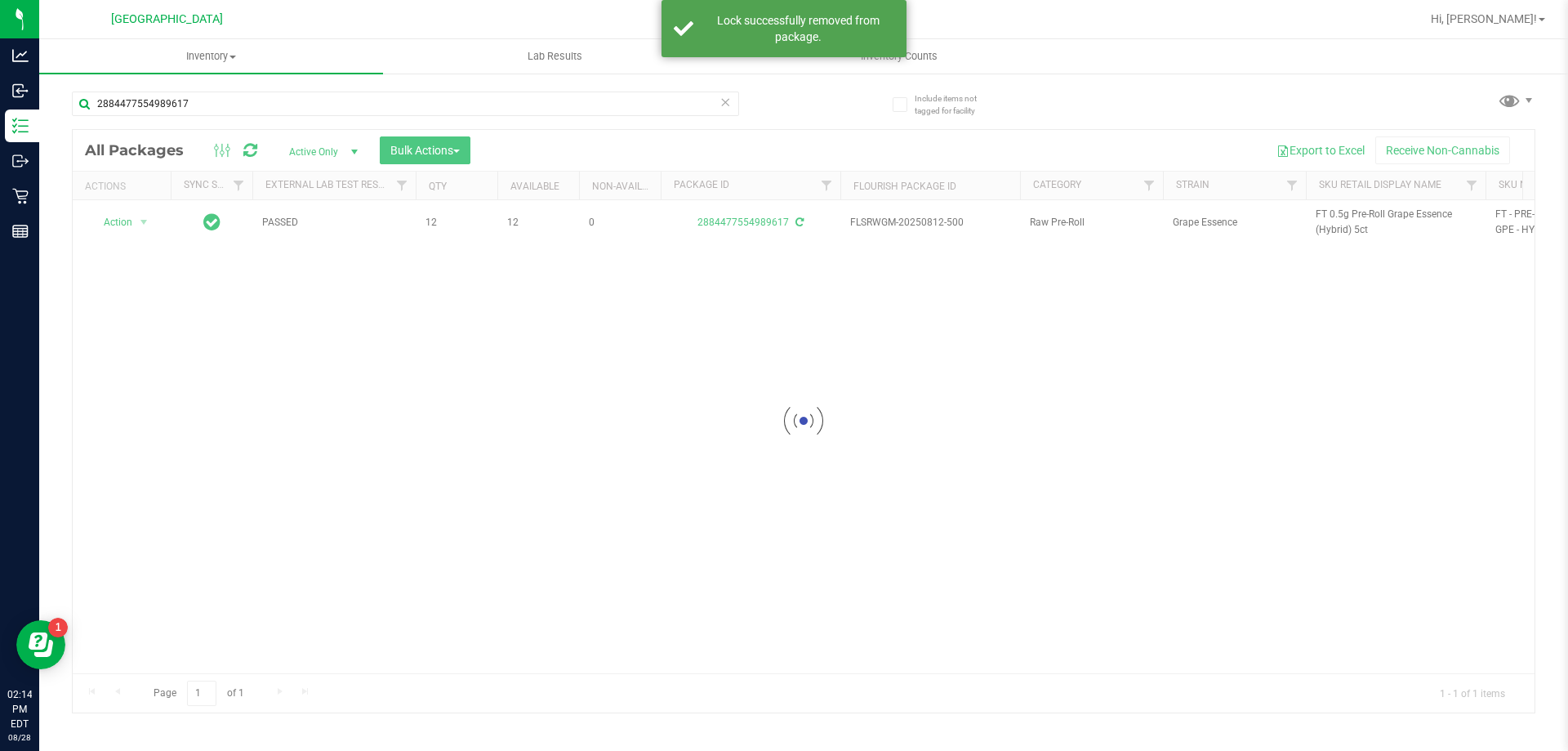
click at [1324, 225] on div at bounding box center [804, 421] width 1462 height 583
click at [1324, 225] on span "FT 0.5g Pre-Roll Grape Essence (Hybrid) 5ct" at bounding box center [1396, 222] width 160 height 31
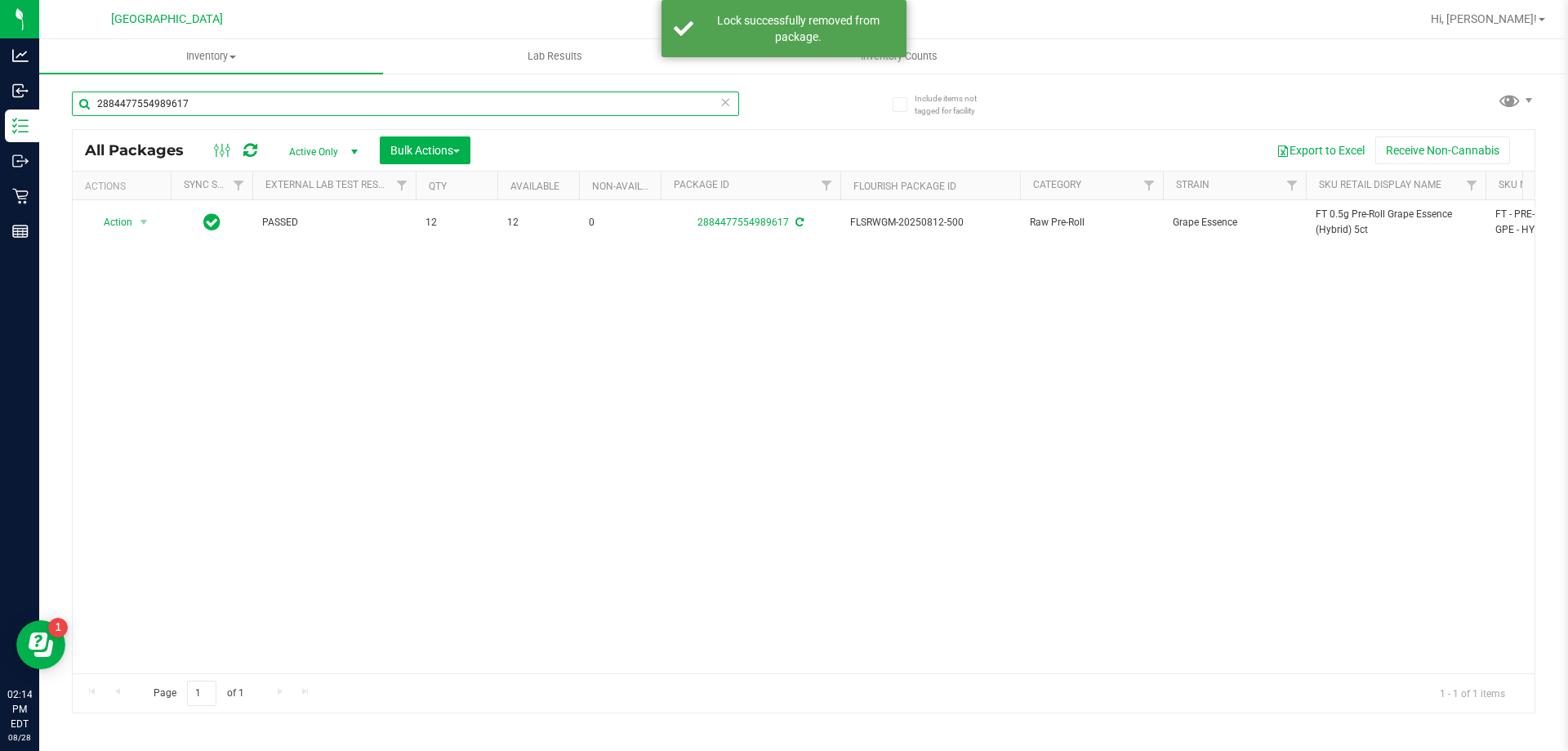
click at [683, 113] on input "2884477554989617" at bounding box center [405, 103] width 668 height 24
paste input "FT 0.5g Pre-Roll Grape Essence (Hybrid) 5ct"
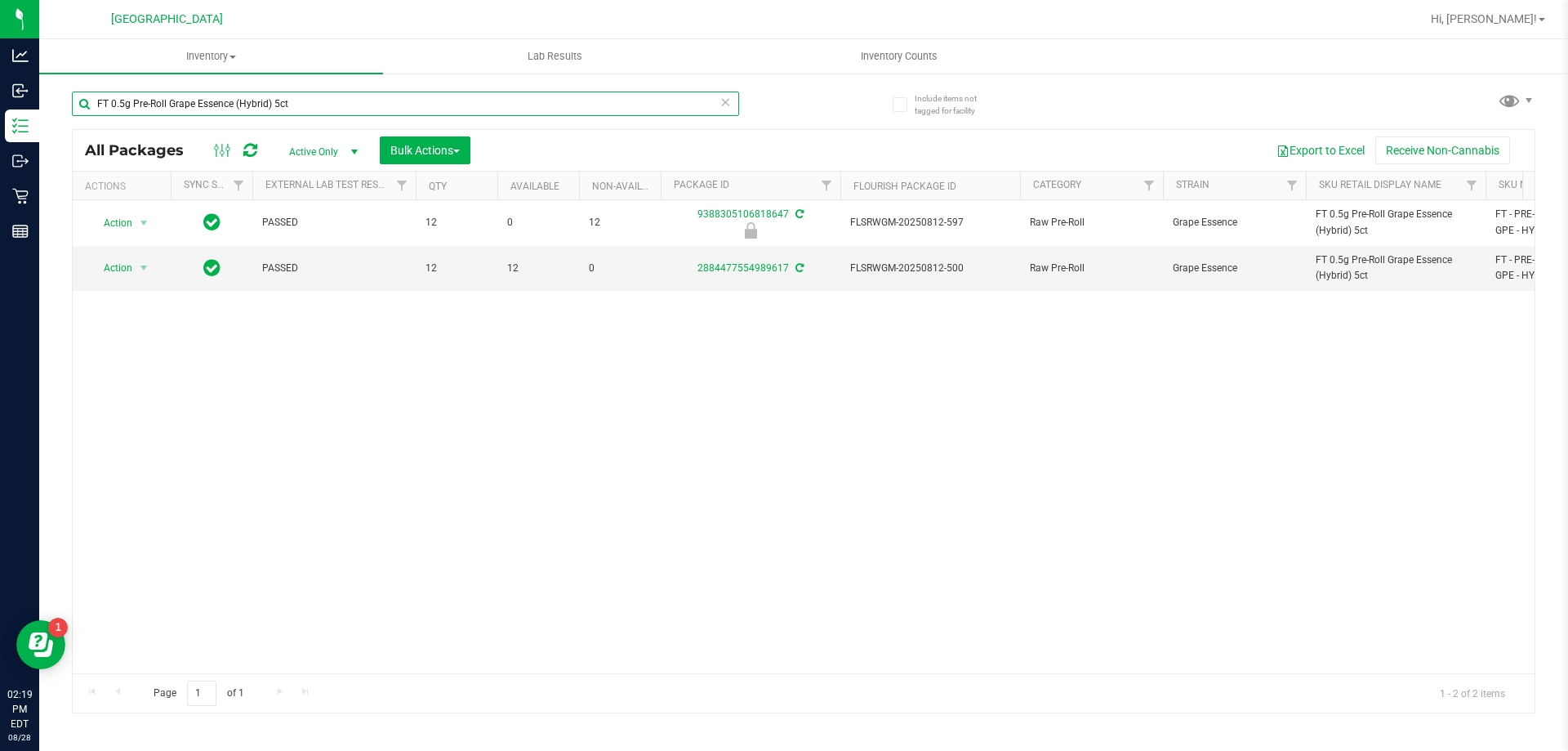
click at [669, 109] on input "FT 0.5g Pre-Roll Grape Essence (Hybrid) 5ct" at bounding box center [405, 103] width 668 height 24
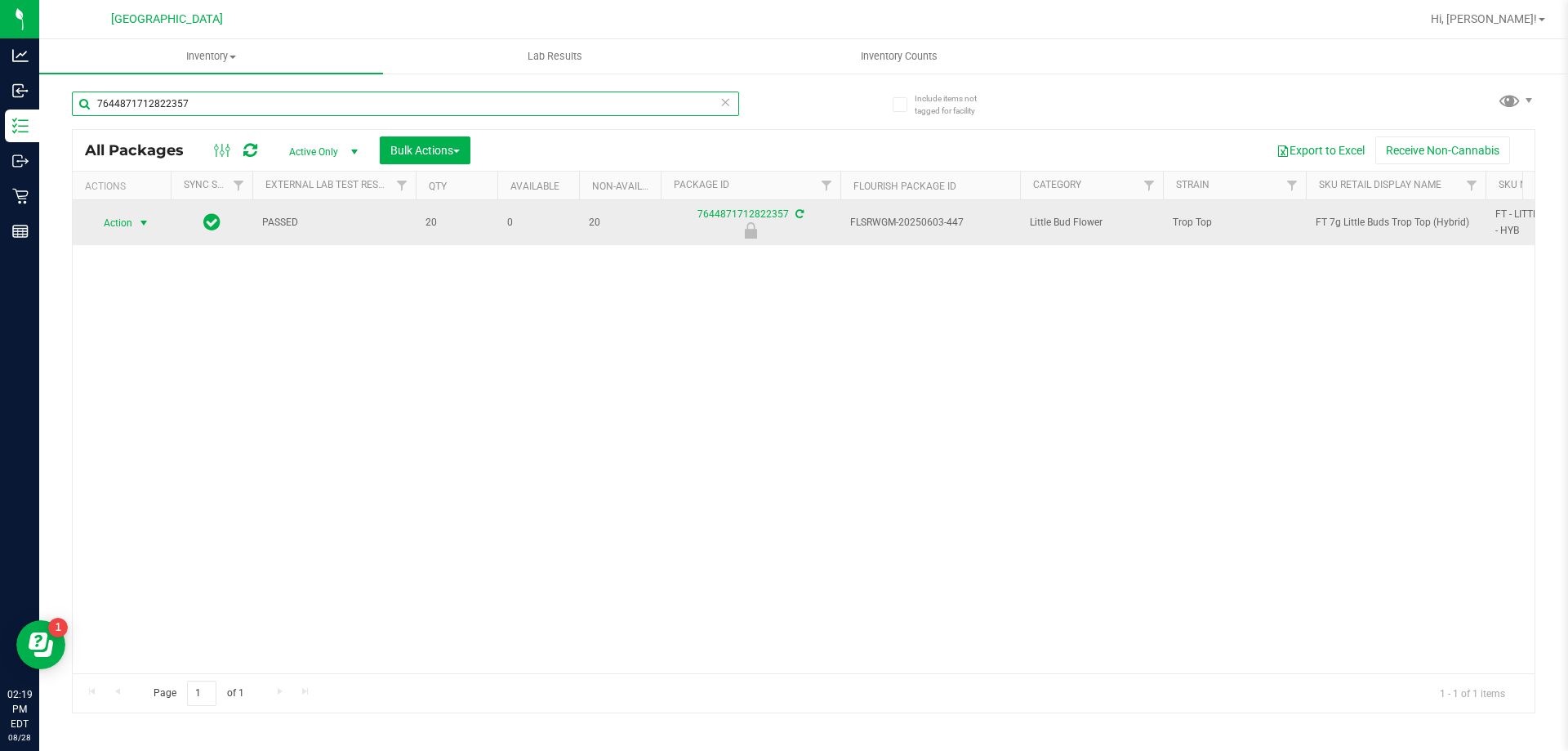
type input "7644871712822357"
click at [134, 220] on span "select" at bounding box center [144, 223] width 21 height 23
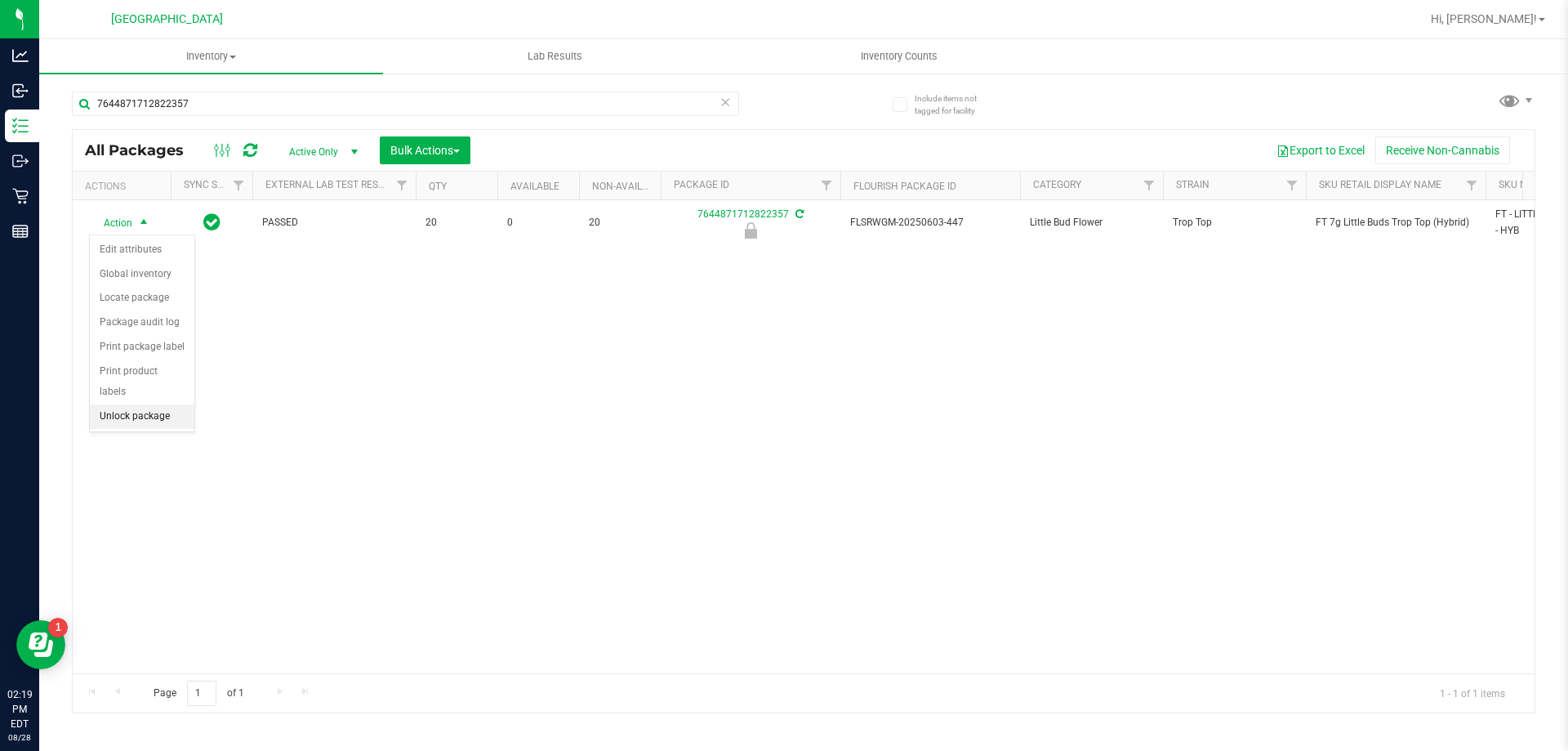
click at [155, 405] on li "Unlock package" at bounding box center [142, 417] width 104 height 24
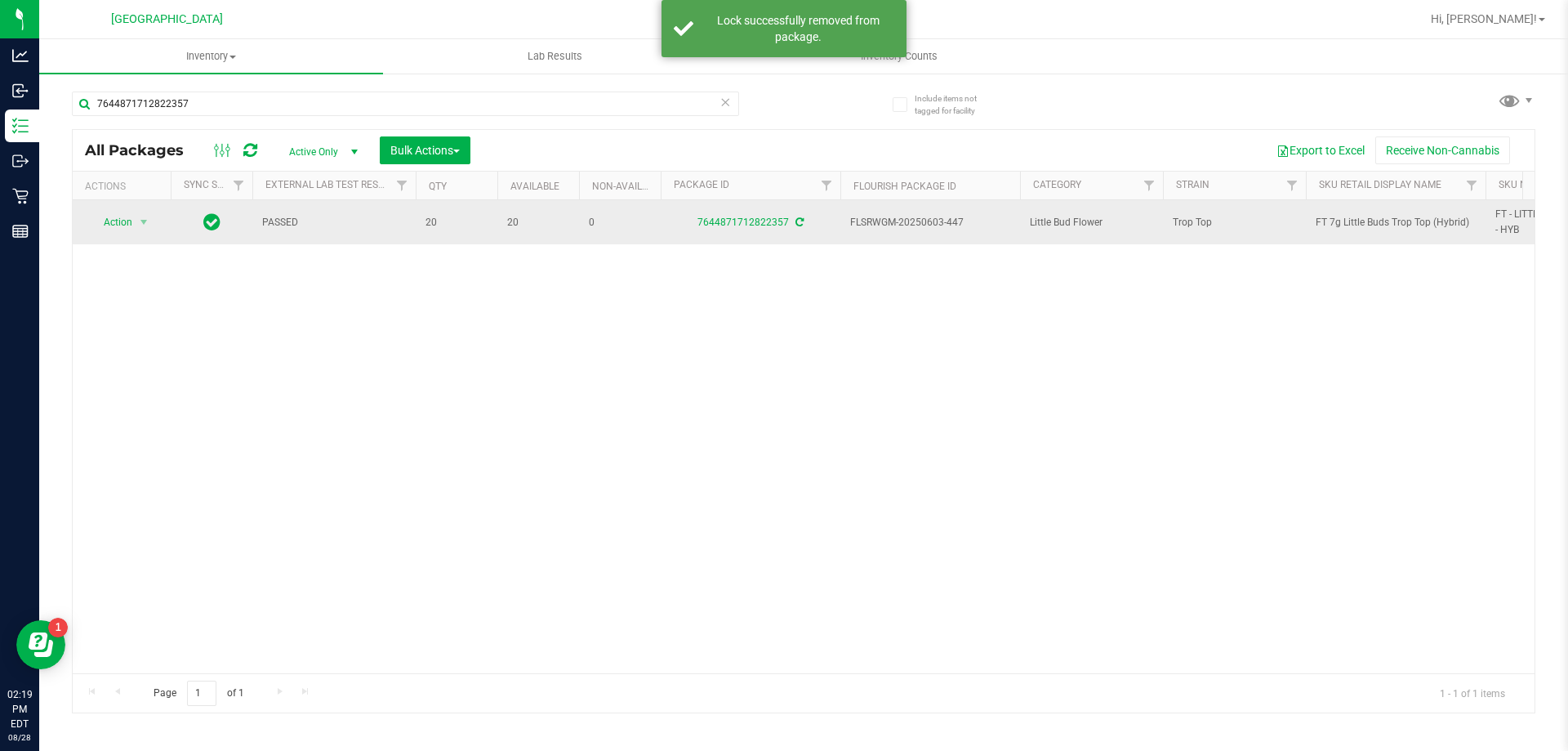
click at [1341, 223] on span "FT 7g Little Buds Trop Top (Hybrid)" at bounding box center [1396, 222] width 160 height 16
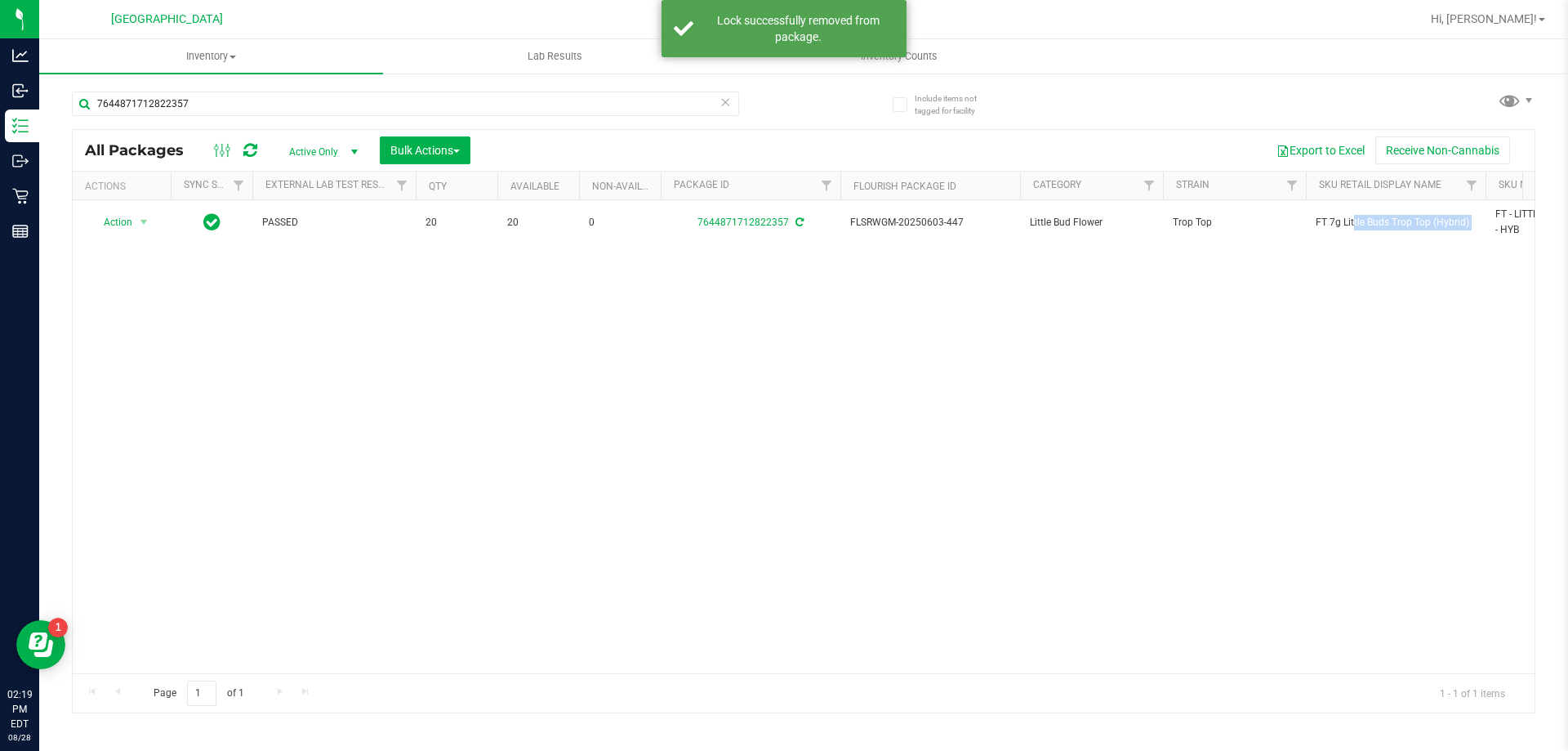
copy tr "FT 7g Little Buds Trop Top (Hybrid)"
click at [557, 111] on input "7644871712822357" at bounding box center [405, 103] width 668 height 24
paste input "FT 7g Little Buds Trop Top (Hybrid)"
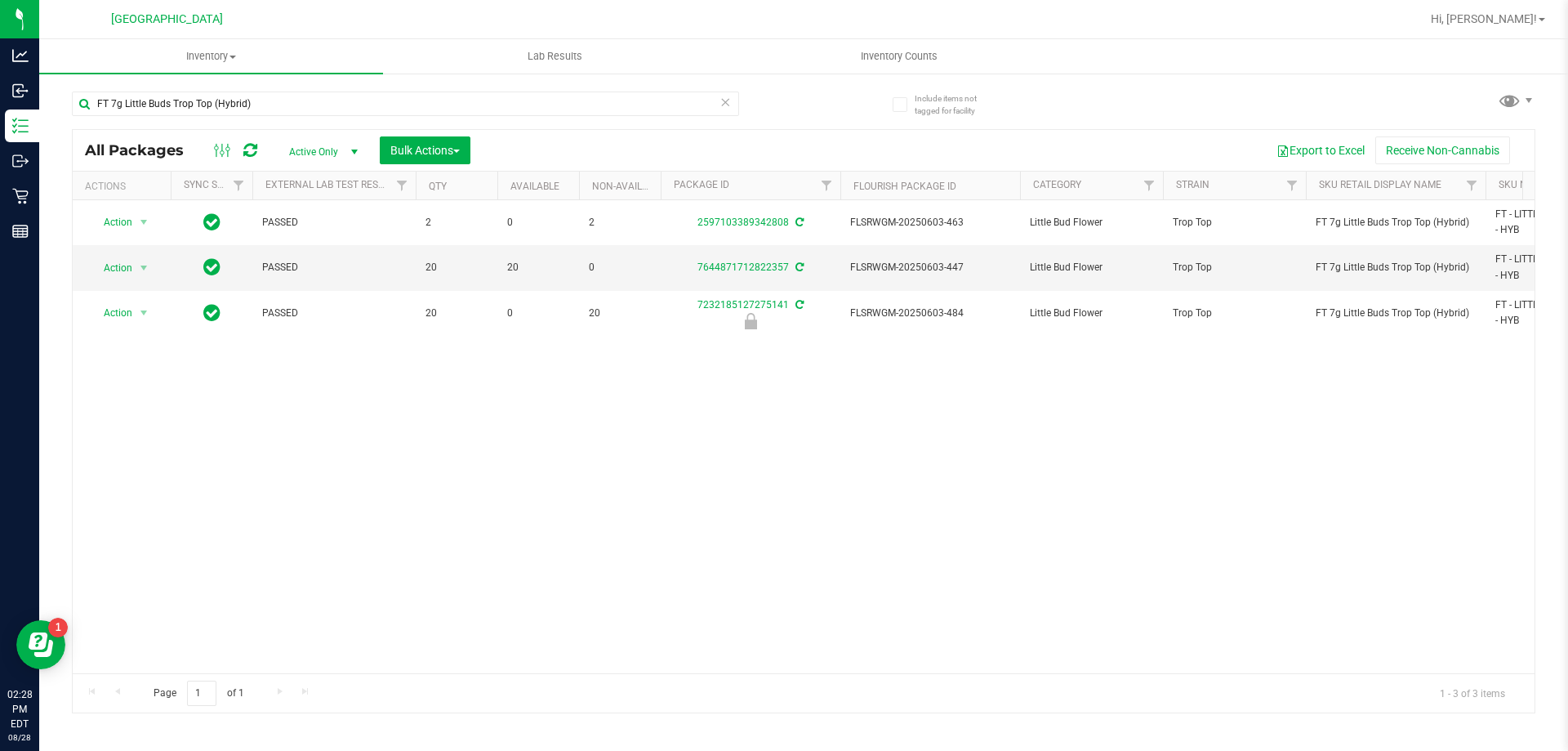
click at [275, 82] on div "FT 7g Little Buds Trop Top (Hybrid)" at bounding box center [438, 102] width 732 height 52
click at [271, 96] on input "FT 7g Little Buds Trop Top (Hybrid)" at bounding box center [405, 103] width 668 height 24
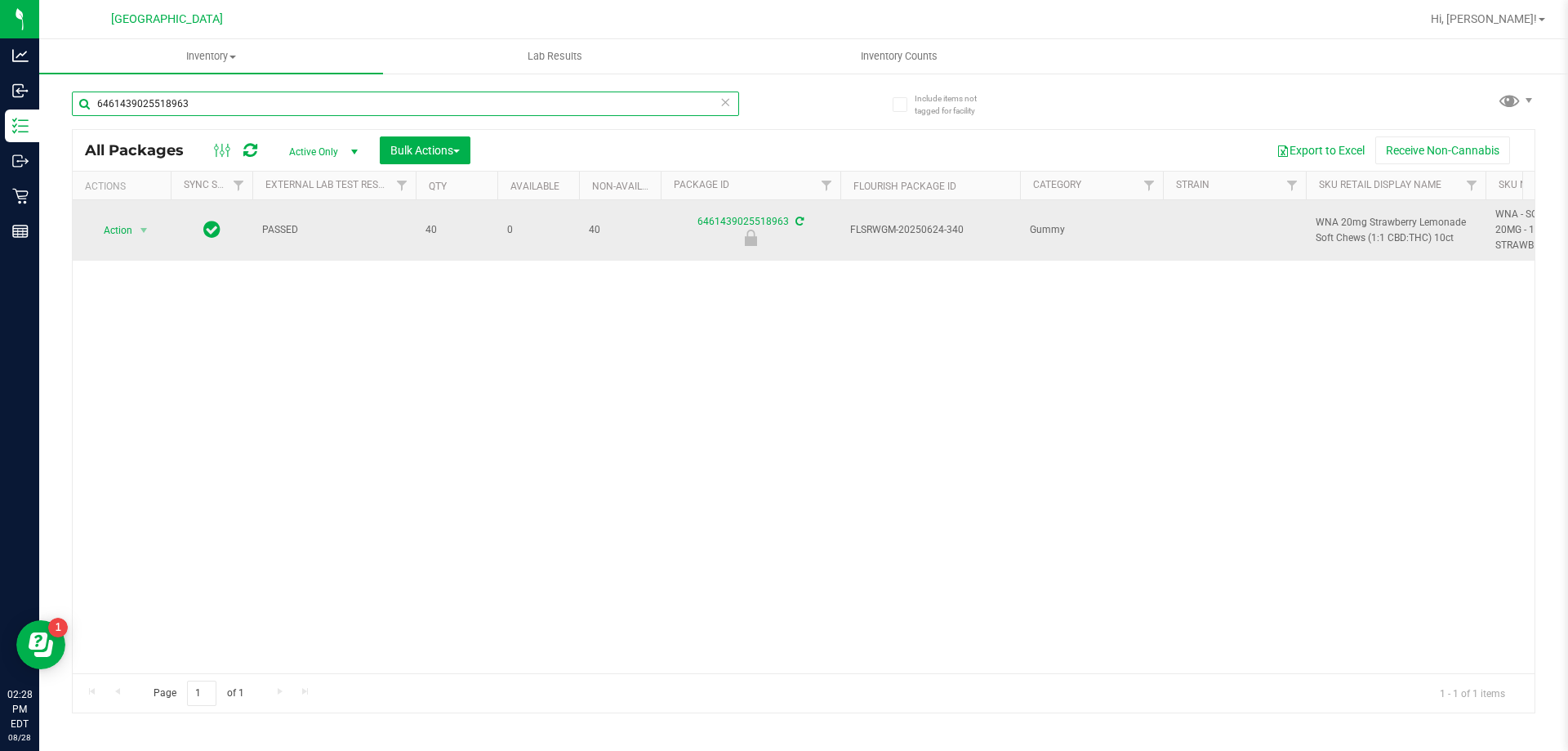
type input "6461439025518963"
click at [129, 230] on span "Action" at bounding box center [111, 230] width 44 height 23
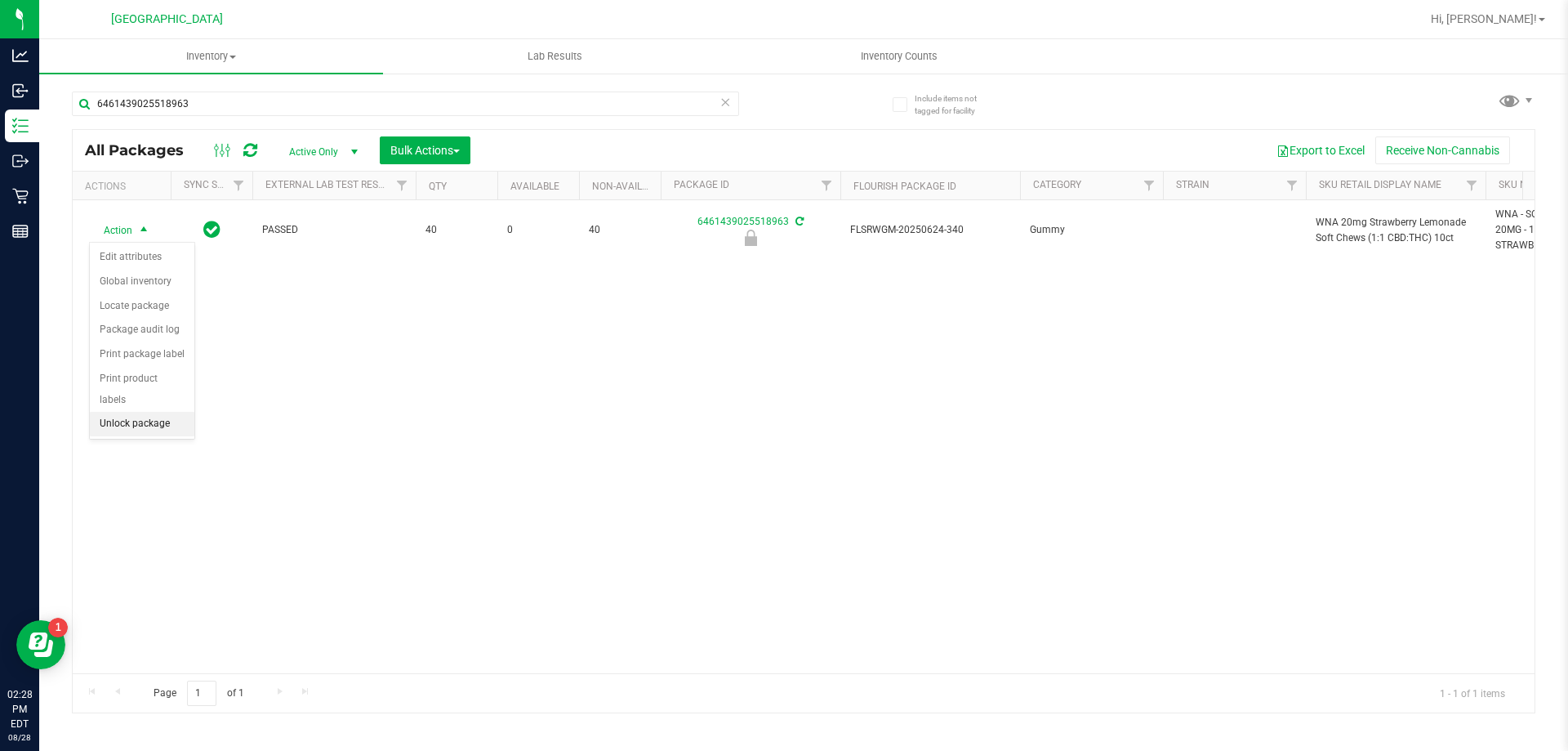
click at [144, 412] on li "Unlock package" at bounding box center [142, 424] width 104 height 24
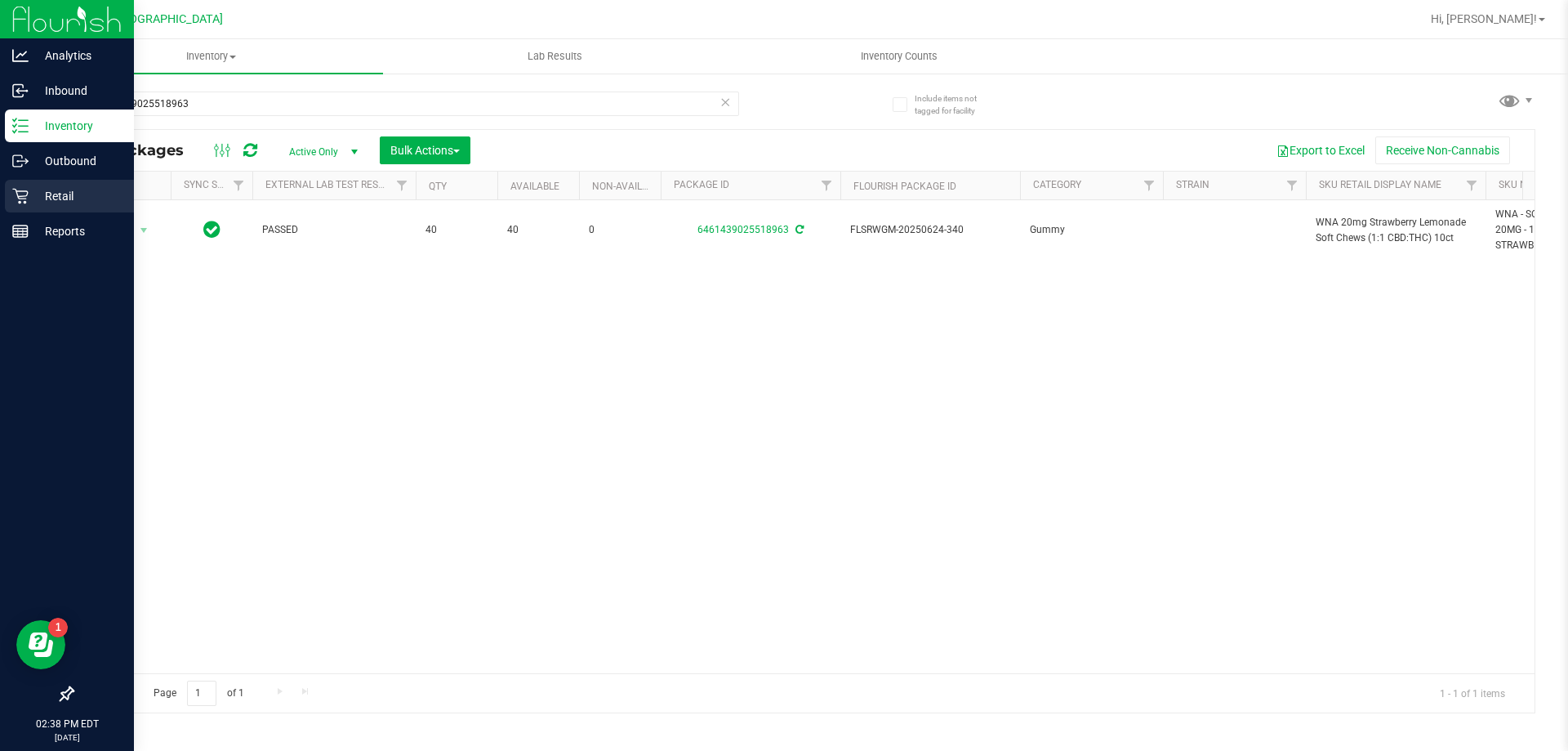
click at [58, 203] on p "Retail" at bounding box center [77, 196] width 98 height 20
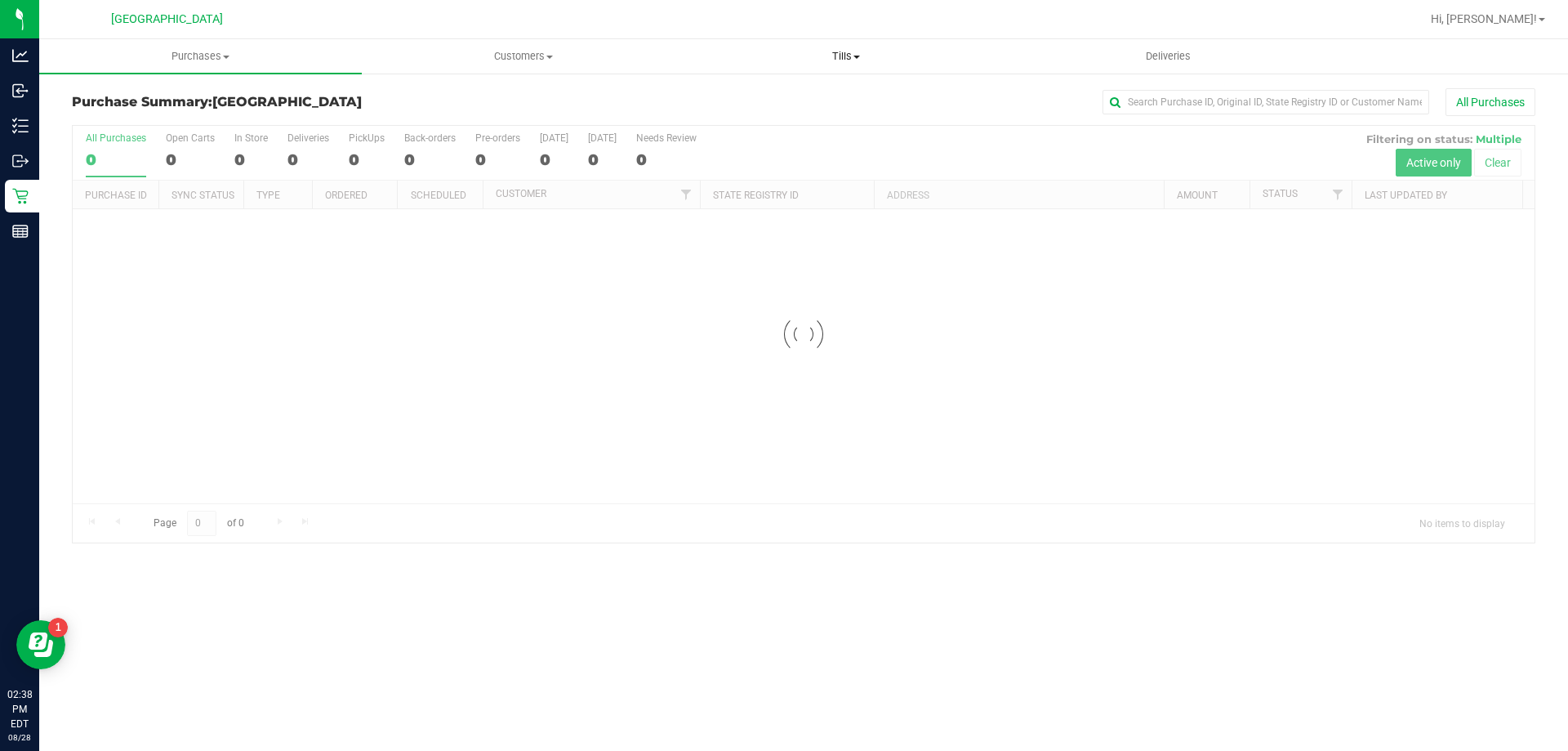
click at [848, 57] on span "Tills" at bounding box center [846, 56] width 321 height 15
click at [773, 96] on span "Manage tills" at bounding box center [739, 98] width 110 height 14
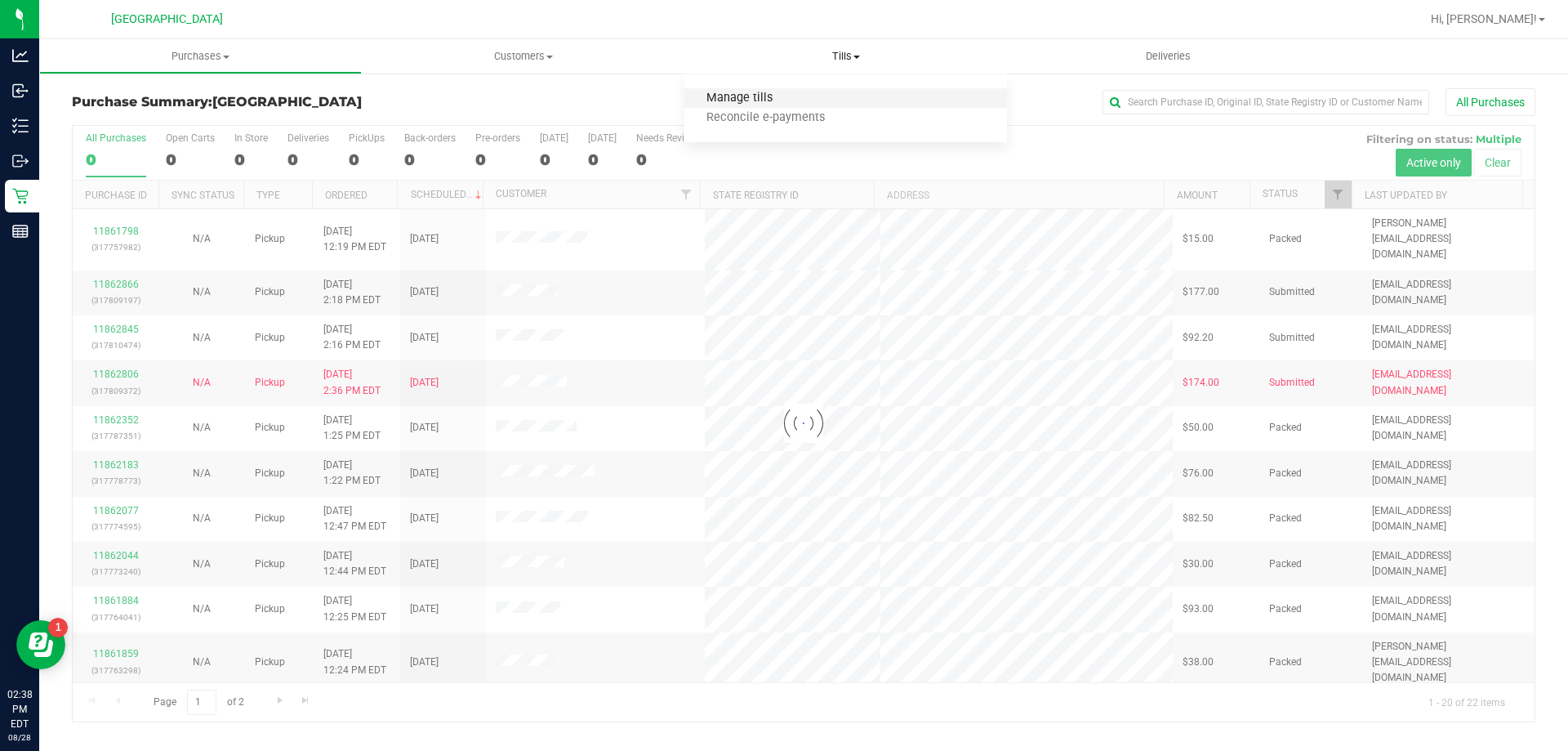
click at [764, 97] on span "Manage tills" at bounding box center [739, 98] width 110 height 14
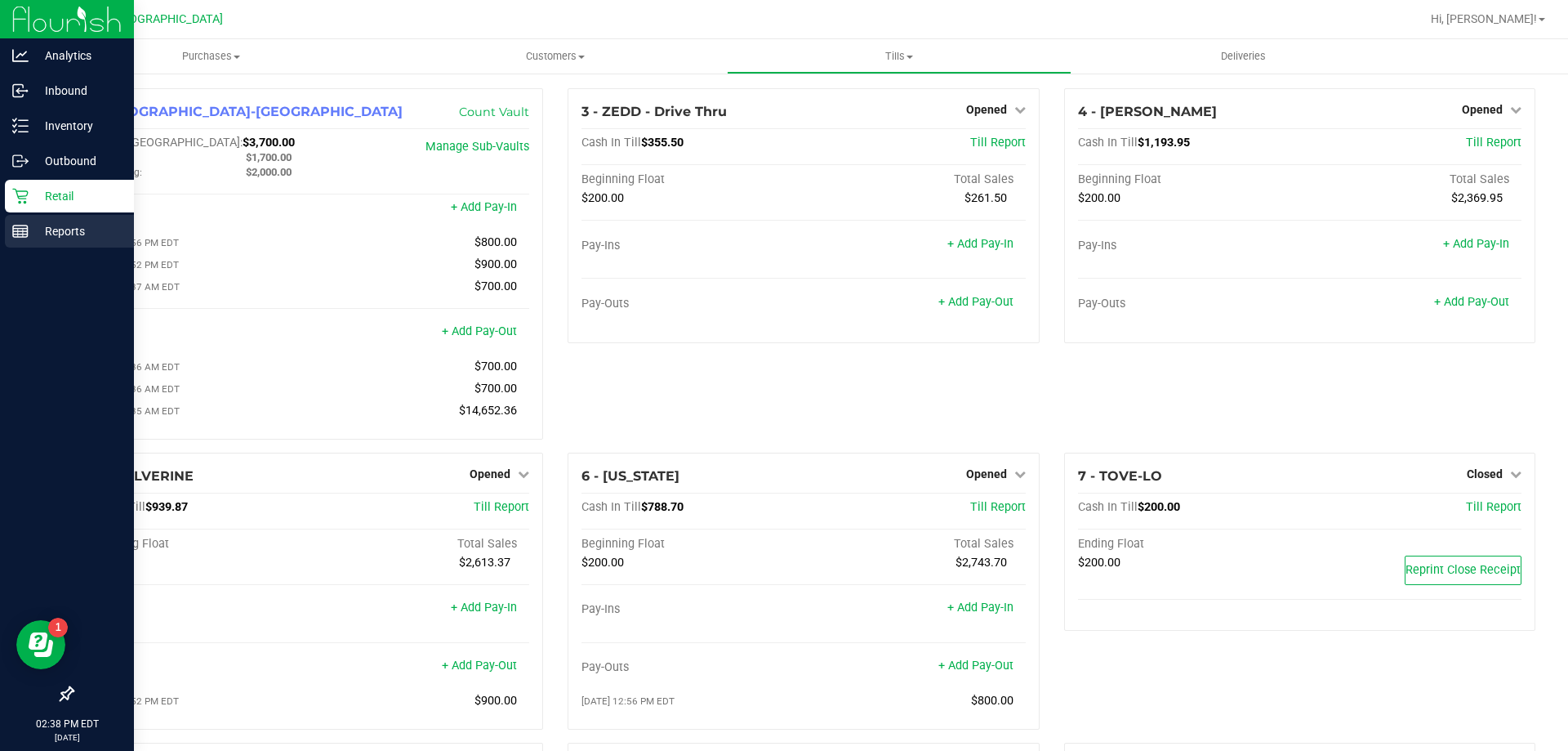
click at [57, 231] on p "Reports" at bounding box center [77, 231] width 98 height 20
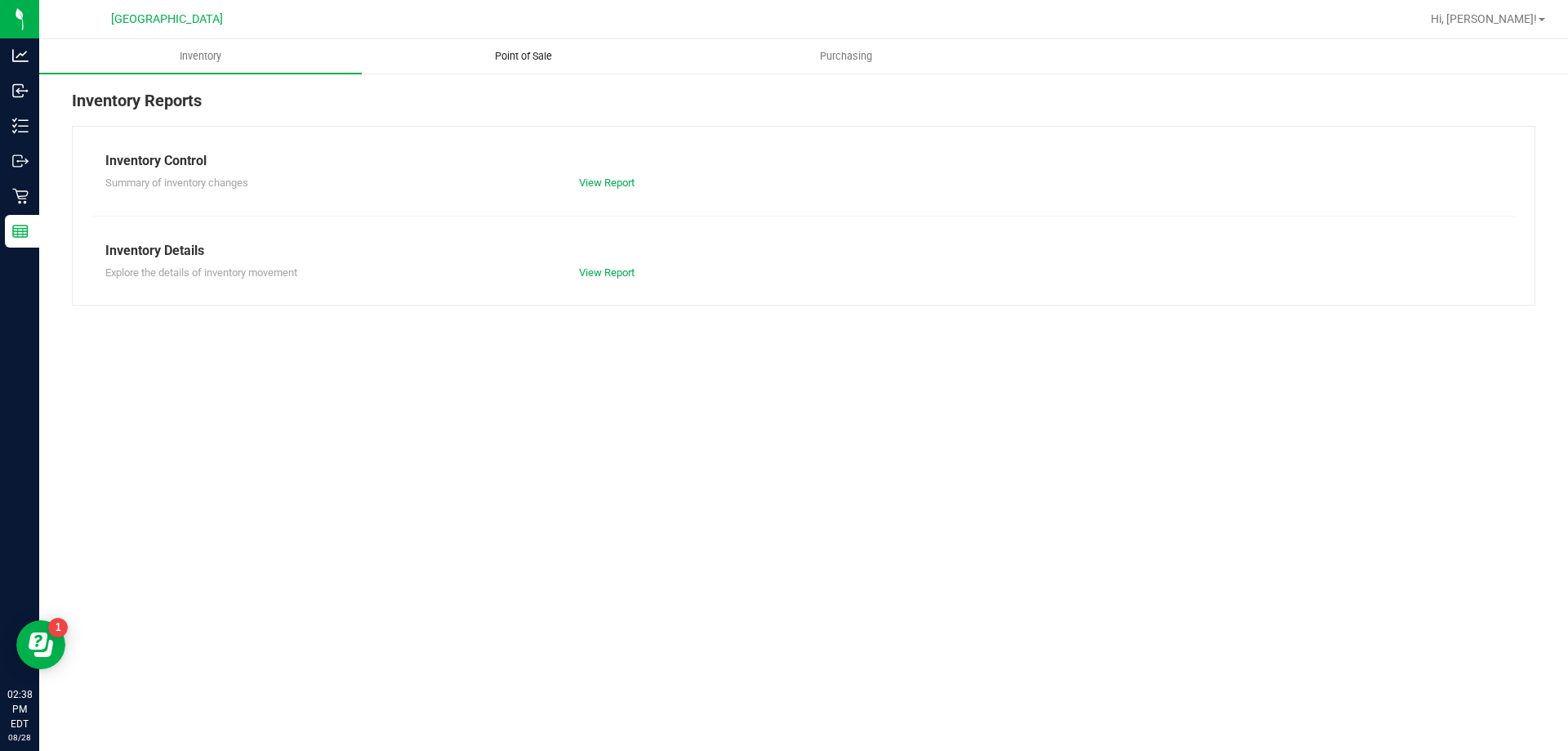
click at [524, 55] on span "Point of Sale" at bounding box center [524, 56] width 102 height 15
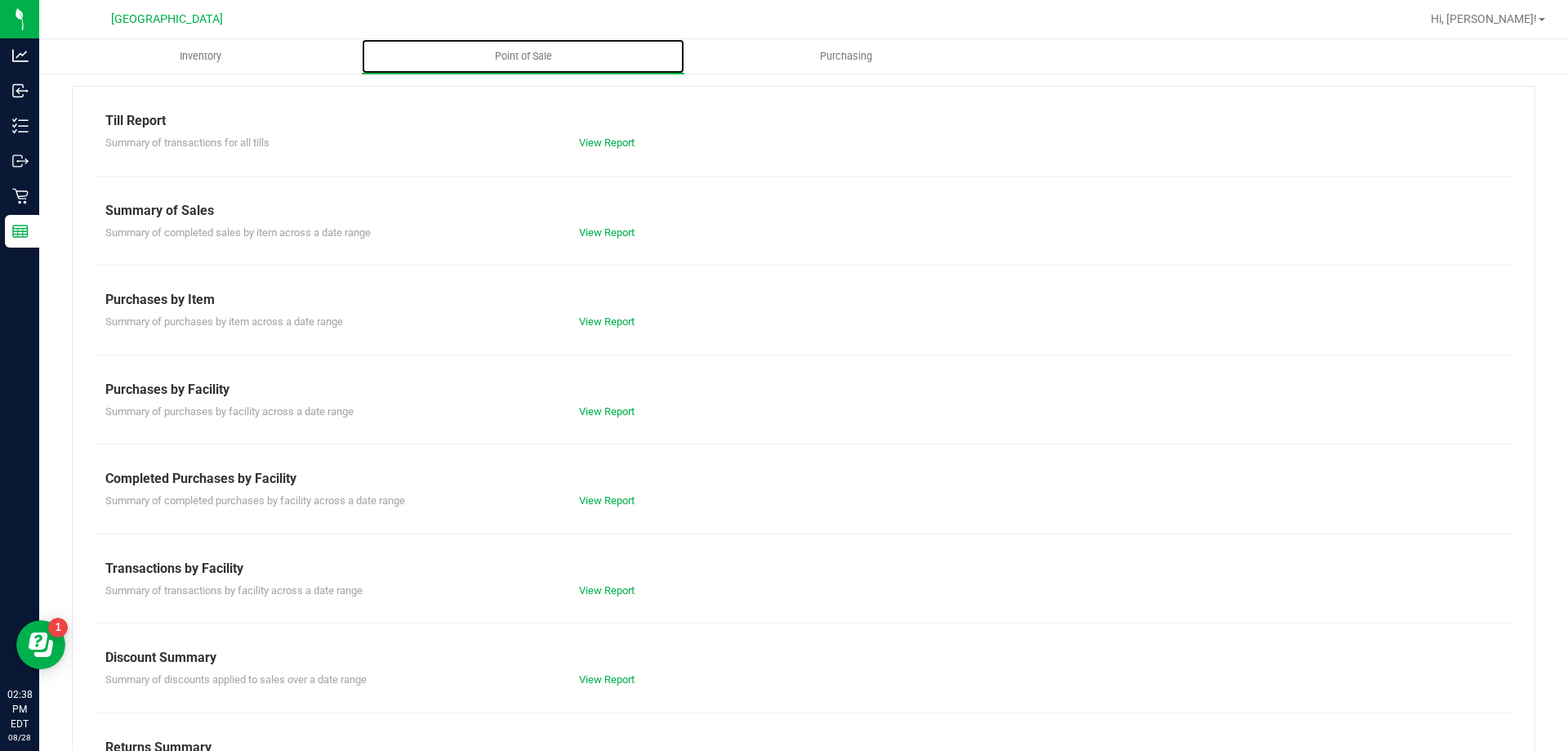
scroll to position [108, 0]
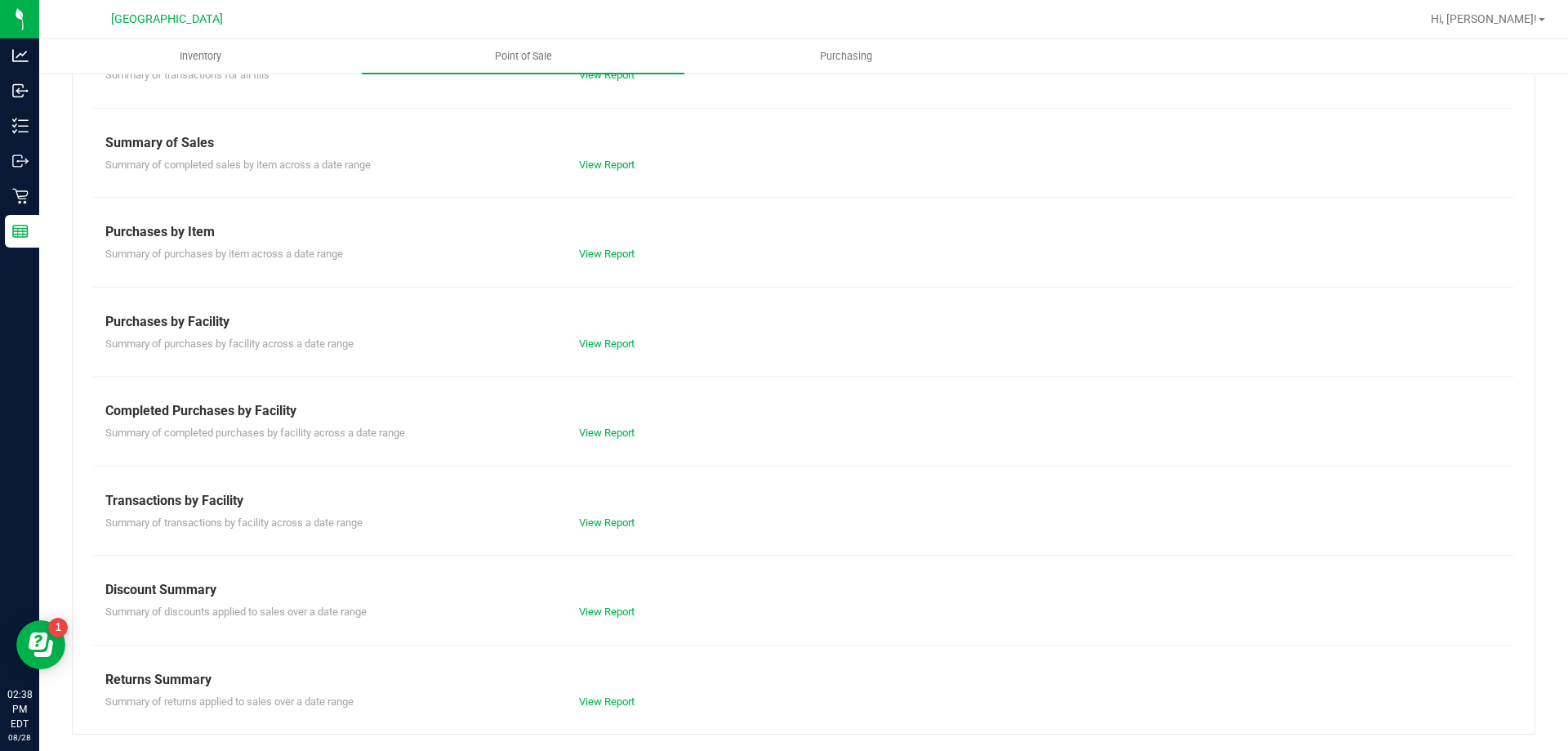
click at [589, 531] on div "Till Report Summary of transactions for all tills View Report Summary of Sales …" at bounding box center [804, 376] width 1464 height 716
click at [589, 527] on div "View Report" at bounding box center [685, 523] width 237 height 16
click at [589, 525] on link "View Report" at bounding box center [607, 523] width 56 height 12
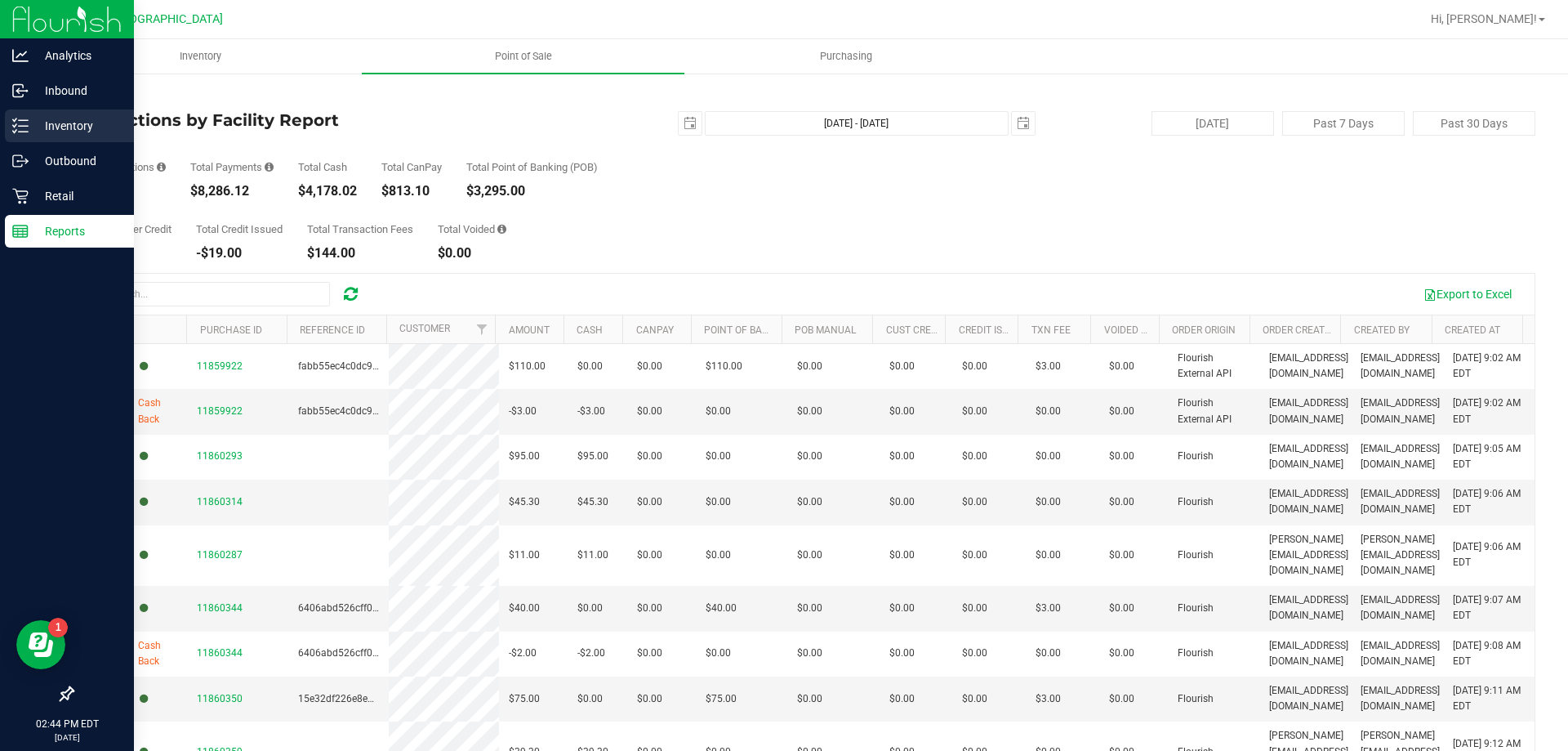
click at [36, 134] on p "Inventory" at bounding box center [77, 126] width 98 height 20
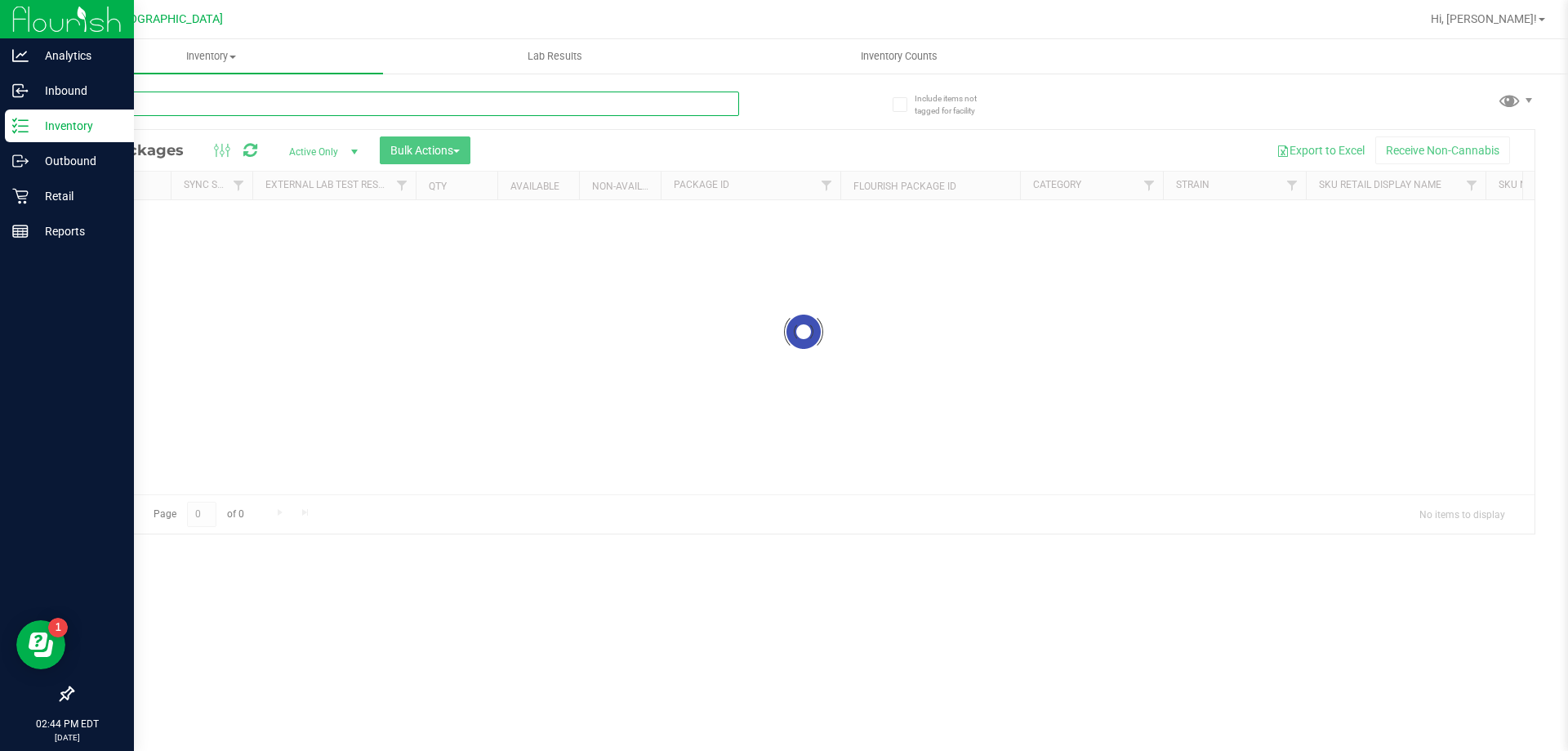
click at [315, 104] on input "text" at bounding box center [405, 103] width 668 height 24
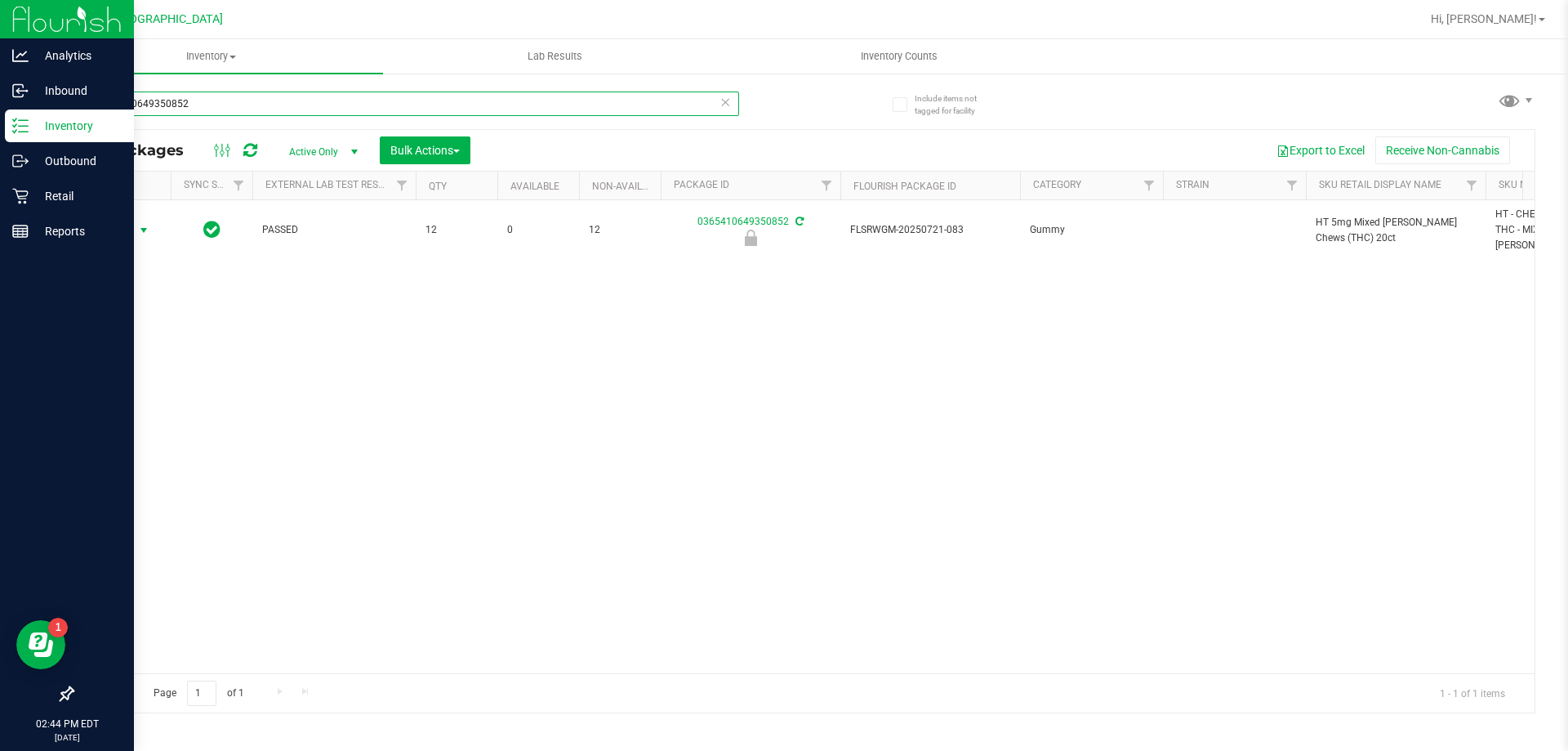
type input "0365410649350852"
click at [141, 224] on span "select" at bounding box center [143, 230] width 13 height 13
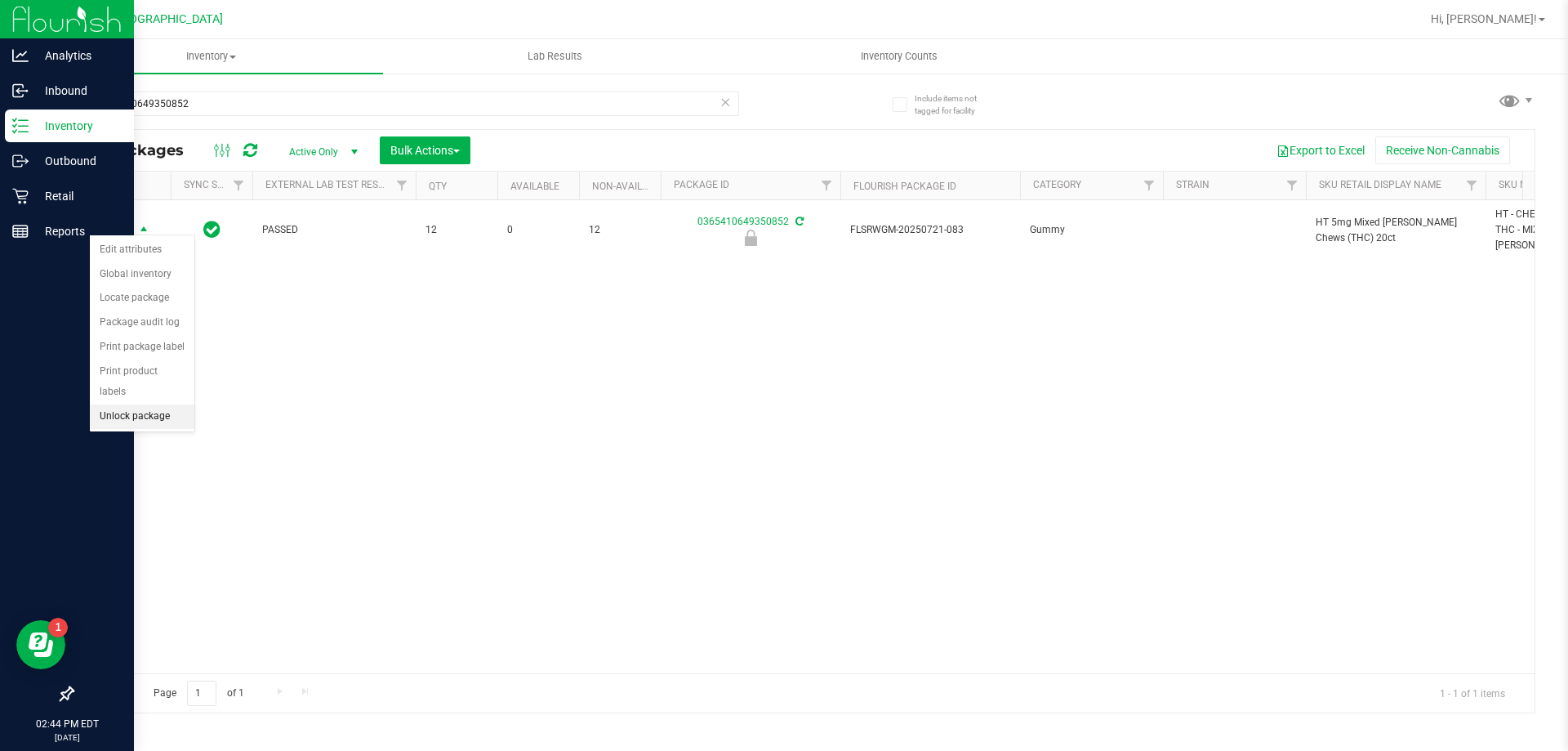
click at [163, 405] on li "Unlock package" at bounding box center [142, 417] width 104 height 24
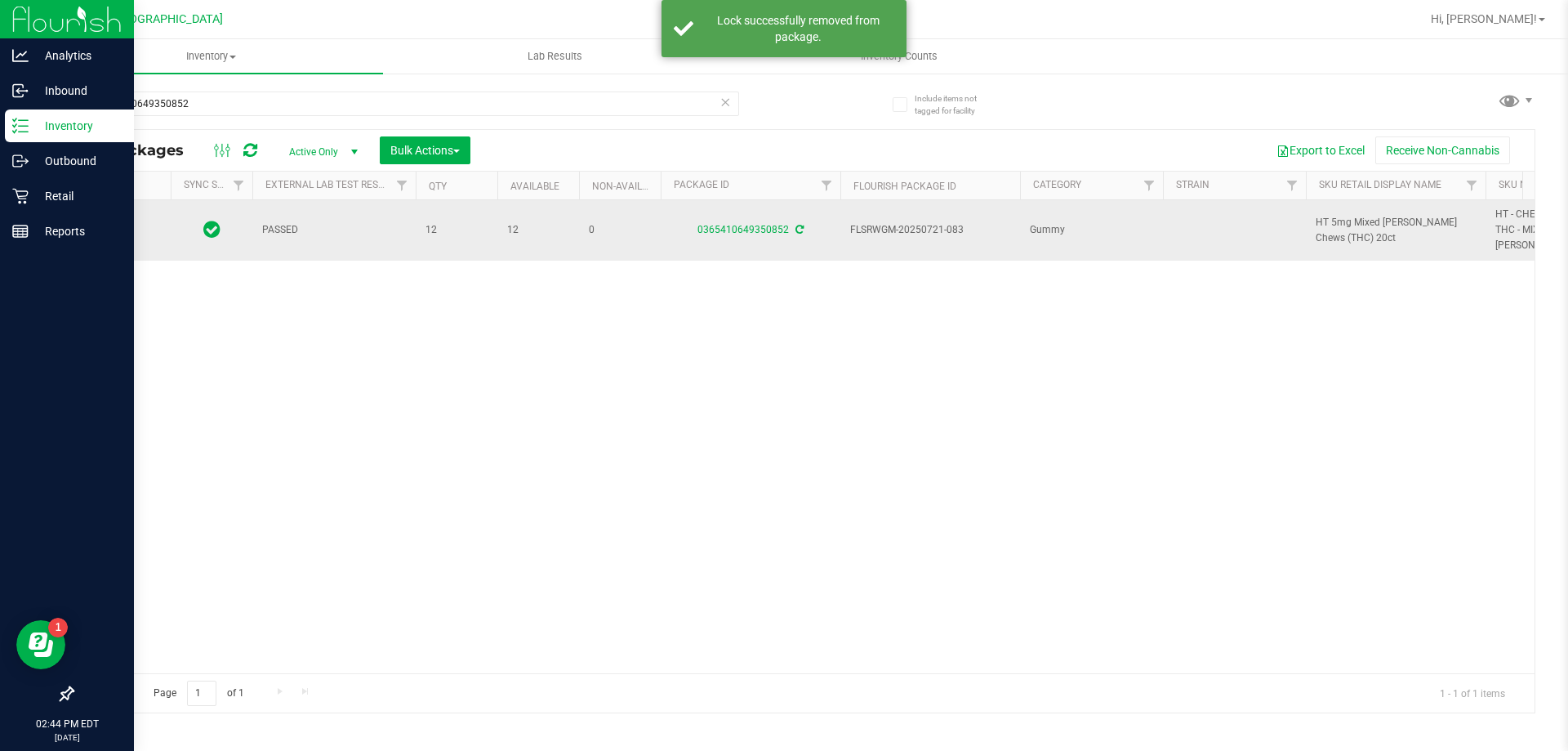
click at [1325, 224] on span "HT 5mg Mixed [PERSON_NAME] Chews (THC) 20ct" at bounding box center [1396, 230] width 160 height 31
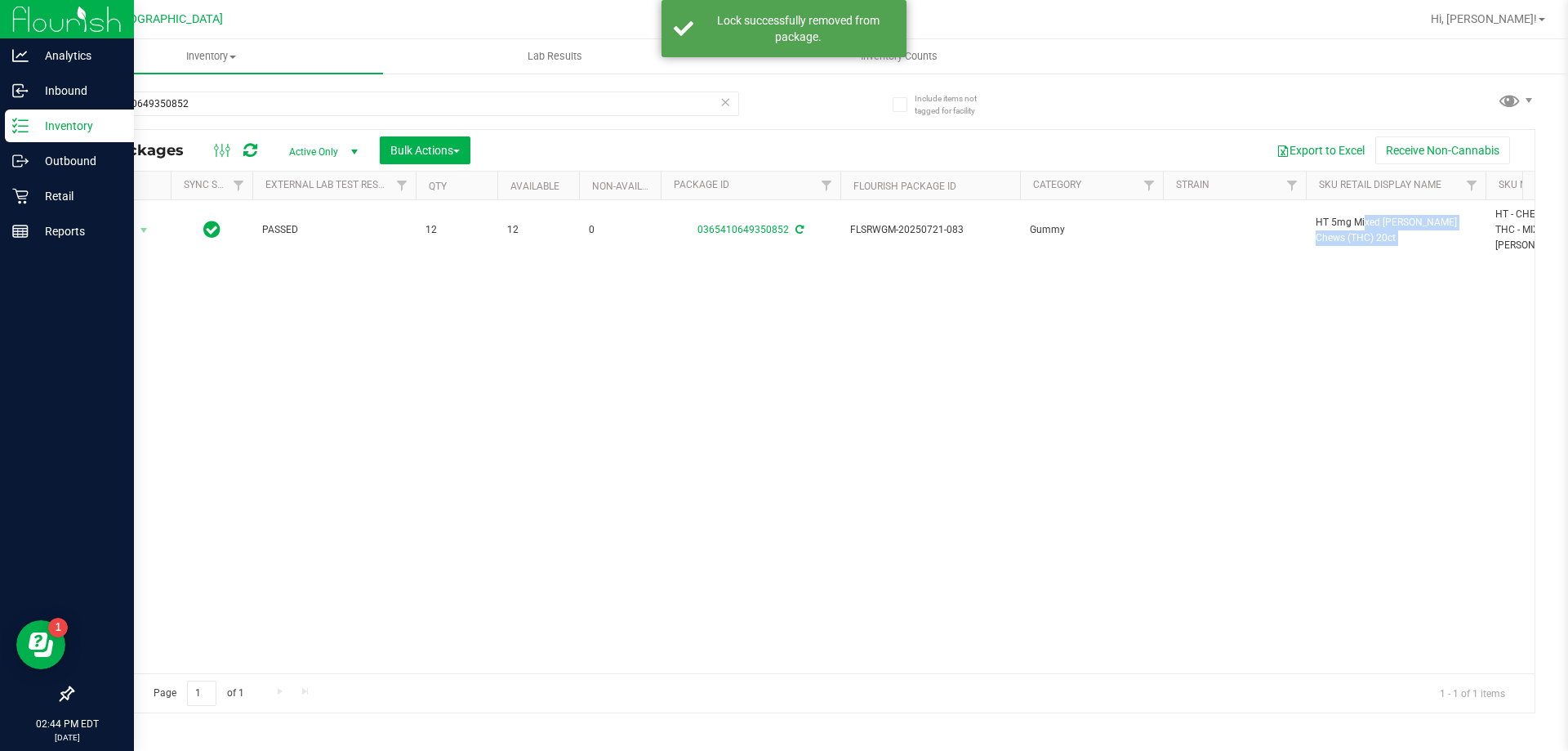
copy tr "HT 5mg Mixed [PERSON_NAME] Chews (THC) 20ct"
click at [702, 97] on input "0365410649350852" at bounding box center [405, 103] width 668 height 24
paste input "HT 5mg Mixed [PERSON_NAME] Chews (THC) 20ct"
type input "HT 5mg Mixed [PERSON_NAME] Chews (THC) 20ct"
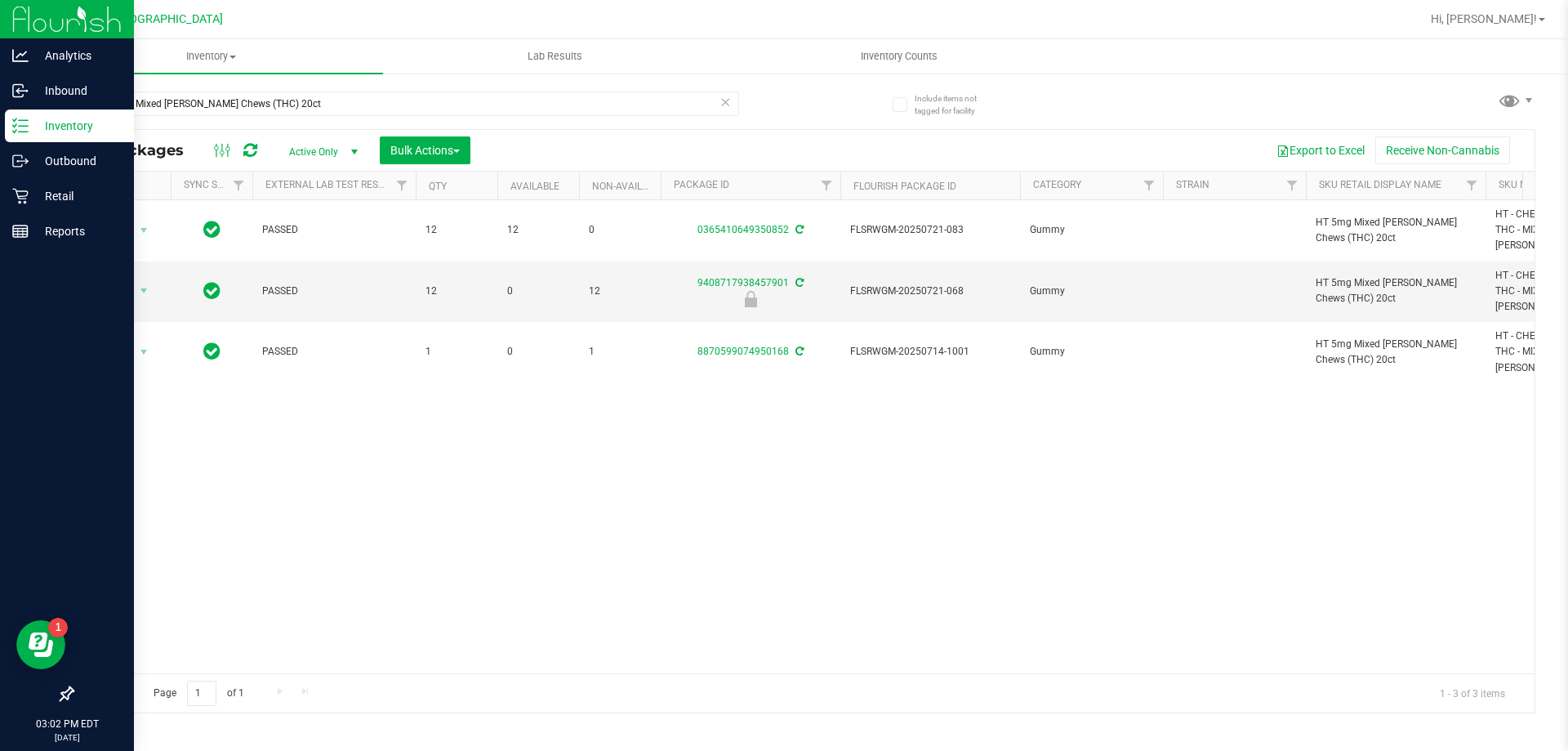
click at [511, 473] on div "Action Action Adjust qty Create package Edit attributes Global inventory Locate…" at bounding box center [804, 436] width 1462 height 473
click at [22, 239] on icon at bounding box center [20, 231] width 16 height 16
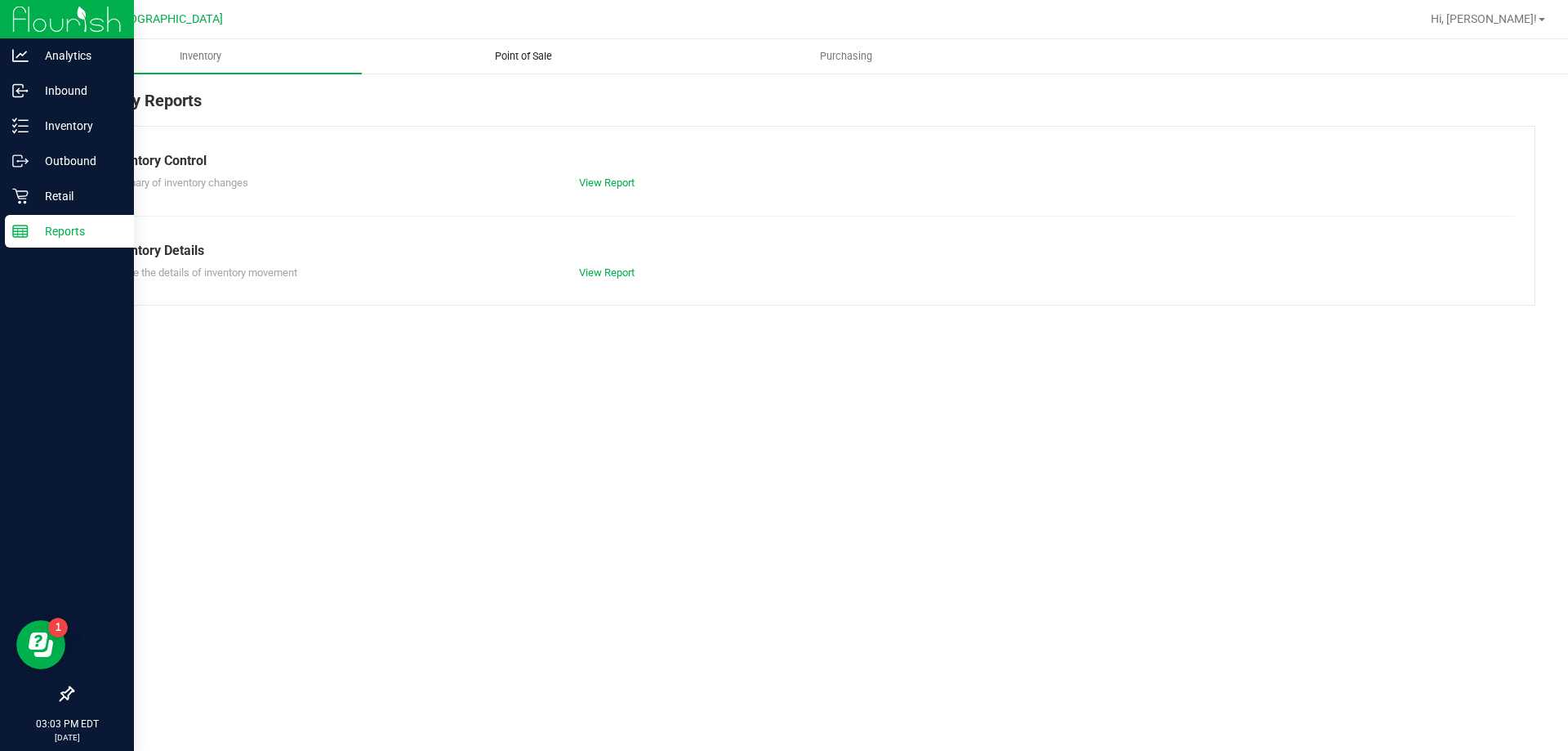
click at [504, 62] on span "Point of Sale" at bounding box center [524, 56] width 102 height 15
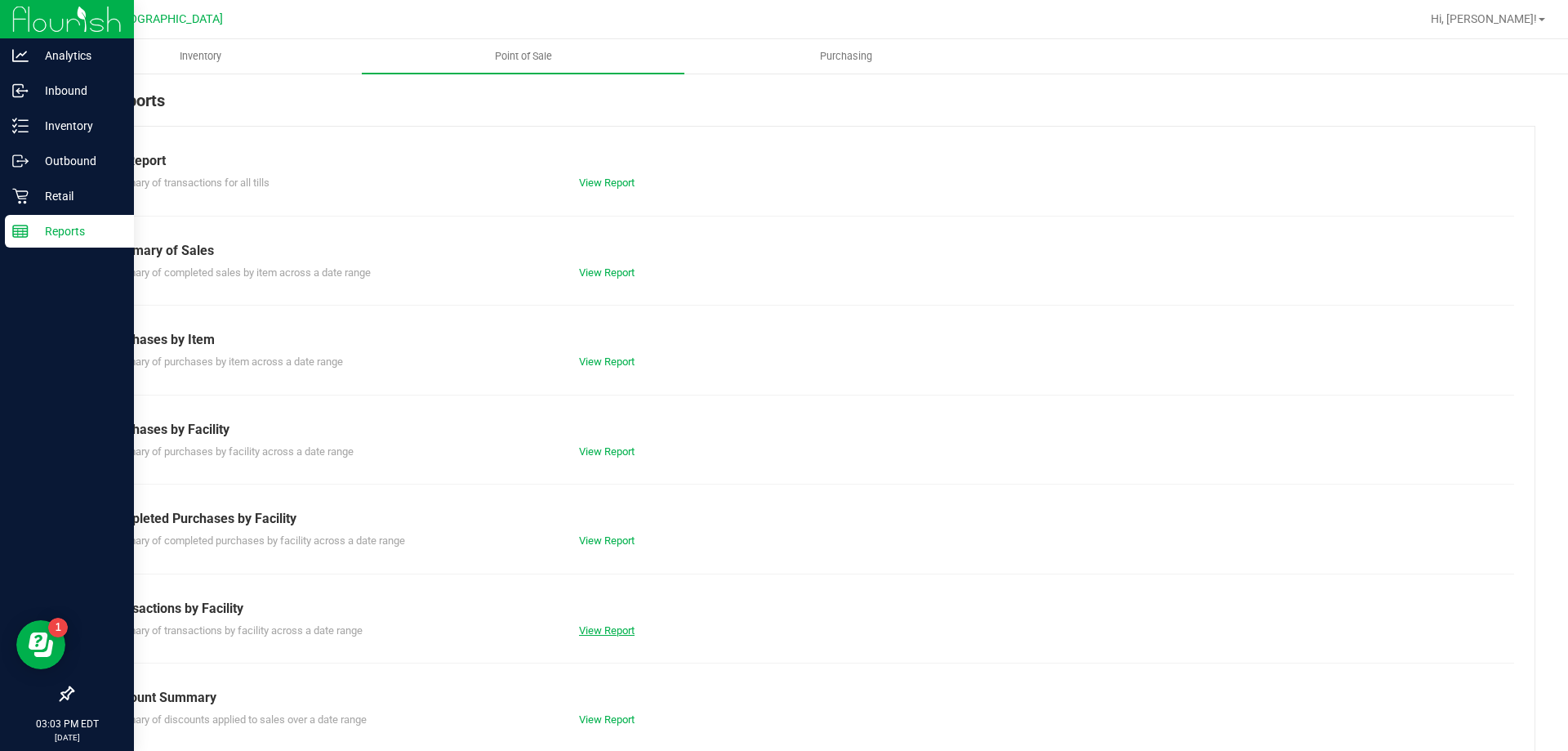
click at [584, 628] on link "View Report" at bounding box center [607, 630] width 56 height 12
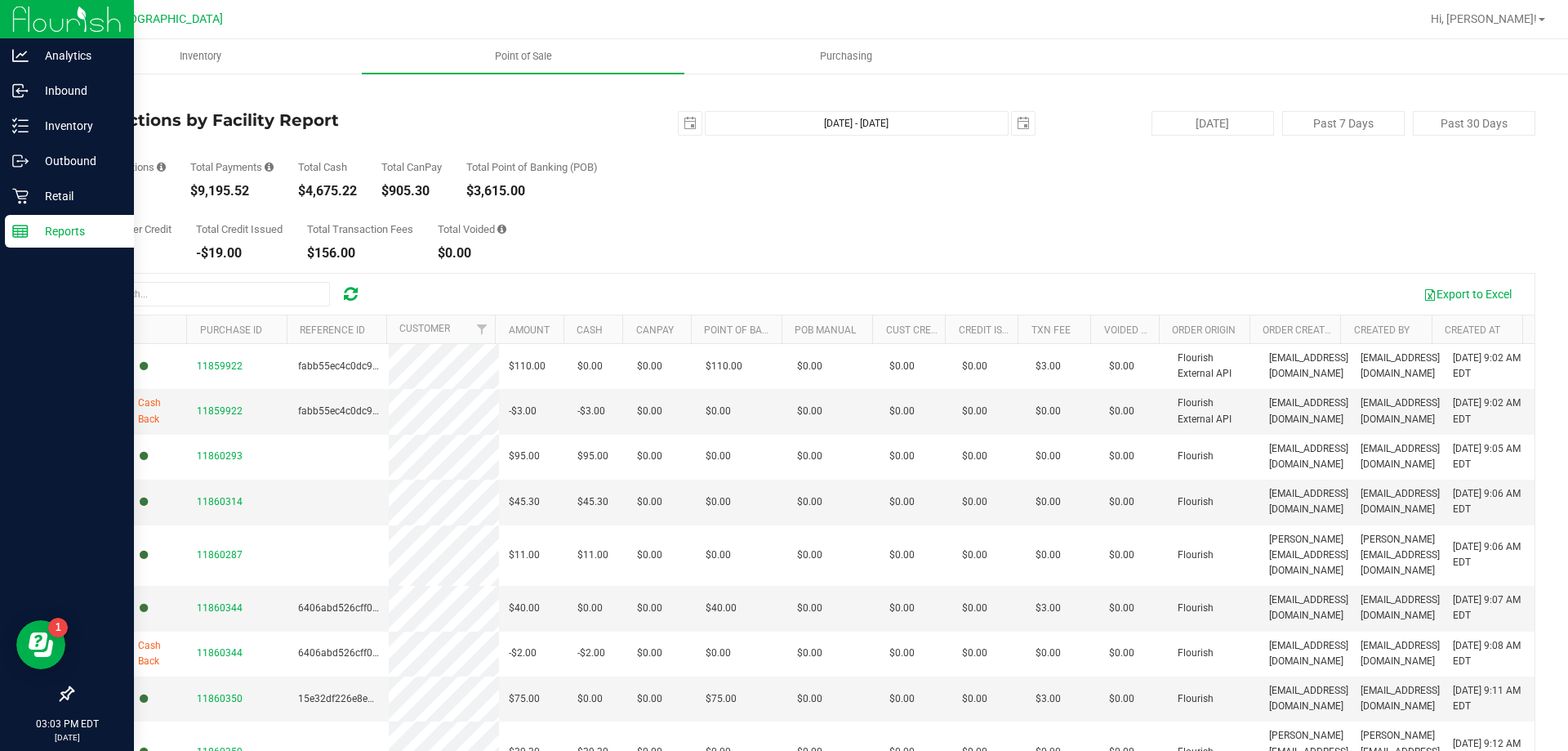
drag, startPoint x: 198, startPoint y: 193, endPoint x: 247, endPoint y: 197, distance: 49.2
click at [247, 197] on div "$9,195.52" at bounding box center [232, 191] width 83 height 13
copy div "9,195.52"
click at [49, 191] on p "Retail" at bounding box center [77, 196] width 98 height 20
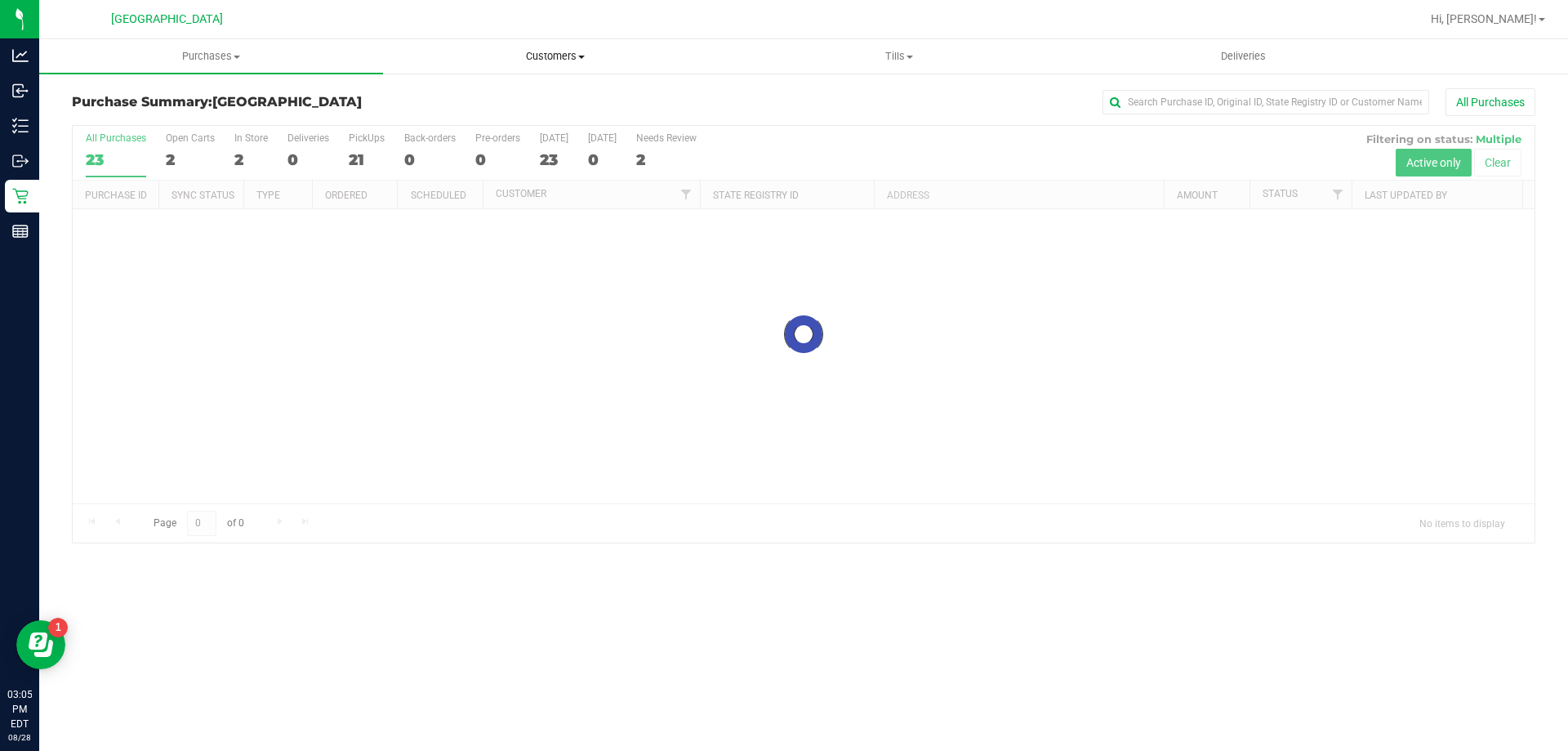
click at [538, 49] on span "Customers" at bounding box center [555, 56] width 342 height 15
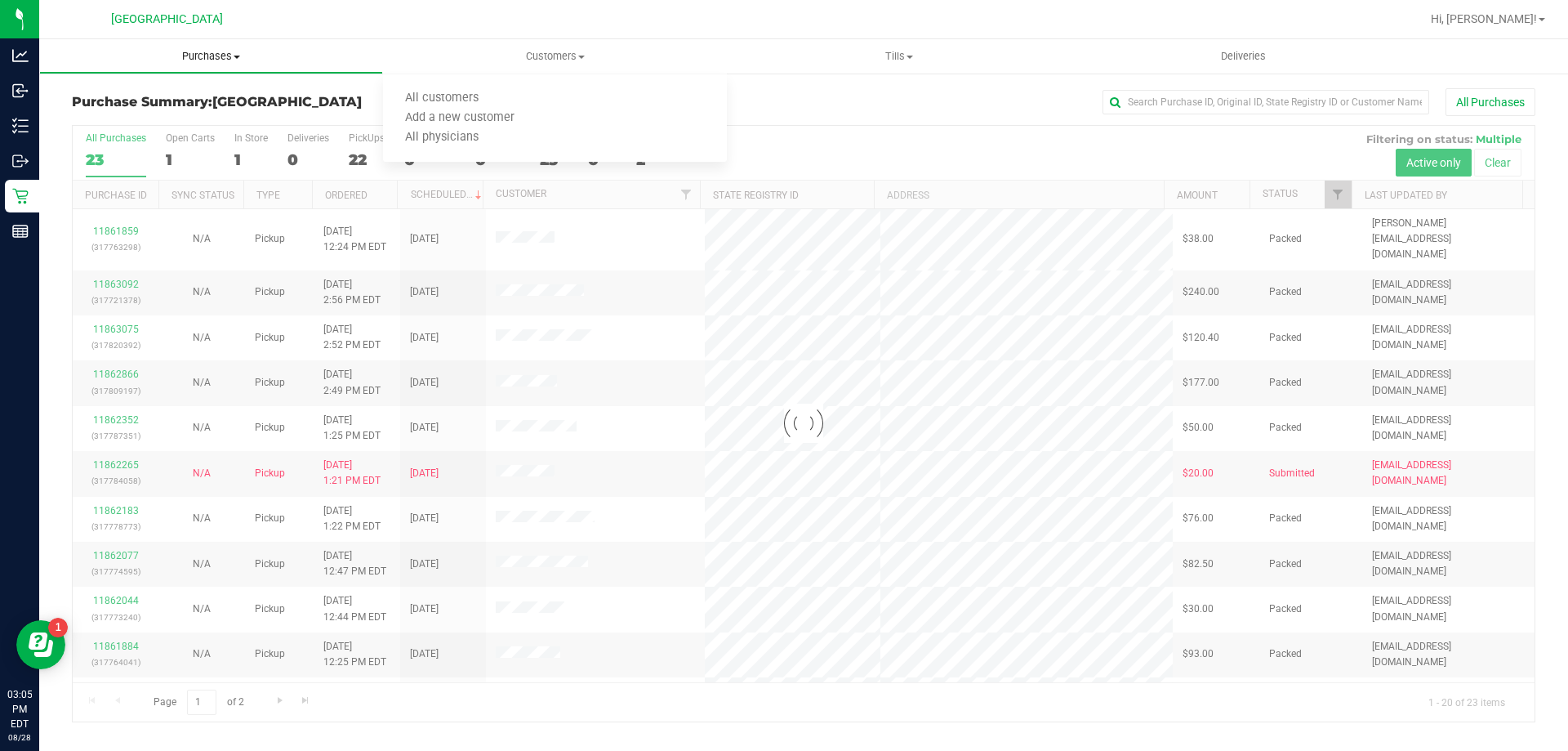
click at [230, 51] on span "Purchases" at bounding box center [211, 56] width 342 height 15
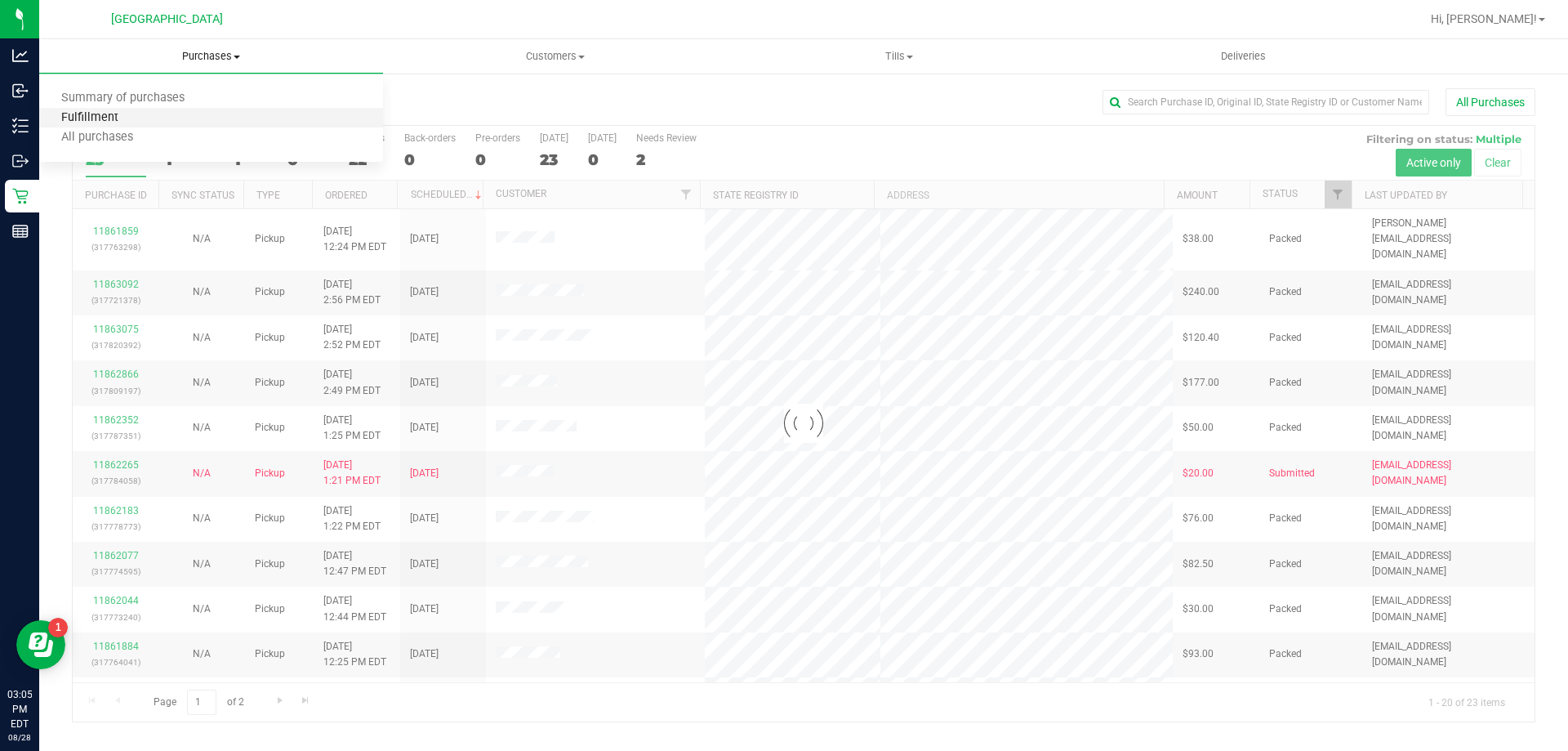
click at [129, 111] on span "Fulfillment" at bounding box center [89, 118] width 102 height 14
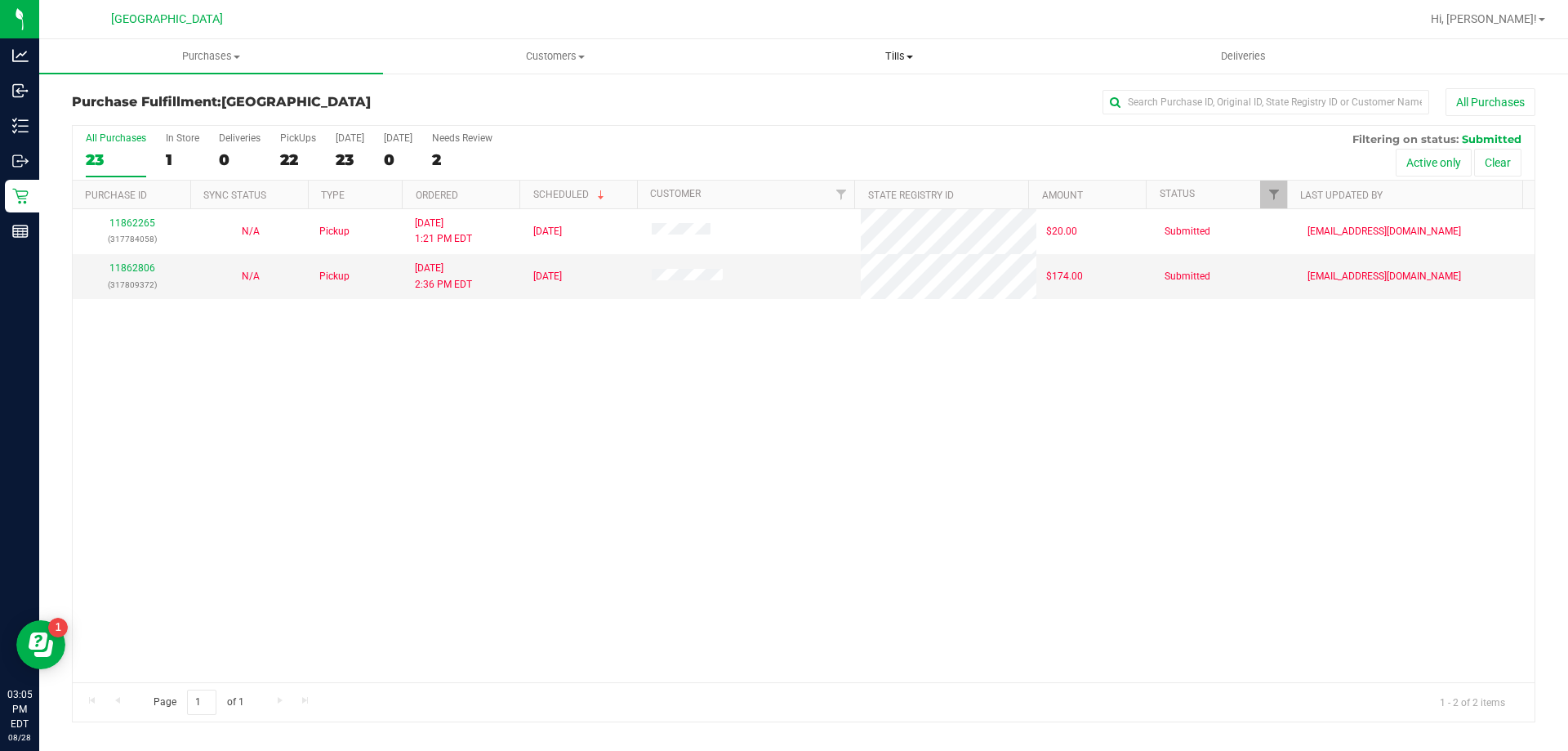
click at [903, 47] on uib-tab-heading "Tills Manage tills Reconcile e-payments" at bounding box center [899, 56] width 342 height 33
click at [840, 94] on li "Manage tills" at bounding box center [899, 99] width 344 height 20
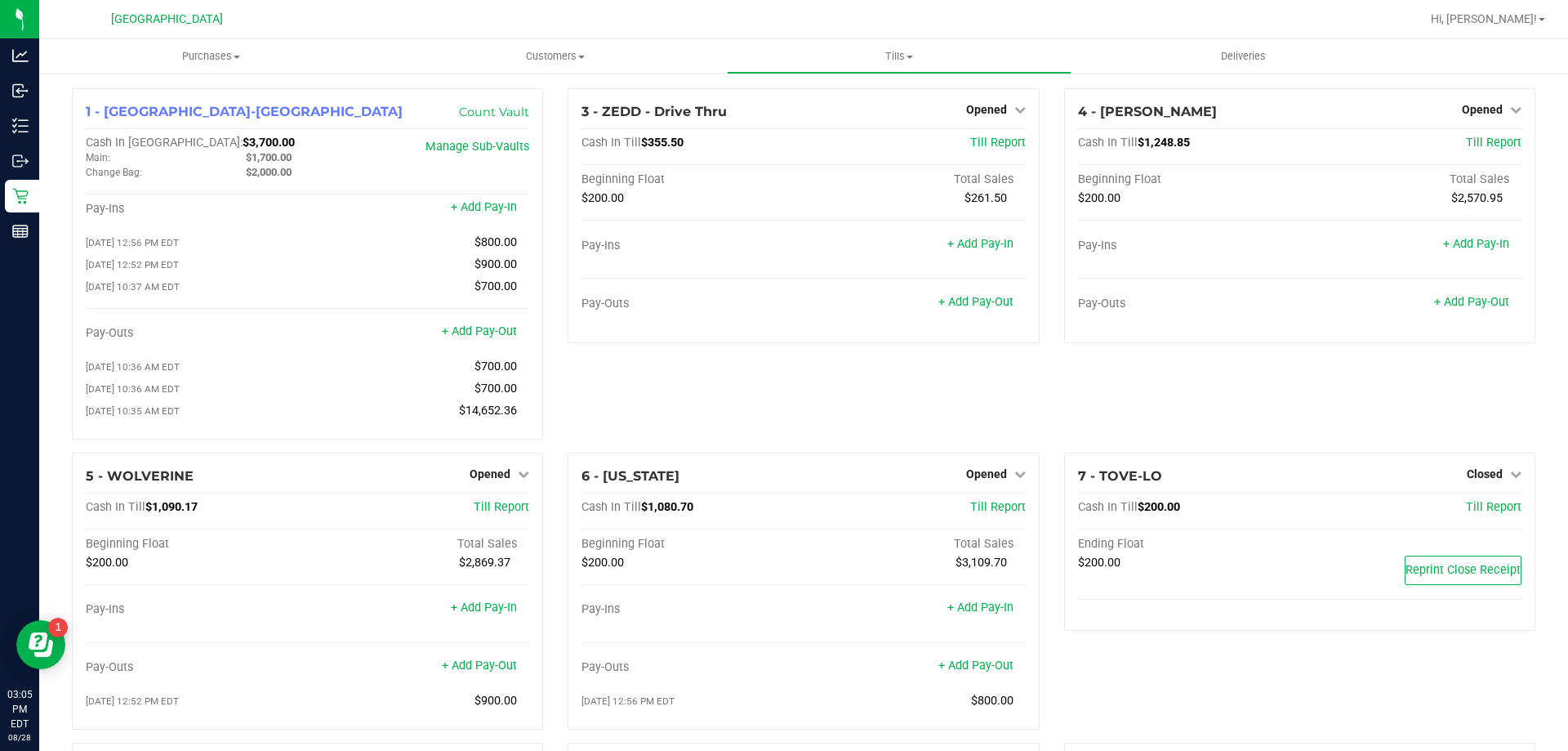
click at [705, 418] on div "3 - ZEDD - Drive Thru Opened Close Till Cash In Till $355.50 Till Report Beginn…" at bounding box center [803, 271] width 496 height 365
